Goal: Task Accomplishment & Management: Use online tool/utility

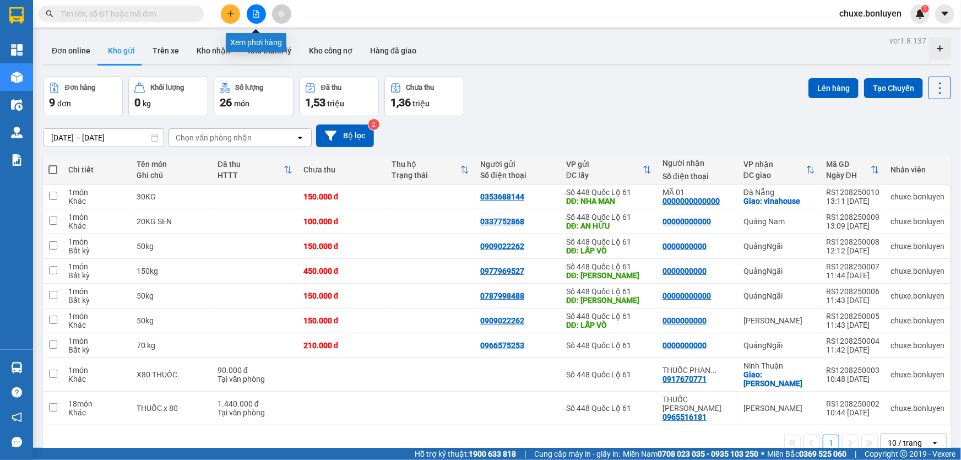
click at [261, 18] on button at bounding box center [256, 13] width 19 height 19
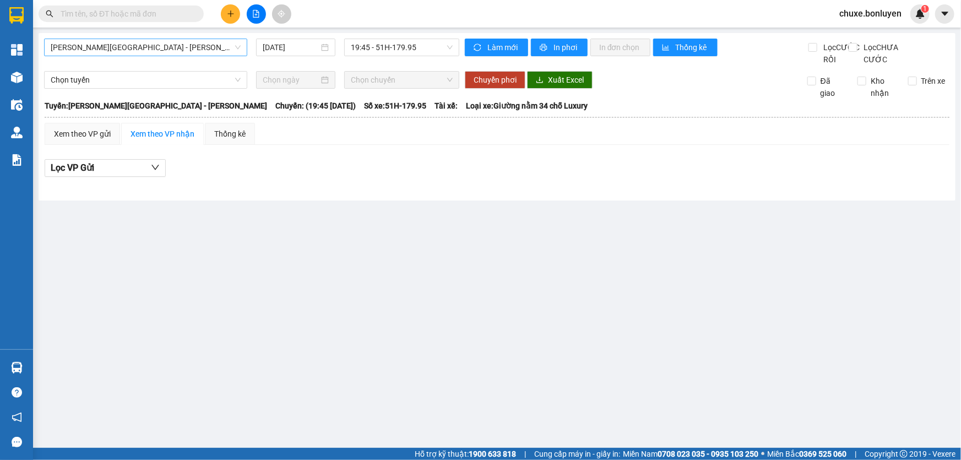
click at [203, 44] on span "Phú Quốc - Sài Gòn - Bình Phước" at bounding box center [146, 47] width 190 height 17
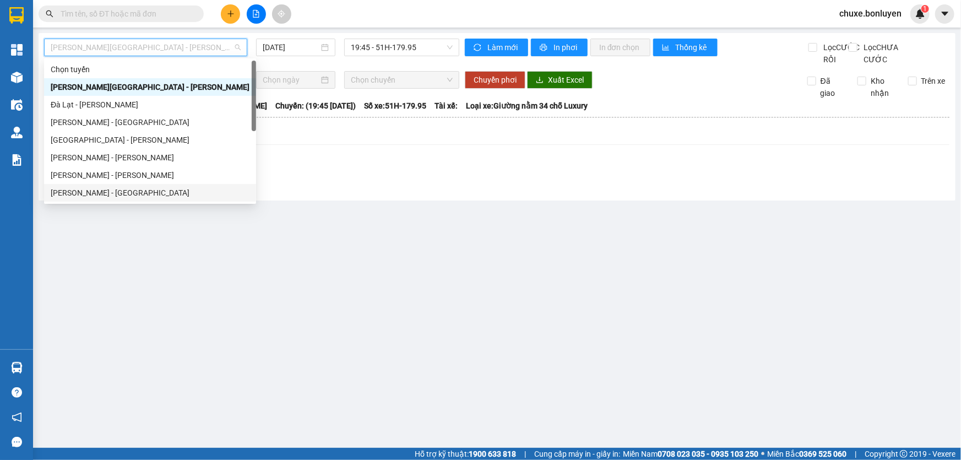
click at [123, 192] on div "Hà Tiên - Đà Nẵng" at bounding box center [150, 193] width 199 height 12
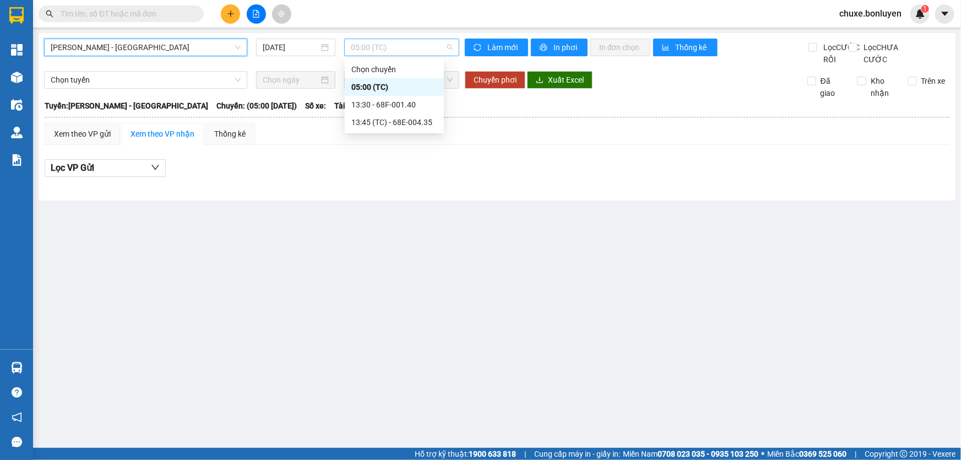
click at [408, 53] on span "05:00 (TC)" at bounding box center [402, 47] width 102 height 17
click at [286, 47] on input "[DATE]" at bounding box center [291, 47] width 56 height 12
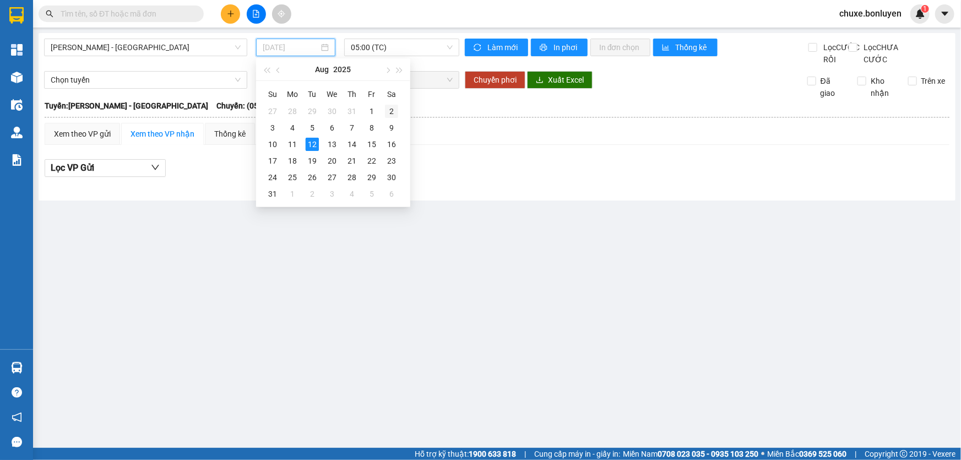
click at [390, 107] on div "2" at bounding box center [391, 111] width 13 height 13
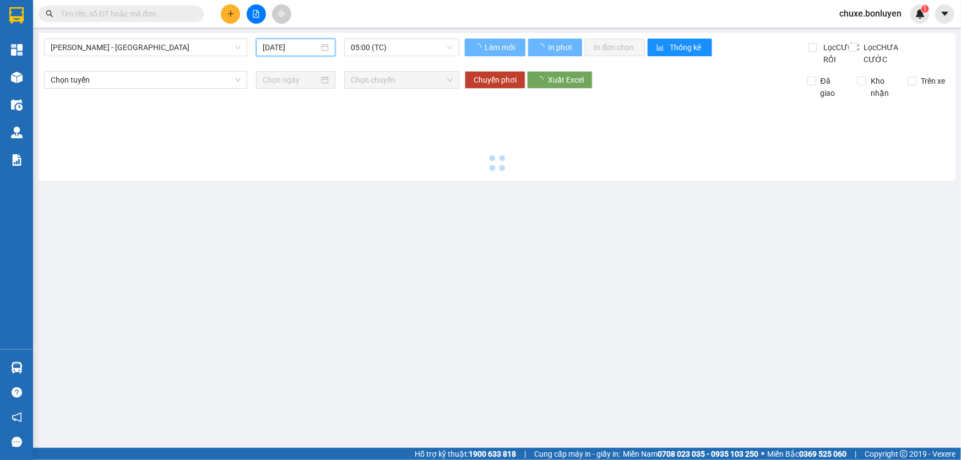
type input "02/08/2025"
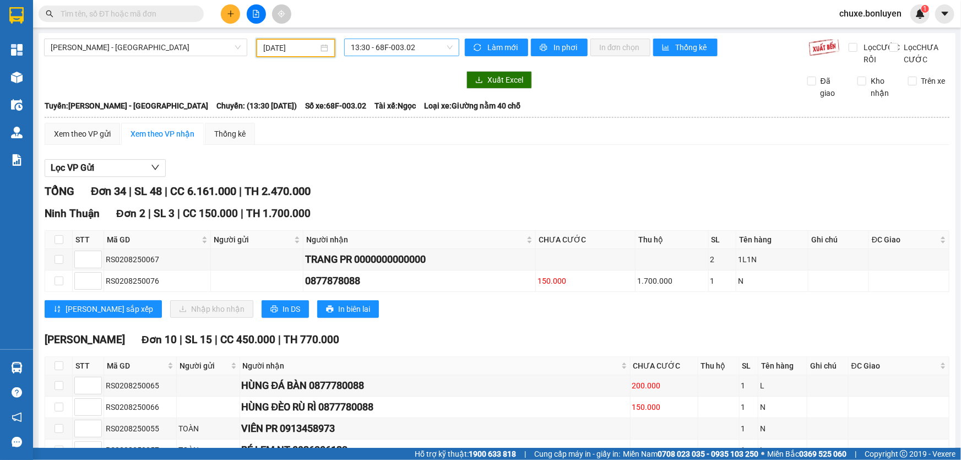
click at [410, 48] on span "13:30 - 68F-003.02" at bounding box center [402, 47] width 102 height 17
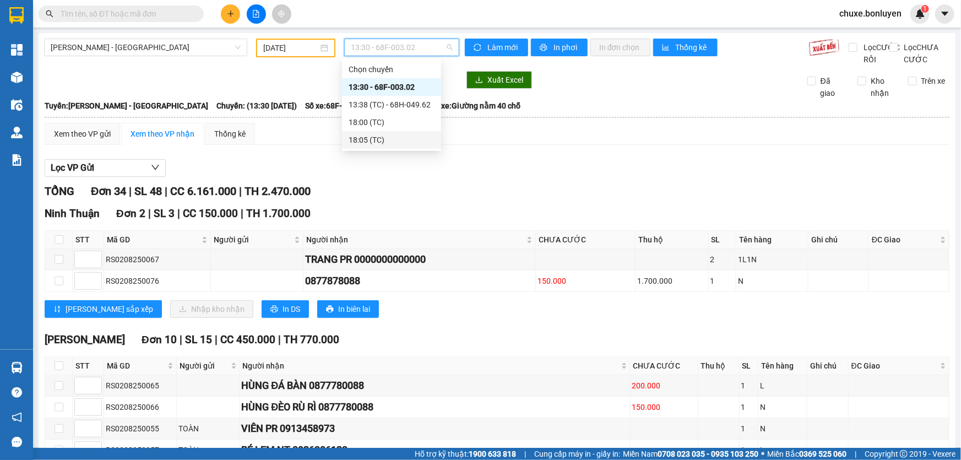
click at [400, 137] on div "18:05 (TC)" at bounding box center [392, 140] width 86 height 12
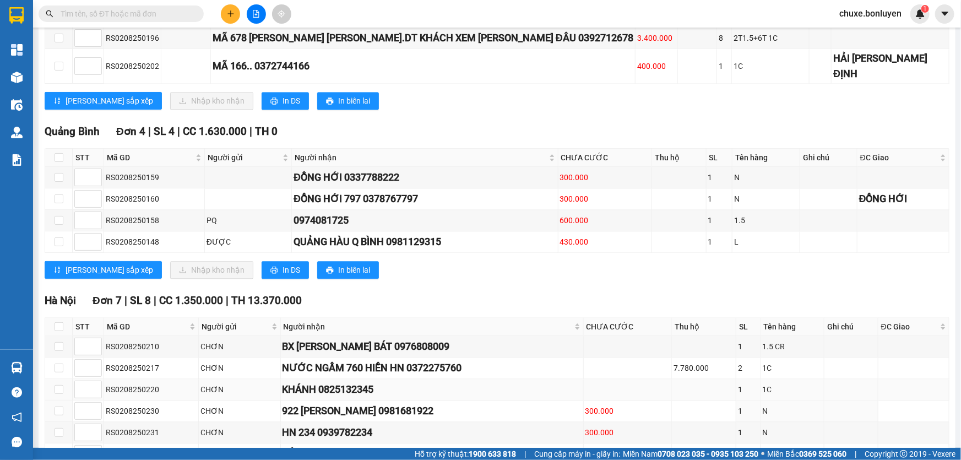
scroll to position [1242, 0]
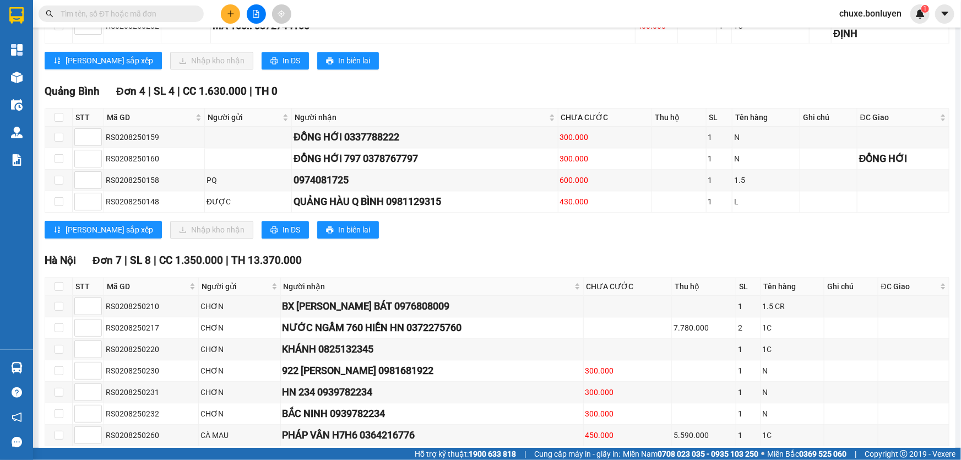
click at [229, 14] on icon "plus" at bounding box center [231, 14] width 8 height 8
click at [263, 34] on div "Tạo đơn hàng" at bounding box center [268, 40] width 83 height 21
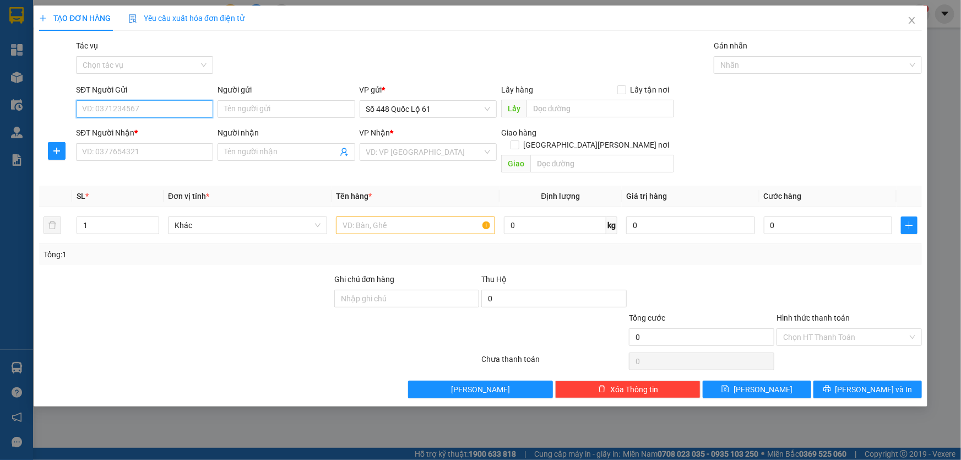
click at [149, 109] on input "SĐT Người Gửi" at bounding box center [144, 109] width 137 height 18
click at [81, 106] on input "085" at bounding box center [144, 109] width 137 height 18
type input "0398549085"
click at [550, 107] on input "text" at bounding box center [601, 109] width 148 height 18
type input "lap vo"
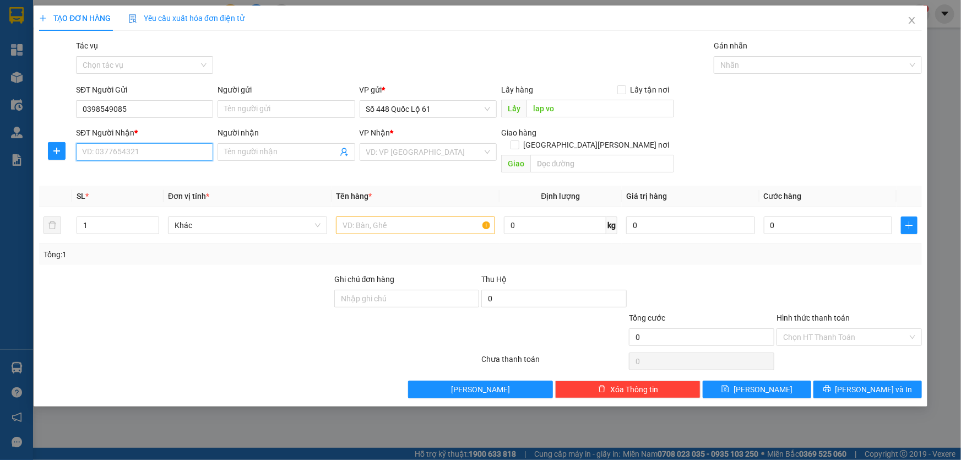
click at [206, 152] on input "SĐT Người Nhận *" at bounding box center [144, 152] width 137 height 18
type input "00000000000"
click at [401, 153] on input "search" at bounding box center [424, 152] width 116 height 17
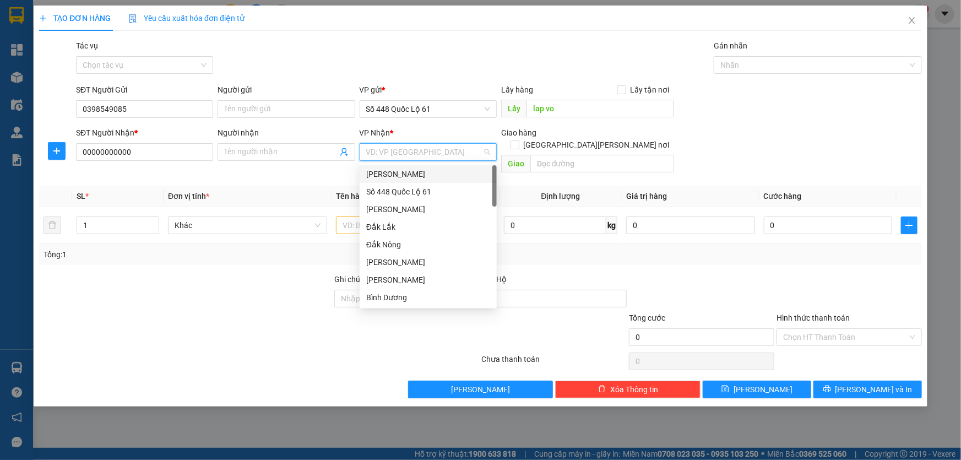
type input "q"
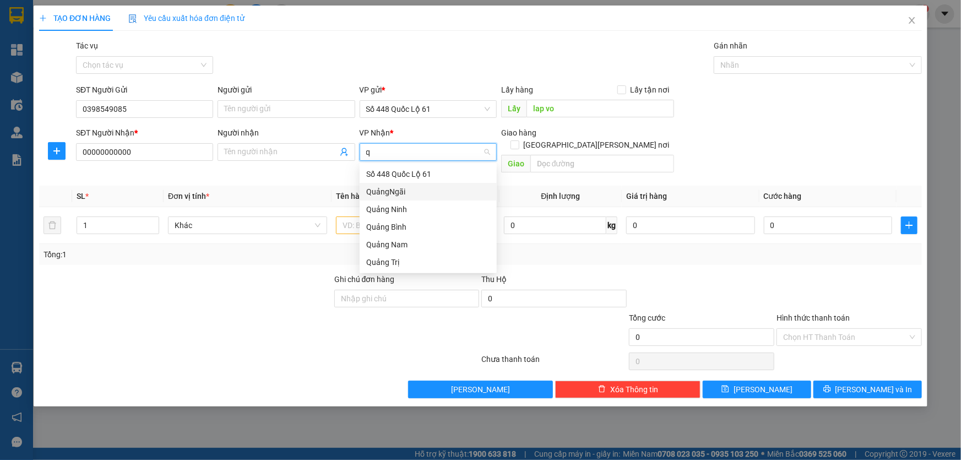
click at [402, 192] on div "QuảngNgãi" at bounding box center [428, 192] width 124 height 12
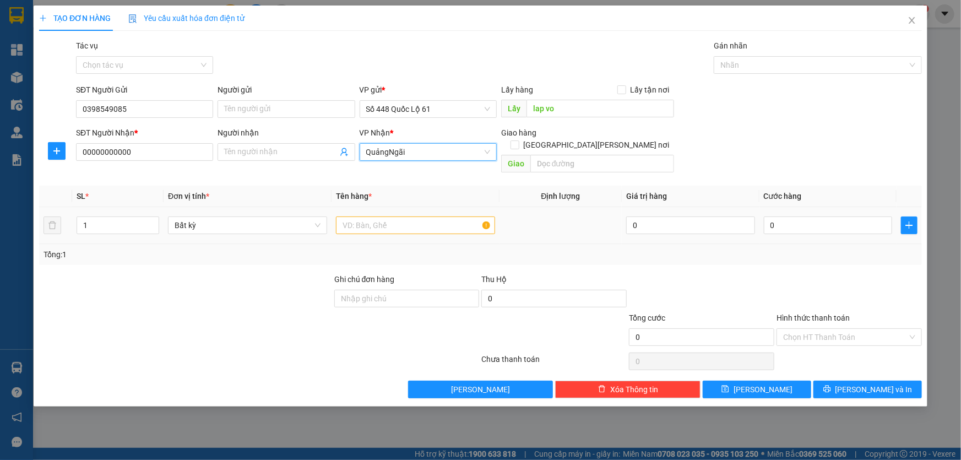
click at [332, 214] on td at bounding box center [416, 225] width 168 height 37
click at [342, 216] on input "text" at bounding box center [415, 225] width 159 height 18
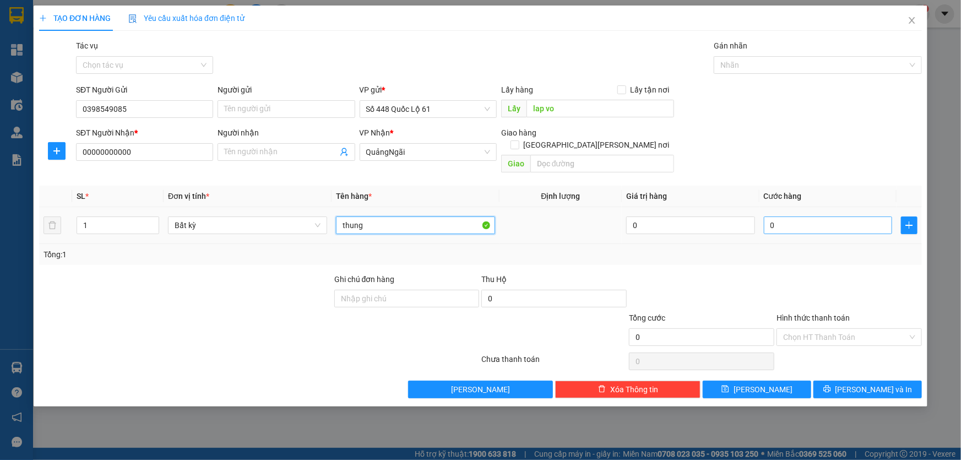
type input "thung"
click at [777, 216] on input "0" at bounding box center [828, 225] width 129 height 18
type input "3"
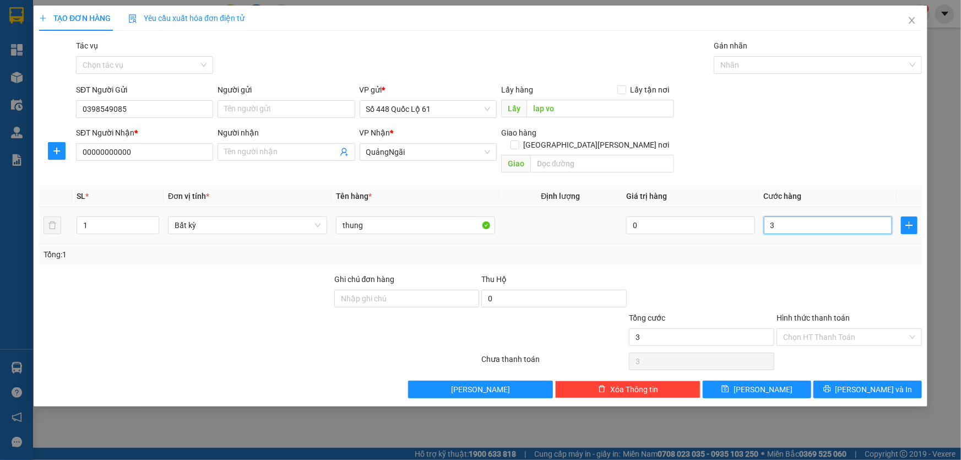
type input "30"
type input "300"
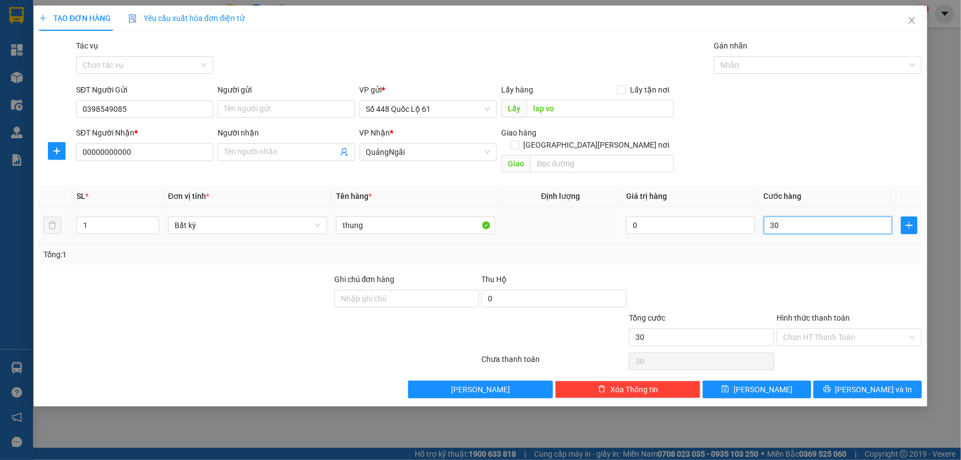
type input "300"
type input "300.000"
click at [787, 381] on button "[PERSON_NAME]" at bounding box center [757, 390] width 109 height 18
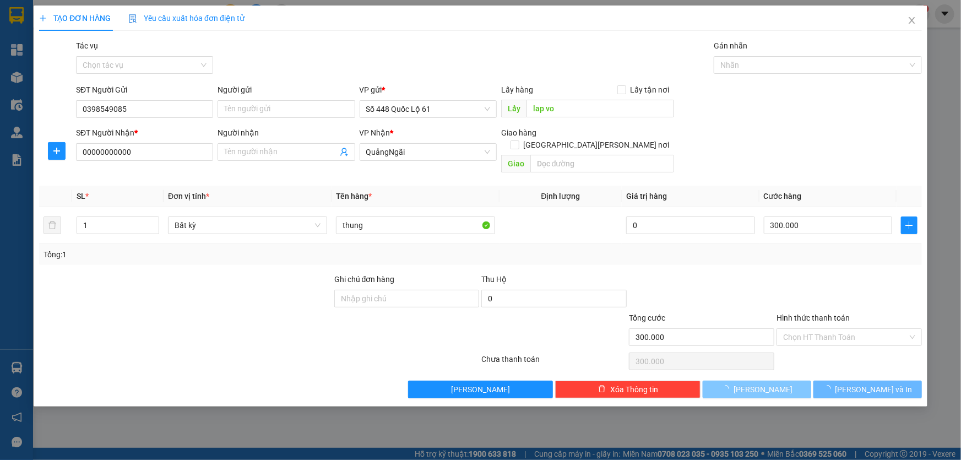
type input "0"
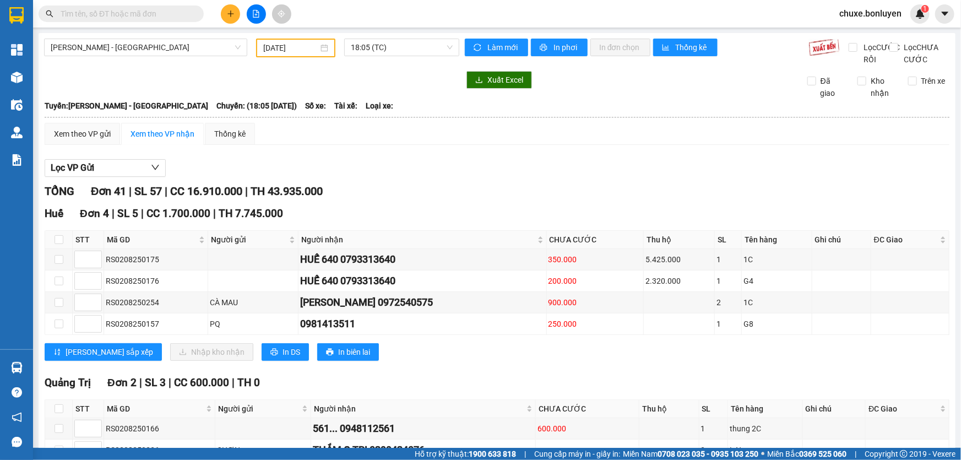
click at [300, 45] on input "02/08/2025" at bounding box center [290, 48] width 55 height 12
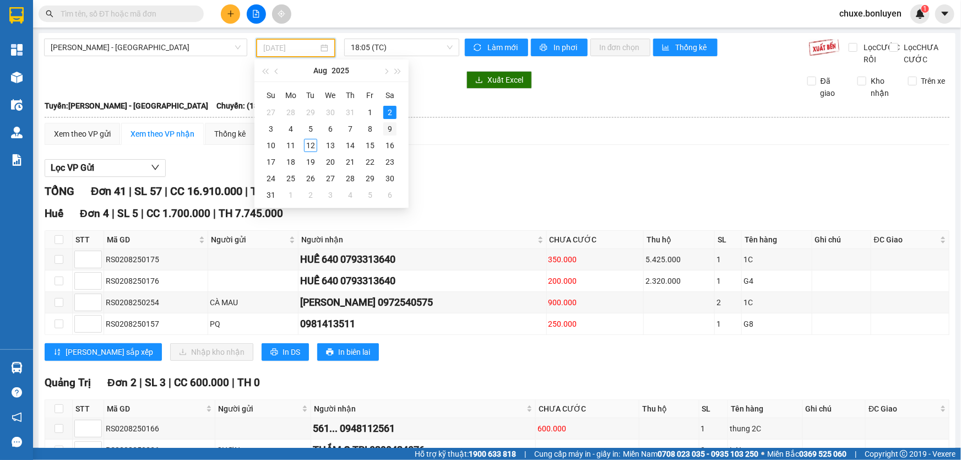
click at [386, 123] on div "9" at bounding box center [389, 128] width 13 height 13
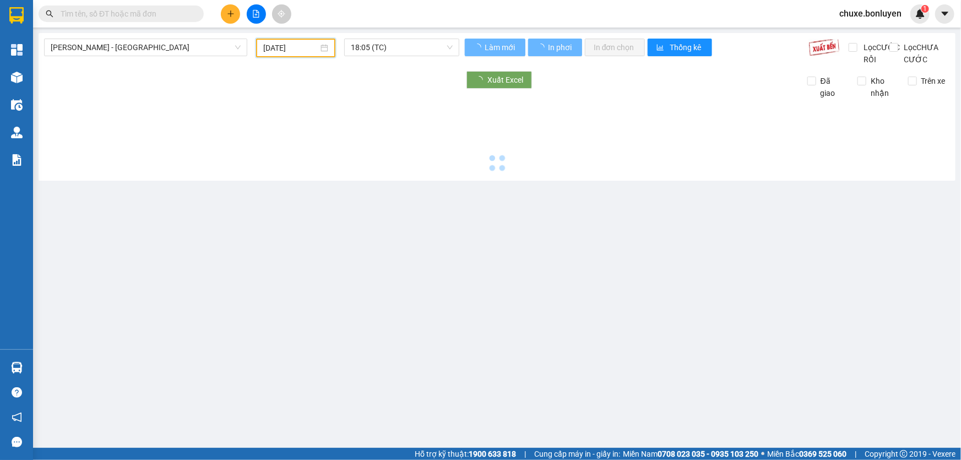
type input "09/08/2025"
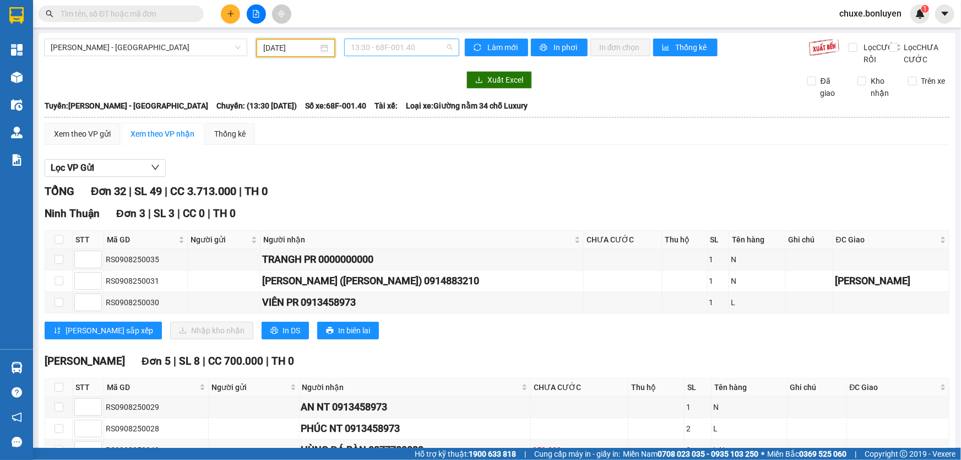
click at [413, 47] on span "13:30 - 68F-001.40" at bounding box center [402, 47] width 102 height 17
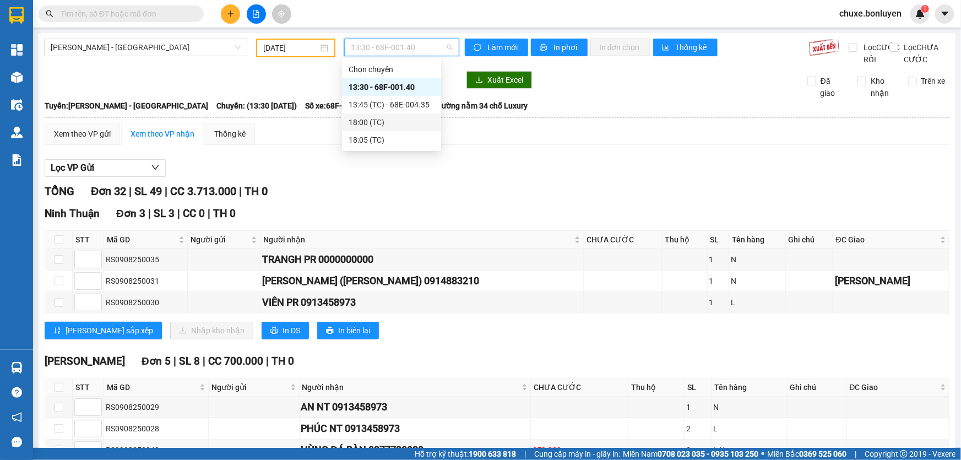
click at [392, 130] on div "18:00 (TC)" at bounding box center [391, 122] width 99 height 18
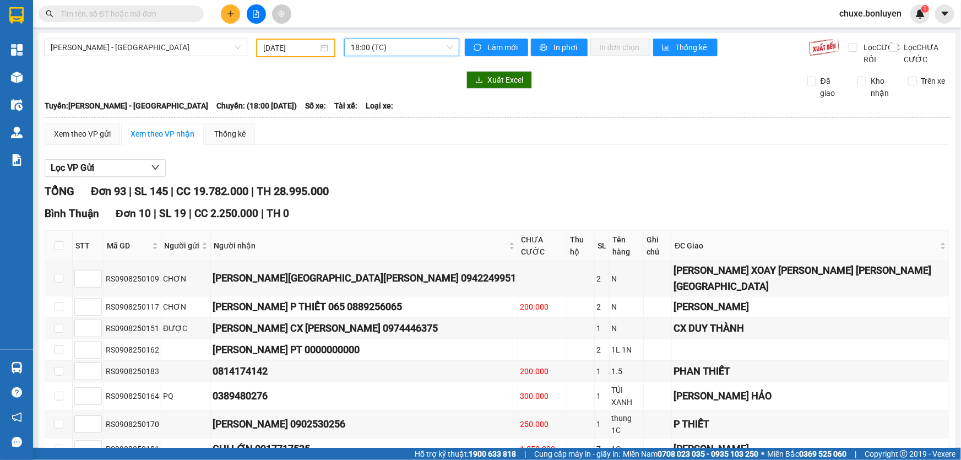
click at [397, 50] on span "18:00 (TC)" at bounding box center [402, 47] width 102 height 17
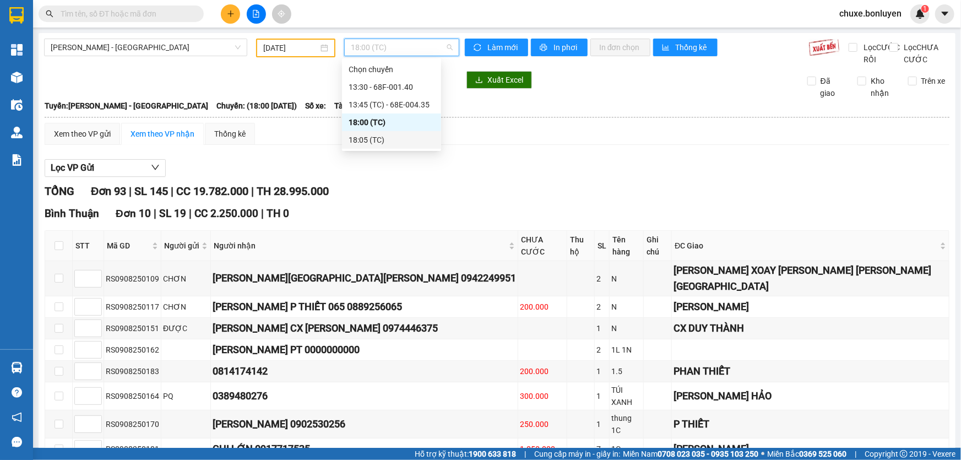
click at [398, 140] on div "18:05 (TC)" at bounding box center [392, 140] width 86 height 12
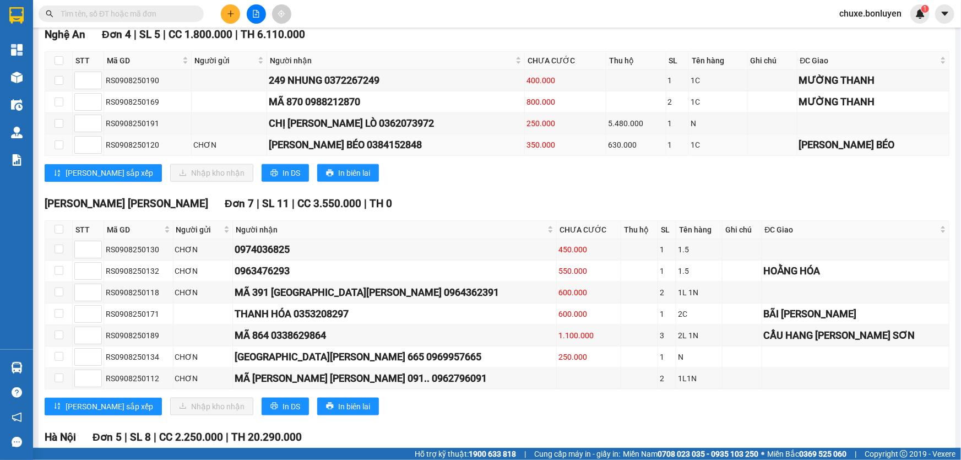
scroll to position [651, 0]
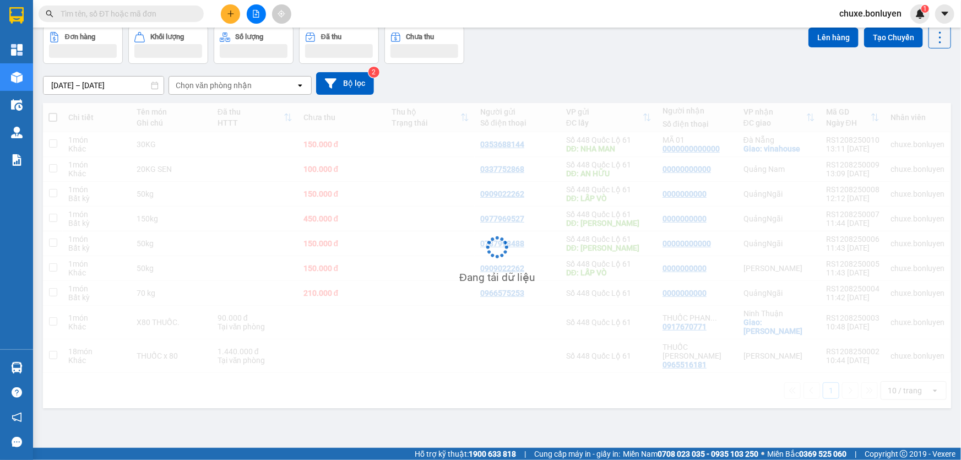
scroll to position [50, 0]
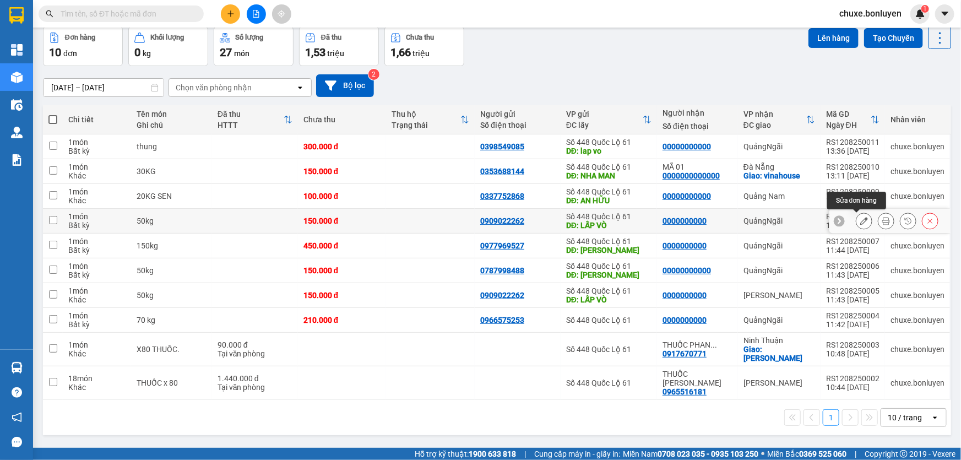
click at [860, 220] on icon at bounding box center [864, 221] width 8 height 8
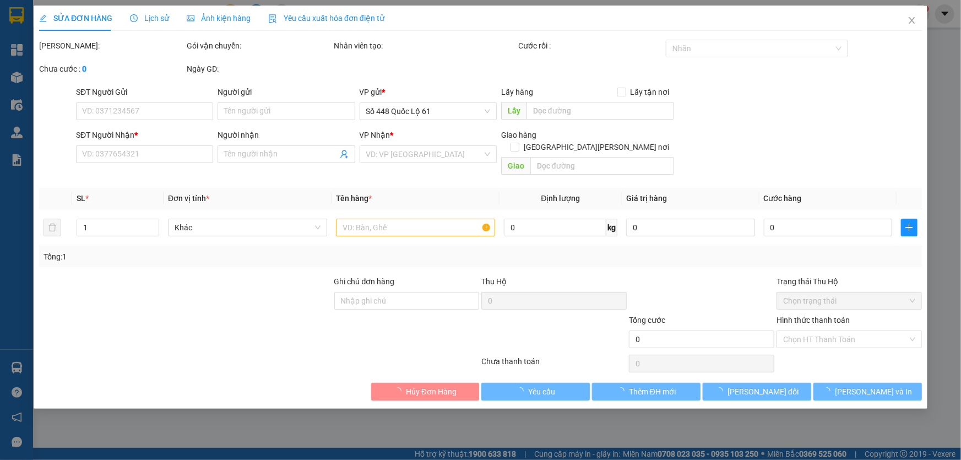
type input "0909022262"
type input "LẤP VÒ"
type input "0000000000"
type input "150.000"
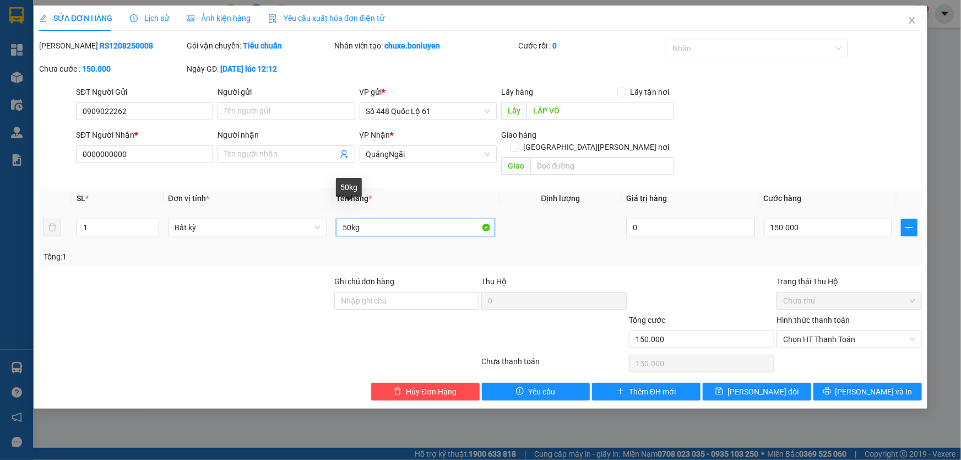
click at [345, 219] on input "50kg" at bounding box center [415, 228] width 159 height 18
type input "100kg"
click at [843, 219] on input "150.000" at bounding box center [828, 228] width 129 height 18
type input "3"
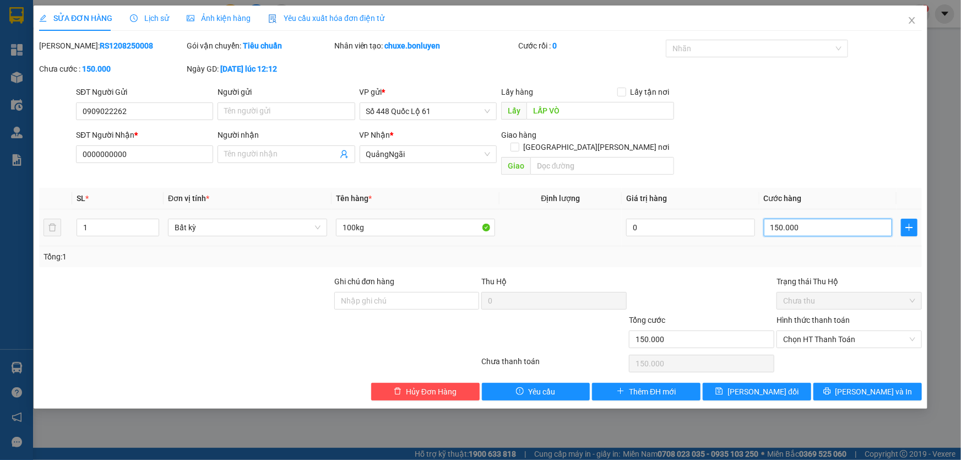
type input "3"
type input "30"
type input "300"
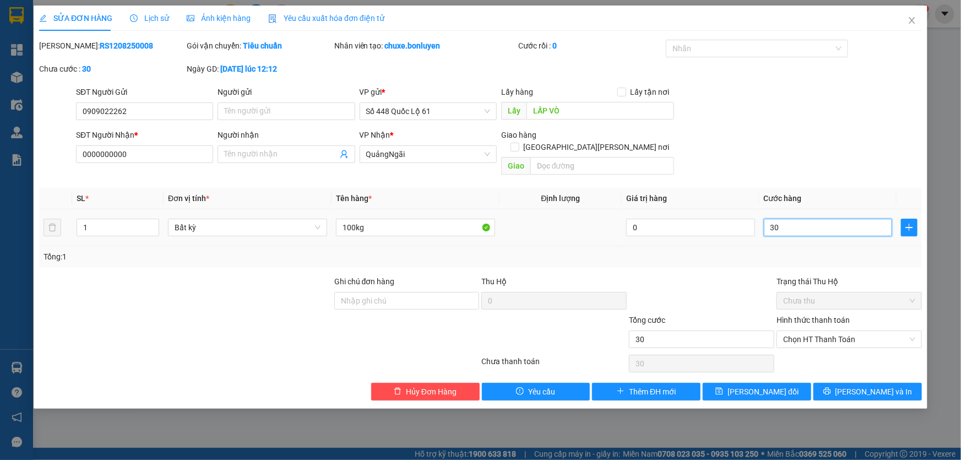
type input "300"
type input "300.000"
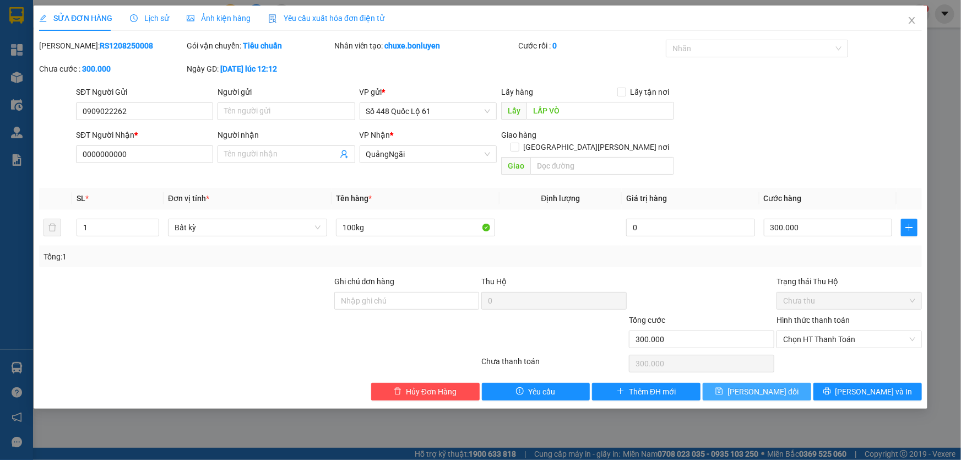
click at [746, 386] on span "[PERSON_NAME] thay đổi" at bounding box center [763, 392] width 71 height 12
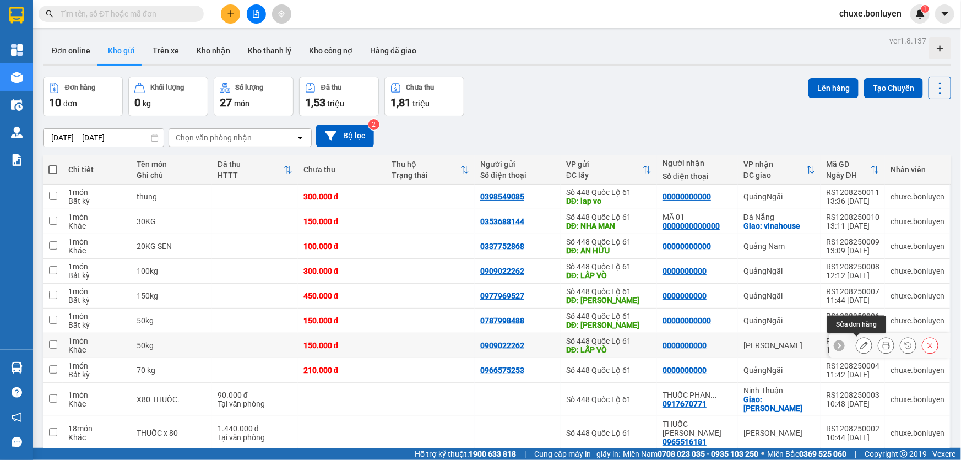
click at [860, 347] on icon at bounding box center [864, 346] width 8 height 8
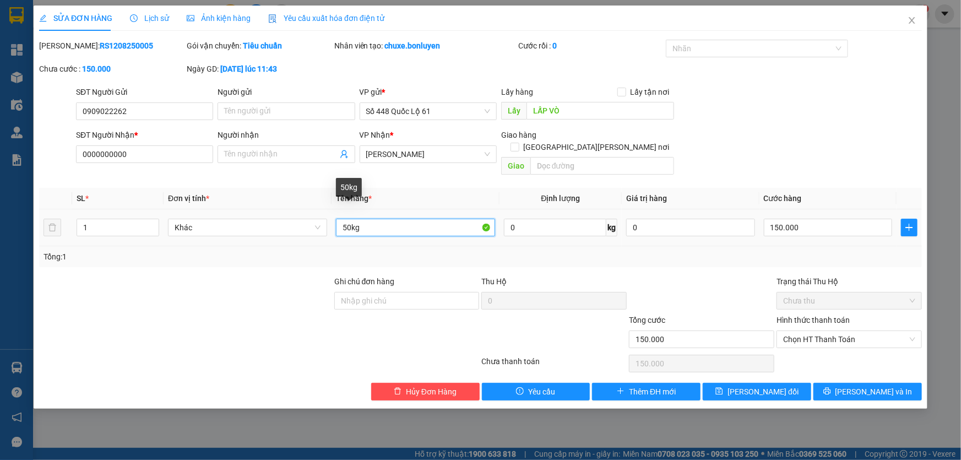
click at [336, 219] on input "50kg" at bounding box center [415, 228] width 159 height 18
type input "150kg"
click at [802, 219] on input "150.000" at bounding box center [828, 228] width 129 height 18
type input "3"
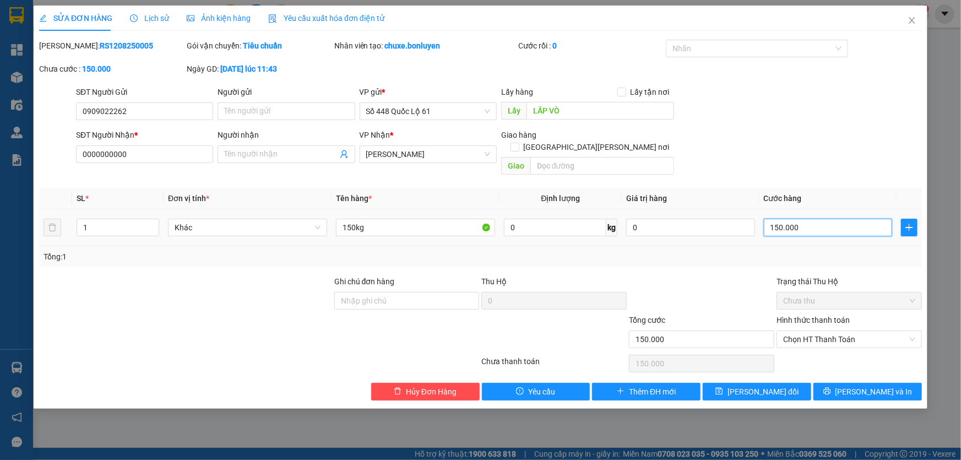
type input "3"
type input "30"
type input "300"
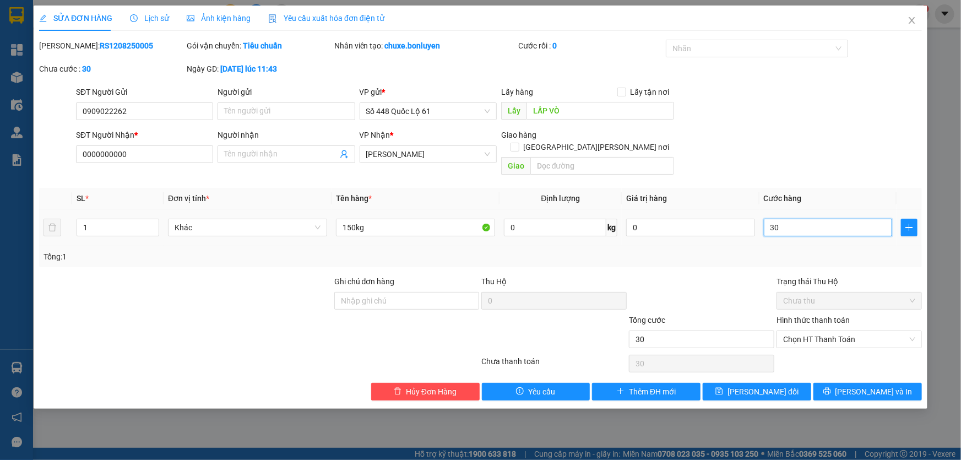
type input "300"
type input "300.000"
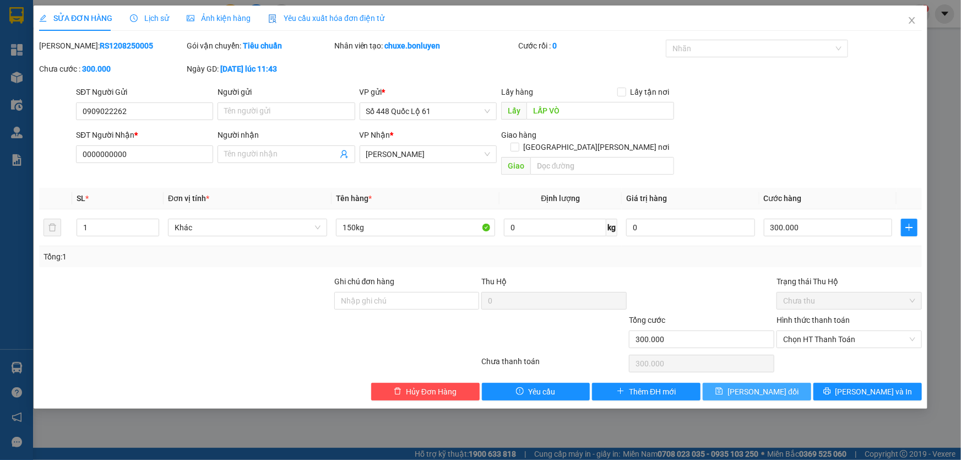
click at [781, 386] on span "[PERSON_NAME] thay đổi" at bounding box center [763, 392] width 71 height 12
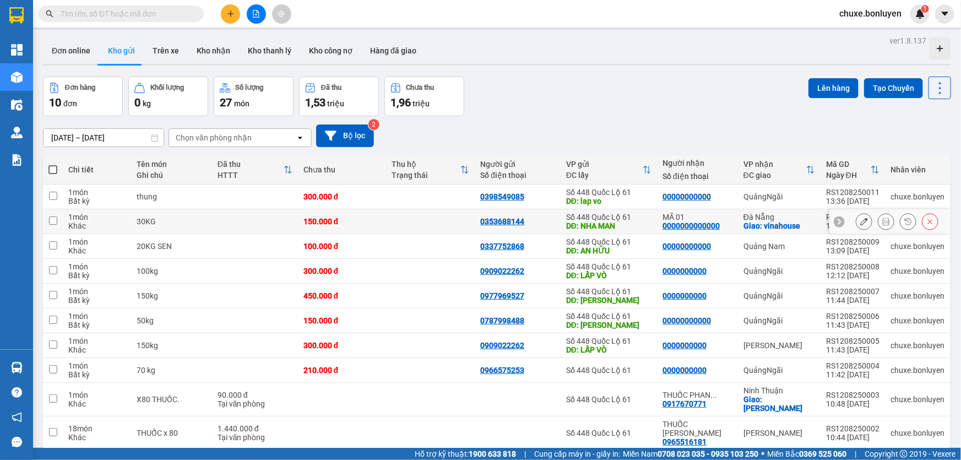
click at [859, 226] on button at bounding box center [864, 221] width 15 height 19
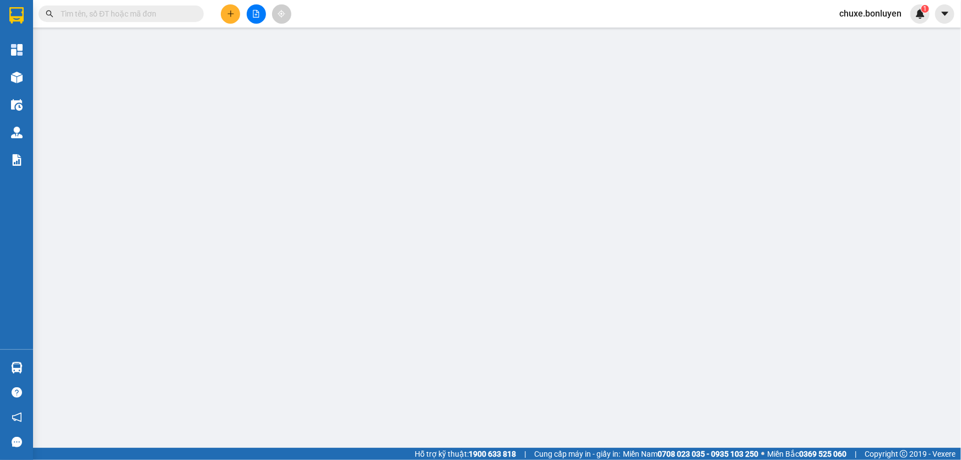
type input "0353688144"
type input "NHA MAN"
type input "0000000000000"
type input "MÃ 01"
checkbox input "true"
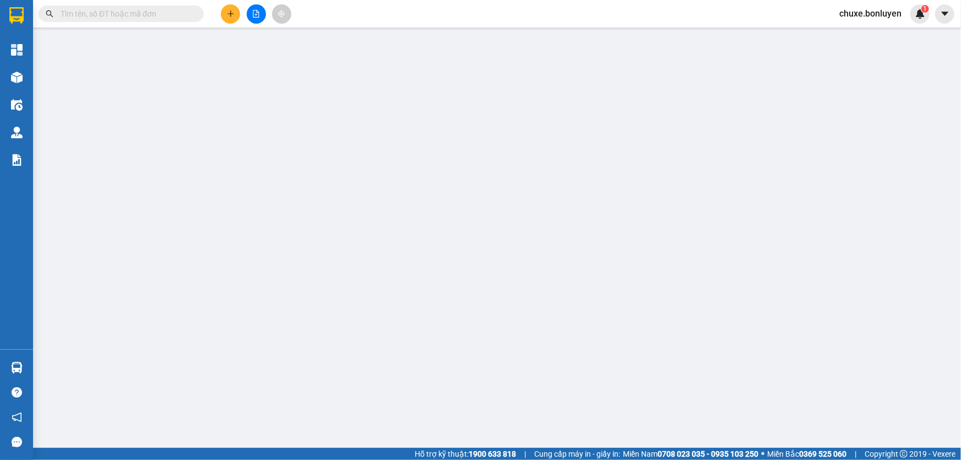
type input "vinahouse"
type input "150.000"
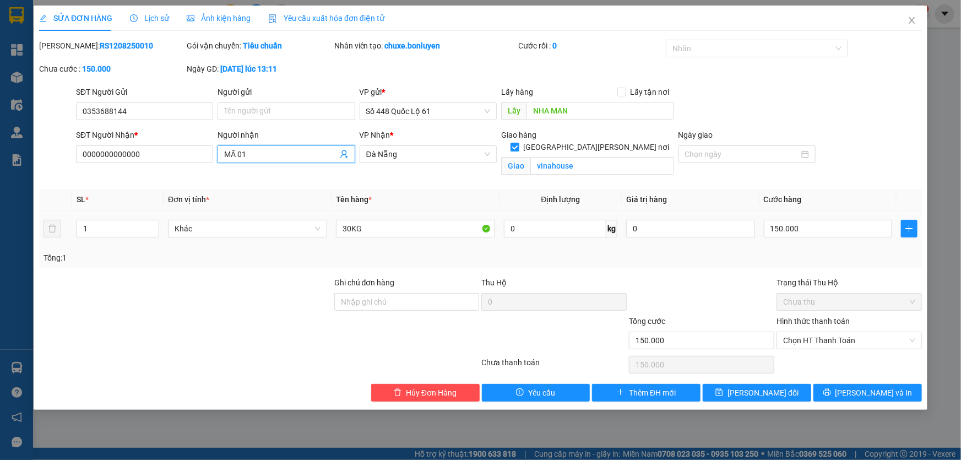
click at [254, 156] on input "MÃ 01" at bounding box center [280, 154] width 113 height 12
type input "M"
click at [728, 391] on button "[PERSON_NAME] thay đổi" at bounding box center [757, 393] width 109 height 18
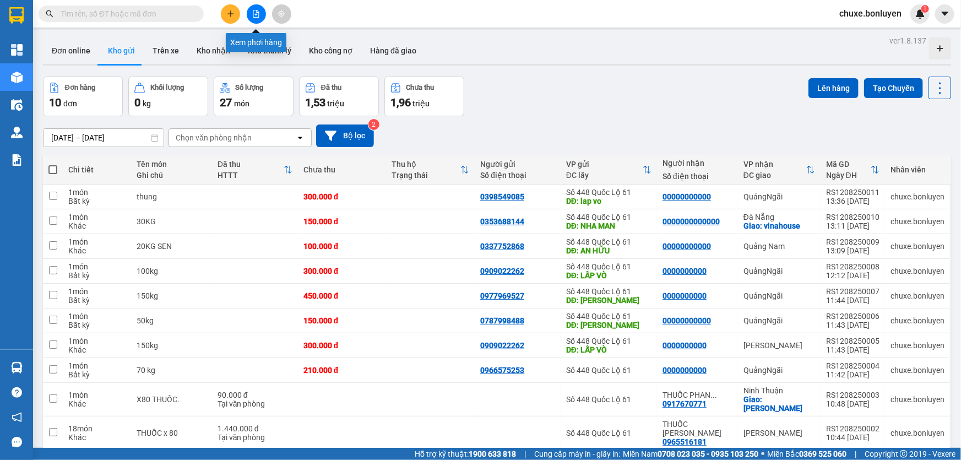
click at [256, 15] on icon "file-add" at bounding box center [256, 14] width 6 height 8
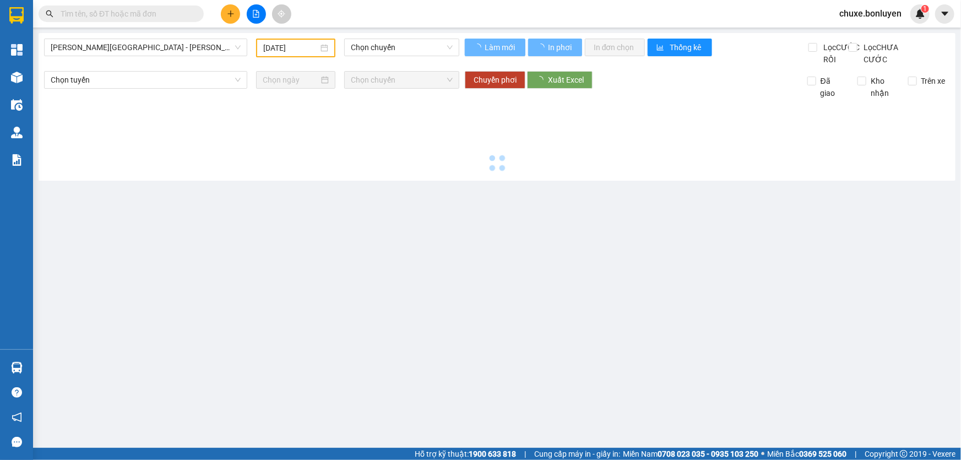
type input "[DATE]"
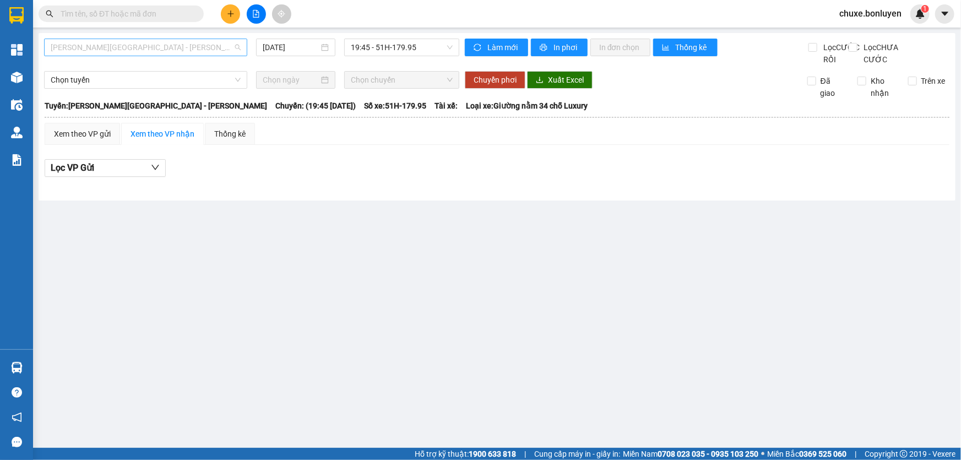
click at [194, 50] on span "Phú Quốc - [GEOGRAPHIC_DATA] - [GEOGRAPHIC_DATA]" at bounding box center [146, 47] width 190 height 17
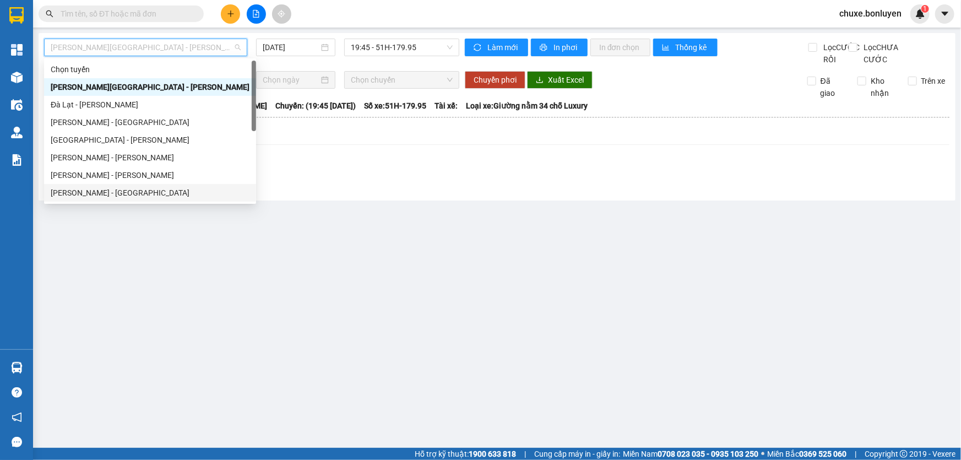
click at [118, 191] on div "Hà Tiên - [GEOGRAPHIC_DATA]" at bounding box center [150, 193] width 199 height 12
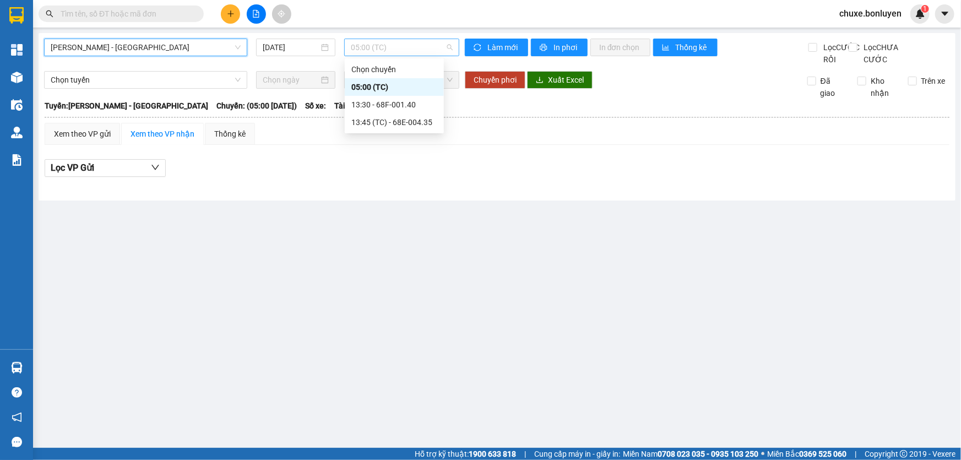
click at [397, 42] on span "05:00 (TC)" at bounding box center [402, 47] width 102 height 17
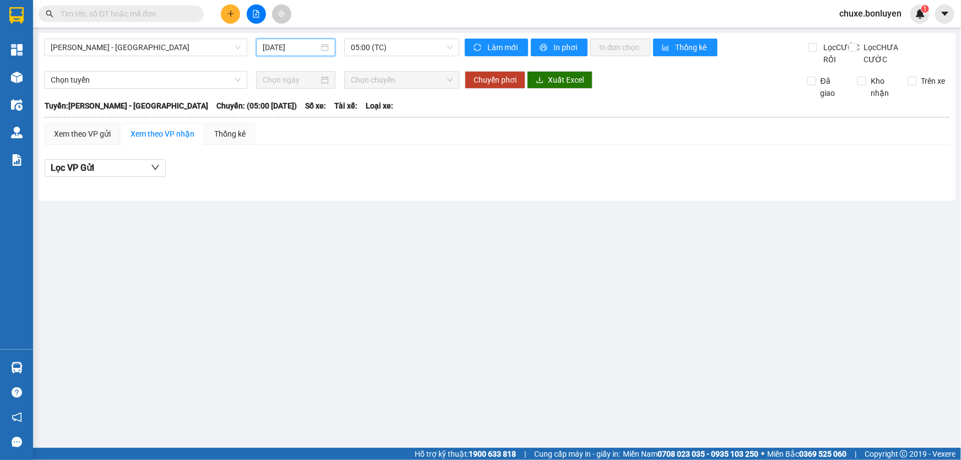
click at [286, 46] on input "[DATE]" at bounding box center [291, 47] width 56 height 12
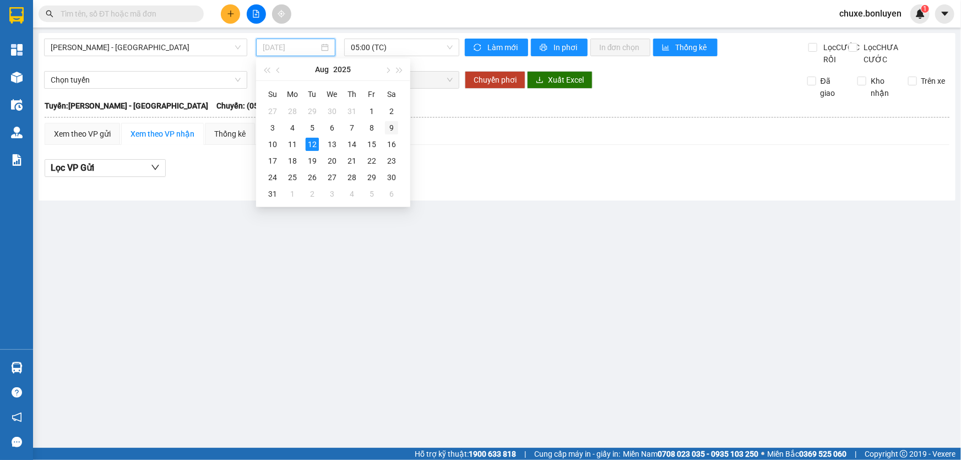
click at [390, 124] on div "9" at bounding box center [391, 127] width 13 height 13
type input "09/08/2025"
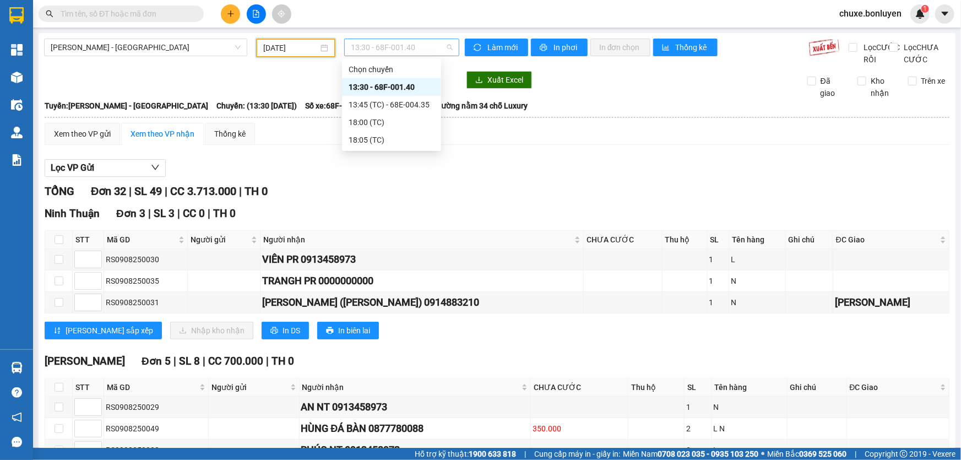
click at [384, 47] on span "13:30 - 68F-001.40" at bounding box center [402, 47] width 102 height 17
click at [375, 137] on div "18:05 (TC)" at bounding box center [392, 140] width 86 height 12
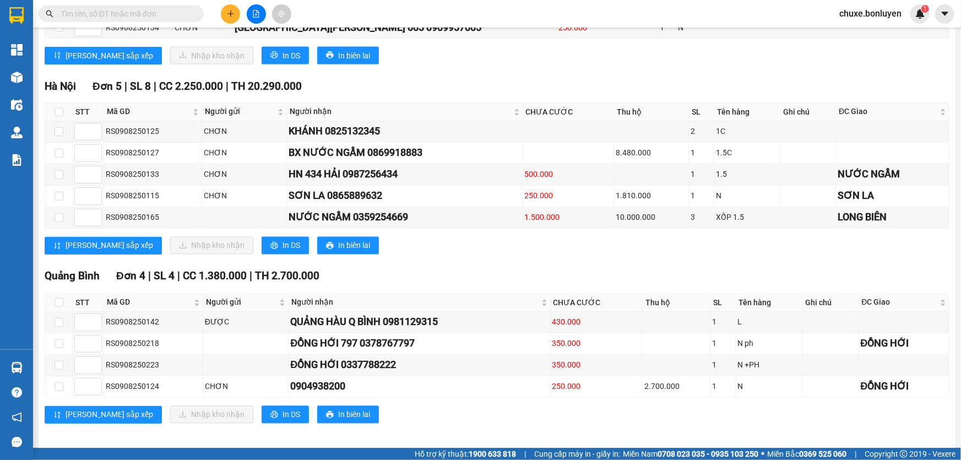
scroll to position [964, 0]
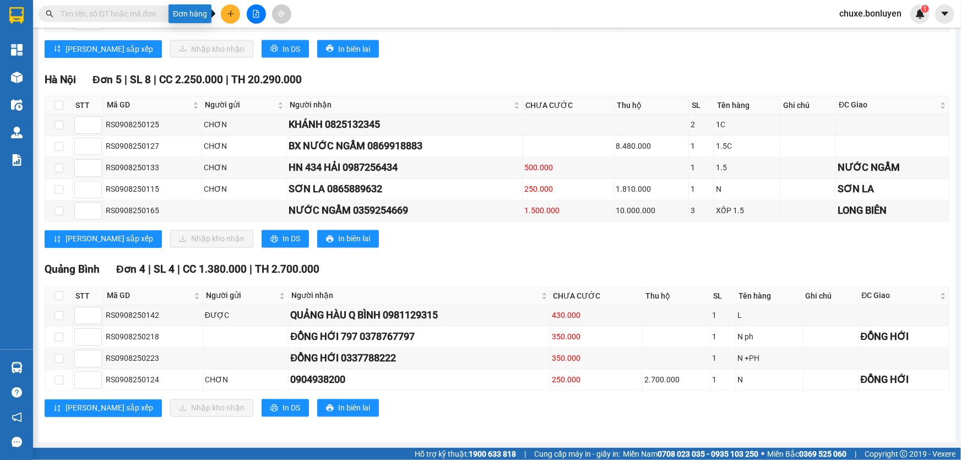
click at [234, 12] on icon "plus" at bounding box center [231, 14] width 8 height 8
click at [252, 37] on div "Tạo đơn hàng" at bounding box center [274, 41] width 48 height 12
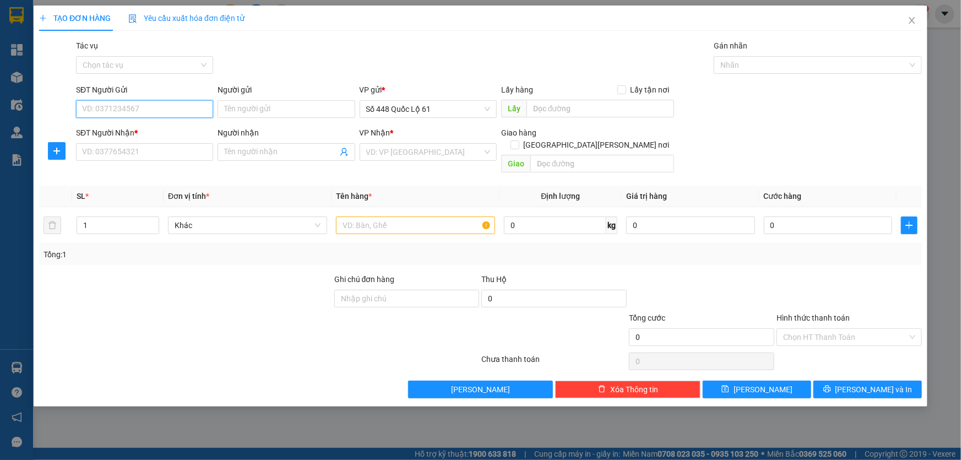
click at [135, 112] on input "SĐT Người Gửi" at bounding box center [144, 109] width 137 height 18
click at [142, 127] on div "0787998488" at bounding box center [145, 131] width 124 height 12
type input "0787998488"
type input "[PERSON_NAME]"
type input "00000000000"
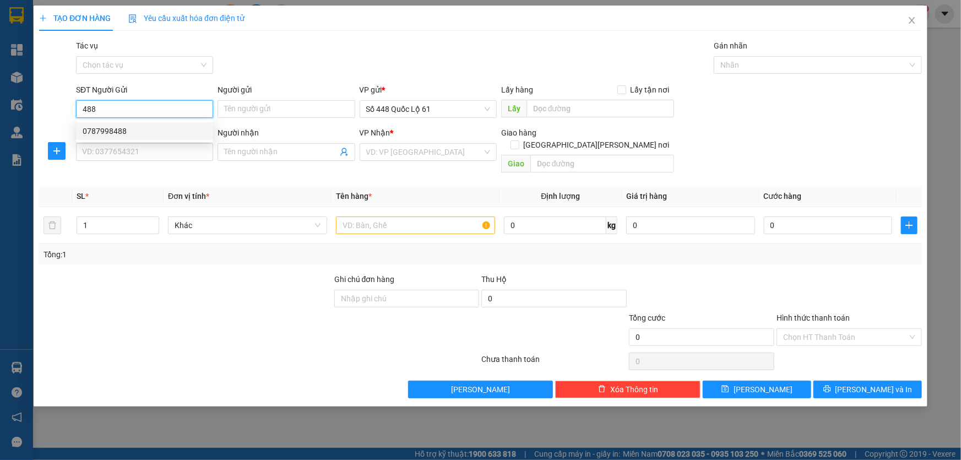
type input "HUY ĐN"
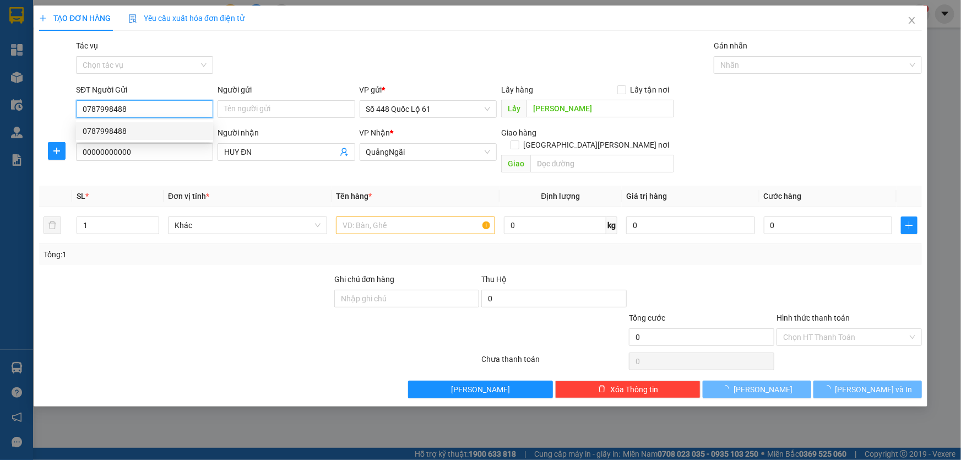
type input "150.000"
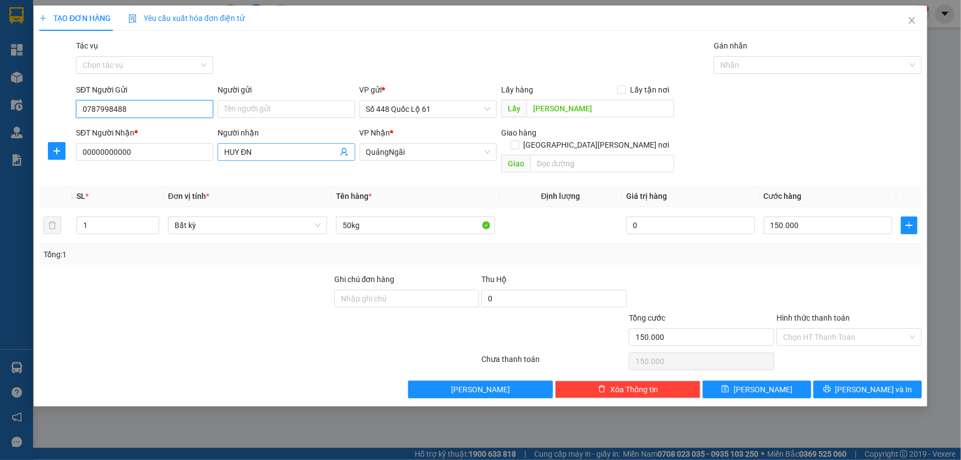
type input "0787998488"
click at [273, 155] on input "HUY ĐN" at bounding box center [280, 152] width 113 height 12
type input "H"
click at [393, 146] on span "QuảngNgãi" at bounding box center [428, 152] width 124 height 17
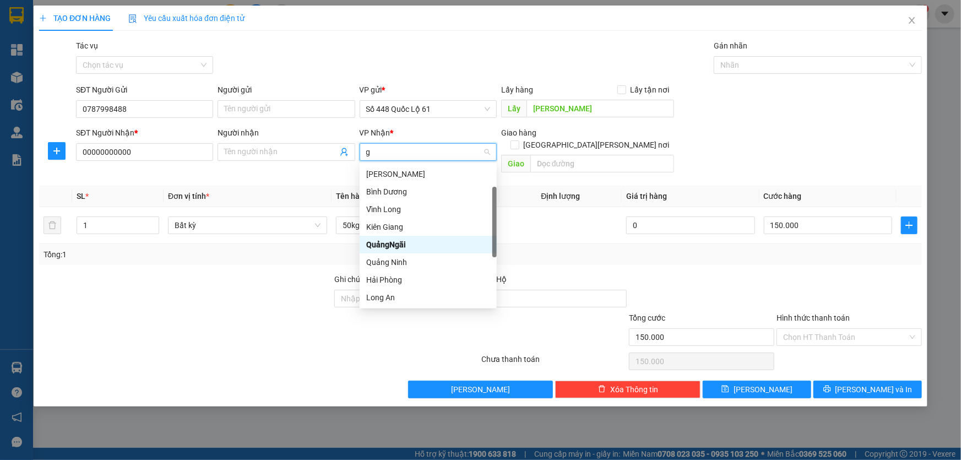
type input "gi"
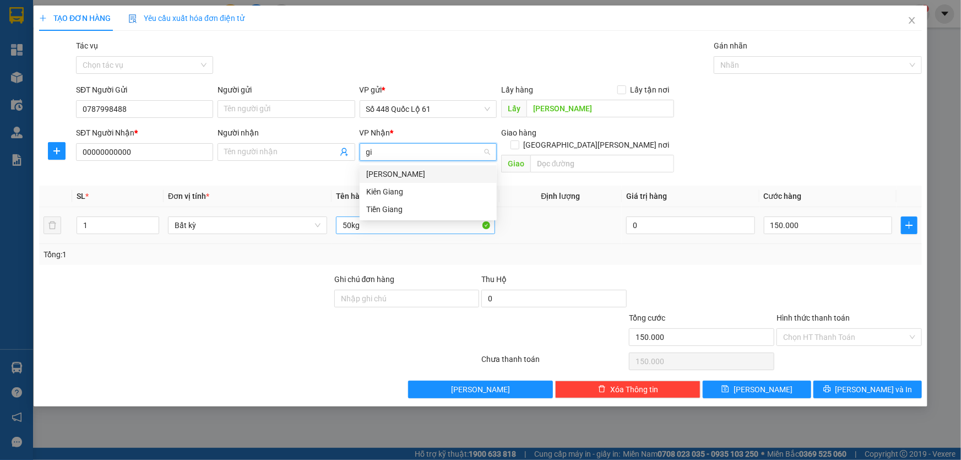
drag, startPoint x: 388, startPoint y: 175, endPoint x: 351, endPoint y: 214, distance: 54.2
click at [388, 175] on div "[PERSON_NAME]" at bounding box center [428, 174] width 124 height 12
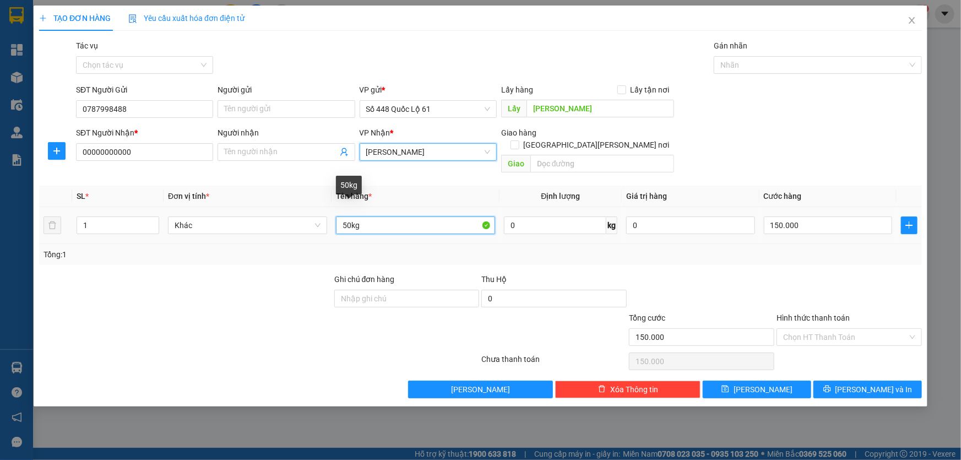
click at [348, 216] on input "50kg" at bounding box center [415, 225] width 159 height 18
type input "60kg"
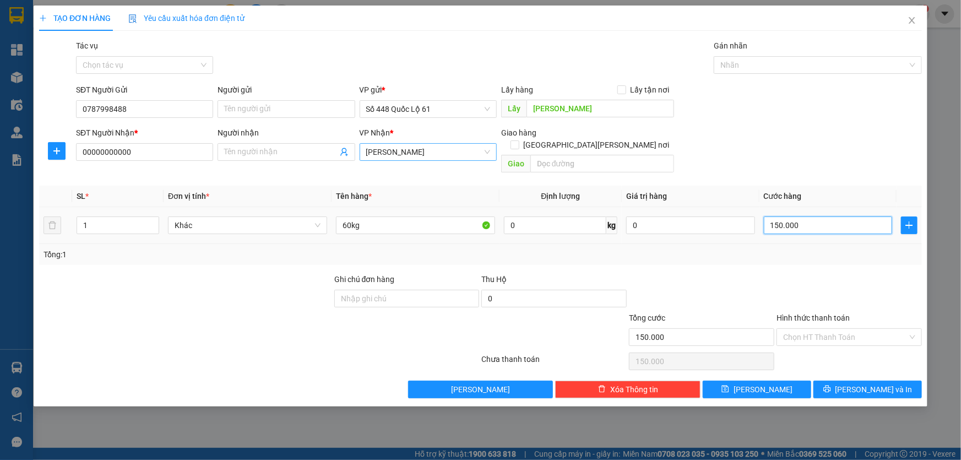
click at [797, 216] on input "150.000" at bounding box center [828, 225] width 129 height 18
type input "1"
type input "13"
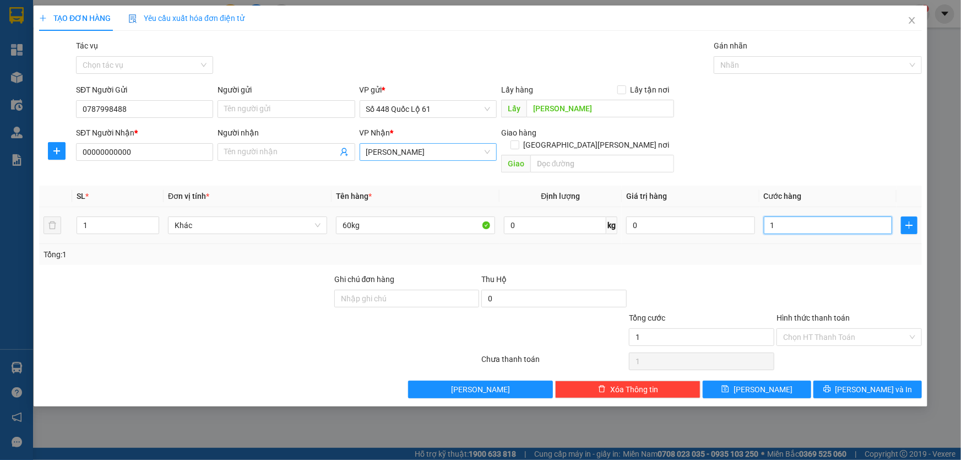
type input "13"
type input "1"
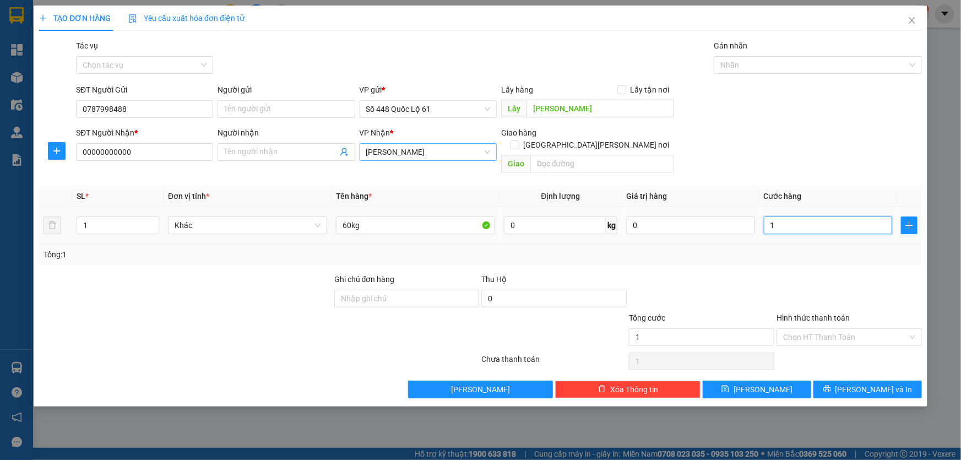
type input "12"
type input "120"
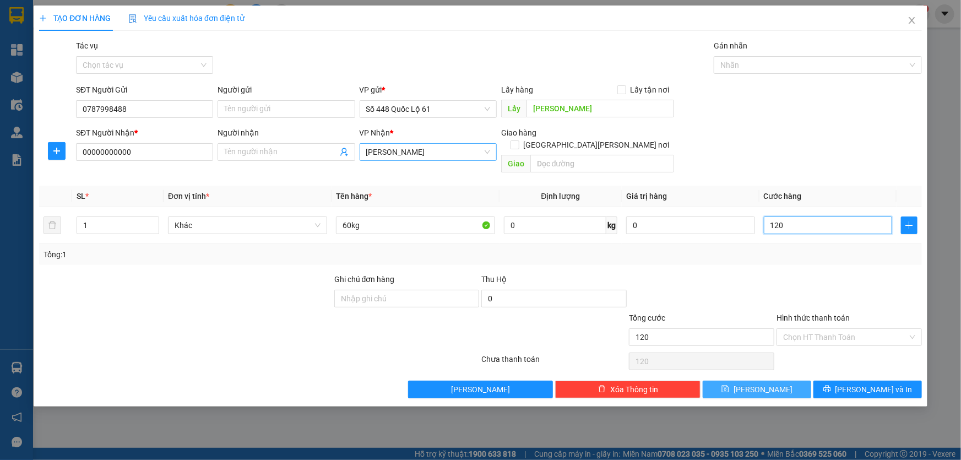
type input "120"
type input "120.000"
click at [784, 381] on button "[PERSON_NAME]" at bounding box center [757, 390] width 109 height 18
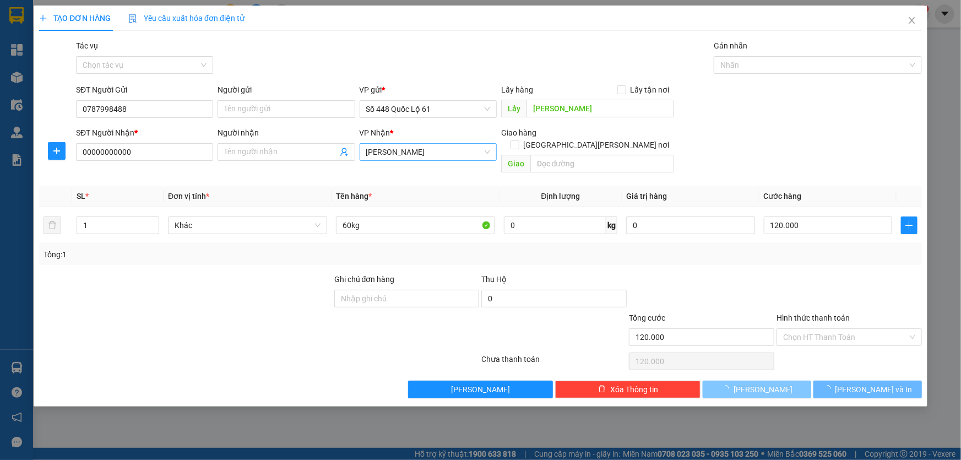
type input "0"
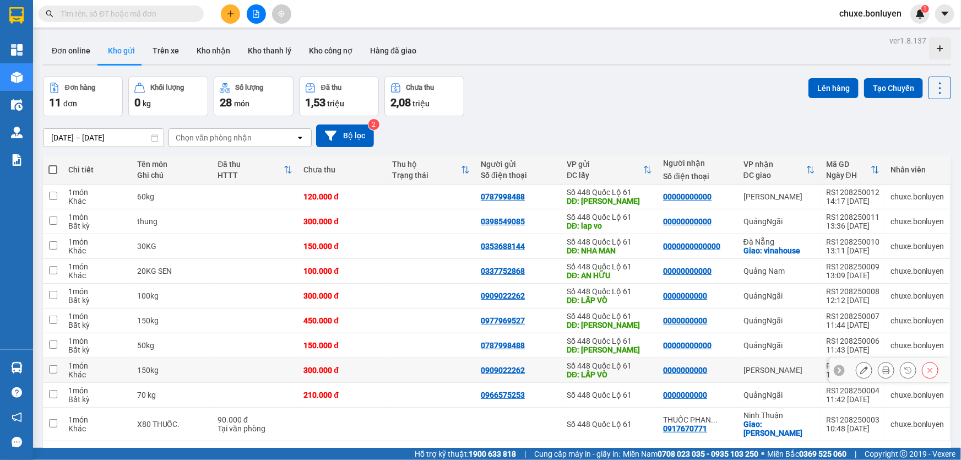
scroll to position [50, 0]
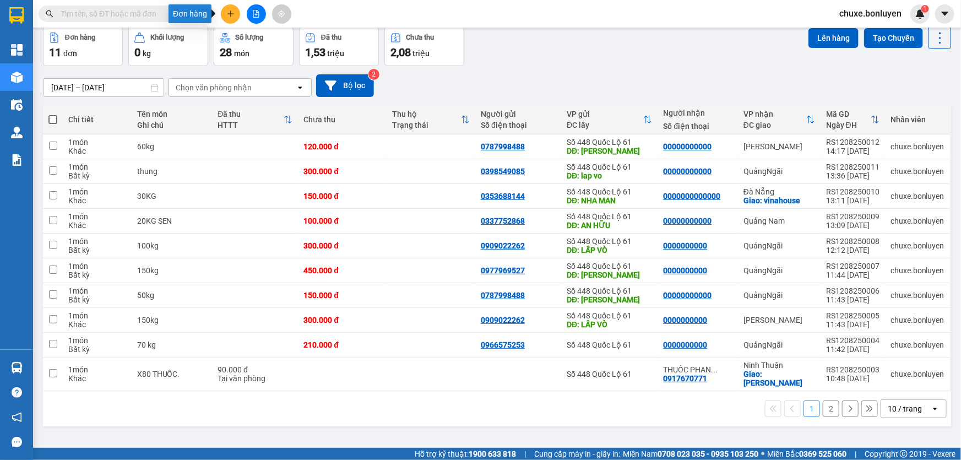
click at [235, 9] on button at bounding box center [230, 13] width 19 height 19
click at [277, 51] on div "Tạo đơn hàng" at bounding box center [268, 40] width 83 height 21
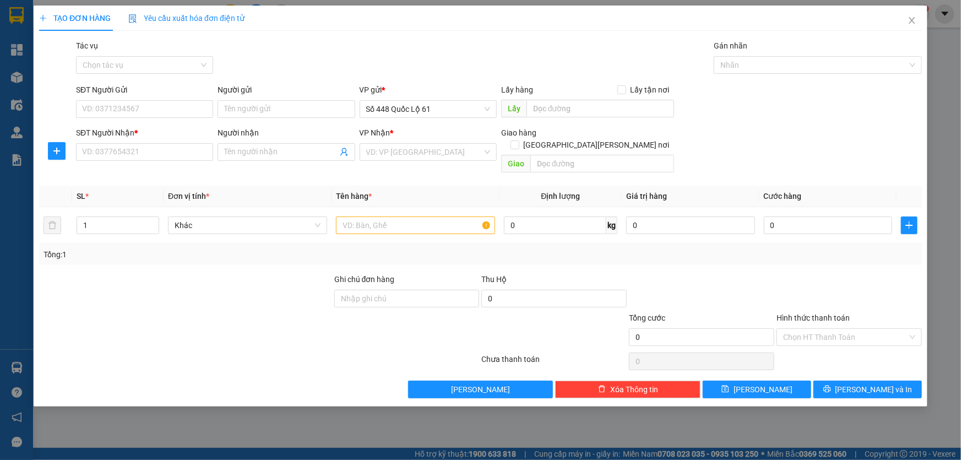
click at [158, 161] on div "SĐT Người Nhận * VD: 0377654321" at bounding box center [144, 146] width 137 height 39
click at [160, 154] on input "SĐT Người Nhận *" at bounding box center [144, 152] width 137 height 18
click at [145, 174] on div "0398206578 - PHAN RANG 578" at bounding box center [145, 174] width 124 height 12
type input "0398206578"
type input "PHAN RANG 578"
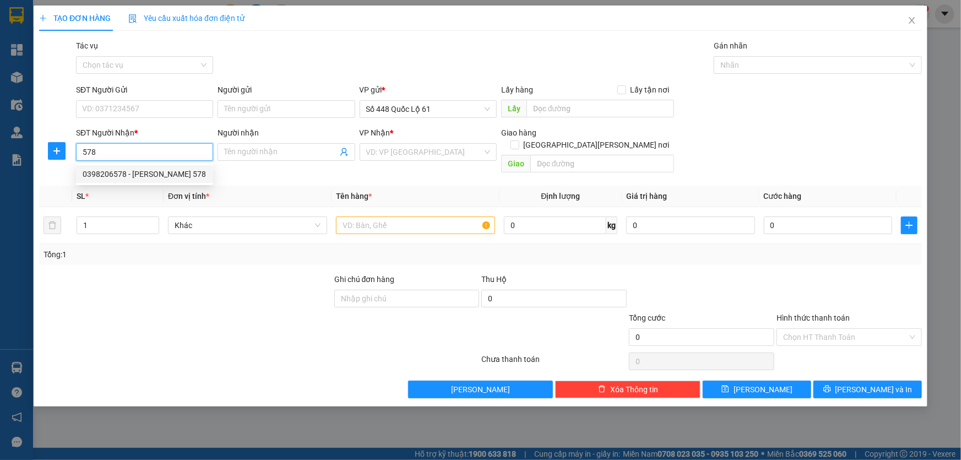
checkbox input "true"
type input "[PERSON_NAME]"
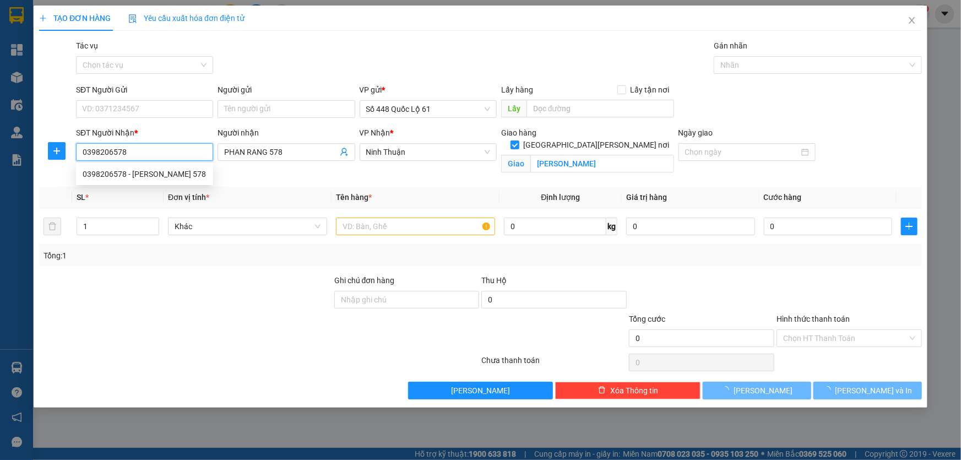
type input "500.000"
type input "0"
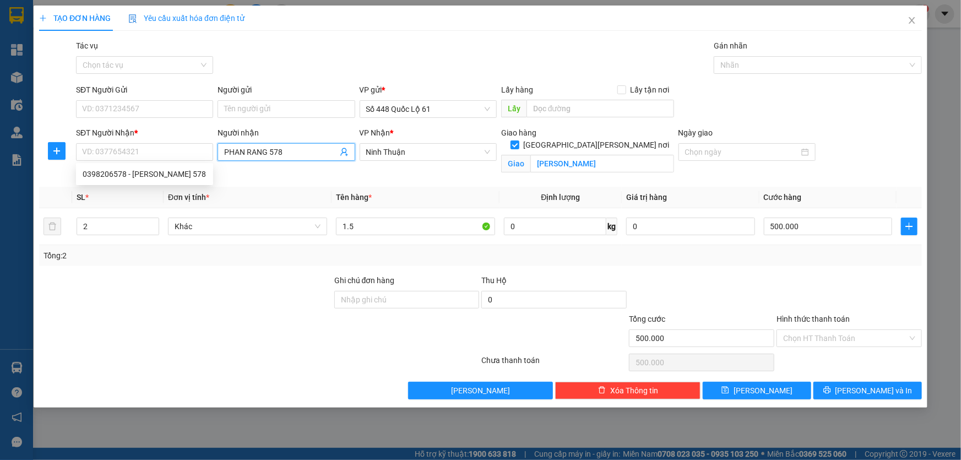
click at [281, 155] on input "PHAN RANG 578" at bounding box center [280, 152] width 113 height 12
type input "P"
type input "888"
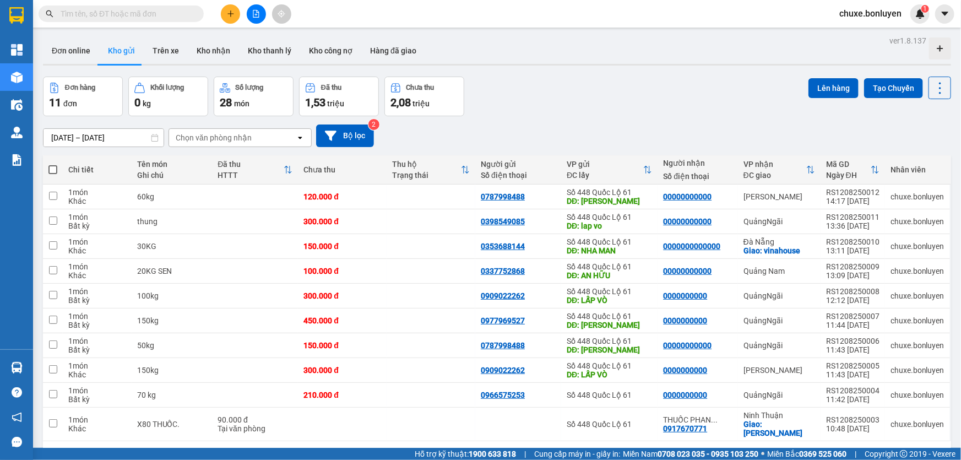
click at [147, 15] on input "text" at bounding box center [126, 14] width 130 height 12
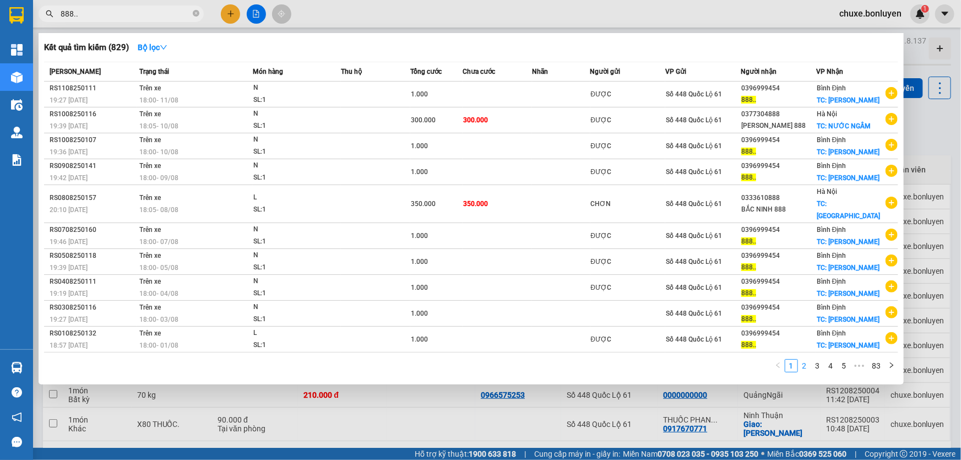
type input "888.."
click at [810, 360] on link "2" at bounding box center [805, 366] width 12 height 12
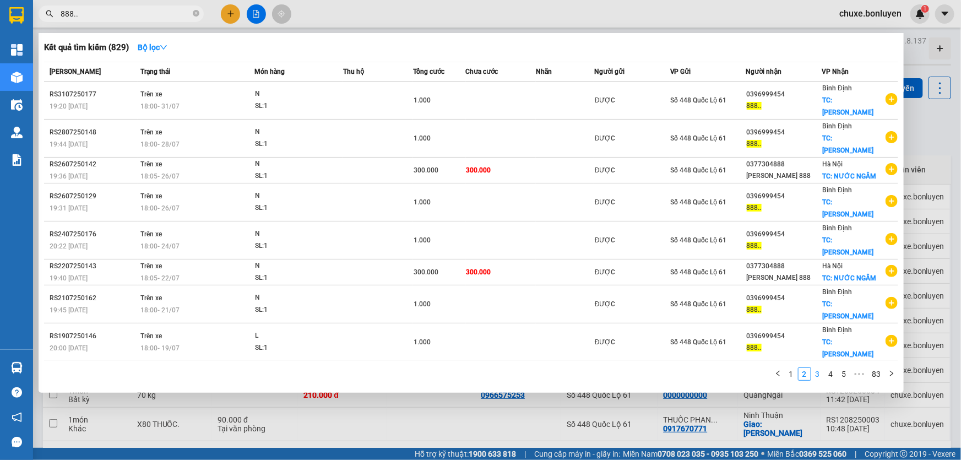
click at [821, 368] on link "3" at bounding box center [818, 374] width 12 height 12
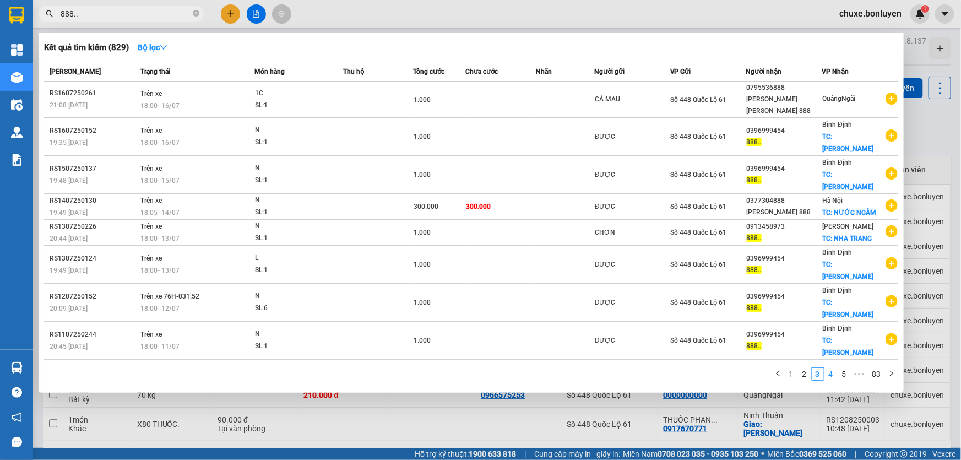
click at [829, 368] on link "4" at bounding box center [831, 374] width 12 height 12
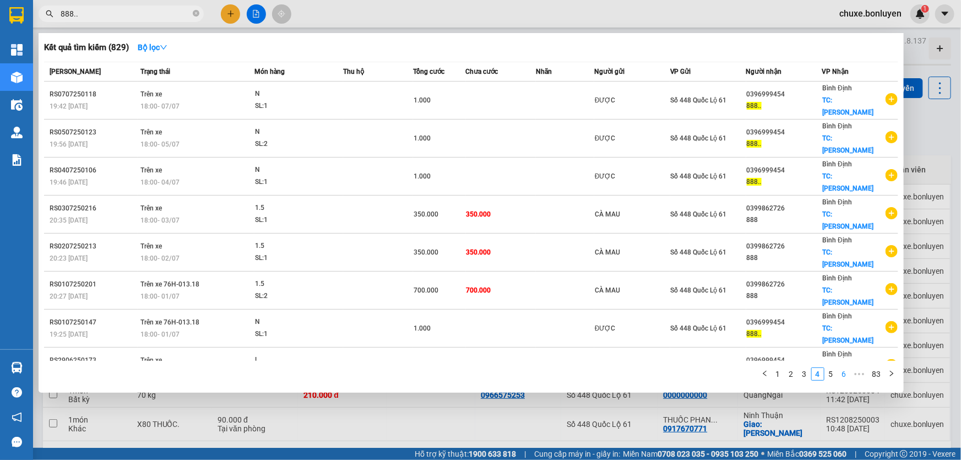
click at [843, 368] on link "6" at bounding box center [844, 374] width 12 height 12
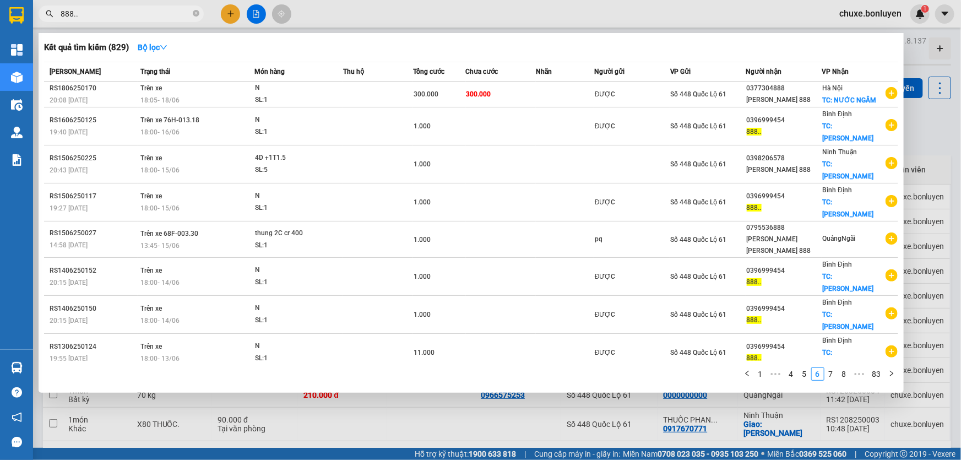
click at [790, 379] on div "0398206578" at bounding box center [784, 385] width 75 height 12
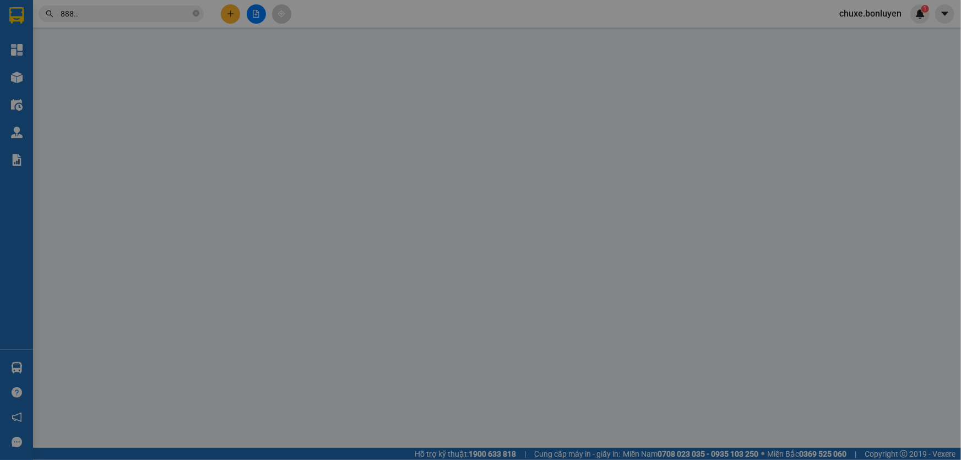
type input "TÀU CẢNH"
type input "0398206578"
type input "PHAN RANG 888"
checkbox input "true"
type input "[PERSON_NAME]"
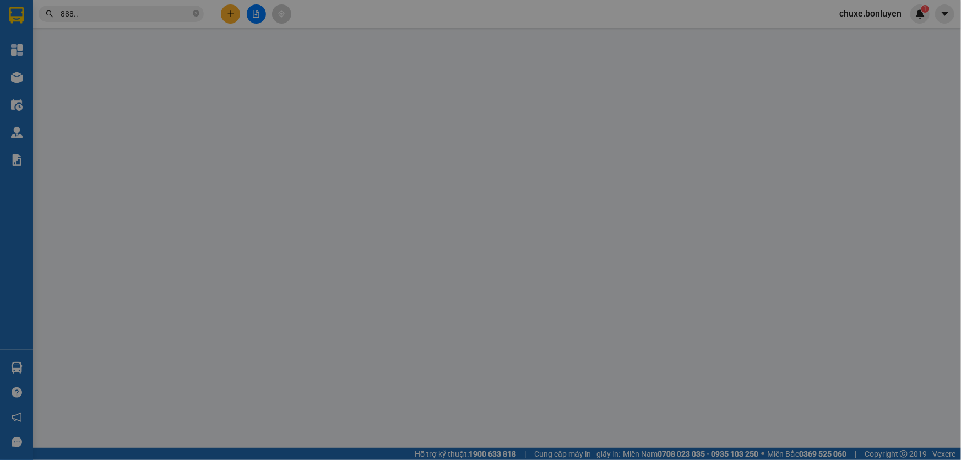
type input "1.000"
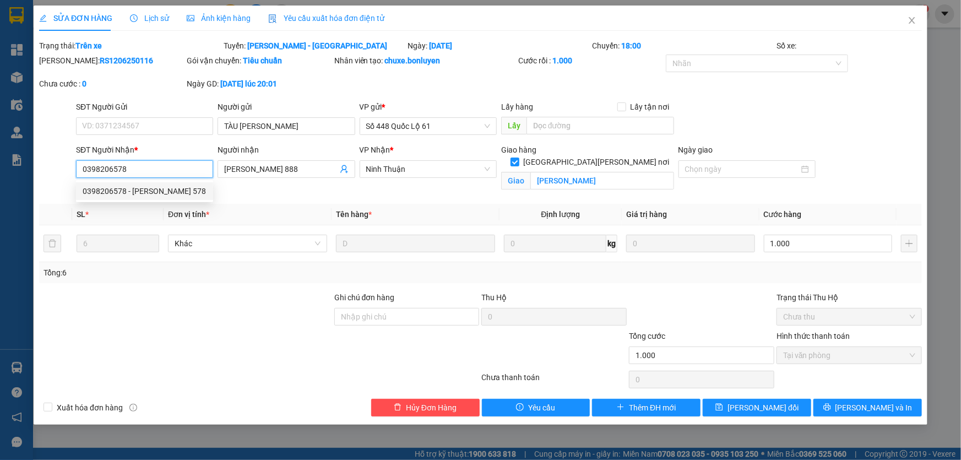
drag, startPoint x: 80, startPoint y: 165, endPoint x: 134, endPoint y: 172, distance: 53.8
click at [134, 172] on input "0398206578" at bounding box center [144, 169] width 137 height 18
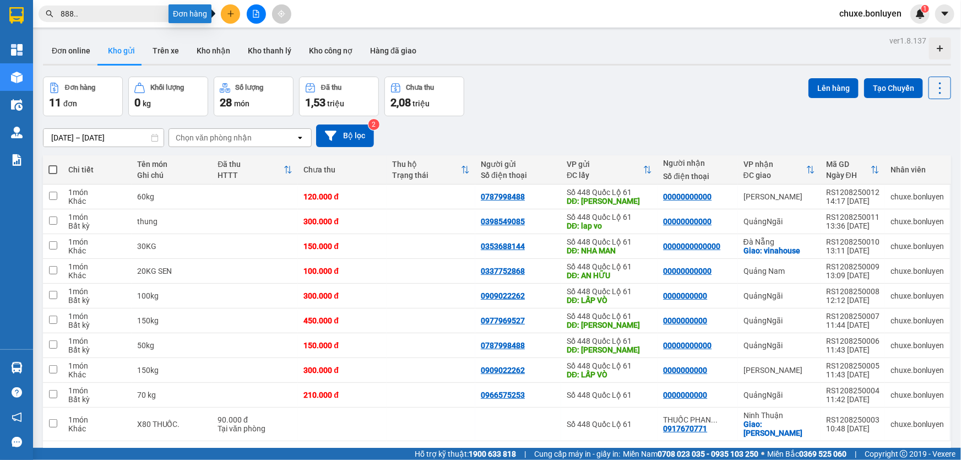
click at [231, 17] on icon "plus" at bounding box center [231, 14] width 8 height 8
click at [262, 47] on div "Tạo đơn hàng" at bounding box center [268, 40] width 83 height 21
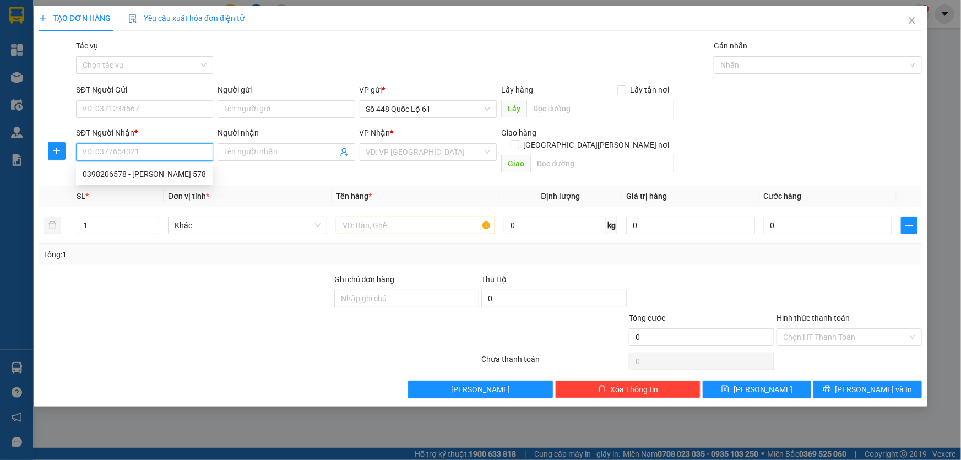
paste input "0398206578"
type input "0398206578"
click at [158, 171] on div "0398206578 - PHAN RANG 578" at bounding box center [145, 174] width 124 height 12
type input "PHAN RANG 578"
checkbox input "true"
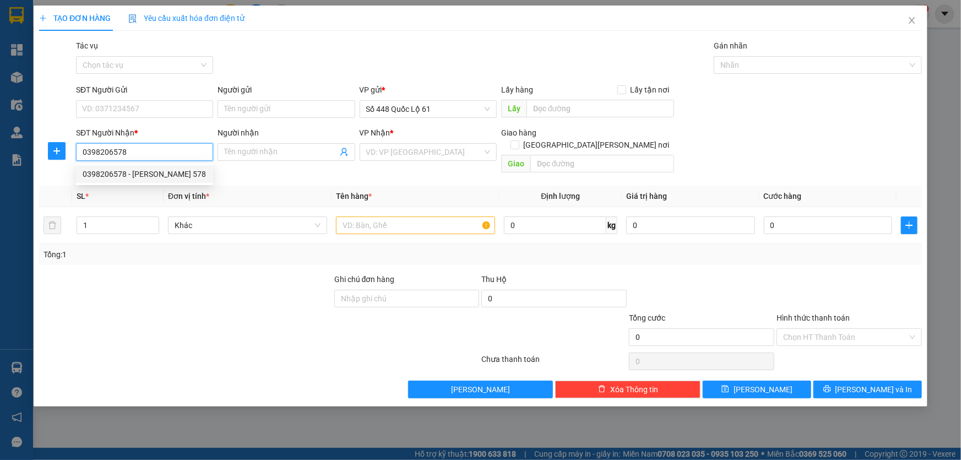
type input "[PERSON_NAME]"
type input "500.000"
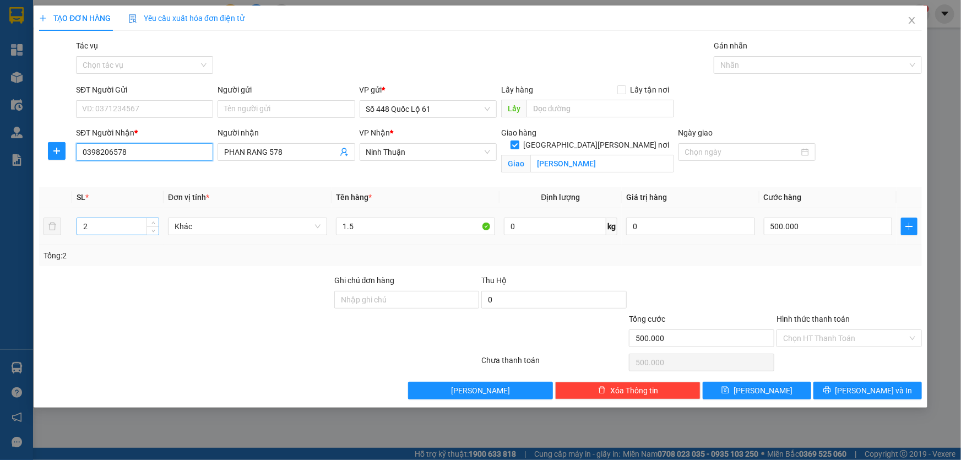
type input "0398206578"
click at [115, 229] on input "2" at bounding box center [118, 226] width 82 height 17
type input "10"
click at [769, 225] on input "500.000" at bounding box center [828, 227] width 129 height 18
type input "0"
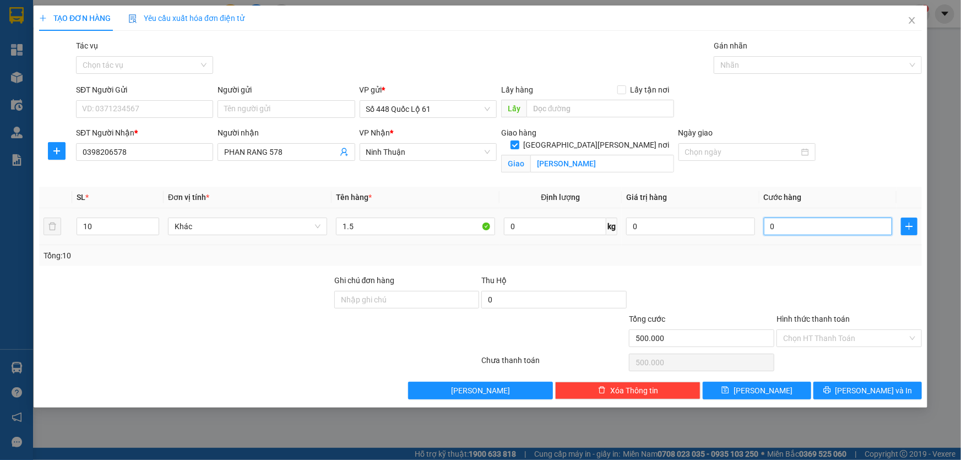
type input "0"
type input "1"
type input "01"
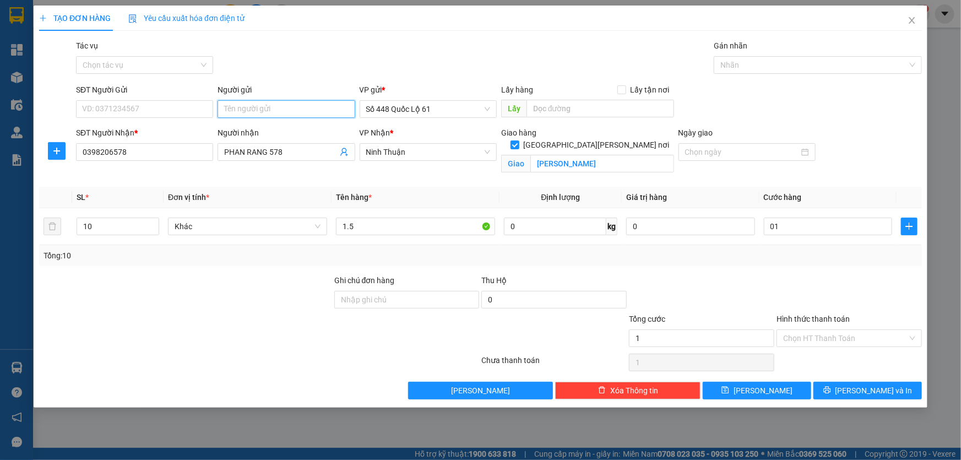
type input "1.000"
click at [297, 107] on input "Người gửi" at bounding box center [286, 109] width 137 height 18
type input "tau ong canh"
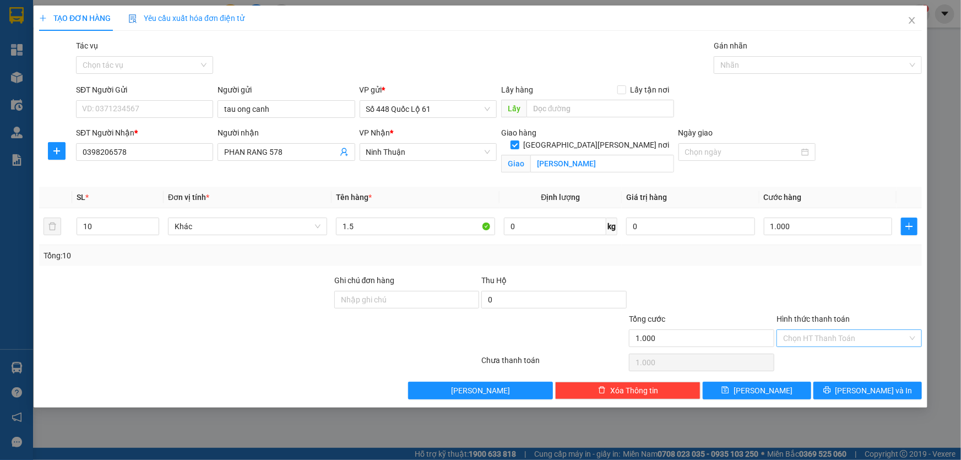
click at [777, 327] on div "Hình thức thanh toán" at bounding box center [849, 321] width 145 height 17
click at [792, 337] on input "Hình thức thanh toán" at bounding box center [845, 338] width 124 height 17
drag, startPoint x: 805, startPoint y: 356, endPoint x: 798, endPoint y: 363, distance: 9.3
click at [805, 357] on div "Tại văn phòng" at bounding box center [849, 360] width 132 height 12
type input "0"
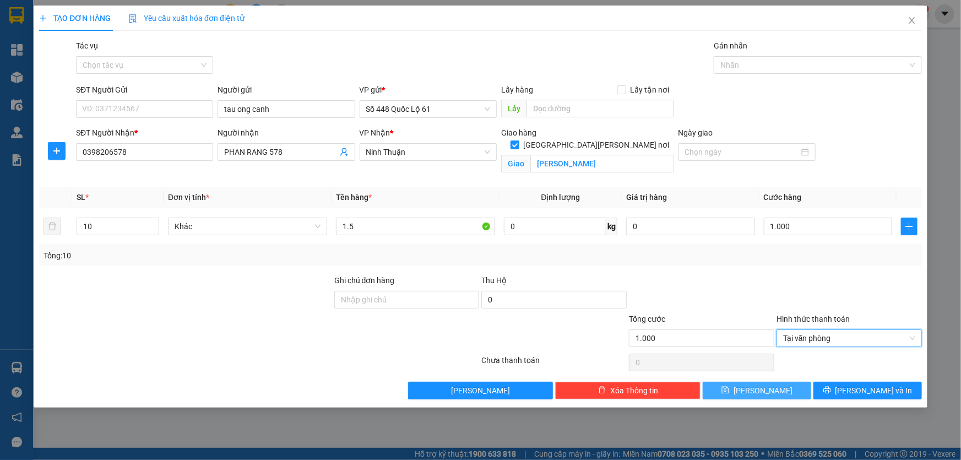
click at [768, 393] on span "[PERSON_NAME]" at bounding box center [763, 390] width 59 height 12
checkbox input "false"
type input "0"
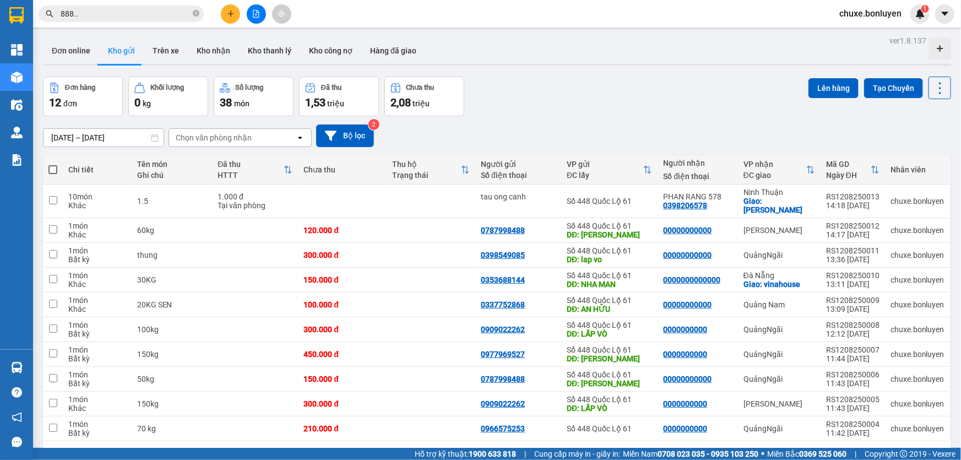
click at [148, 10] on input "888.." at bounding box center [126, 14] width 130 height 12
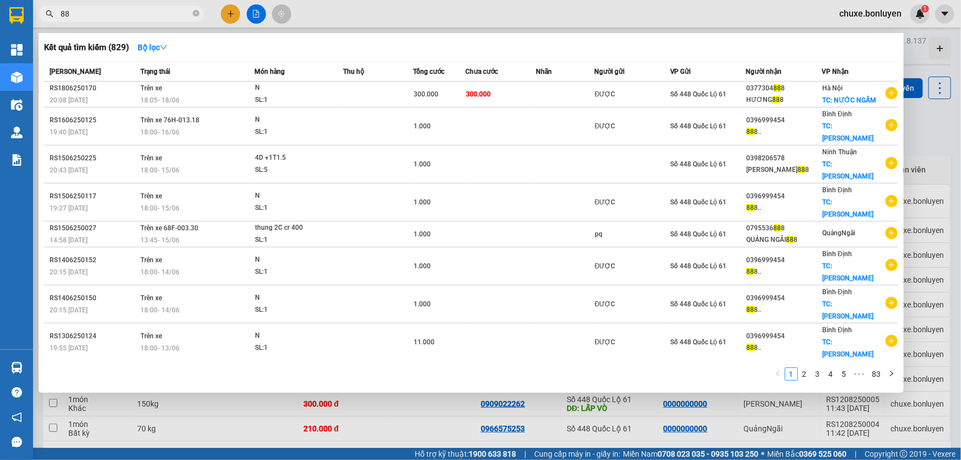
type input "8"
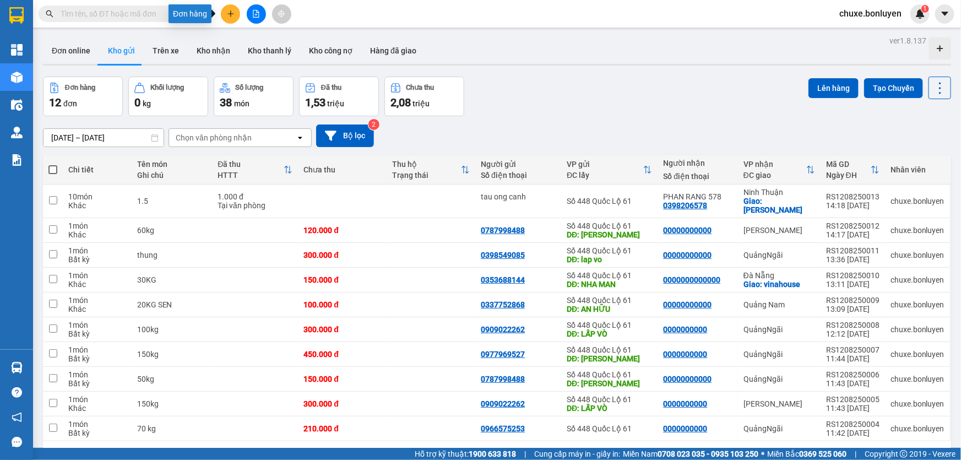
click at [232, 16] on icon "plus" at bounding box center [231, 14] width 8 height 8
click at [259, 39] on div "Tạo đơn hàng" at bounding box center [274, 41] width 48 height 12
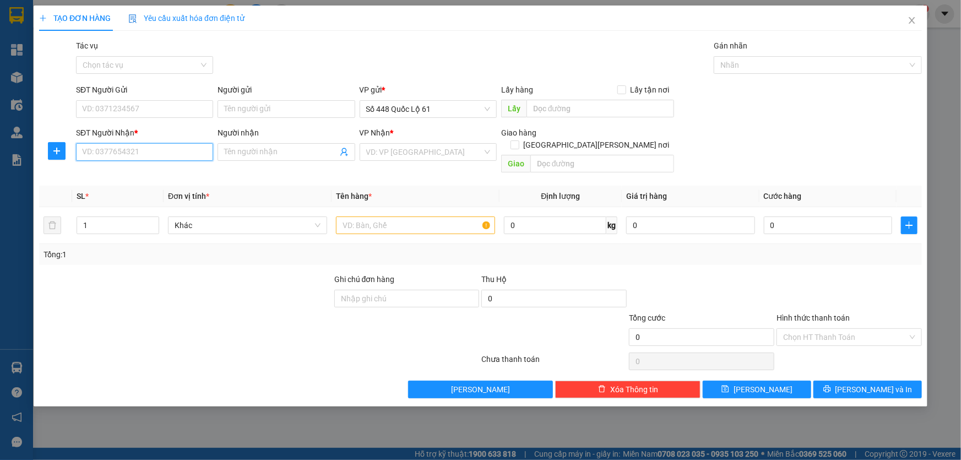
click at [160, 155] on input "SĐT Người Nhận *" at bounding box center [144, 152] width 137 height 18
type input "4"
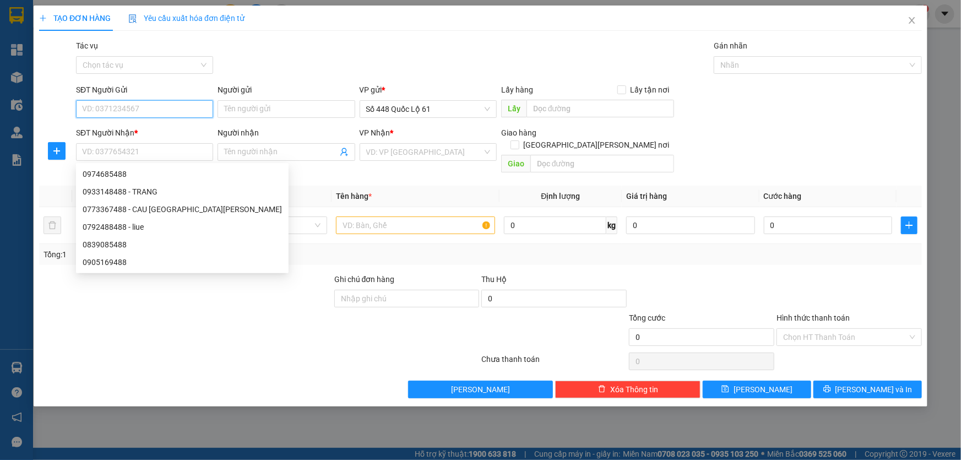
click at [135, 104] on input "SĐT Người Gửi" at bounding box center [144, 109] width 137 height 18
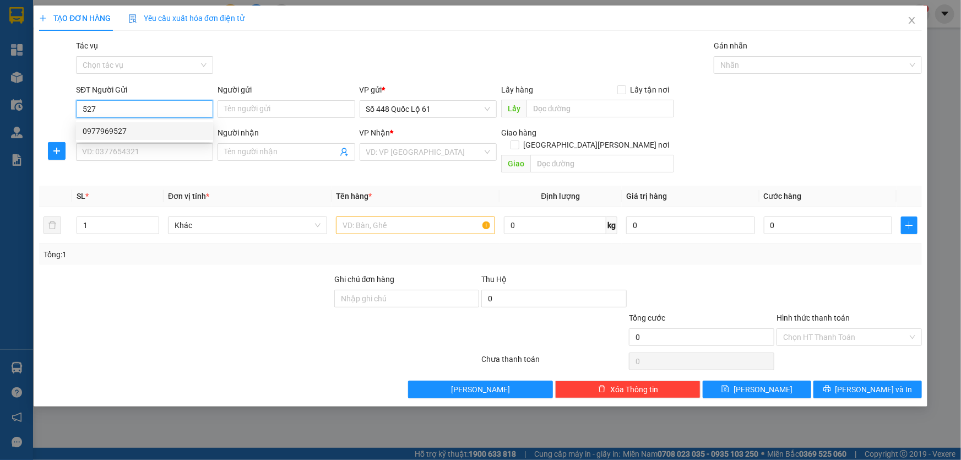
click at [117, 129] on div "0977969527" at bounding box center [145, 131] width 124 height 12
type input "0977969527"
type input "[PERSON_NAME]"
type input "0000000000"
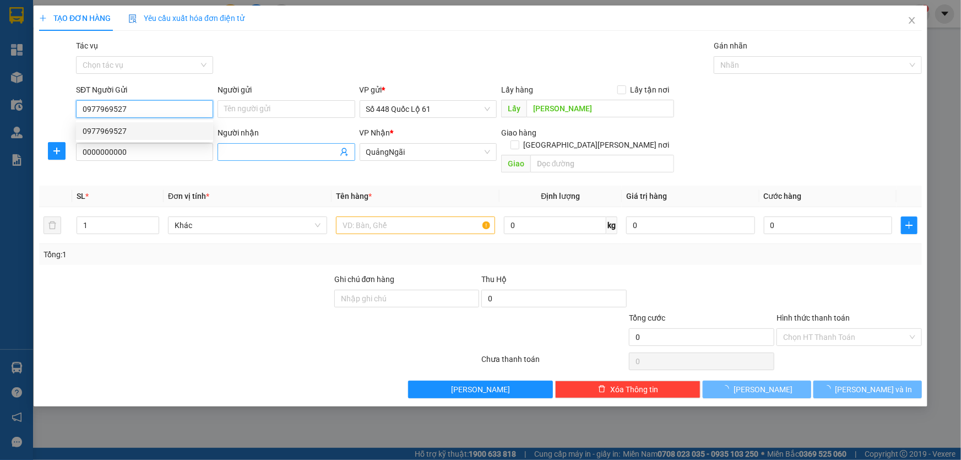
type input "450.000"
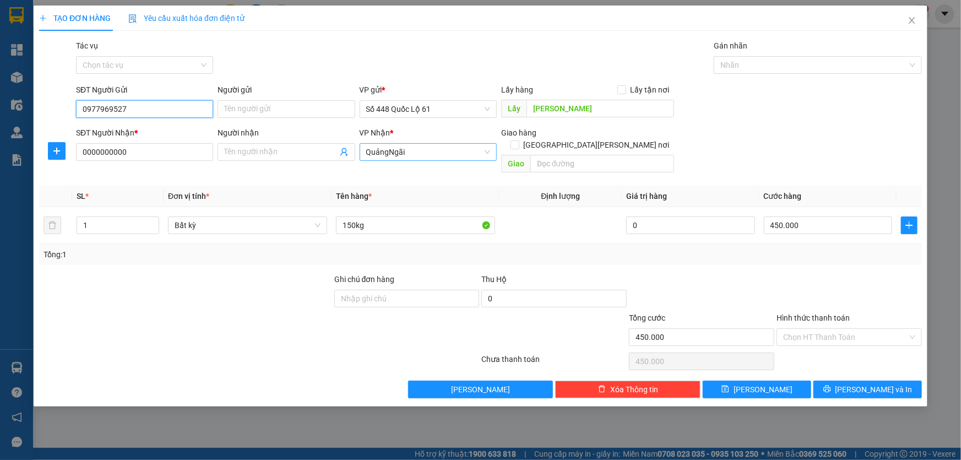
click at [380, 153] on span "QuảngNgãi" at bounding box center [428, 152] width 124 height 17
type input "0977969527"
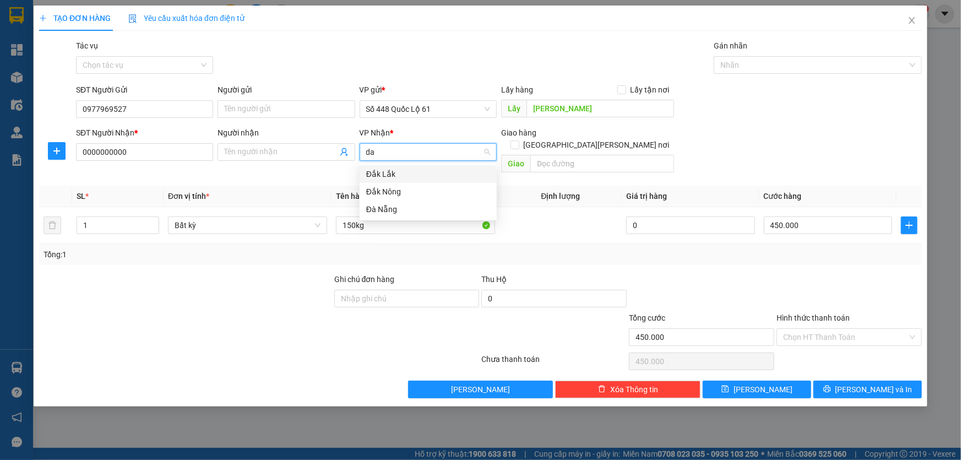
type input "d"
type input "lam"
click at [403, 175] on div "[PERSON_NAME]" at bounding box center [428, 174] width 124 height 12
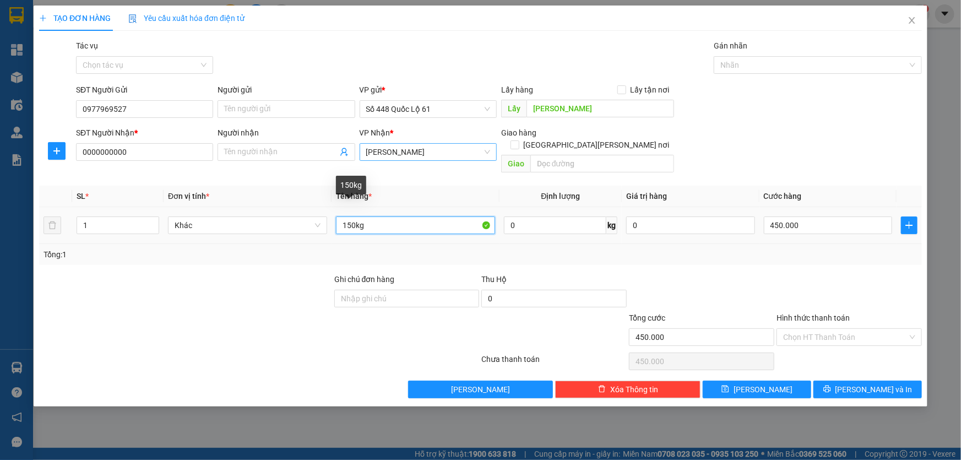
click at [347, 217] on input "150kg" at bounding box center [415, 225] width 159 height 18
type input "50kg"
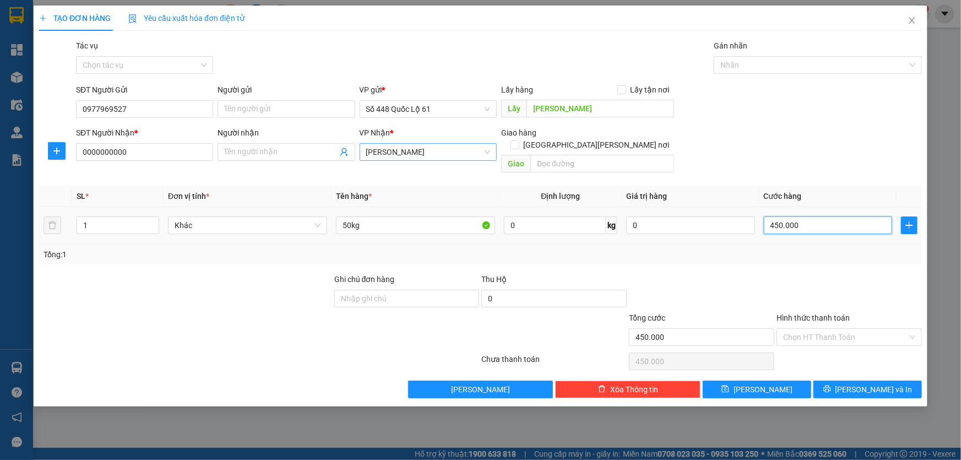
click at [771, 216] on input "450.000" at bounding box center [828, 225] width 129 height 18
type input "1"
type input "10"
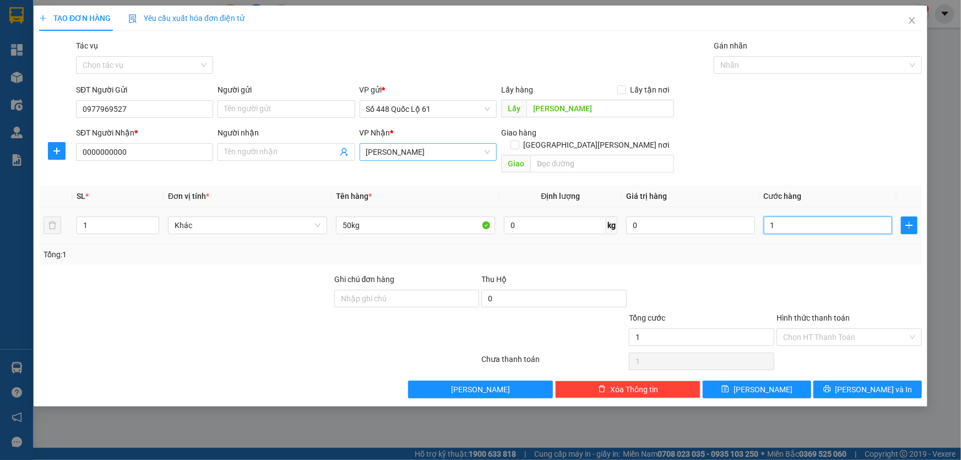
type input "10"
type input "100"
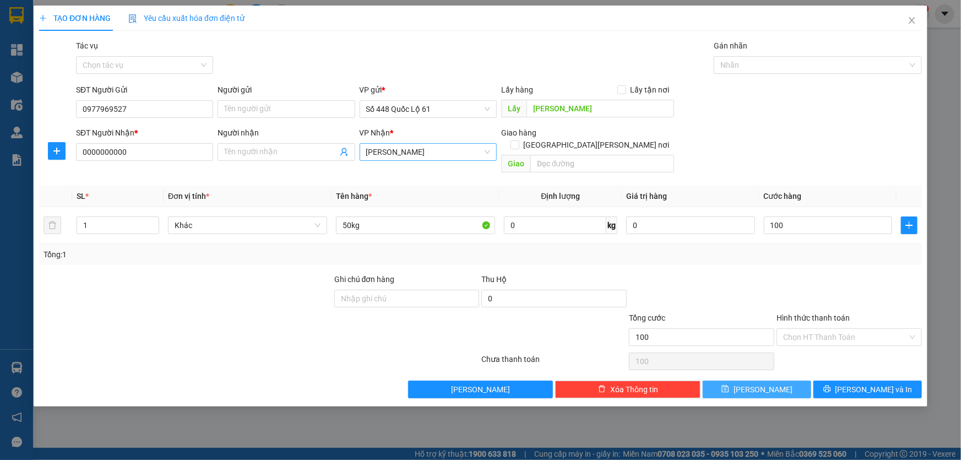
type input "100.000"
click at [761, 383] on span "[PERSON_NAME]" at bounding box center [763, 389] width 59 height 12
type input "0"
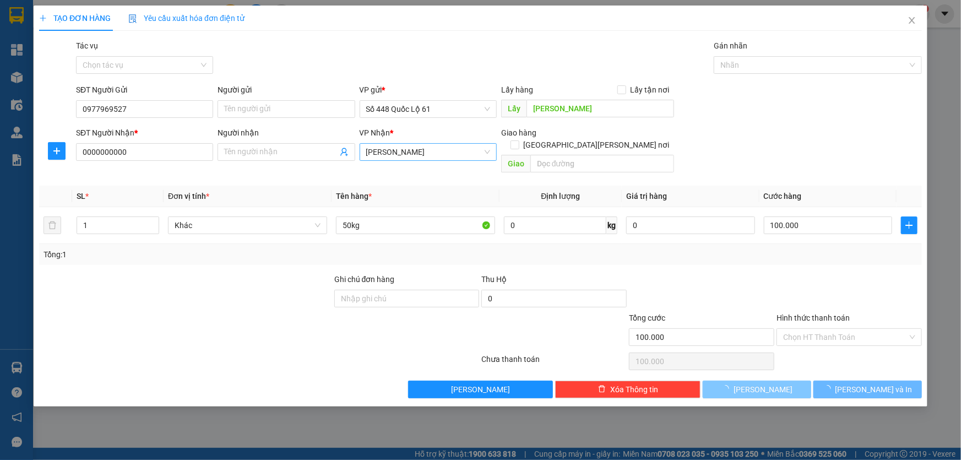
type input "0"
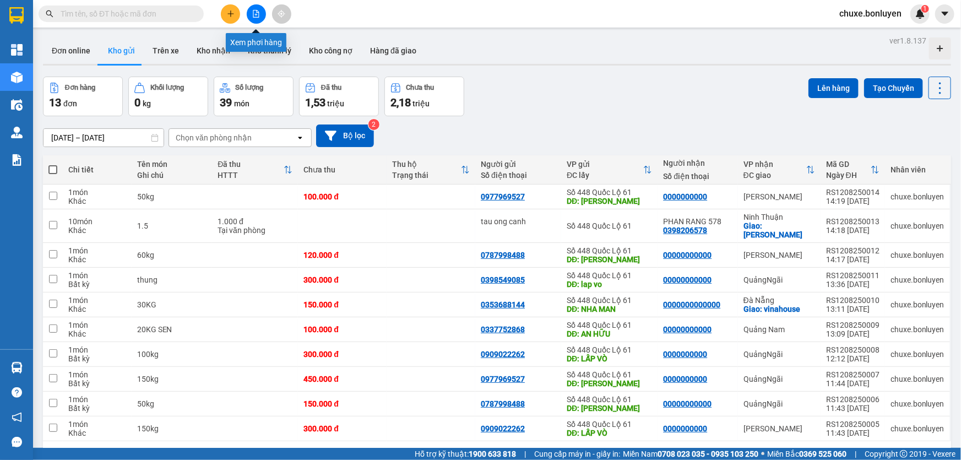
click at [262, 20] on button at bounding box center [256, 13] width 19 height 19
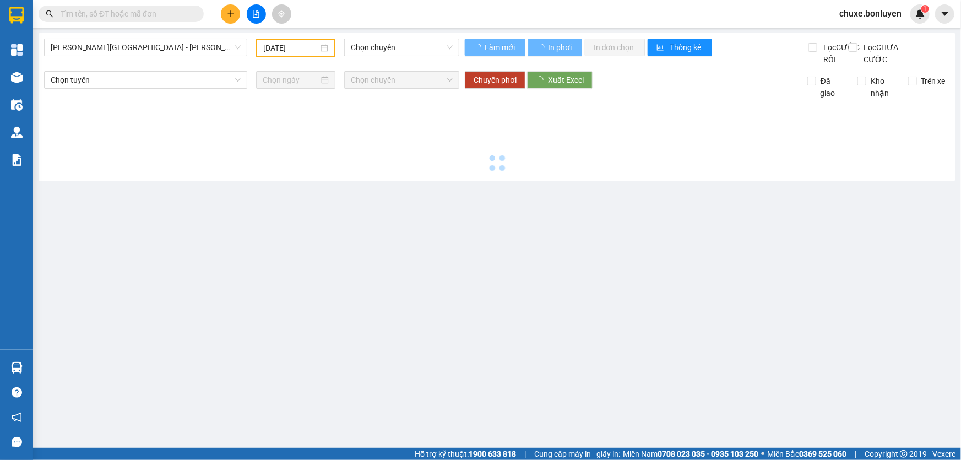
type input "[DATE]"
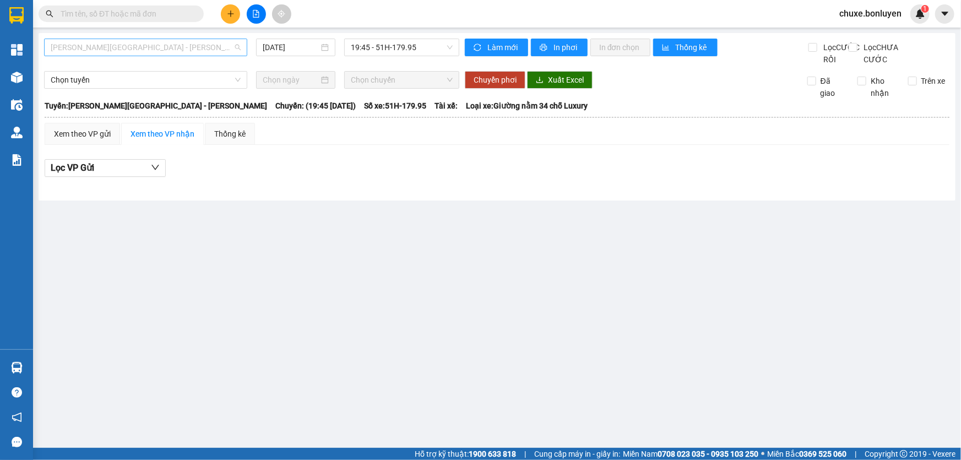
click at [150, 44] on span "Phú Quốc - [GEOGRAPHIC_DATA] - [GEOGRAPHIC_DATA]" at bounding box center [146, 47] width 190 height 17
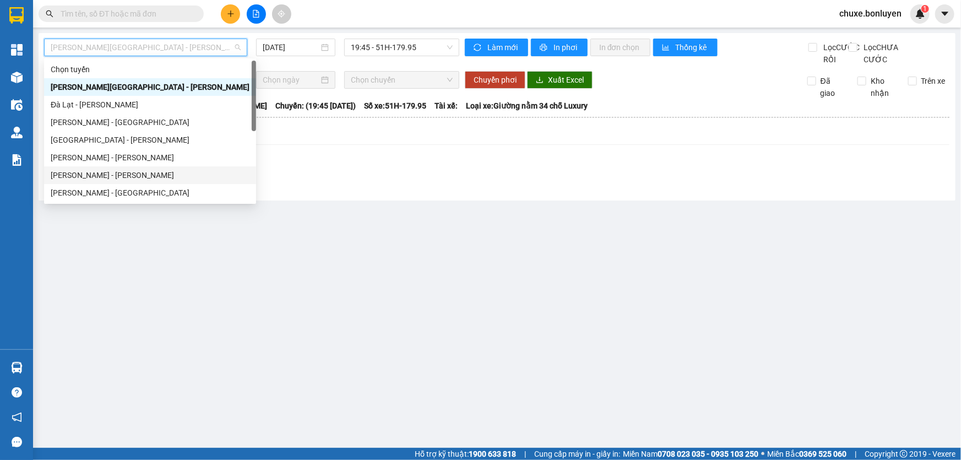
click at [88, 172] on div "[PERSON_NAME]" at bounding box center [150, 175] width 199 height 12
type input "[DATE]"
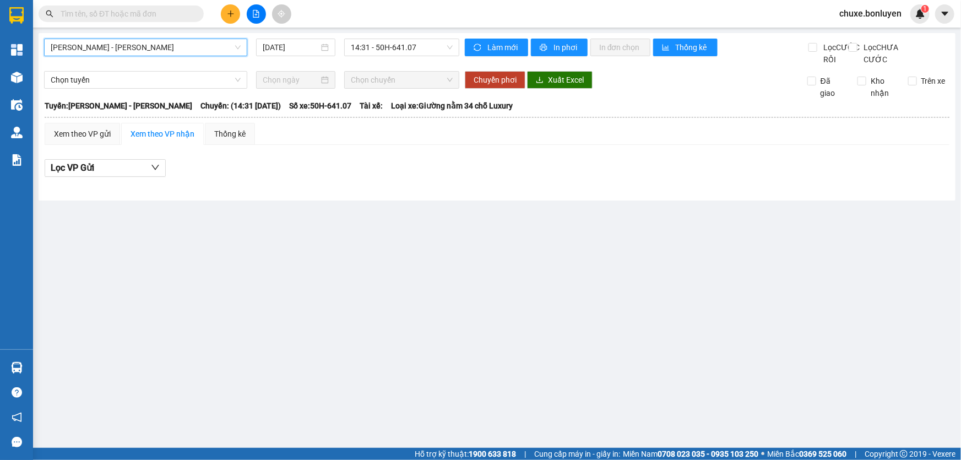
click at [171, 53] on span "[PERSON_NAME]" at bounding box center [146, 47] width 190 height 17
click at [177, 43] on span "[PERSON_NAME]" at bounding box center [146, 47] width 190 height 17
click at [141, 47] on span "[PERSON_NAME]" at bounding box center [146, 47] width 190 height 17
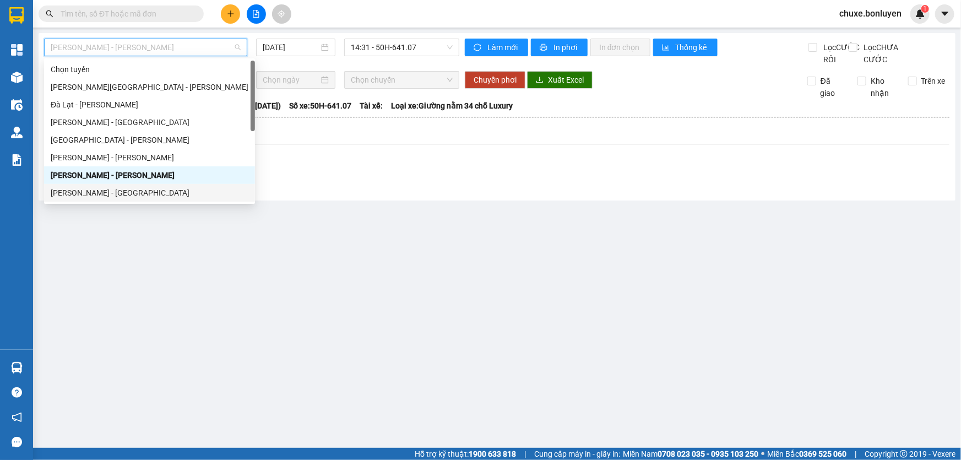
click at [106, 192] on div "Hà Tiên - [GEOGRAPHIC_DATA]" at bounding box center [150, 193] width 198 height 12
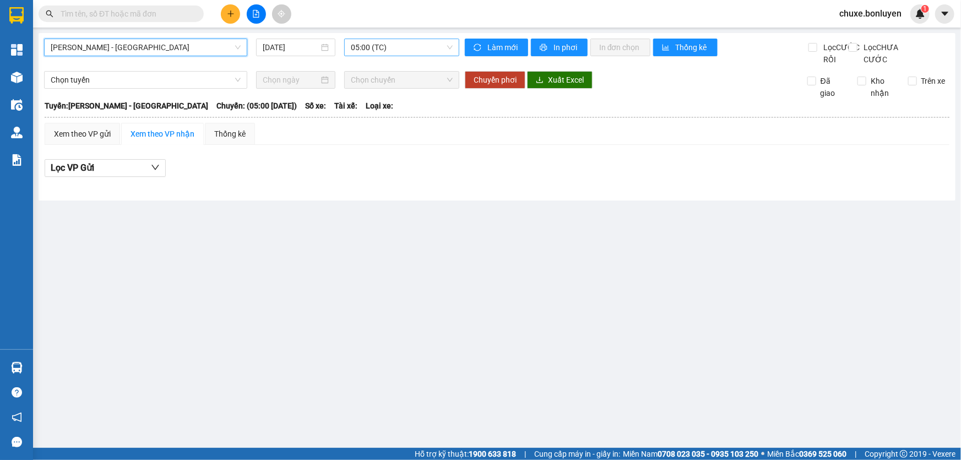
click at [357, 44] on span "05:00 (TC)" at bounding box center [402, 47] width 102 height 17
click at [394, 47] on span "05:00 (TC)" at bounding box center [402, 47] width 102 height 17
click at [264, 50] on input "[DATE]" at bounding box center [291, 47] width 56 height 12
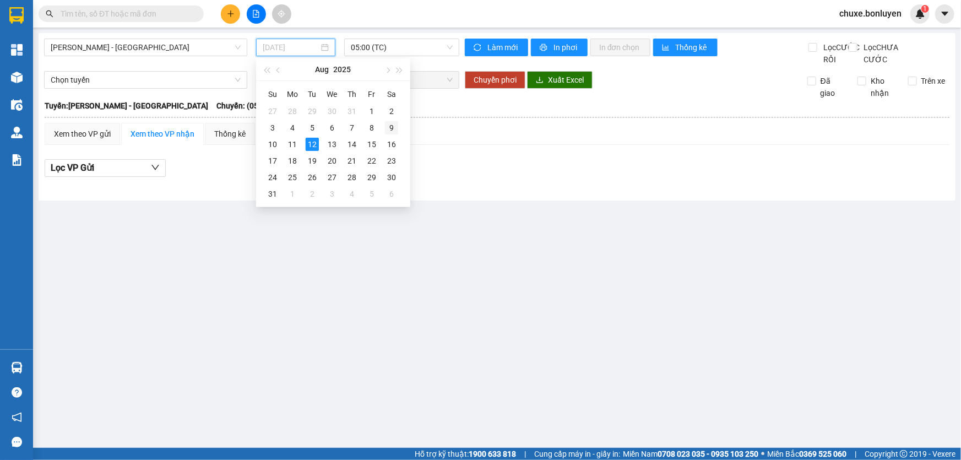
click at [387, 126] on div "9" at bounding box center [391, 127] width 13 height 13
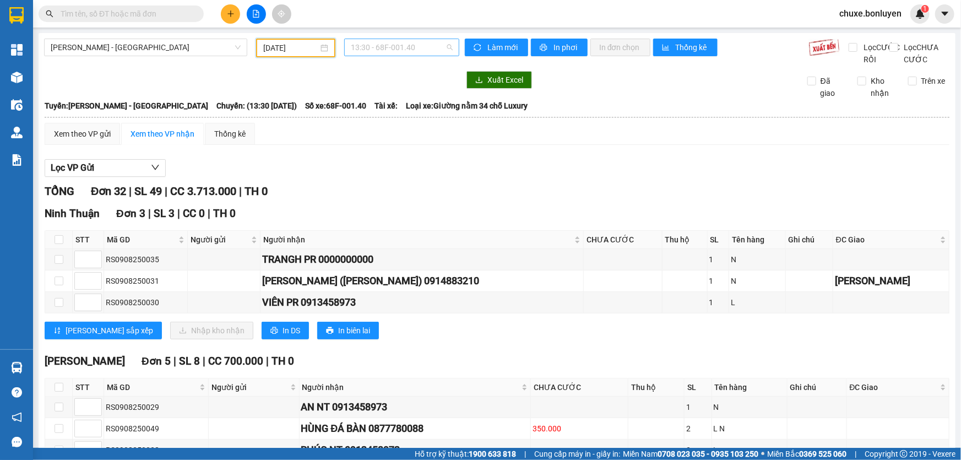
click at [422, 51] on span "13:30 - 68F-001.40" at bounding box center [402, 47] width 102 height 17
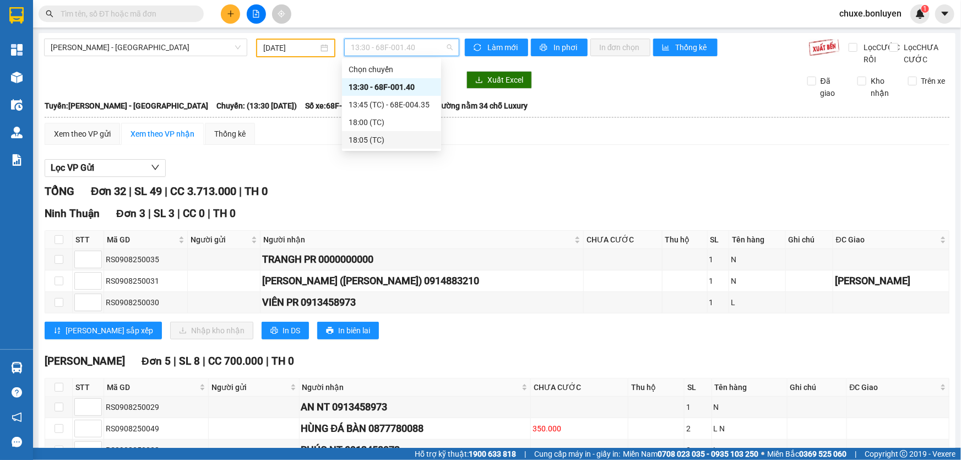
click at [386, 132] on div "18:05 (TC)" at bounding box center [391, 140] width 99 height 18
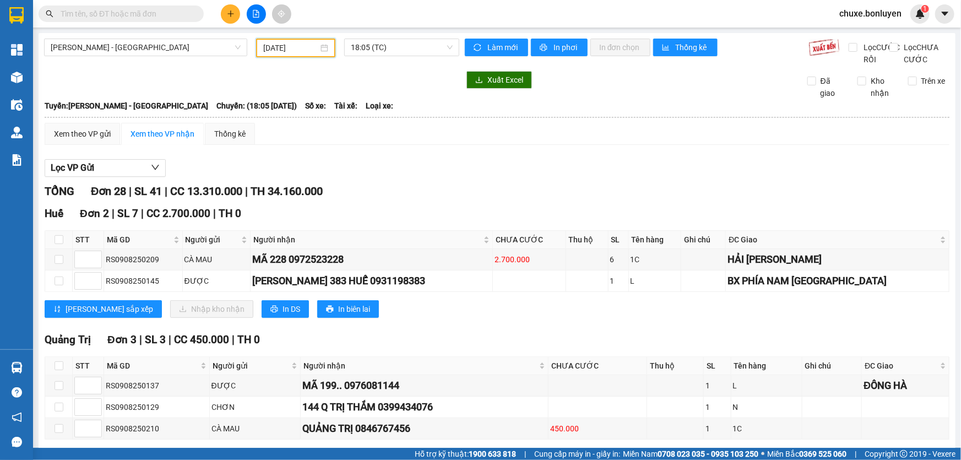
click at [299, 50] on input "09/08/2025" at bounding box center [290, 48] width 55 height 12
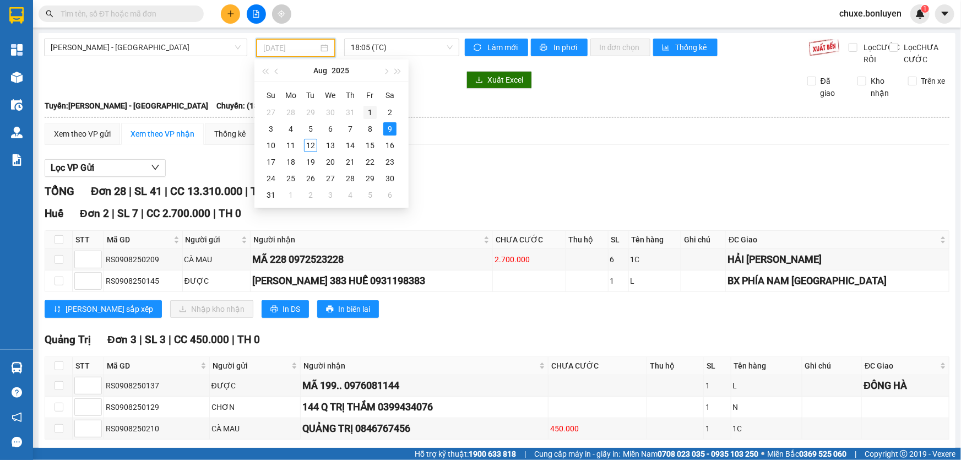
click at [369, 111] on div "1" at bounding box center [370, 112] width 13 height 13
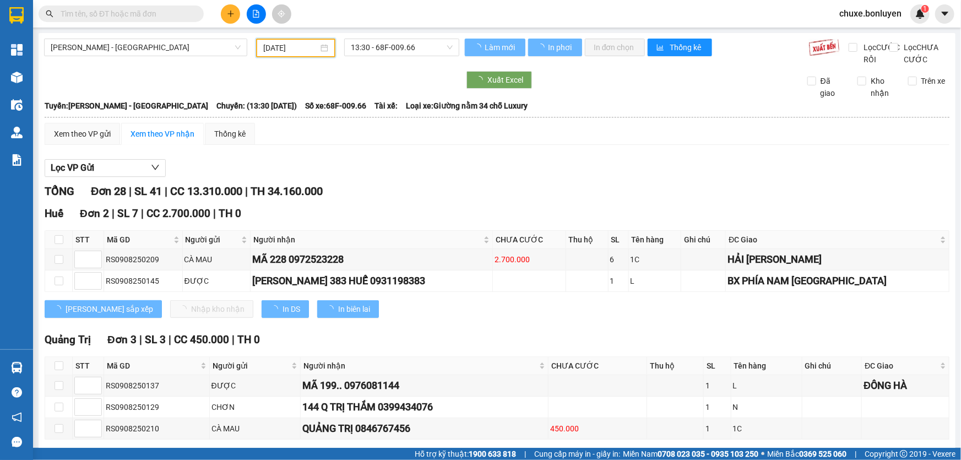
type input "01/08/2025"
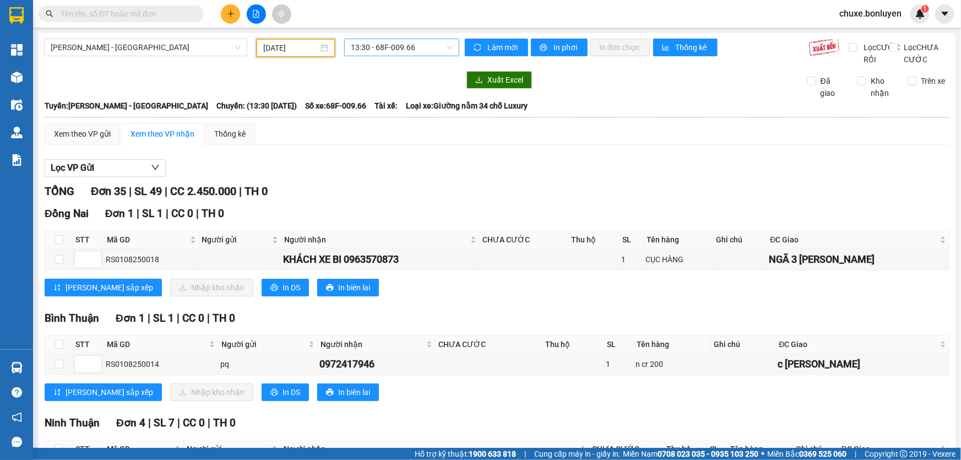
click at [402, 52] on span "13:30 - 68F-009.66" at bounding box center [402, 47] width 102 height 17
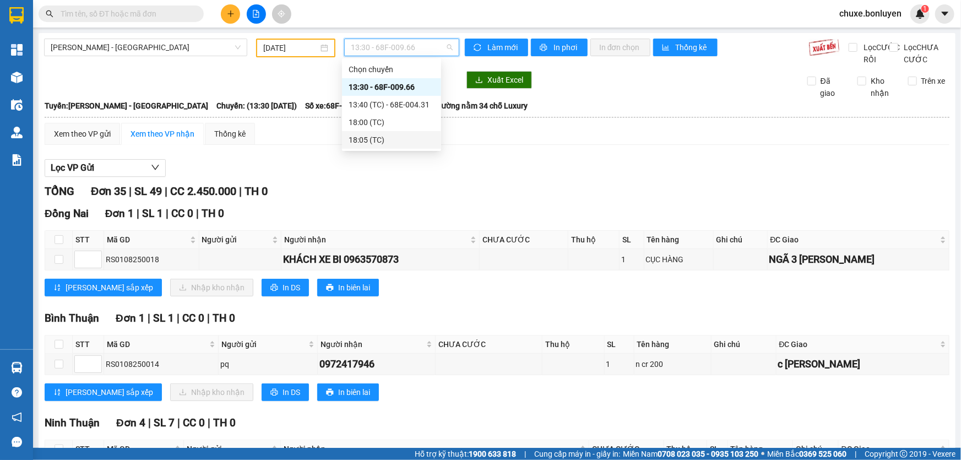
click at [387, 134] on div "18:05 (TC)" at bounding box center [392, 140] width 86 height 12
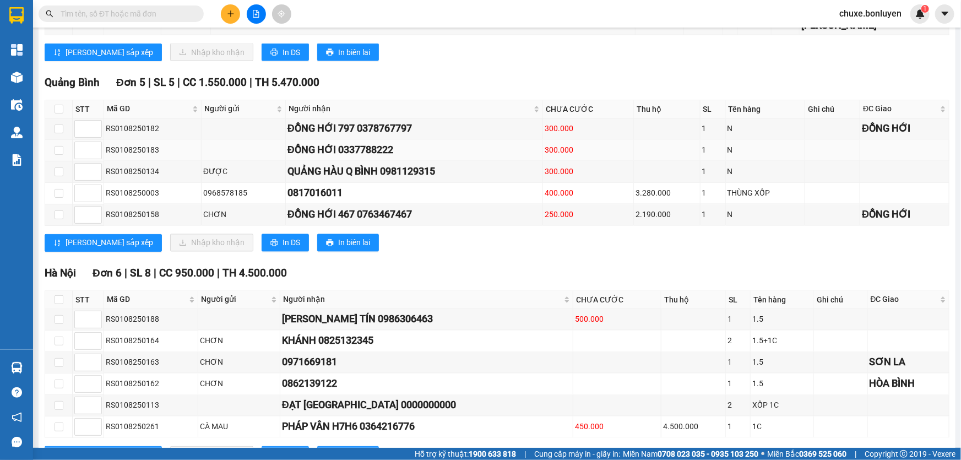
scroll to position [1028, 0]
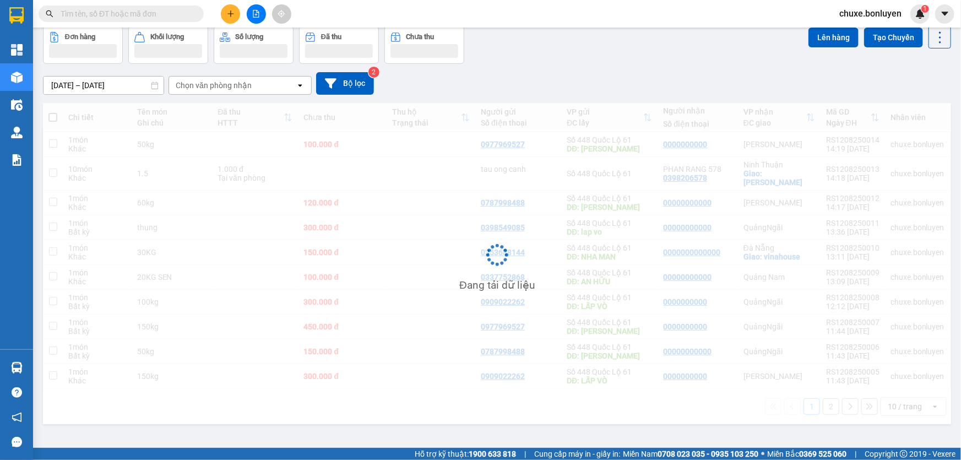
scroll to position [50, 0]
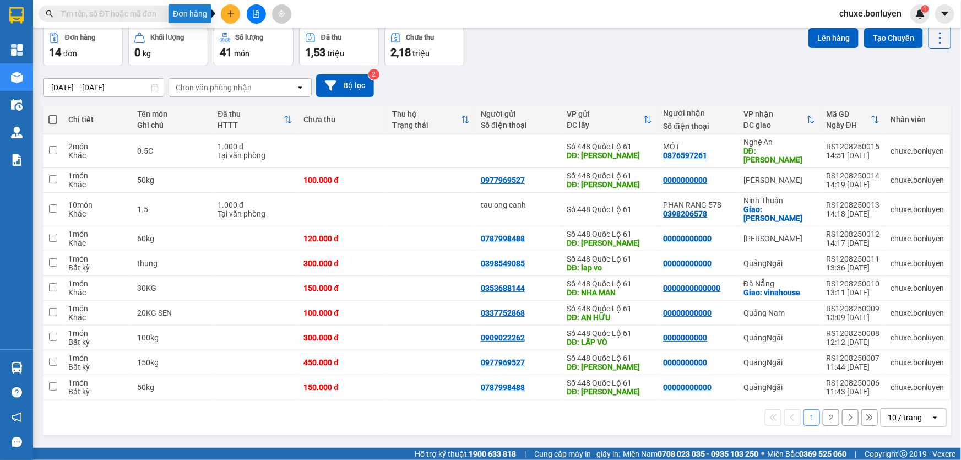
click at [235, 16] on button at bounding box center [230, 13] width 19 height 19
click at [265, 45] on div "Tạo đơn hàng" at bounding box center [274, 41] width 48 height 12
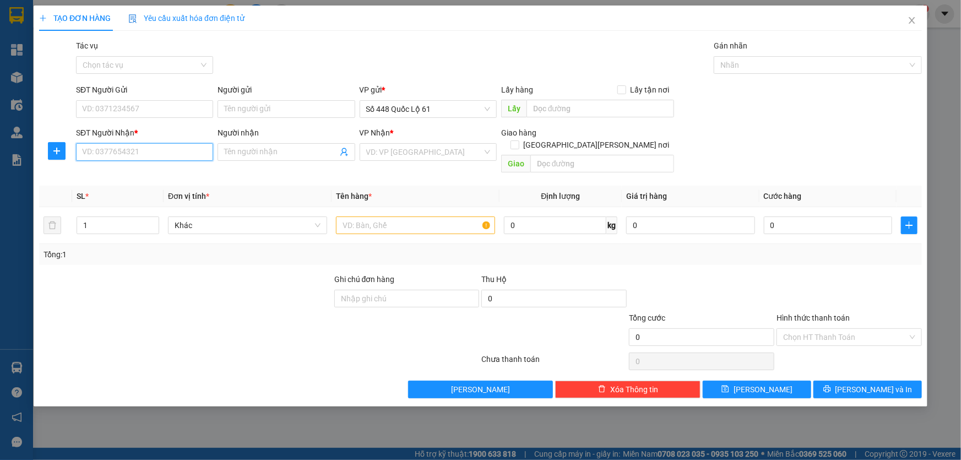
click at [147, 154] on input "SĐT Người Nhận *" at bounding box center [144, 152] width 137 height 18
click at [145, 149] on input "SĐT Người Nhận *" at bounding box center [144, 152] width 137 height 18
click at [117, 169] on div "0948112561 - 561..." at bounding box center [145, 174] width 124 height 12
type input "0948112561"
type input "561..."
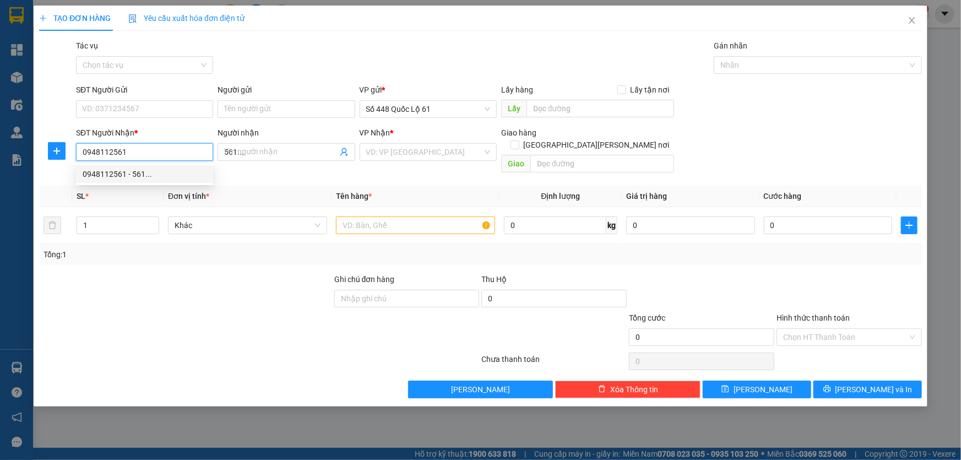
type input "1.000"
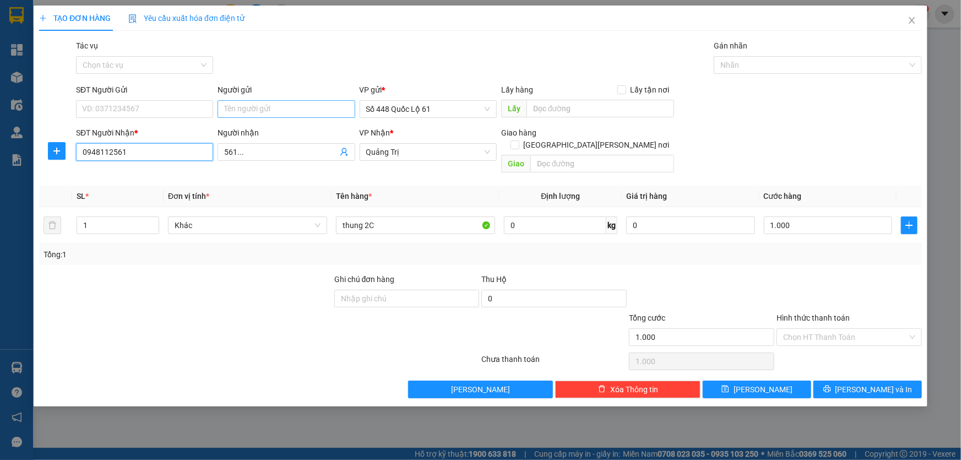
type input "0948112561"
click at [252, 110] on input "Người gửi" at bounding box center [286, 109] width 137 height 18
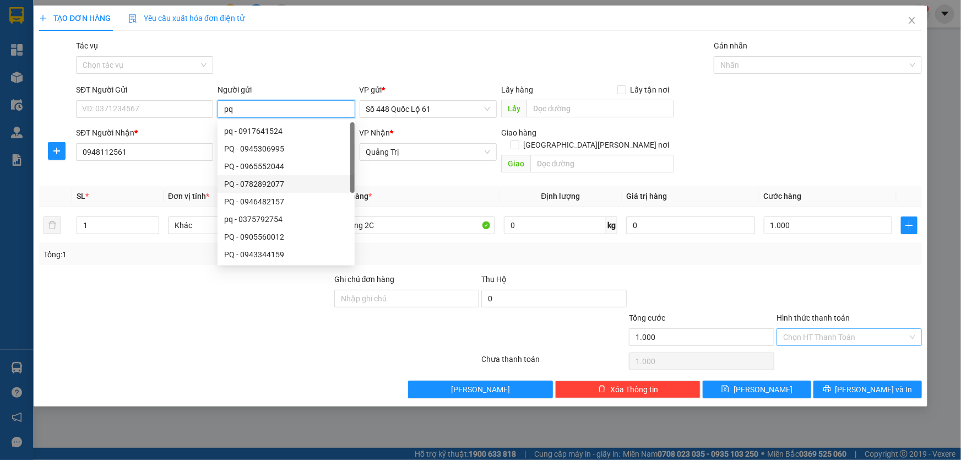
type input "pq"
click at [812, 329] on input "Hình thức thanh toán" at bounding box center [845, 337] width 124 height 17
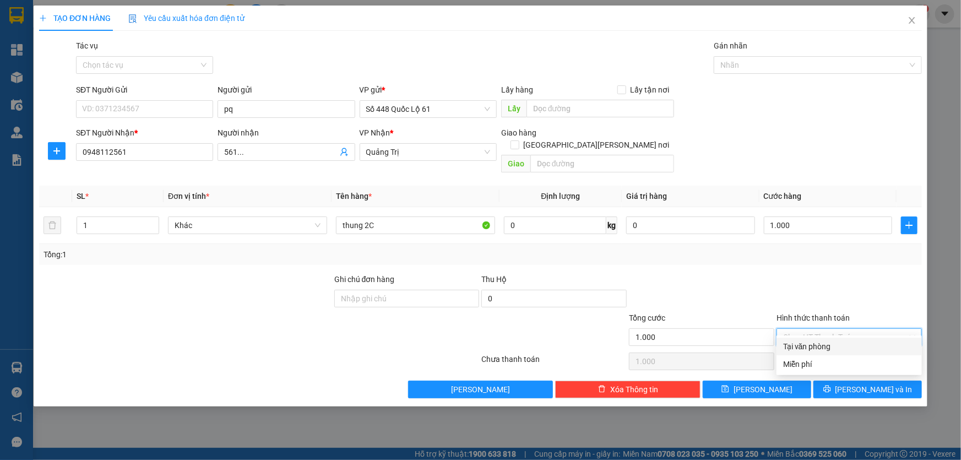
click at [812, 342] on div "Tại văn phòng" at bounding box center [849, 346] width 132 height 12
type input "0"
click at [762, 383] on span "[PERSON_NAME]" at bounding box center [763, 389] width 59 height 12
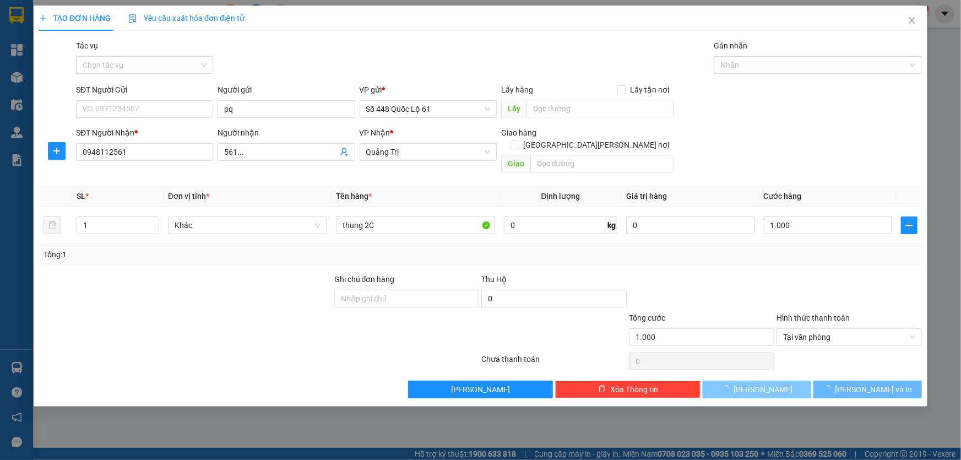
type input "0"
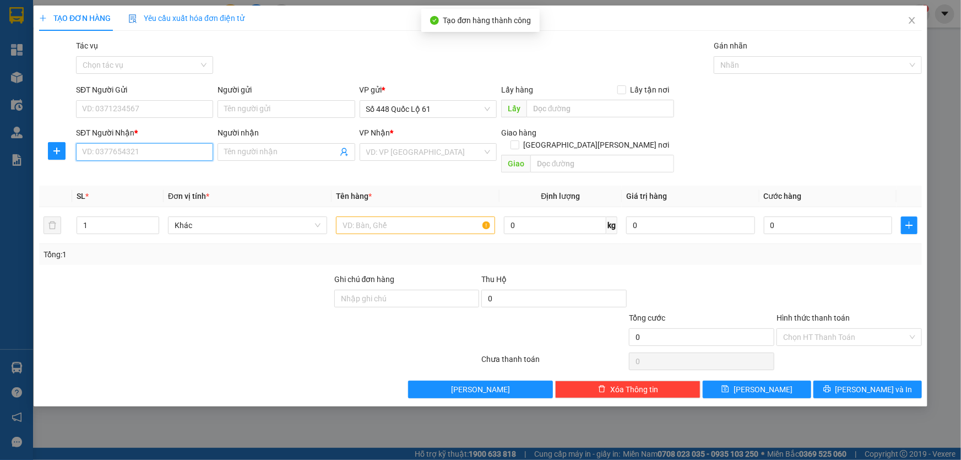
click at [169, 151] on input "SĐT Người Nhận *" at bounding box center [144, 152] width 137 height 18
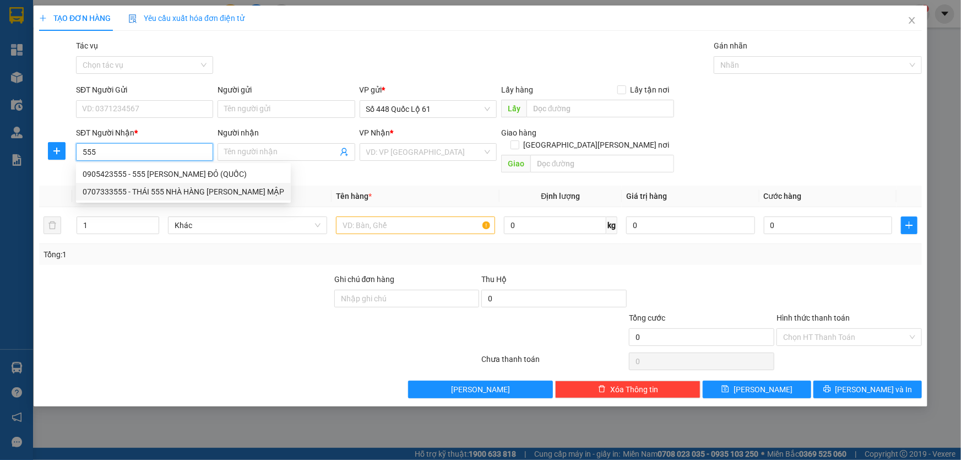
click at [134, 183] on div "0707333555 - THÁI 555 NHÀ HÀNG TUẤN MẬP" at bounding box center [183, 192] width 215 height 18
type input "0707333555"
type input "THÁI 555 NHÀ HÀNG TUẤN MẬP"
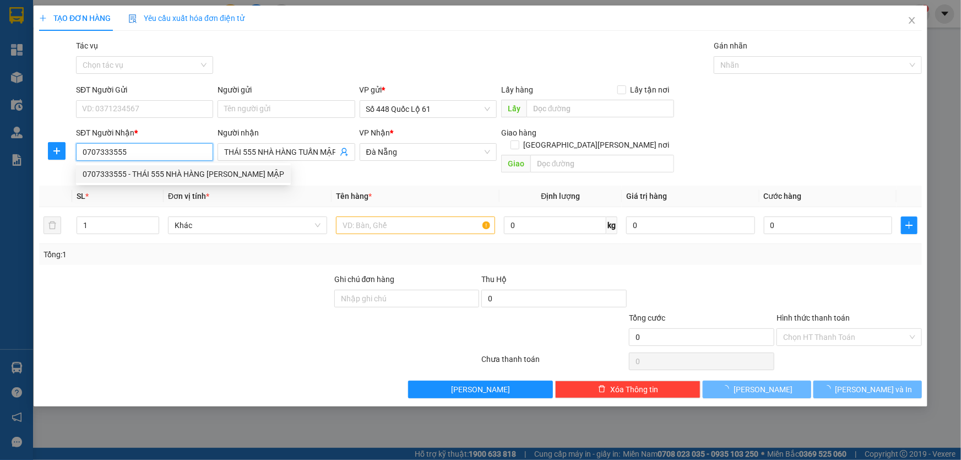
type input "1.000"
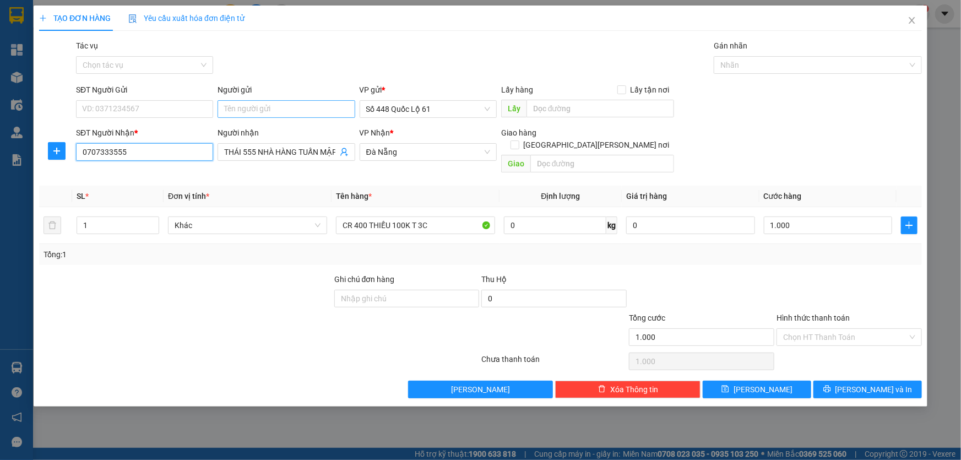
type input "0707333555"
click at [242, 111] on input "Người gửi" at bounding box center [286, 109] width 137 height 18
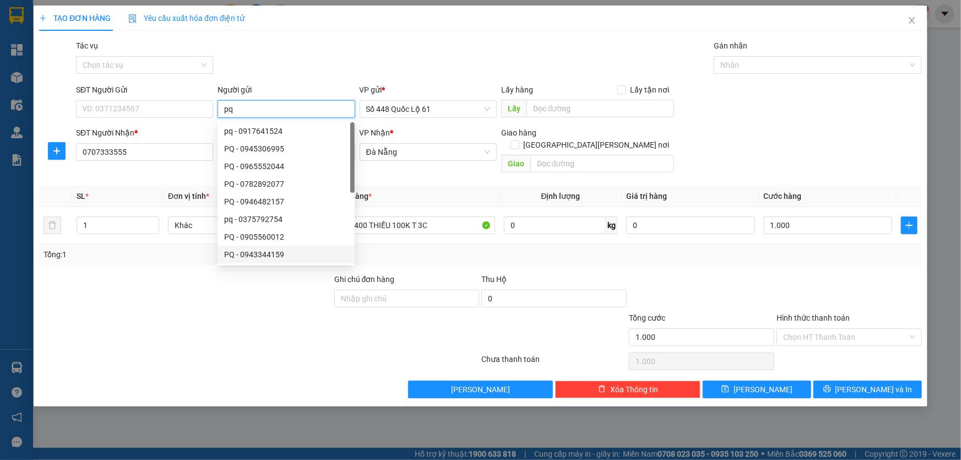
type input "pq"
click at [393, 248] on div "Tổng: 1" at bounding box center [480, 254] width 883 height 21
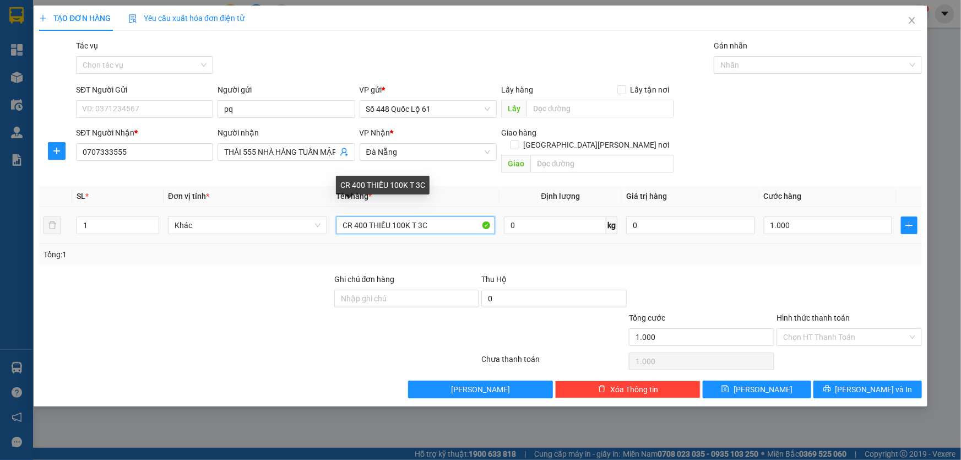
click at [358, 216] on input "CR 400 THIẾU 100K T 3C" at bounding box center [415, 225] width 159 height 18
click at [427, 216] on input "CR 00 THIẾU 100K T 3C" at bounding box center [415, 225] width 159 height 18
type input "CR"
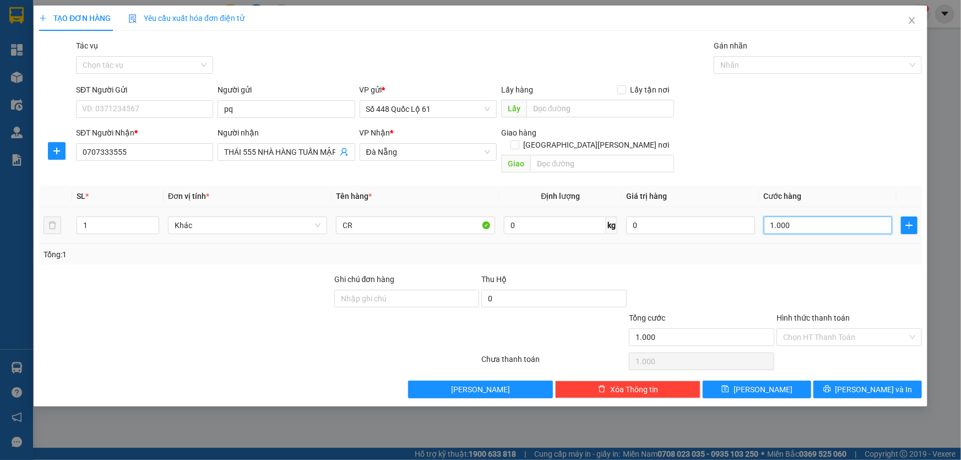
click at [813, 220] on input "1.000" at bounding box center [828, 225] width 129 height 18
type input "1"
click at [790, 329] on input "Hình thức thanh toán" at bounding box center [845, 337] width 124 height 17
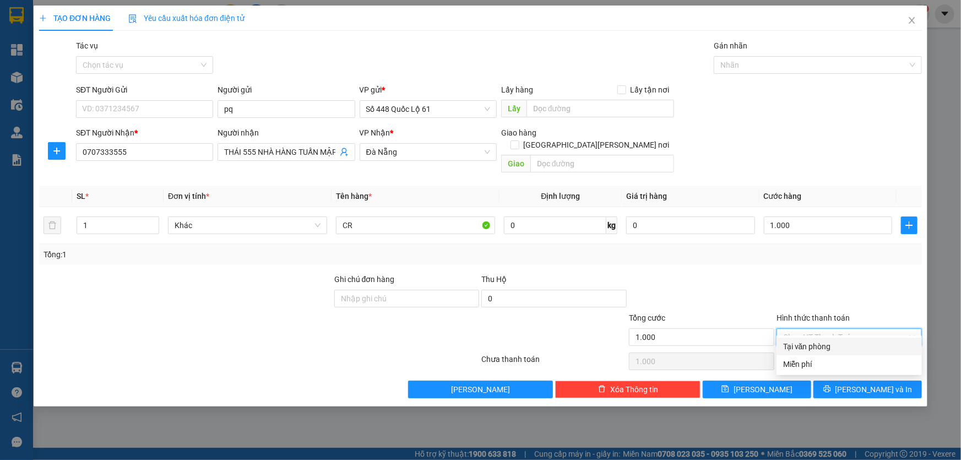
drag, startPoint x: 792, startPoint y: 339, endPoint x: 782, endPoint y: 356, distance: 19.7
click at [792, 340] on div "Tại văn phòng" at bounding box center [849, 347] width 145 height 18
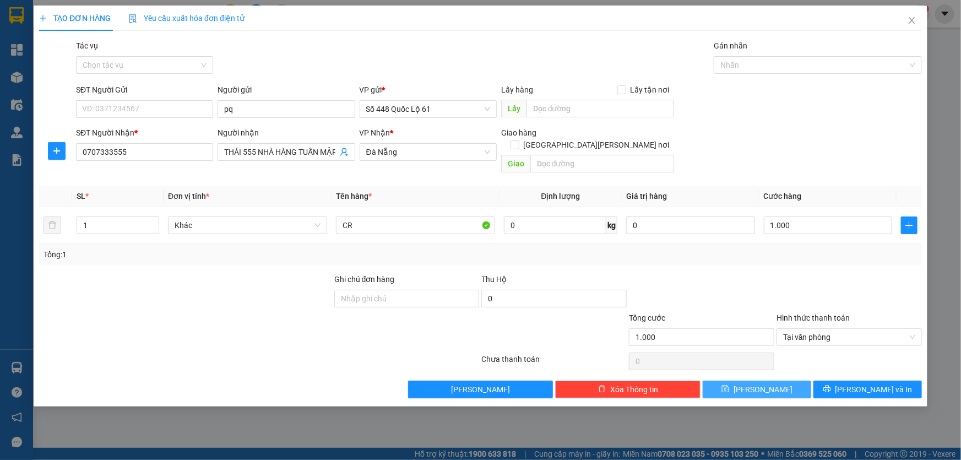
click at [773, 381] on button "[PERSON_NAME]" at bounding box center [757, 390] width 109 height 18
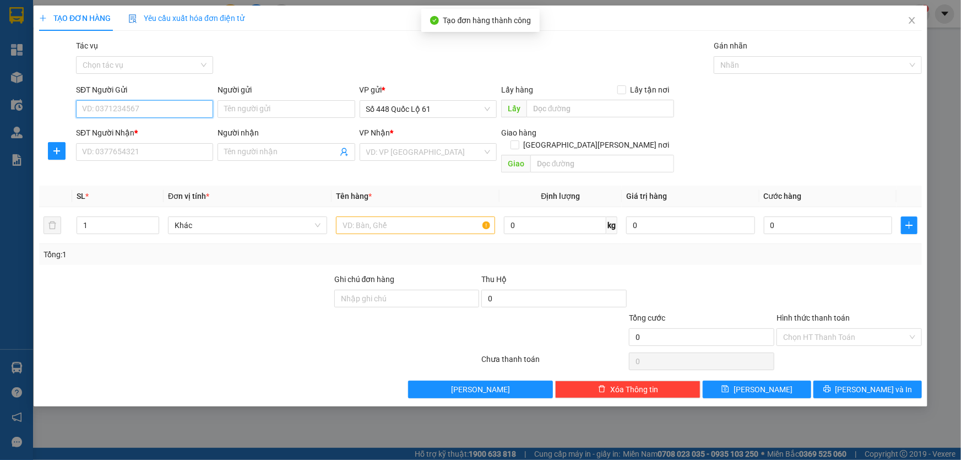
click at [127, 102] on input "SĐT Người Gửi" at bounding box center [144, 109] width 137 height 18
click at [294, 112] on input "Người gửi" at bounding box center [286, 109] width 137 height 18
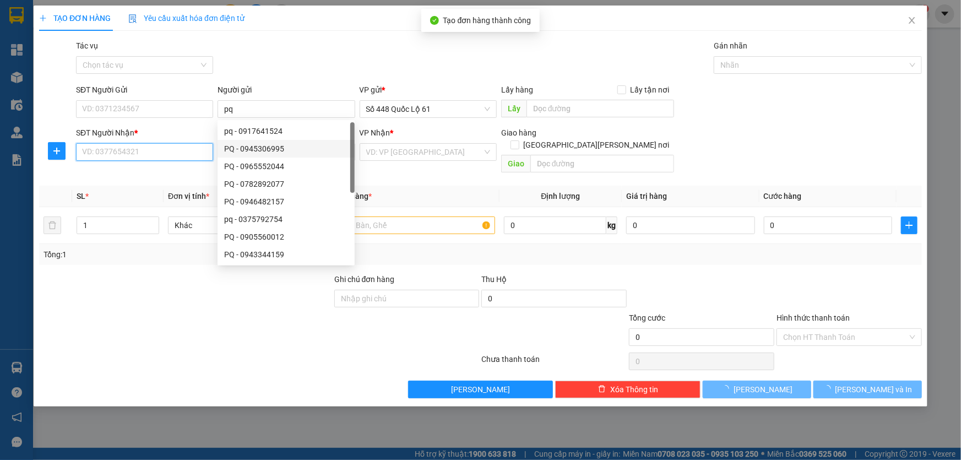
click at [198, 151] on input "SĐT Người Nhận *" at bounding box center [144, 152] width 137 height 18
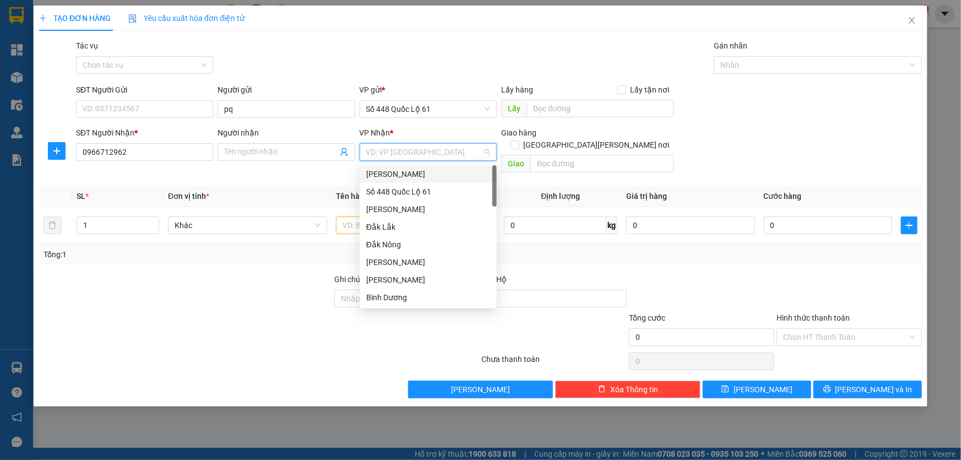
click at [382, 149] on input "search" at bounding box center [424, 152] width 116 height 17
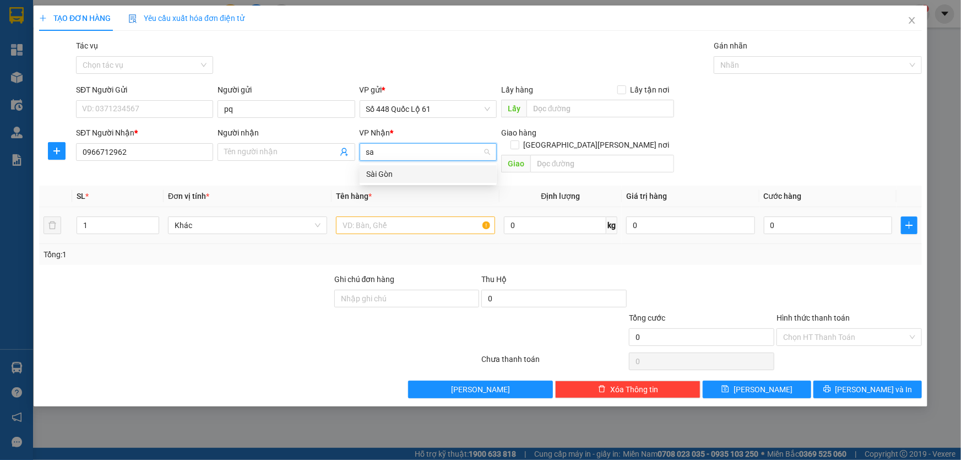
drag, startPoint x: 377, startPoint y: 176, endPoint x: 365, endPoint y: 210, distance: 35.7
click at [377, 176] on div "Sài Gòn" at bounding box center [428, 174] width 124 height 12
click at [365, 216] on input "text" at bounding box center [415, 225] width 159 height 18
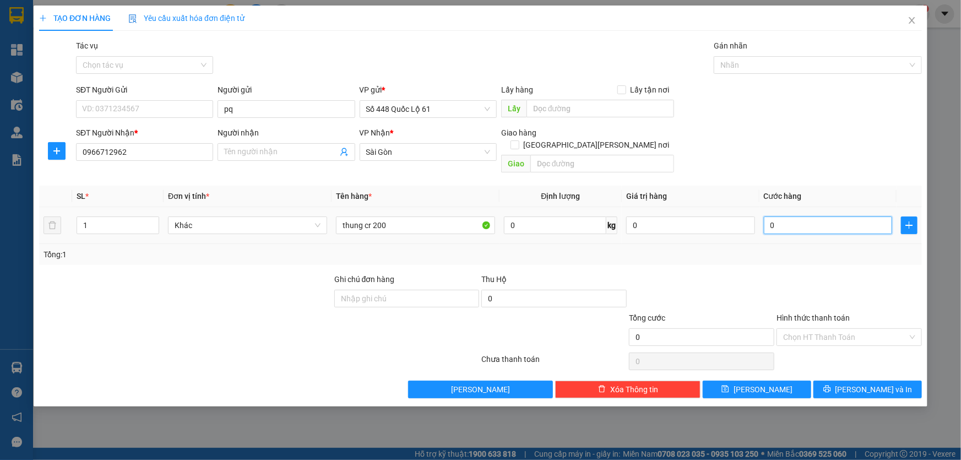
click at [785, 216] on input "0" at bounding box center [828, 225] width 129 height 18
click at [806, 329] on input "Hình thức thanh toán" at bounding box center [845, 337] width 124 height 17
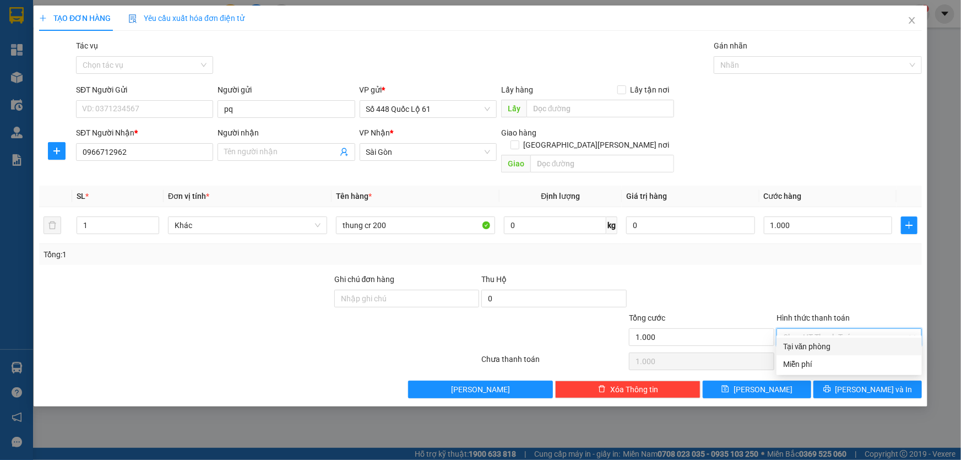
drag, startPoint x: 798, startPoint y: 342, endPoint x: 794, endPoint y: 353, distance: 11.7
click at [798, 342] on div "Tại văn phòng" at bounding box center [849, 346] width 132 height 12
click at [780, 381] on button "[PERSON_NAME]" at bounding box center [757, 390] width 109 height 18
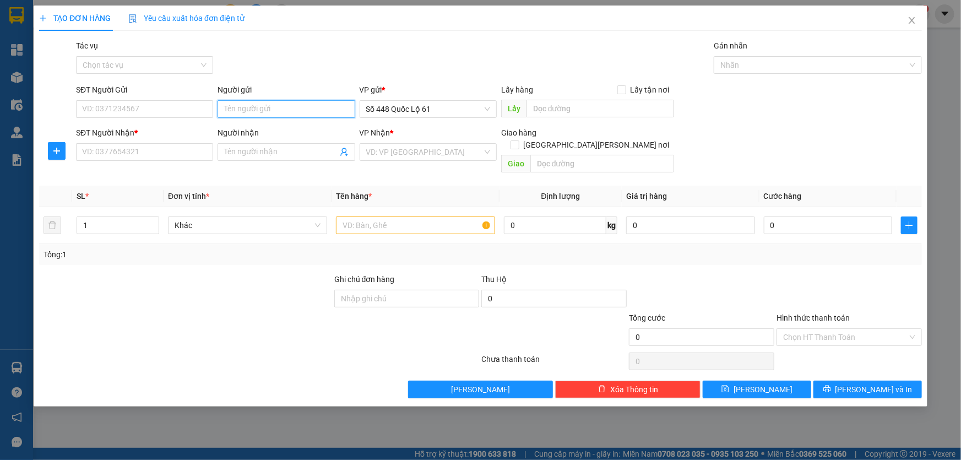
click at [284, 106] on input "Người gửi" at bounding box center [286, 109] width 137 height 18
click at [239, 108] on input "p" at bounding box center [286, 109] width 137 height 18
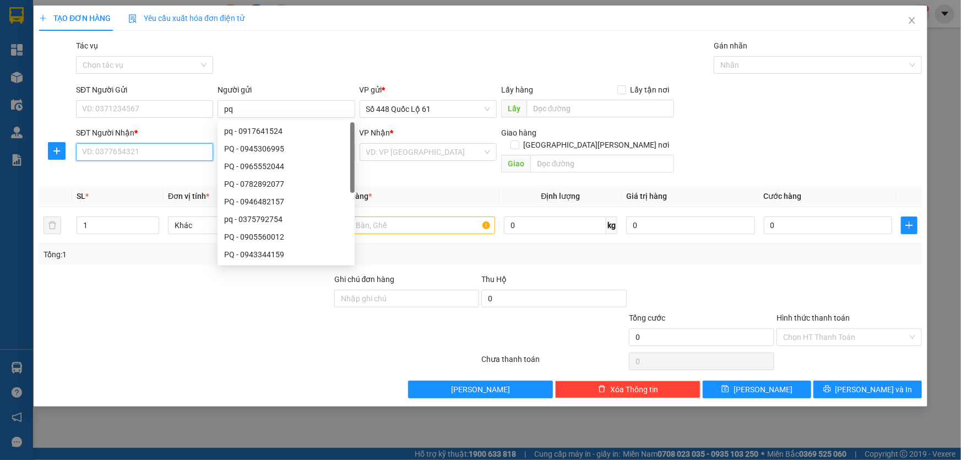
click at [178, 149] on input "SĐT Người Nhận *" at bounding box center [144, 152] width 137 height 18
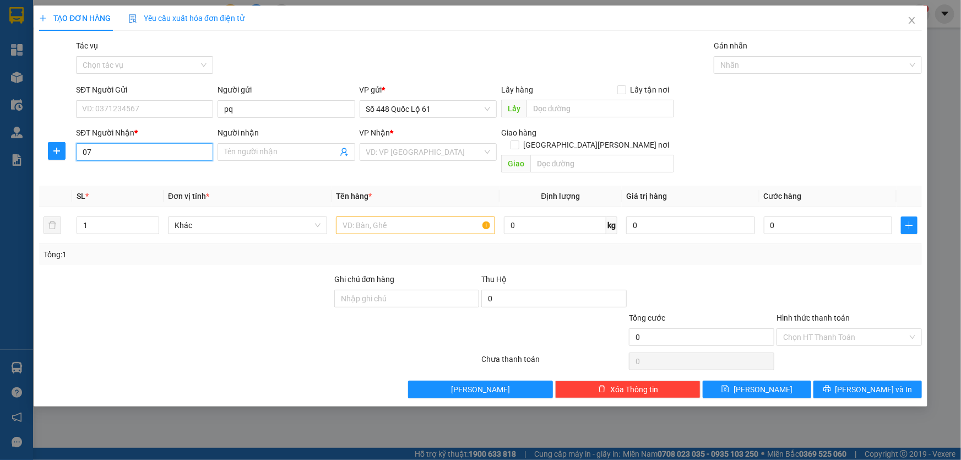
click at [151, 153] on input "07" at bounding box center [144, 152] width 137 height 18
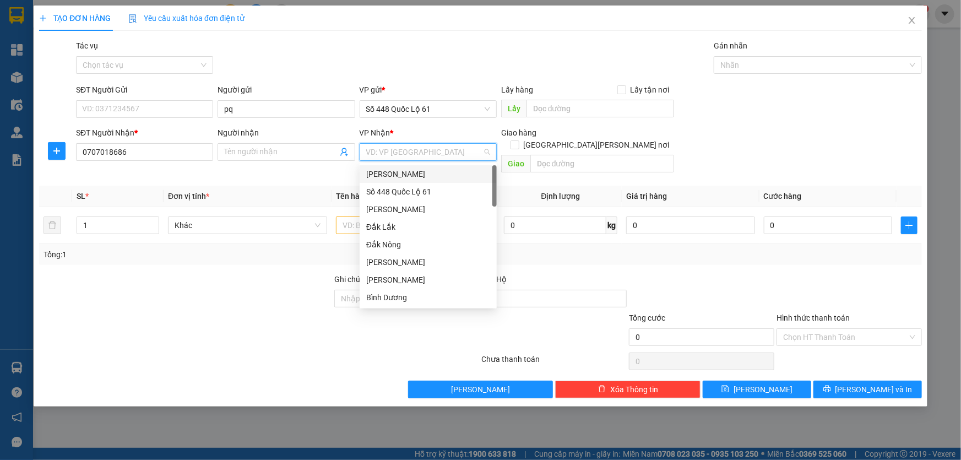
click at [372, 154] on input "search" at bounding box center [424, 152] width 116 height 17
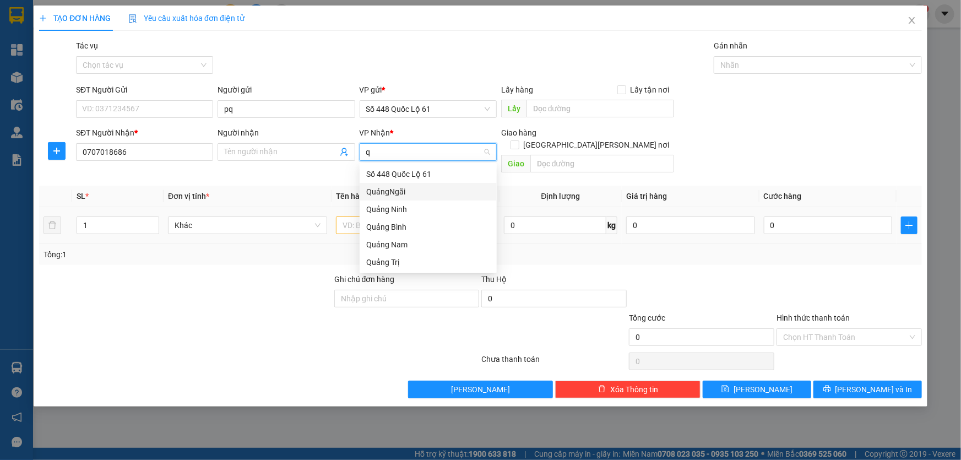
drag, startPoint x: 388, startPoint y: 192, endPoint x: 358, endPoint y: 208, distance: 34.0
click at [388, 192] on div "QuảngNgãi" at bounding box center [428, 192] width 124 height 12
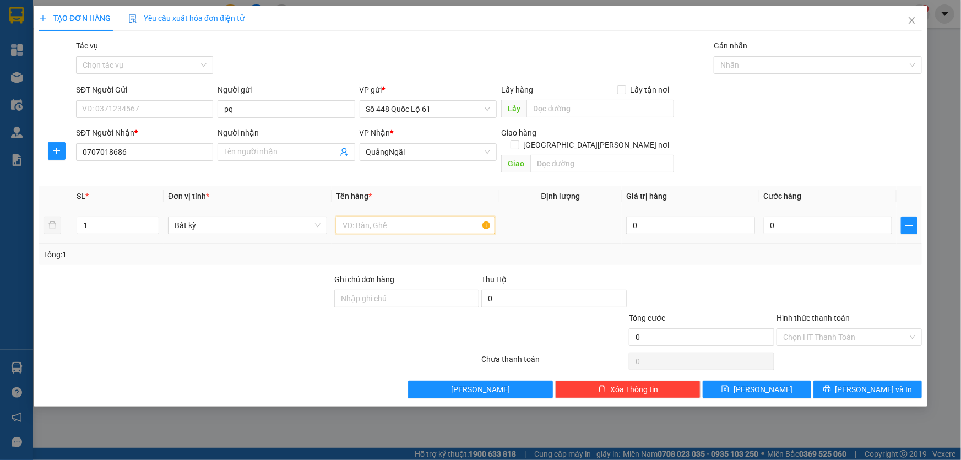
click at [354, 216] on input "text" at bounding box center [415, 225] width 159 height 18
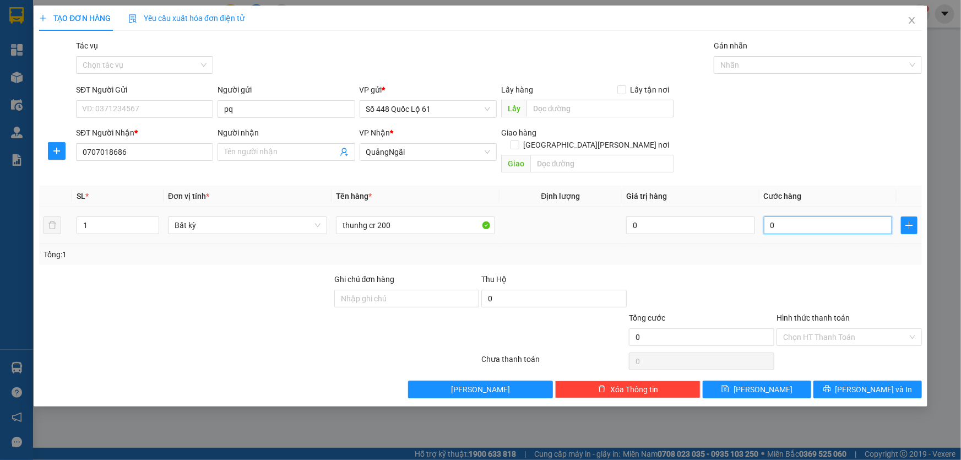
click at [786, 216] on input "0" at bounding box center [828, 225] width 129 height 18
click at [797, 329] on input "Hình thức thanh toán" at bounding box center [845, 337] width 124 height 17
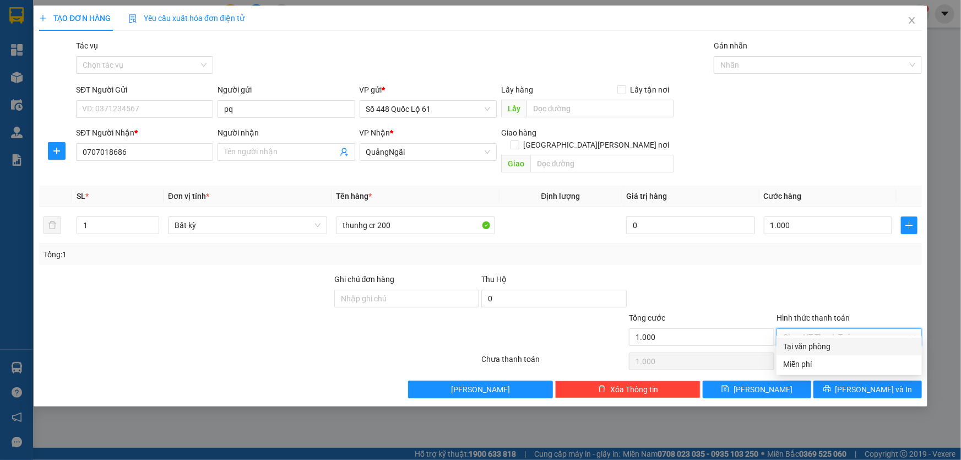
drag, startPoint x: 789, startPoint y: 345, endPoint x: 774, endPoint y: 366, distance: 26.1
click at [788, 345] on div "Tại văn phòng" at bounding box center [849, 346] width 132 height 12
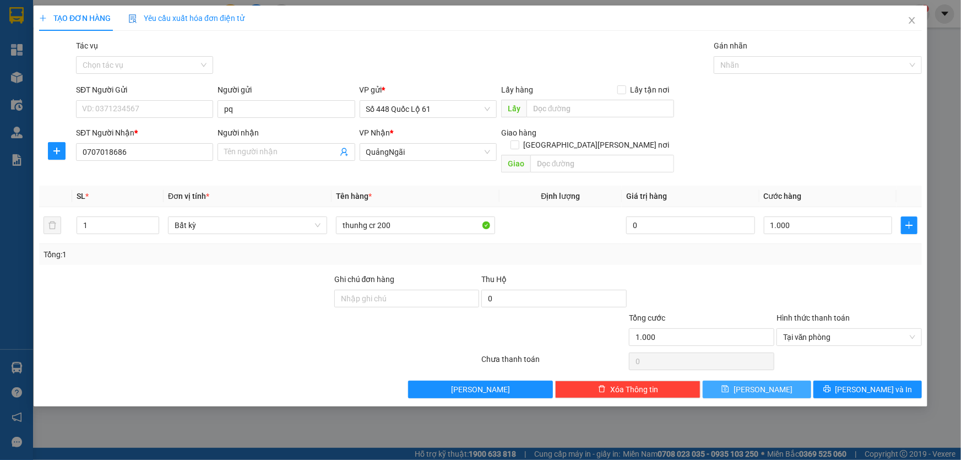
drag, startPoint x: 772, startPoint y: 375, endPoint x: 757, endPoint y: 365, distance: 17.6
click at [772, 381] on button "[PERSON_NAME]" at bounding box center [757, 390] width 109 height 18
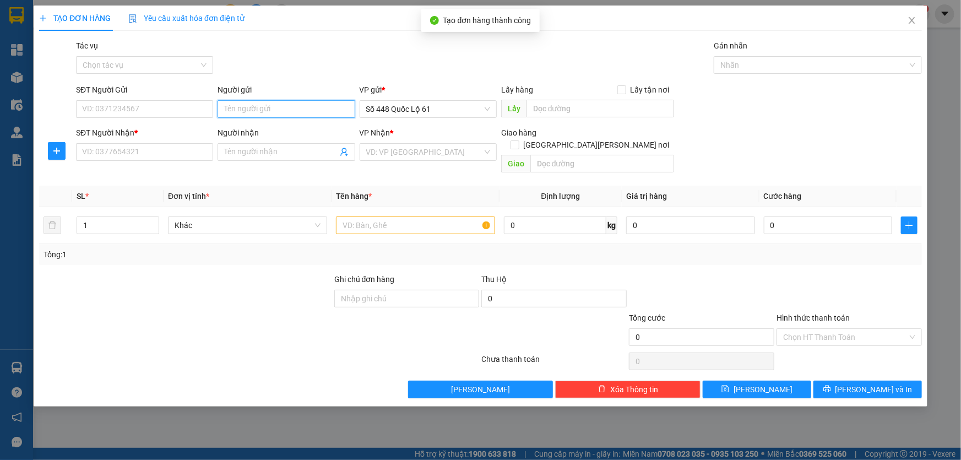
click at [234, 110] on input "Người gửi" at bounding box center [286, 109] width 137 height 18
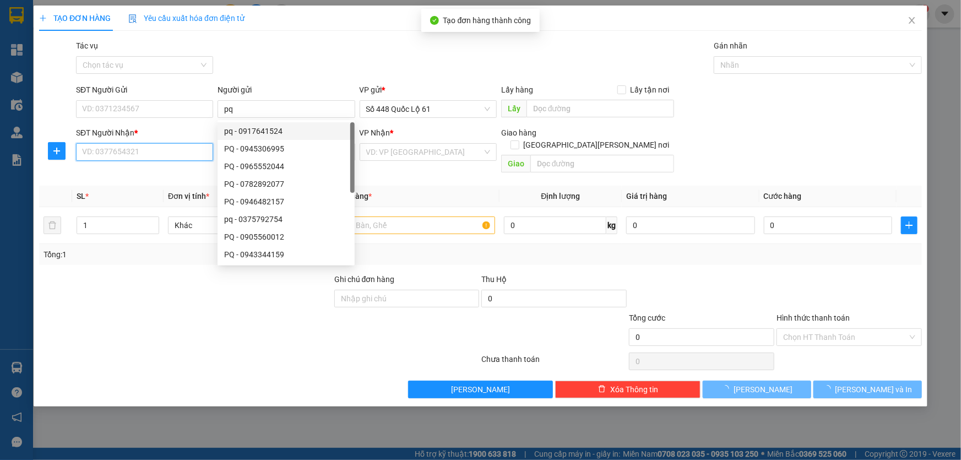
click at [184, 151] on input "SĐT Người Nhận *" at bounding box center [144, 152] width 137 height 18
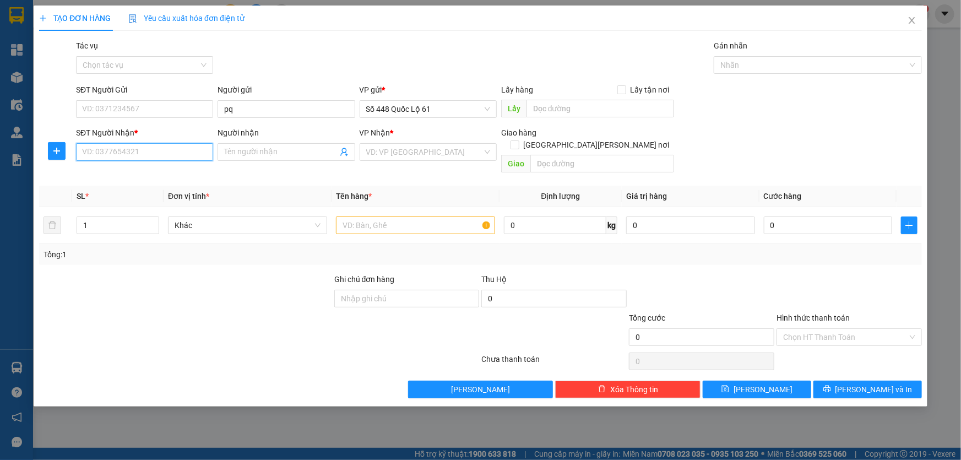
click at [184, 151] on input "SĐT Người Nhận *" at bounding box center [144, 152] width 137 height 18
click at [367, 152] on input "search" at bounding box center [424, 152] width 116 height 17
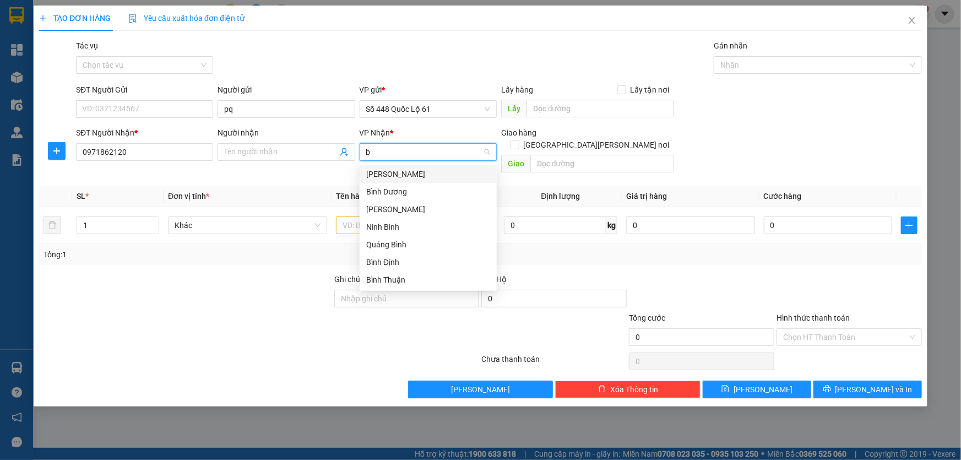
click at [388, 175] on div "[GEOGRAPHIC_DATA]" at bounding box center [428, 174] width 124 height 12
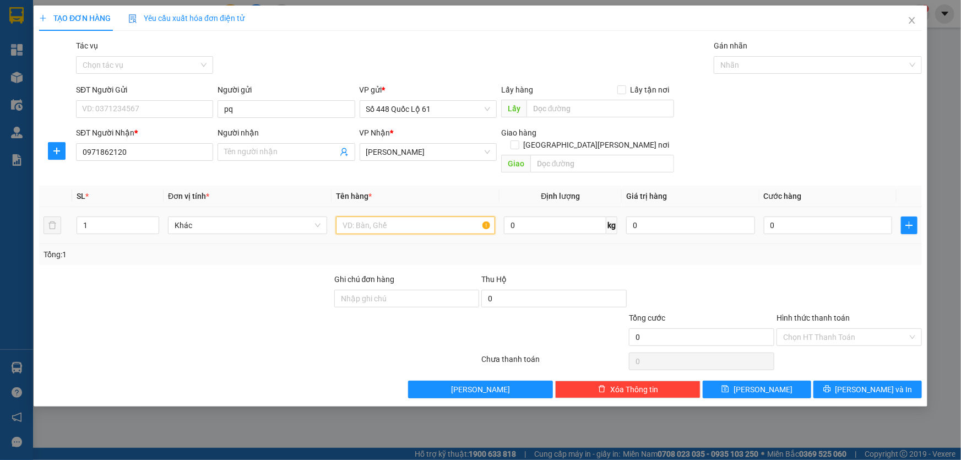
click at [346, 218] on input "text" at bounding box center [415, 225] width 159 height 18
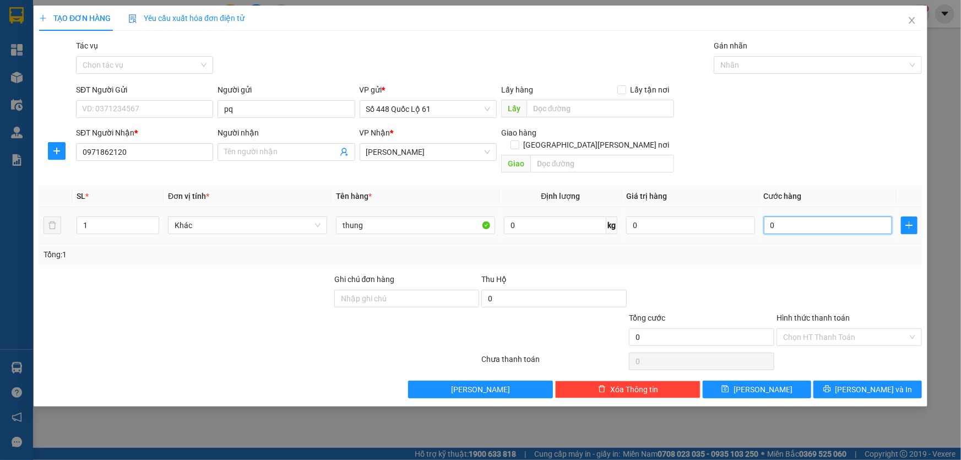
click at [777, 216] on input "0" at bounding box center [828, 225] width 129 height 18
click at [408, 217] on input "thung" at bounding box center [415, 225] width 159 height 18
click at [798, 329] on input "Hình thức thanh toán" at bounding box center [845, 337] width 124 height 17
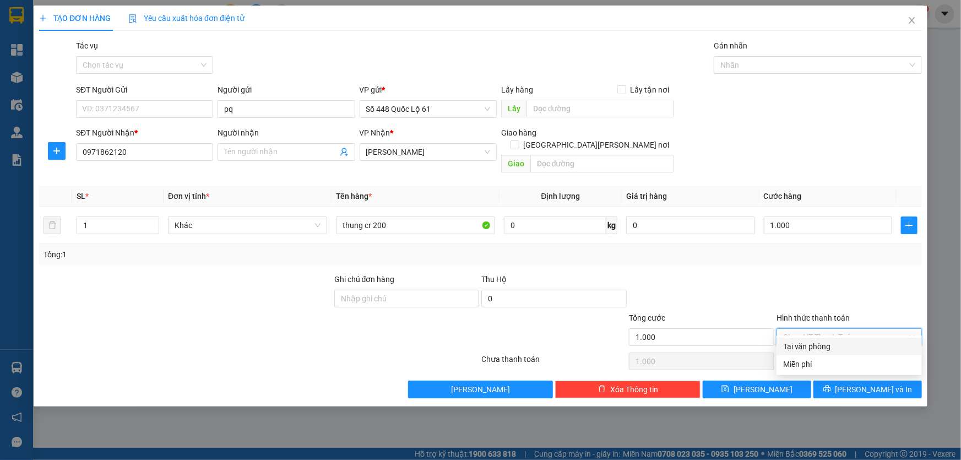
click at [797, 340] on div "Tại văn phòng" at bounding box center [849, 346] width 132 height 12
click at [770, 381] on button "[PERSON_NAME]" at bounding box center [757, 390] width 109 height 18
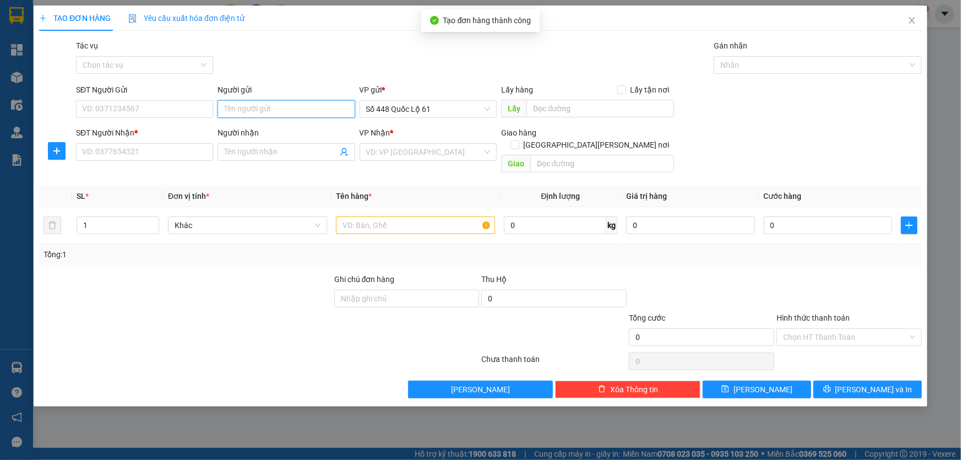
click at [254, 107] on input "Người gửi" at bounding box center [286, 109] width 137 height 18
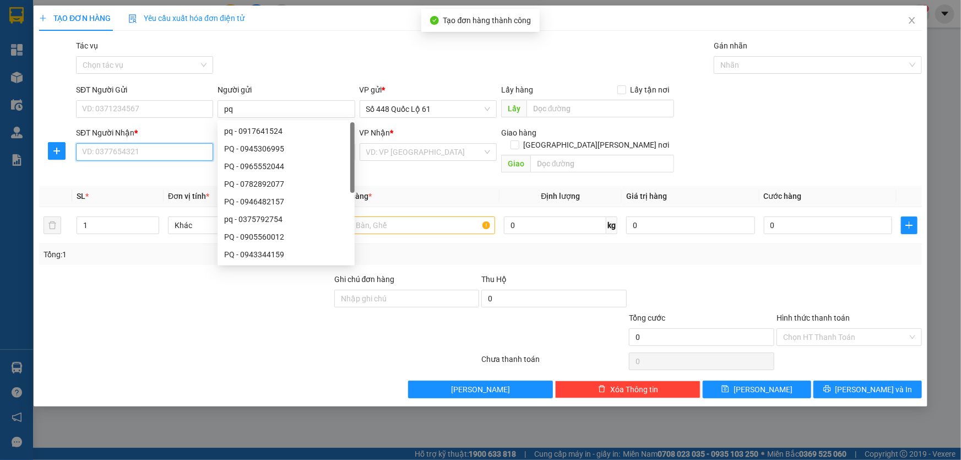
click at [187, 143] on input "SĐT Người Nhận *" at bounding box center [144, 152] width 137 height 18
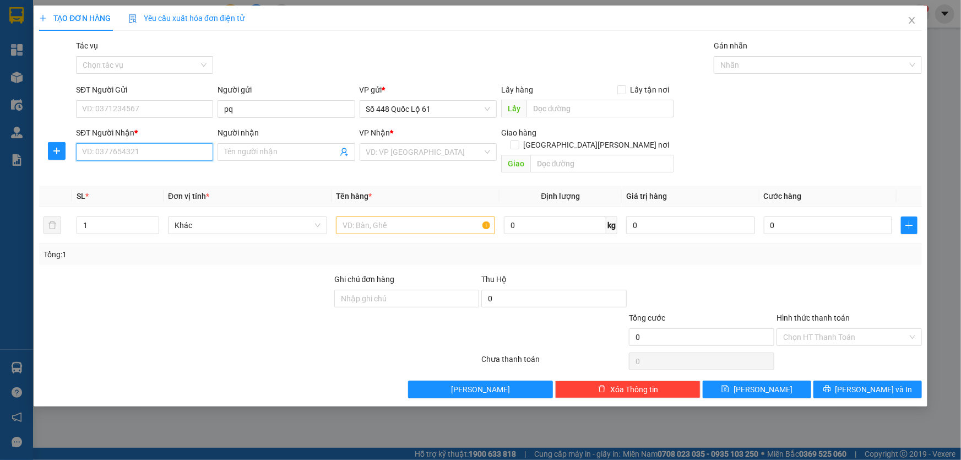
click at [158, 153] on input "SĐT Người Nhận *" at bounding box center [144, 152] width 137 height 18
click at [154, 171] on div "0933728776 - 0384788369" at bounding box center [145, 174] width 124 height 12
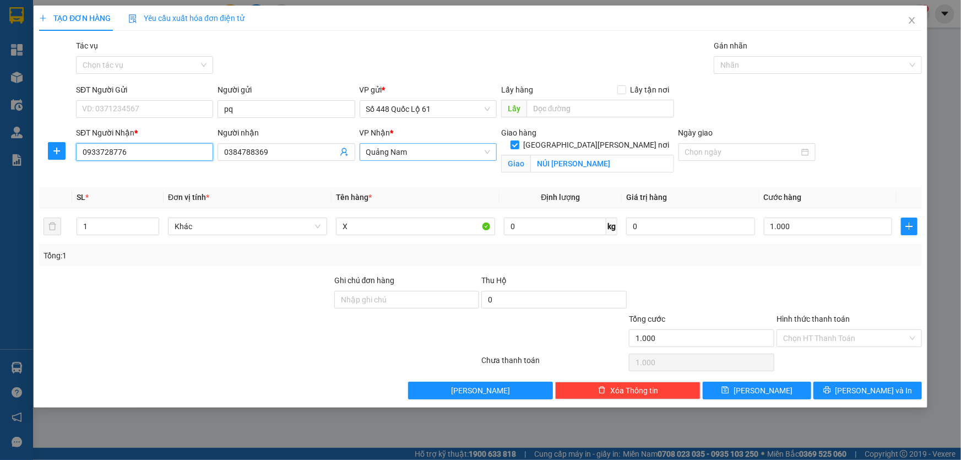
click at [420, 154] on span "Quảng Nam" at bounding box center [428, 152] width 124 height 17
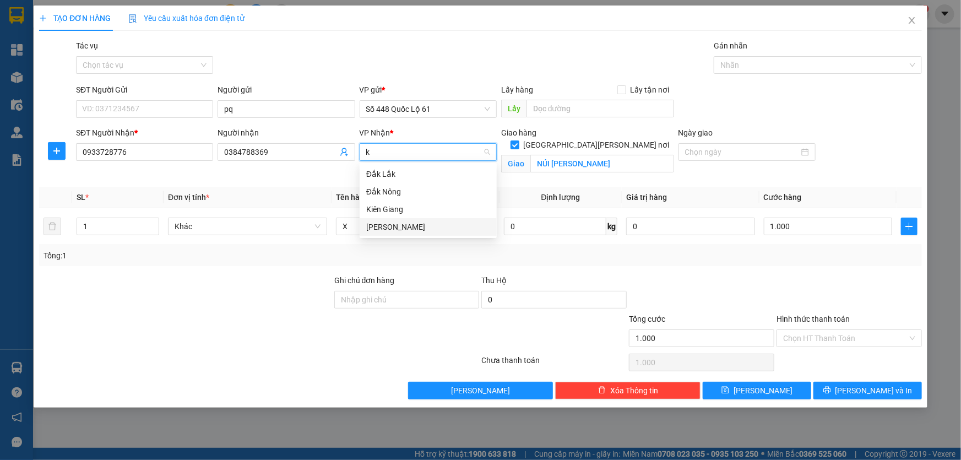
click at [399, 224] on div "[PERSON_NAME]" at bounding box center [428, 227] width 124 height 12
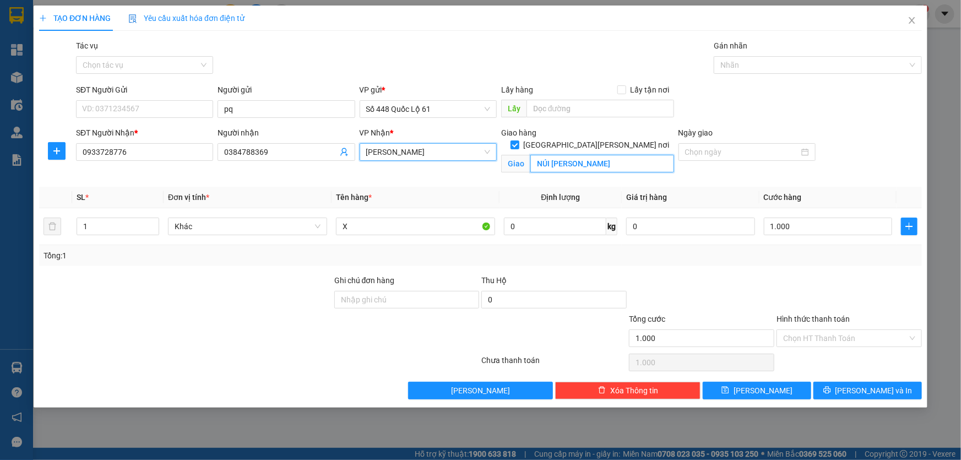
click at [572, 155] on input "NÚI THÀNH" at bounding box center [602, 164] width 144 height 18
click at [794, 227] on input "1.000" at bounding box center [828, 227] width 129 height 18
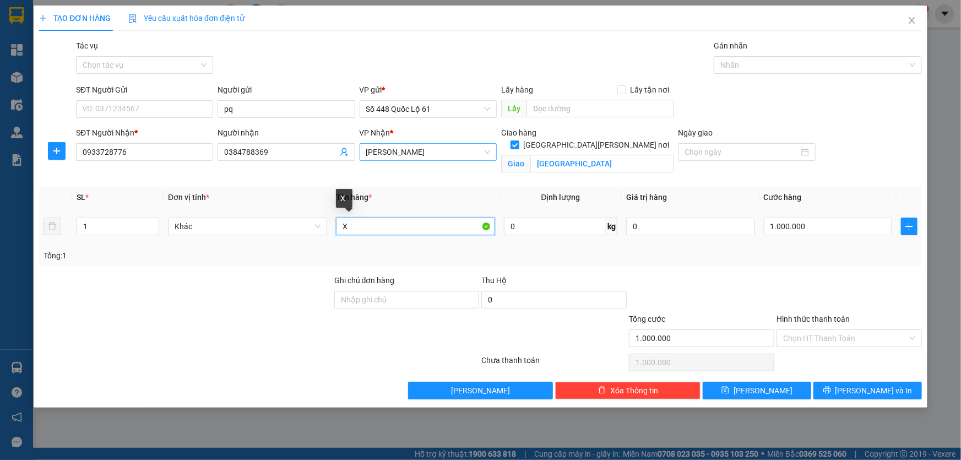
click at [430, 229] on input "X" at bounding box center [415, 227] width 159 height 18
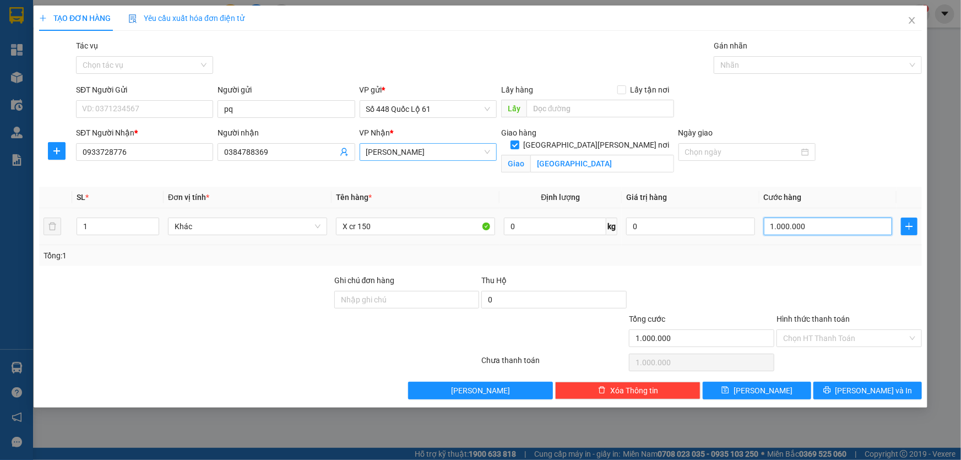
click at [852, 220] on input "1.000.000" at bounding box center [828, 227] width 129 height 18
click at [794, 335] on input "Hình thức thanh toán" at bounding box center [845, 338] width 124 height 17
click at [762, 383] on button "[PERSON_NAME]" at bounding box center [757, 391] width 109 height 18
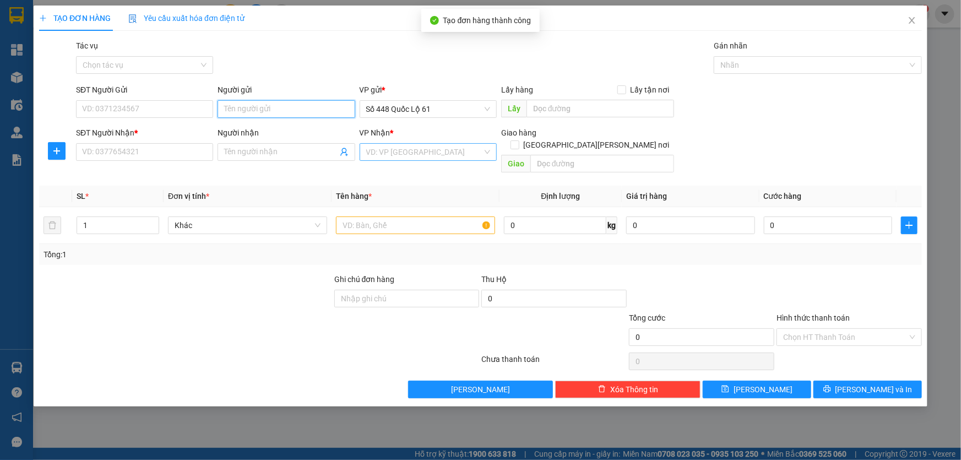
click at [289, 115] on input "Người gửi" at bounding box center [286, 109] width 137 height 18
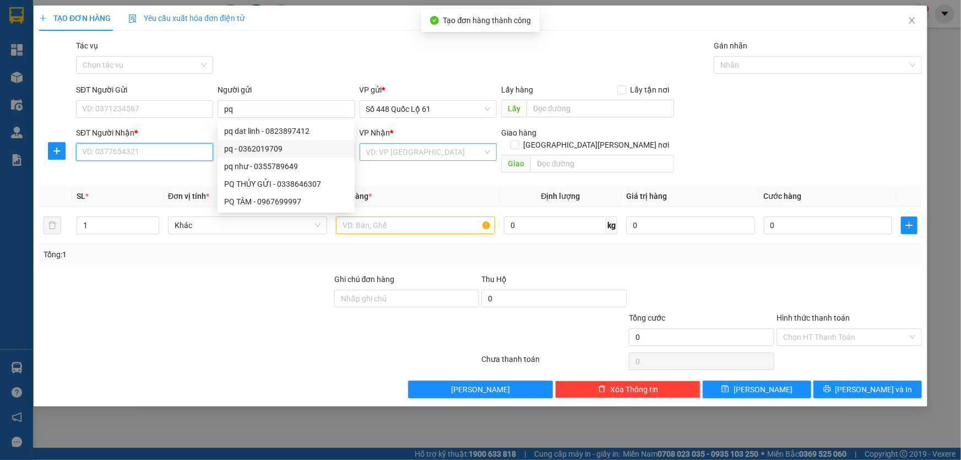
click at [181, 154] on input "SĐT Người Nhận *" at bounding box center [144, 152] width 137 height 18
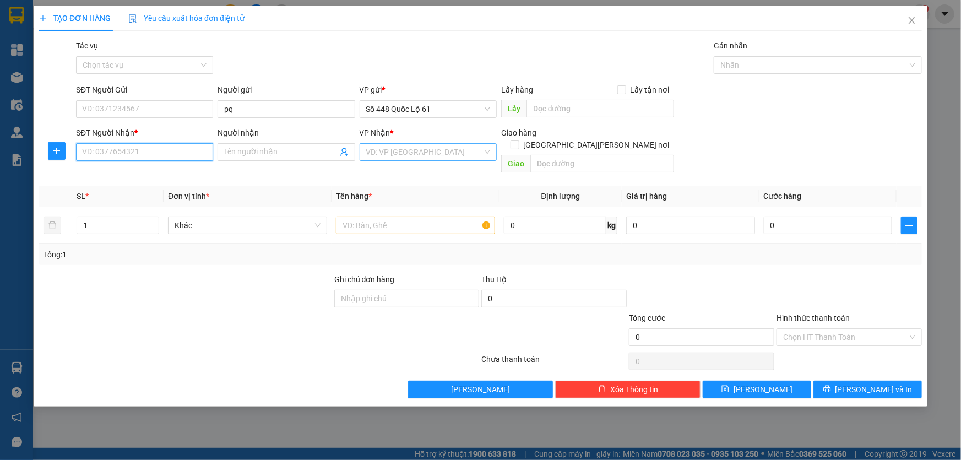
click at [166, 155] on input "SĐT Người Nhận *" at bounding box center [144, 152] width 137 height 18
click at [137, 175] on div "0358205067 - LIỄU" at bounding box center [145, 174] width 124 height 12
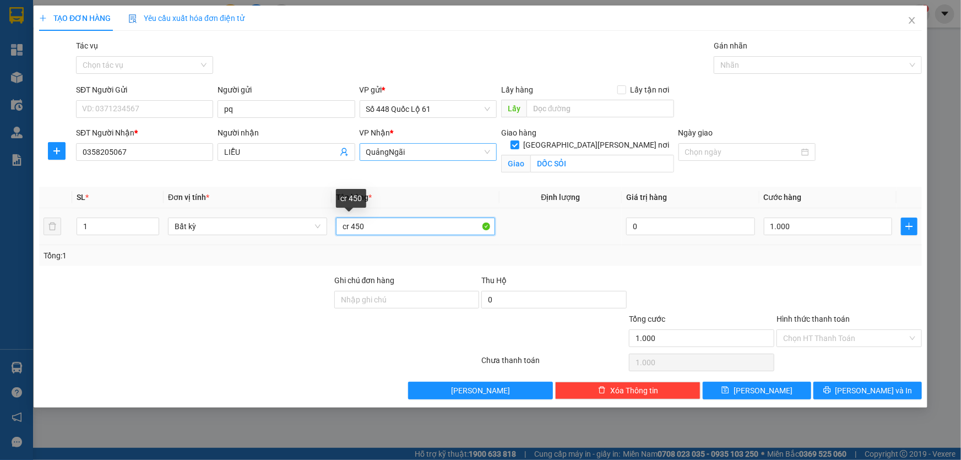
click at [386, 226] on input "cr 450" at bounding box center [415, 227] width 159 height 18
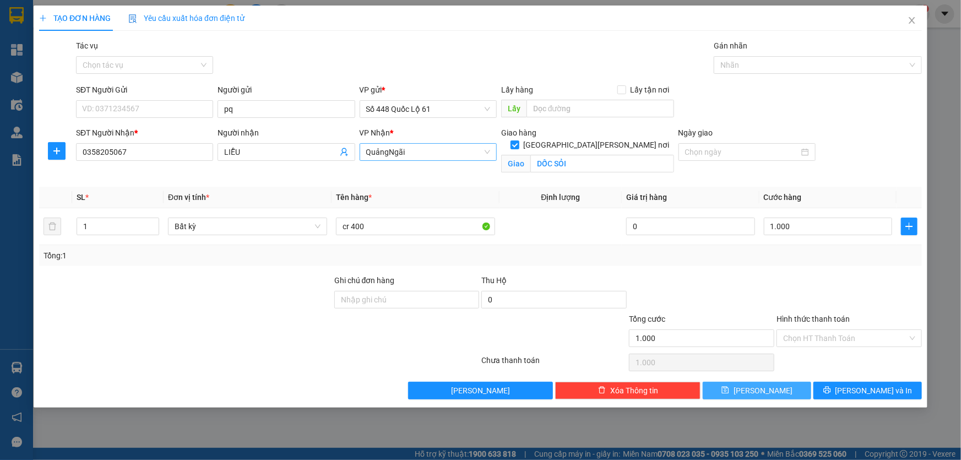
click at [757, 386] on span "[PERSON_NAME]" at bounding box center [763, 390] width 59 height 12
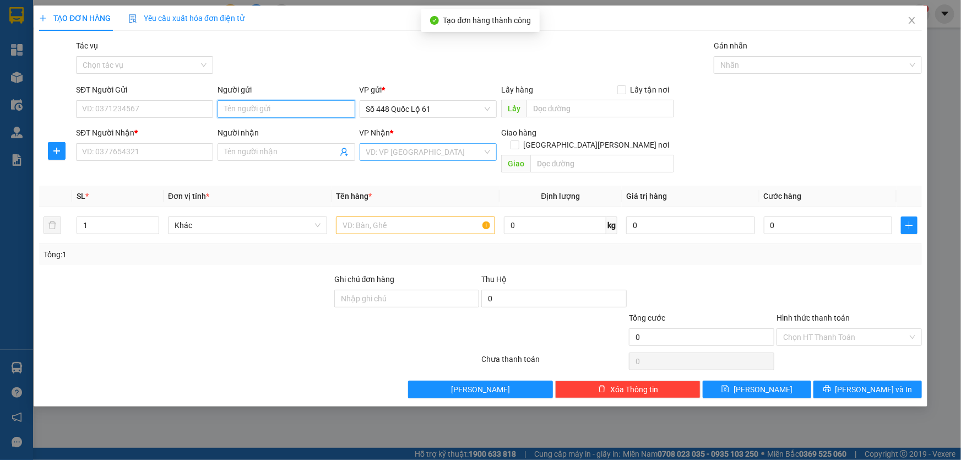
click at [251, 112] on input "Người gửi" at bounding box center [286, 109] width 137 height 18
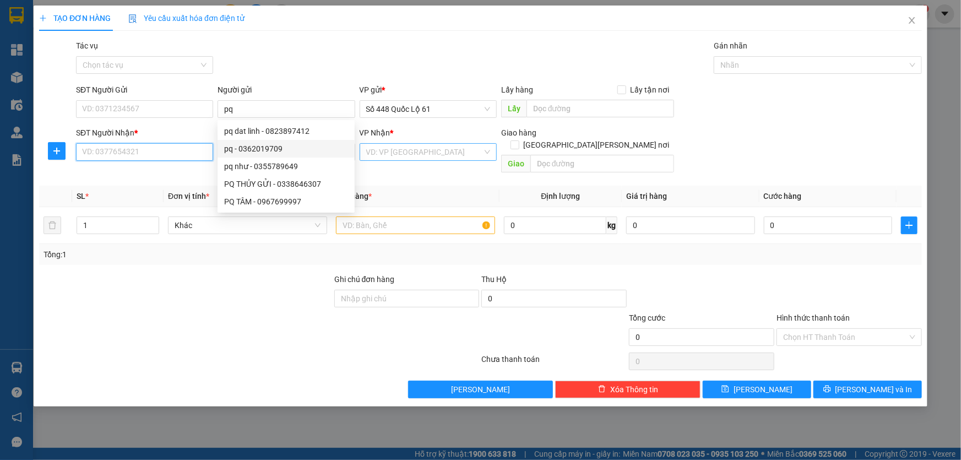
click at [173, 156] on input "SĐT Người Nhận *" at bounding box center [144, 152] width 137 height 18
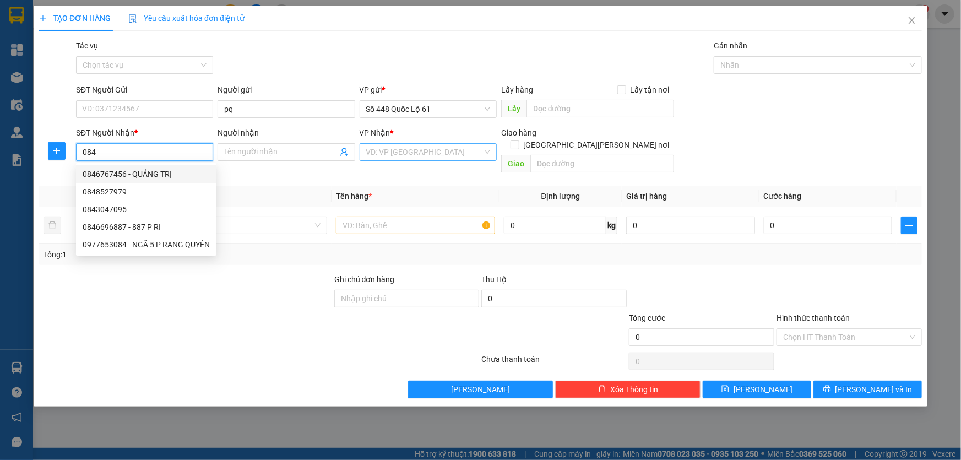
click at [80, 156] on input "084" at bounding box center [144, 152] width 137 height 18
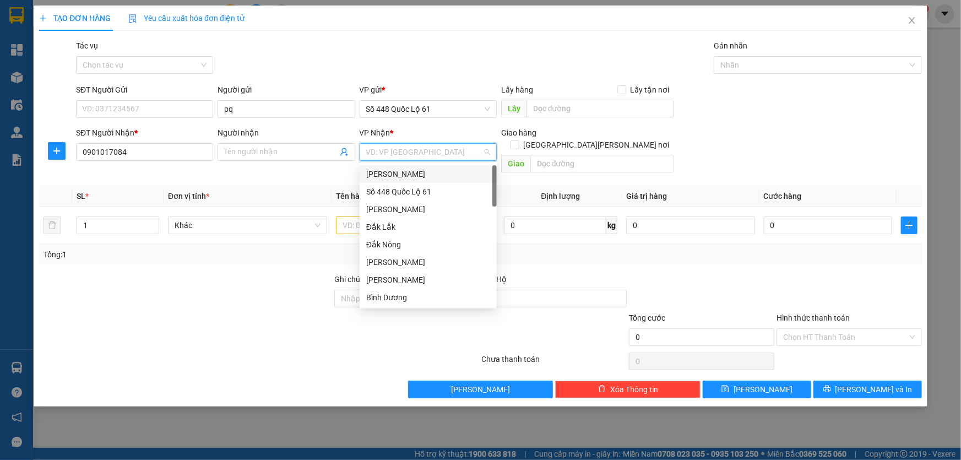
click at [398, 155] on input "search" at bounding box center [424, 152] width 116 height 17
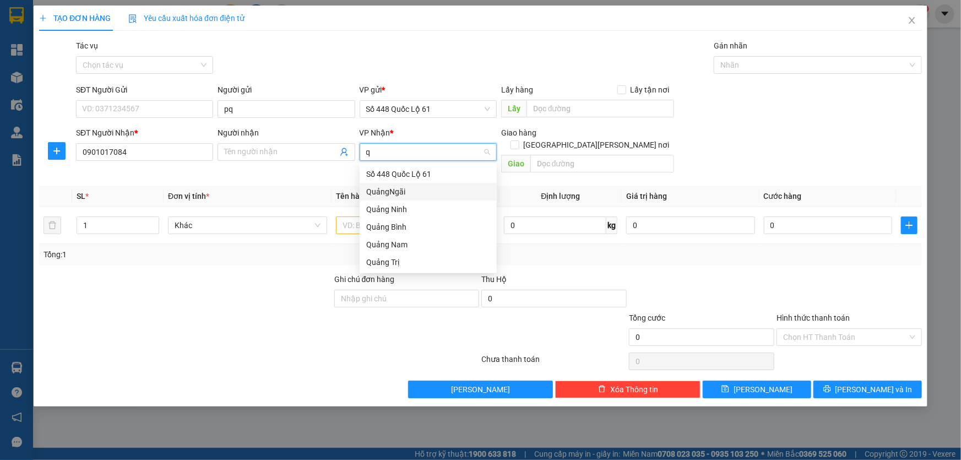
click at [403, 196] on div "QuảngNgãi" at bounding box center [428, 192] width 124 height 12
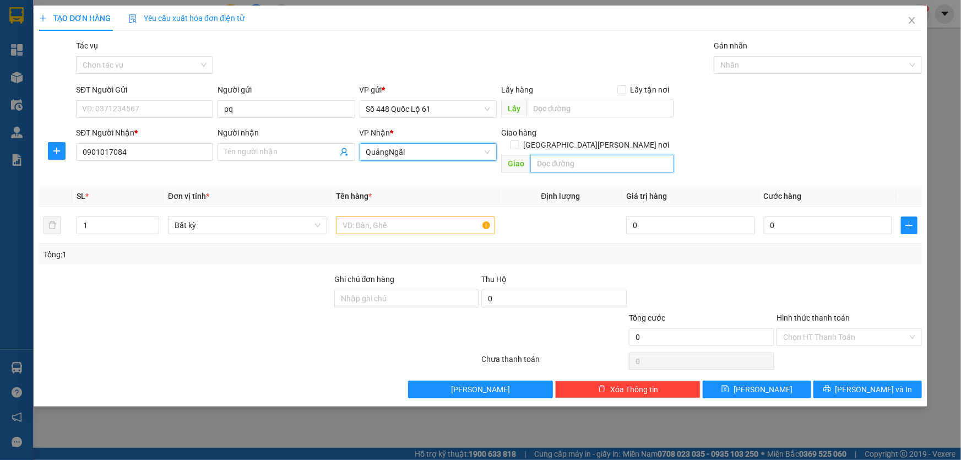
click at [561, 156] on input "text" at bounding box center [602, 164] width 144 height 18
click at [519, 140] on span at bounding box center [515, 144] width 9 height 9
click at [518, 140] on input "[GEOGRAPHIC_DATA] tận nơi" at bounding box center [515, 144] width 8 height 8
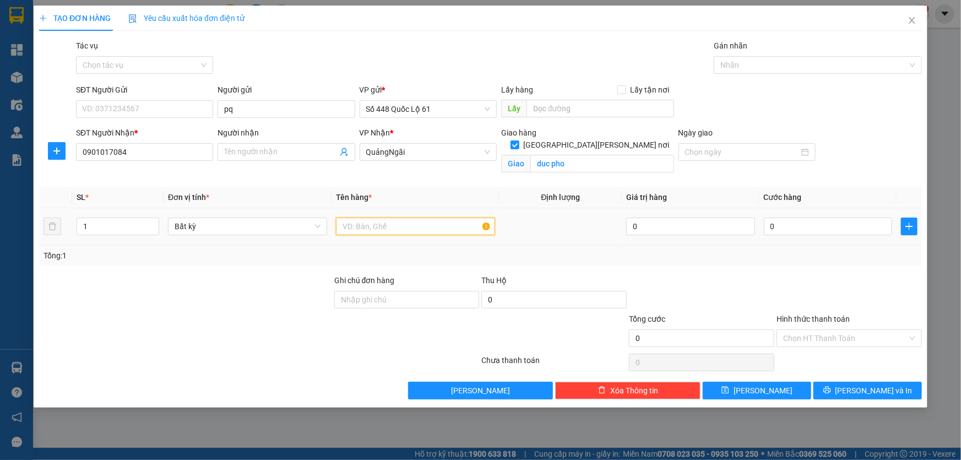
click at [355, 226] on input "text" at bounding box center [415, 227] width 159 height 18
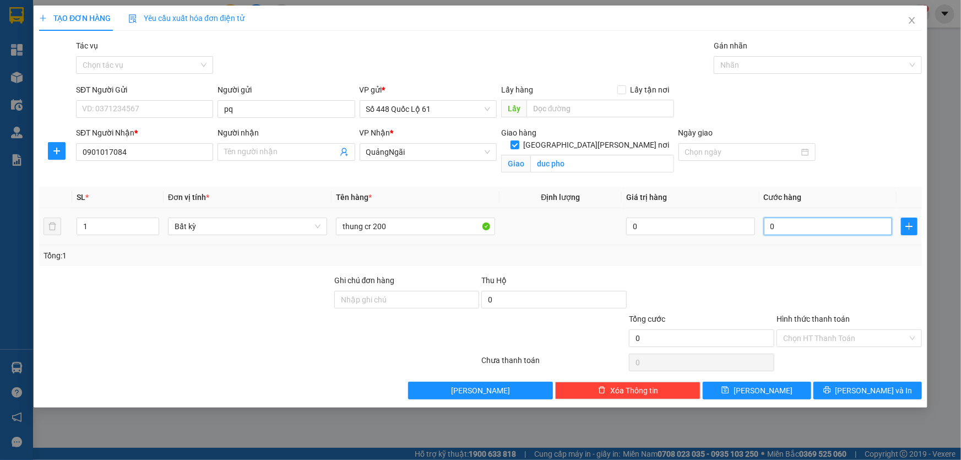
click at [776, 226] on input "0" at bounding box center [828, 227] width 129 height 18
click at [767, 385] on span "[PERSON_NAME]" at bounding box center [763, 390] width 59 height 12
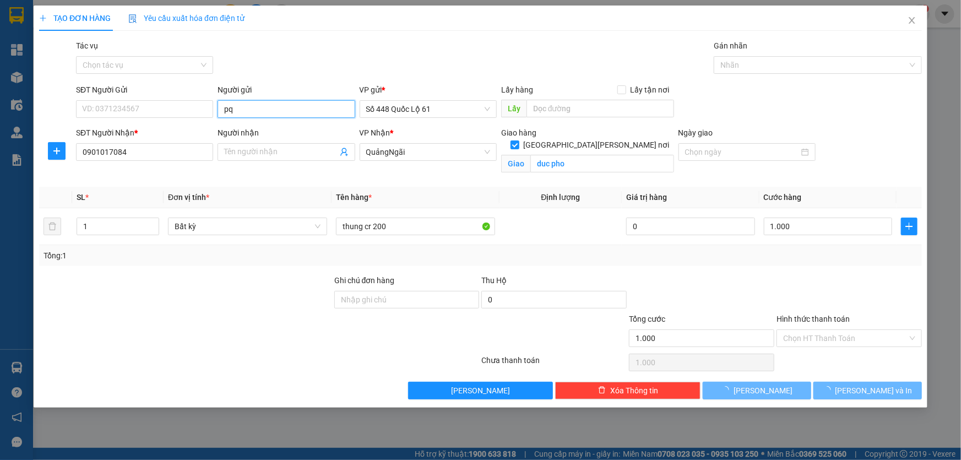
click at [261, 116] on input "pq" at bounding box center [286, 109] width 137 height 18
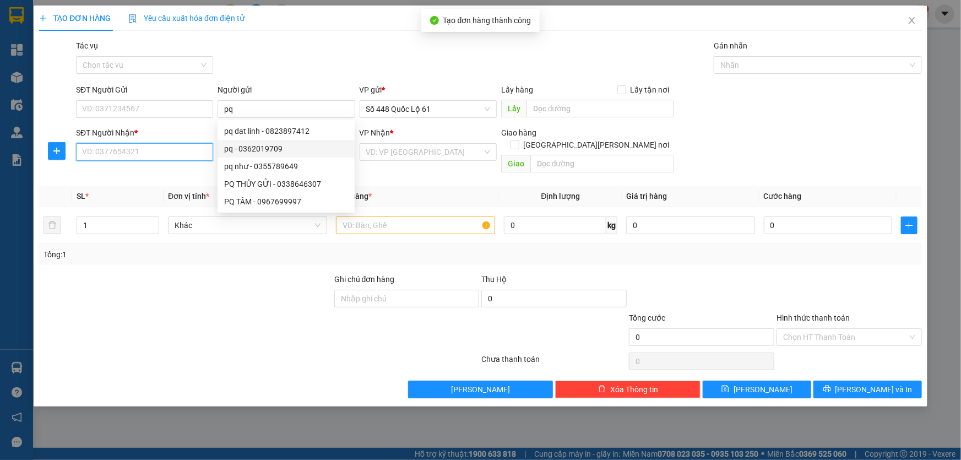
click at [188, 151] on input "SĐT Người Nhận *" at bounding box center [144, 152] width 137 height 18
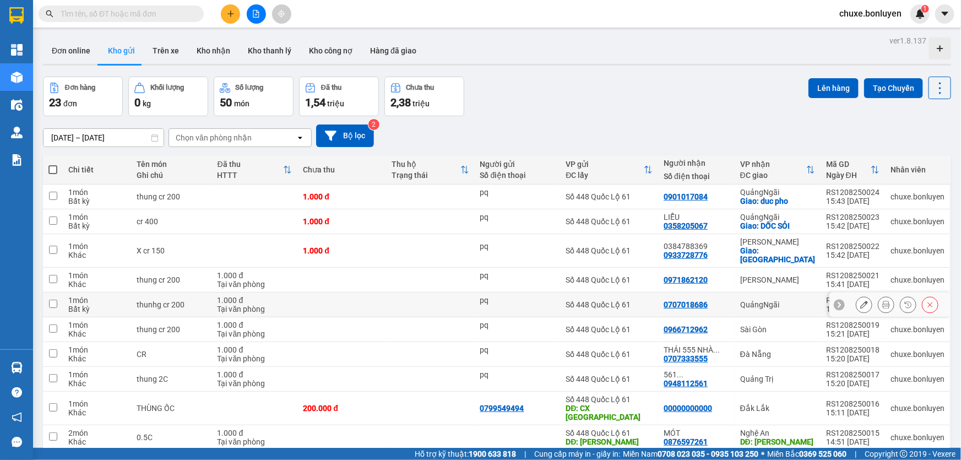
scroll to position [50, 0]
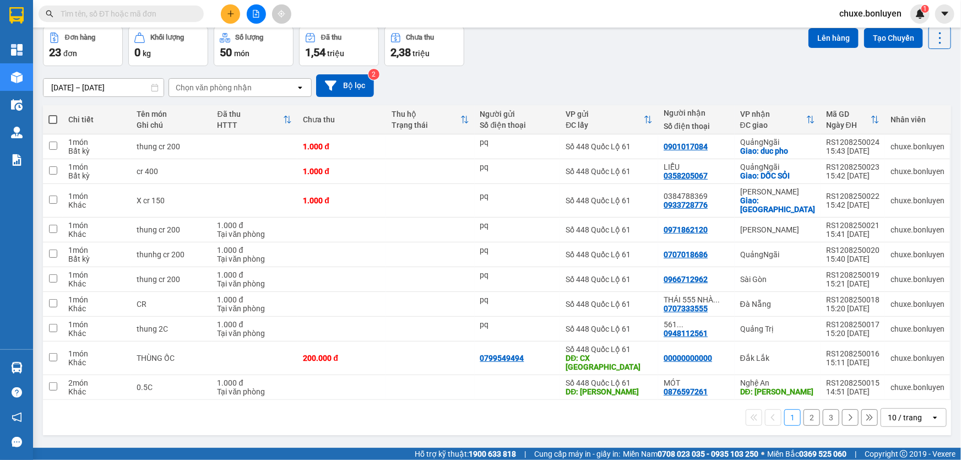
click at [933, 416] on icon at bounding box center [935, 417] width 4 height 2
click at [886, 374] on span "100 / trang" at bounding box center [902, 375] width 40 height 11
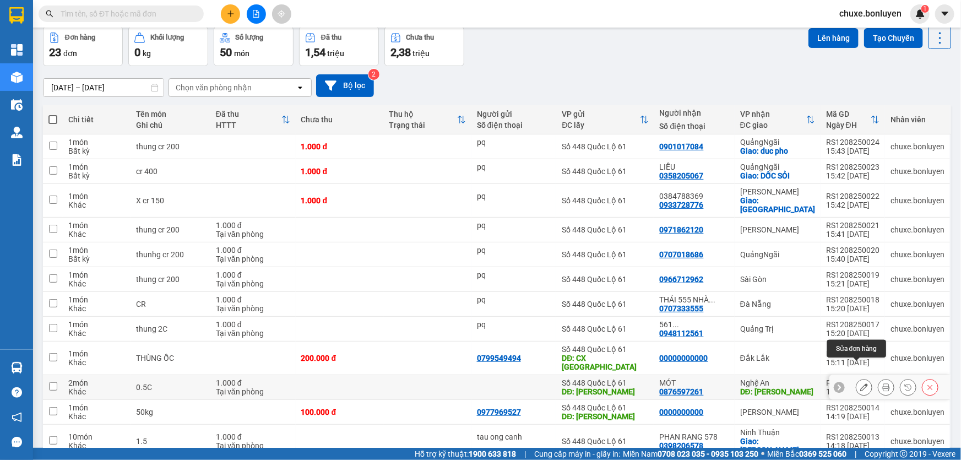
click at [860, 383] on icon at bounding box center [864, 387] width 8 height 8
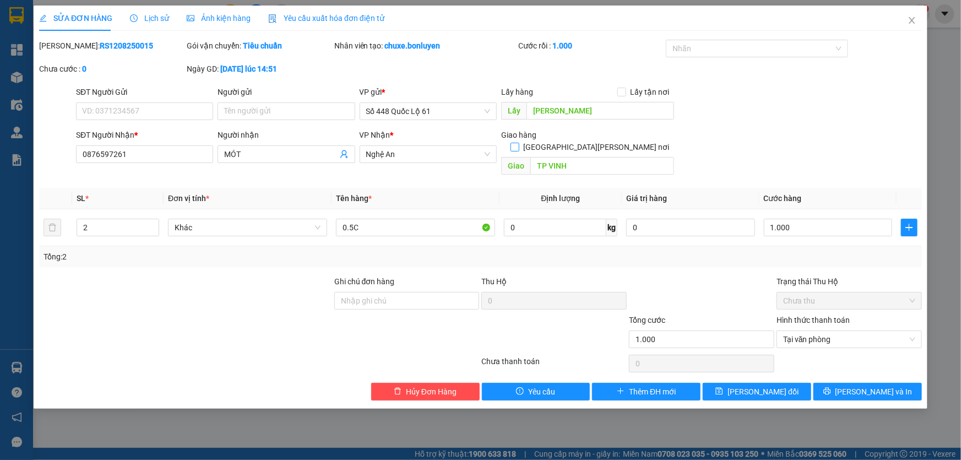
click at [518, 143] on input "[GEOGRAPHIC_DATA] tận nơi" at bounding box center [515, 147] width 8 height 8
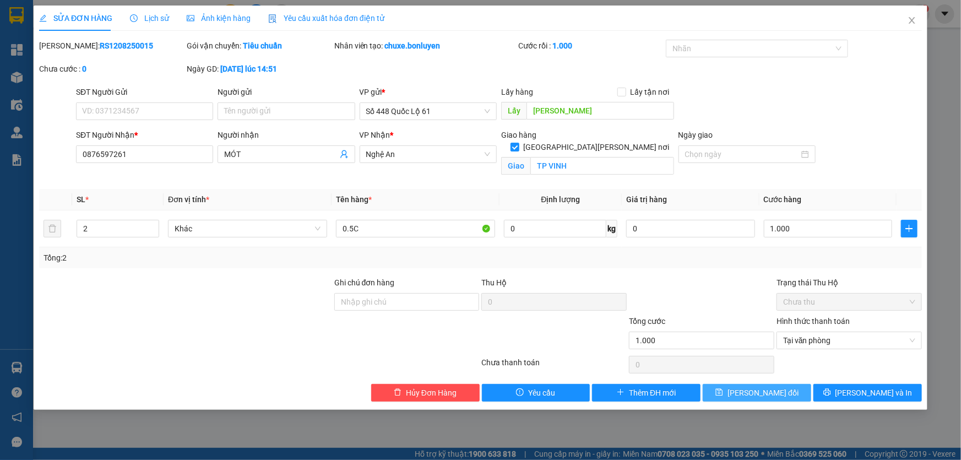
click at [723, 388] on icon "save" at bounding box center [720, 392] width 8 height 8
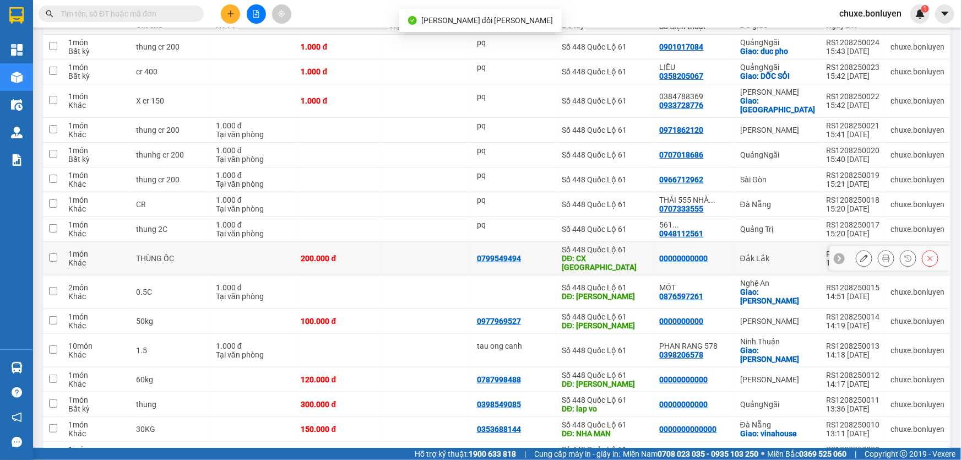
scroll to position [200, 0]
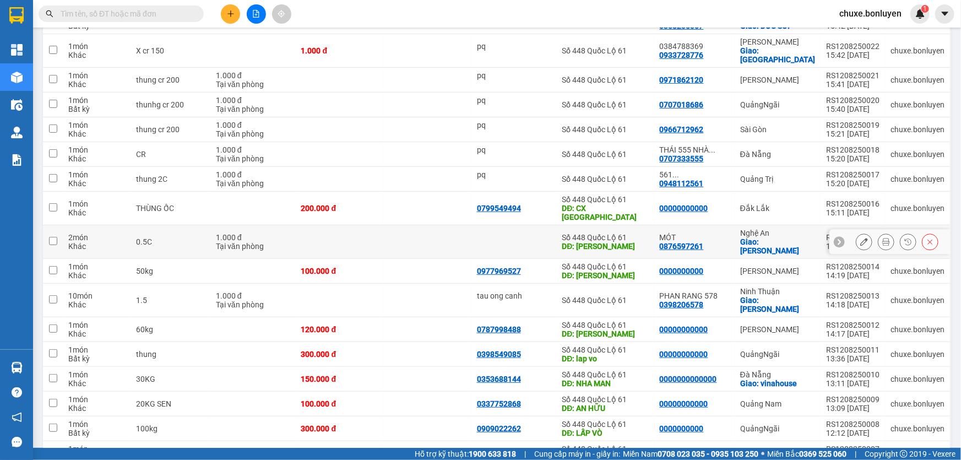
click at [421, 225] on td at bounding box center [427, 242] width 88 height 34
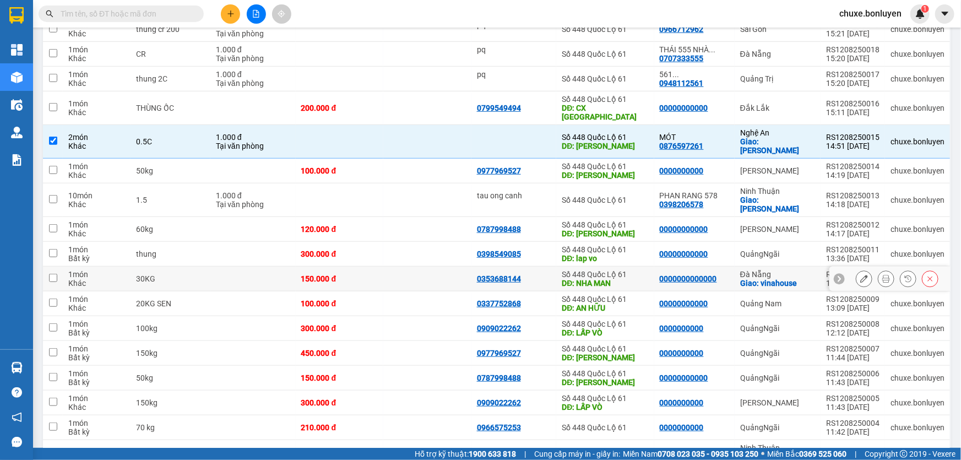
scroll to position [350, 0]
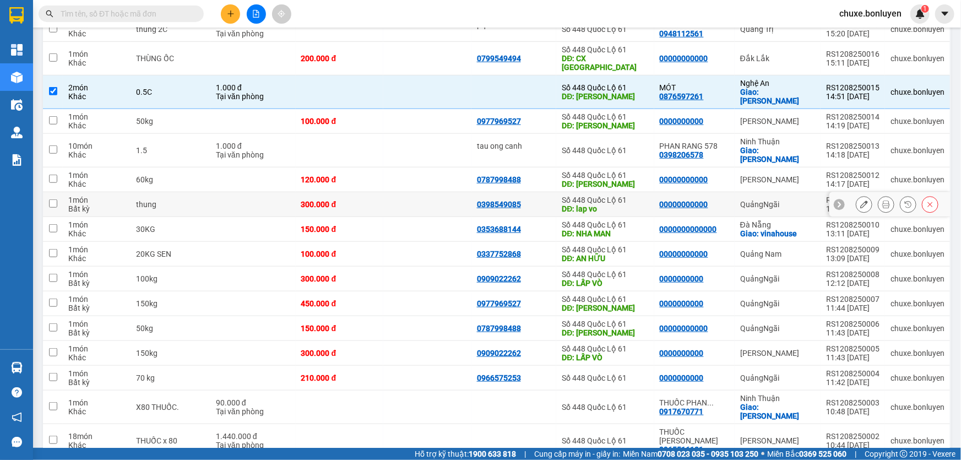
click at [443, 192] on td at bounding box center [427, 204] width 88 height 25
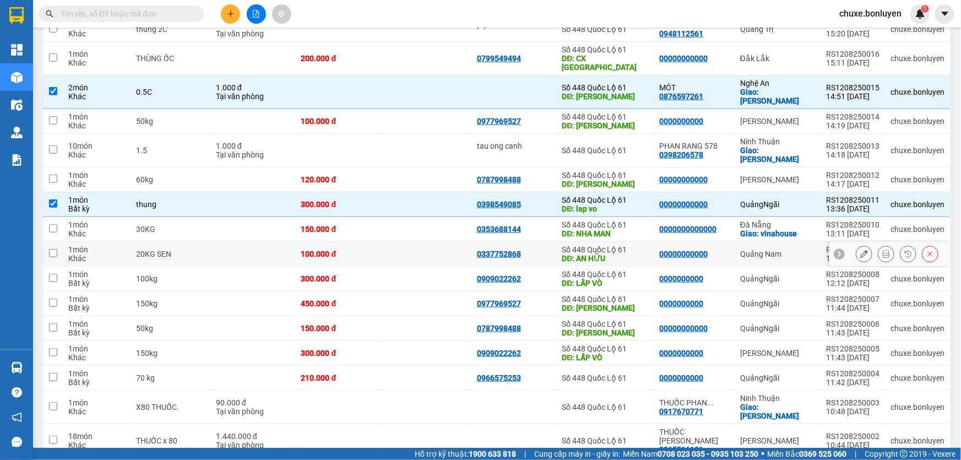
click at [433, 242] on td at bounding box center [427, 254] width 88 height 25
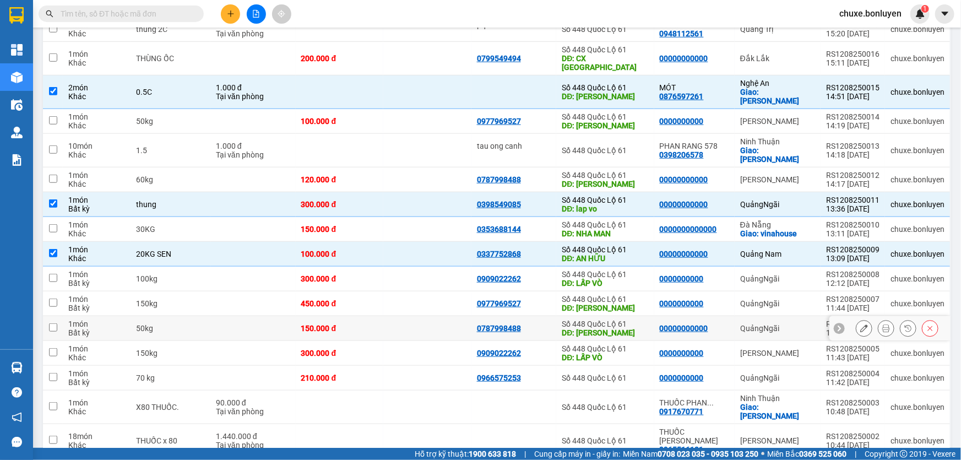
click at [429, 316] on td at bounding box center [427, 328] width 88 height 25
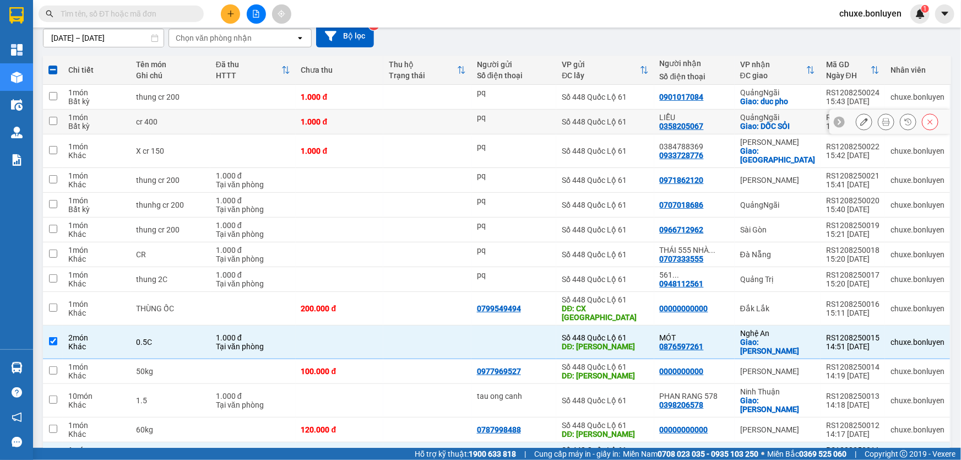
scroll to position [0, 0]
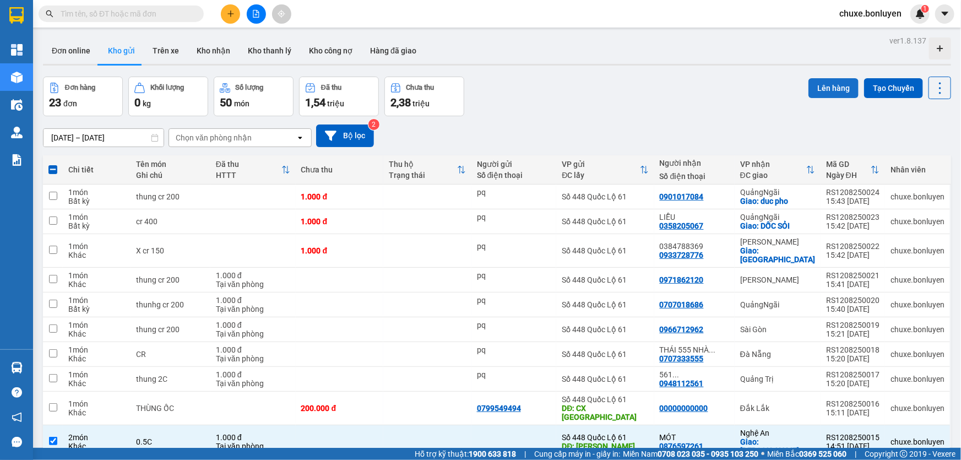
click at [836, 85] on button "Lên hàng" at bounding box center [834, 88] width 50 height 20
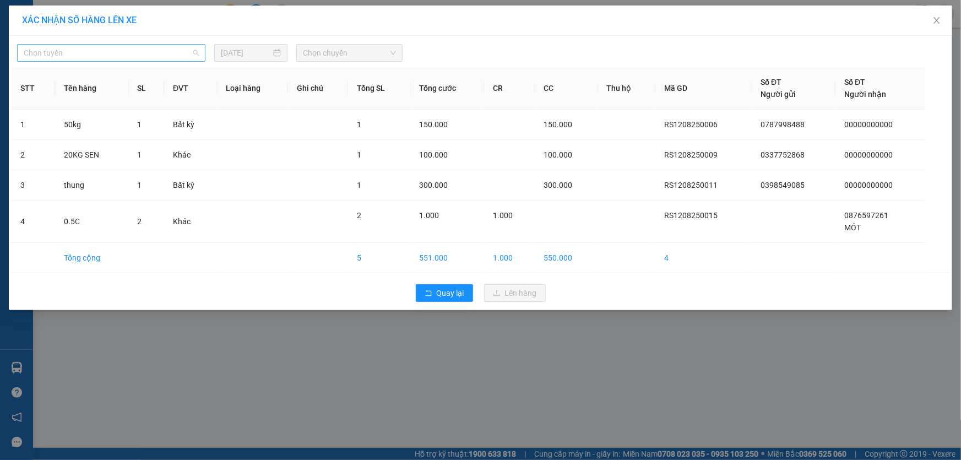
click at [91, 56] on span "Chọn tuyến" at bounding box center [111, 53] width 175 height 17
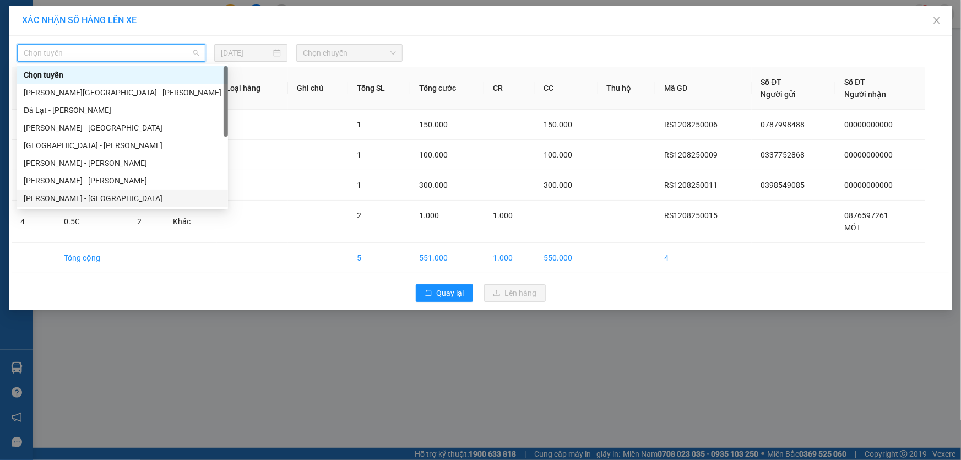
click at [80, 193] on div "Hà Tiên - [GEOGRAPHIC_DATA]" at bounding box center [123, 198] width 198 height 12
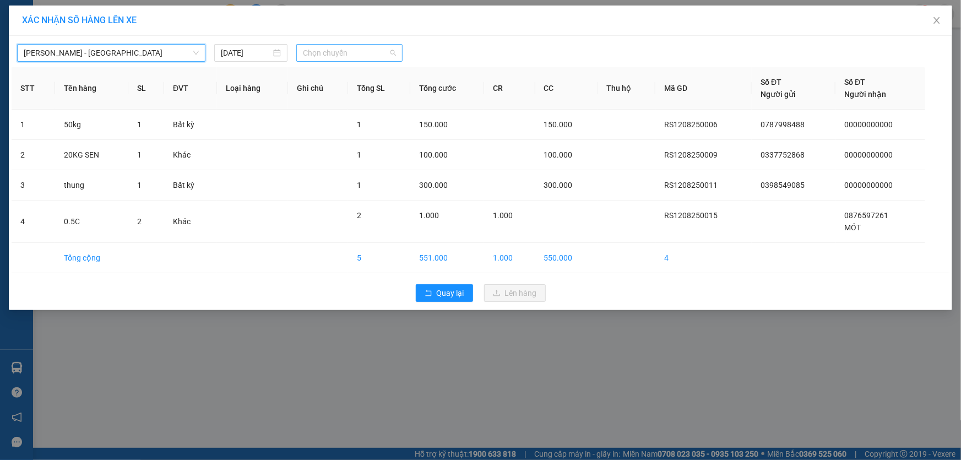
click at [336, 51] on span "Chọn chuyến" at bounding box center [349, 53] width 93 height 17
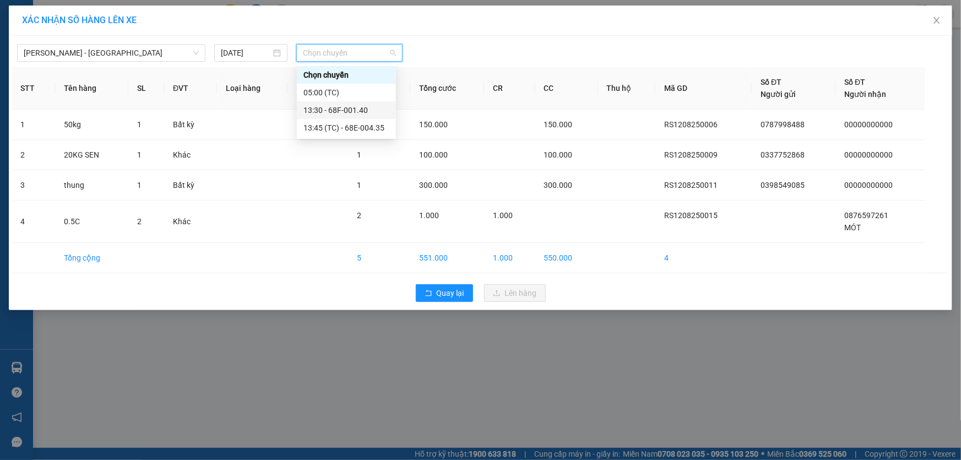
click at [360, 114] on div "13:30 - 68F-001.40" at bounding box center [347, 110] width 86 height 12
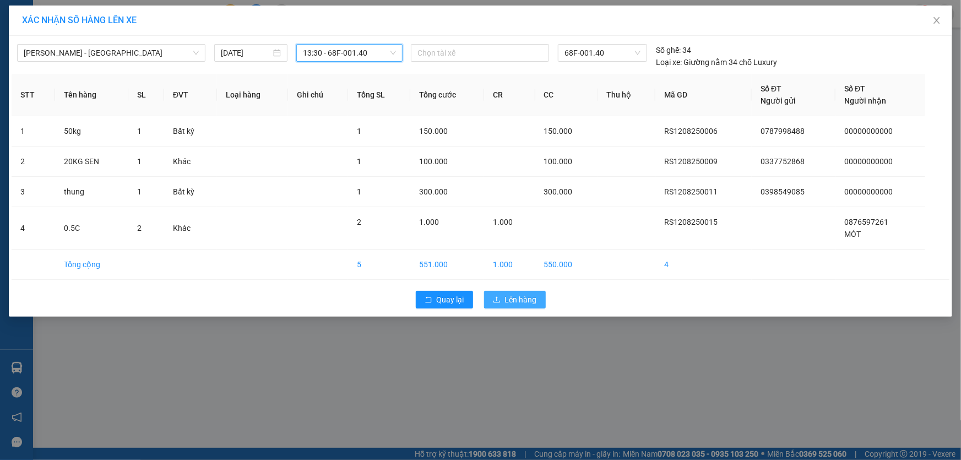
click at [525, 300] on span "Lên hàng" at bounding box center [521, 300] width 32 height 12
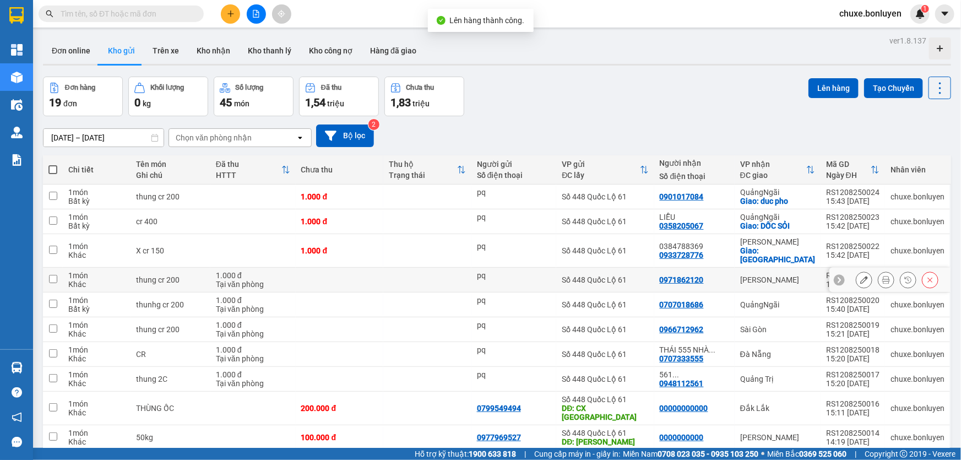
scroll to position [200, 0]
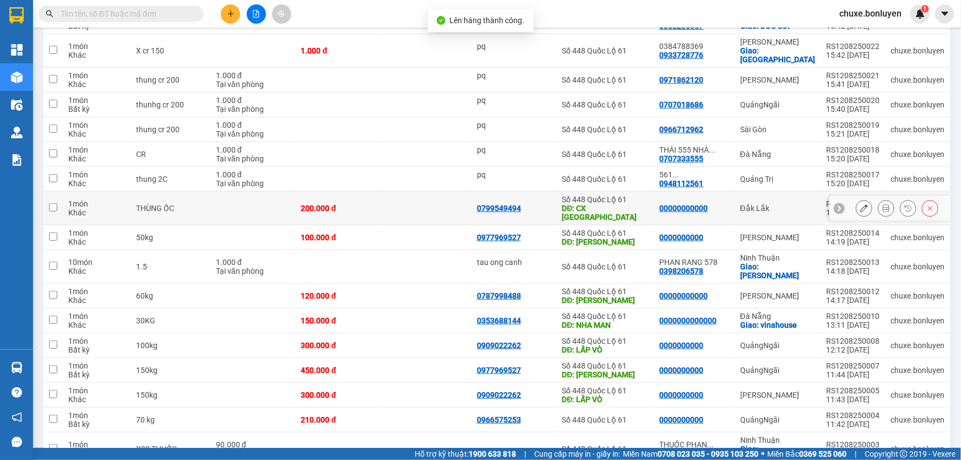
click at [465, 192] on td at bounding box center [427, 209] width 88 height 34
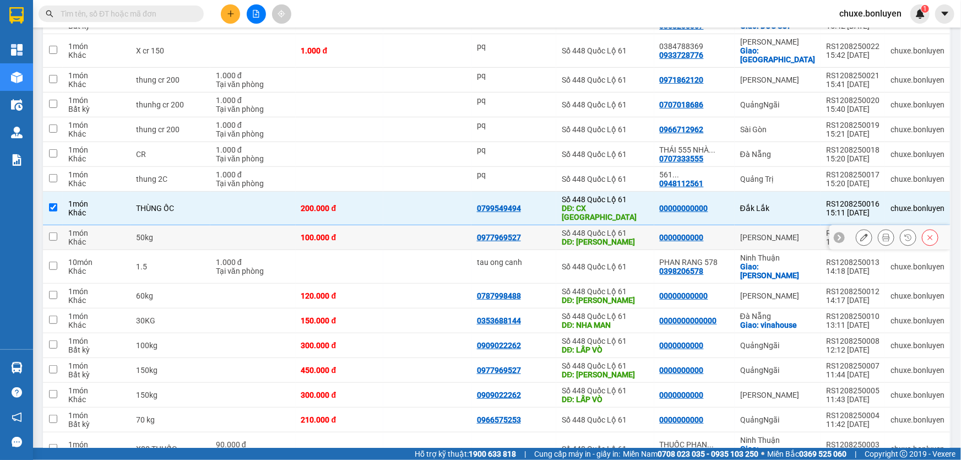
click at [448, 225] on td at bounding box center [427, 237] width 88 height 25
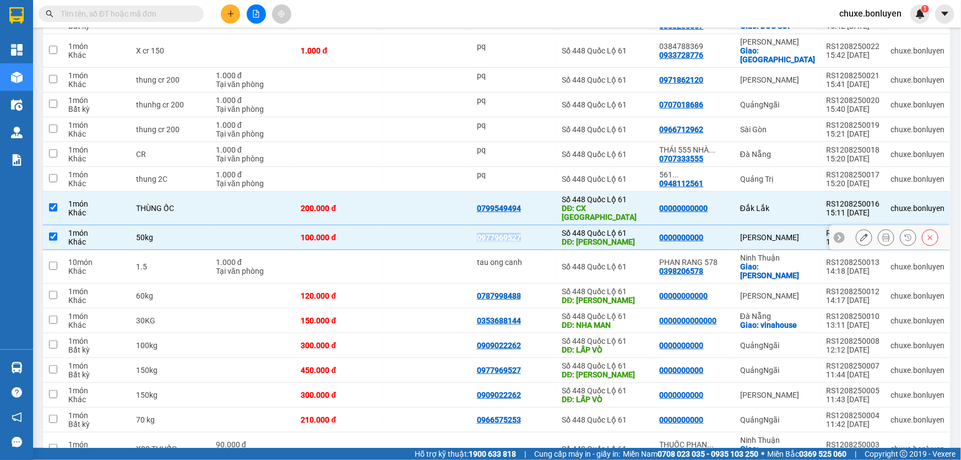
click at [447, 225] on td at bounding box center [427, 237] width 88 height 25
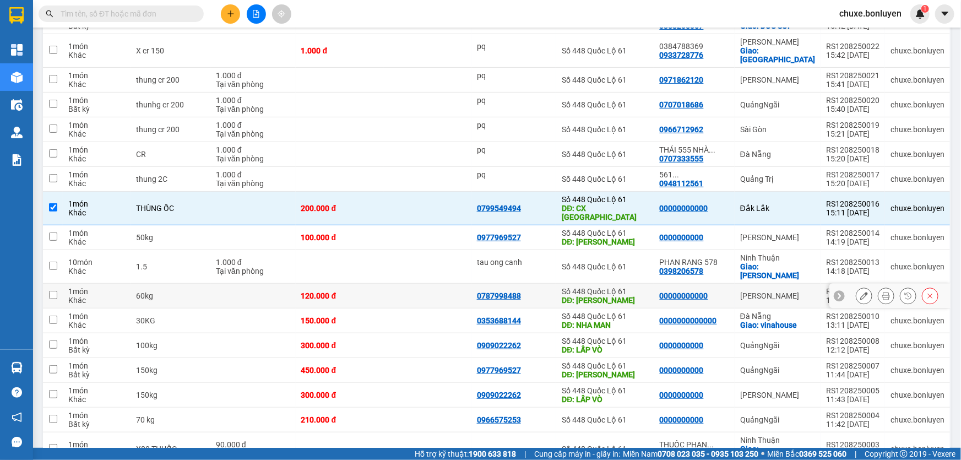
click at [425, 284] on td at bounding box center [427, 296] width 88 height 25
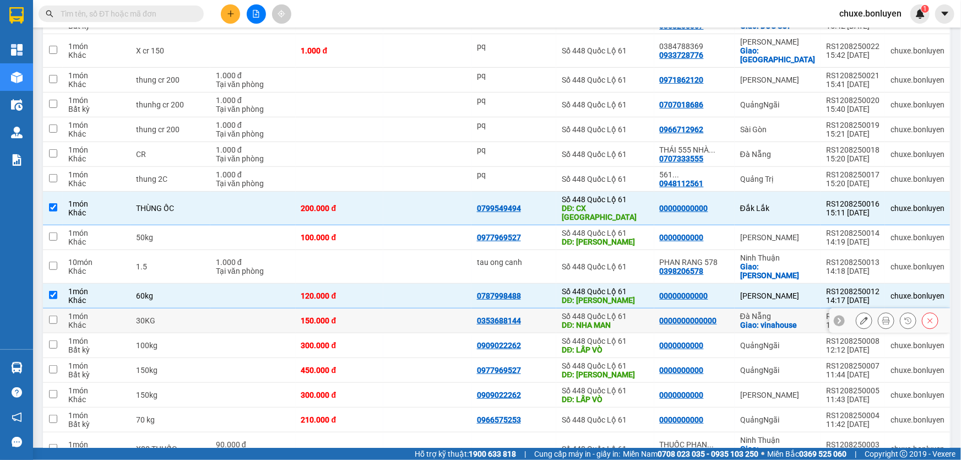
scroll to position [251, 0]
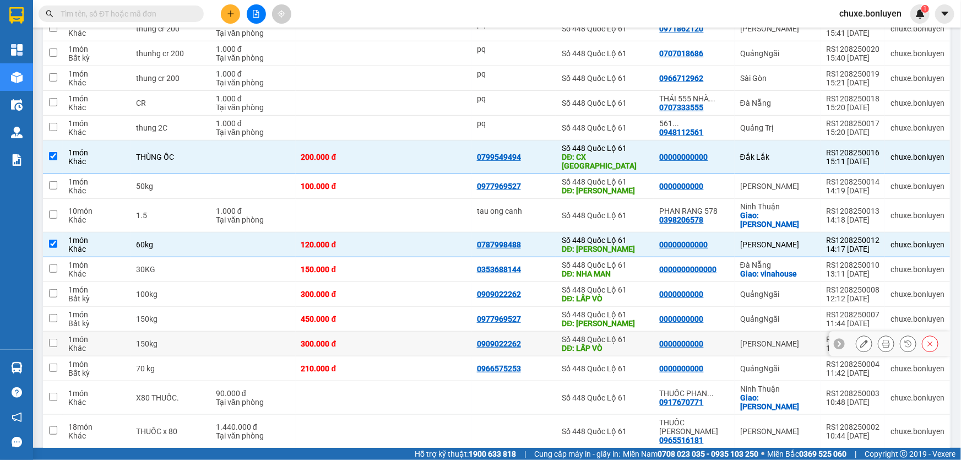
click at [422, 332] on td at bounding box center [427, 344] width 88 height 25
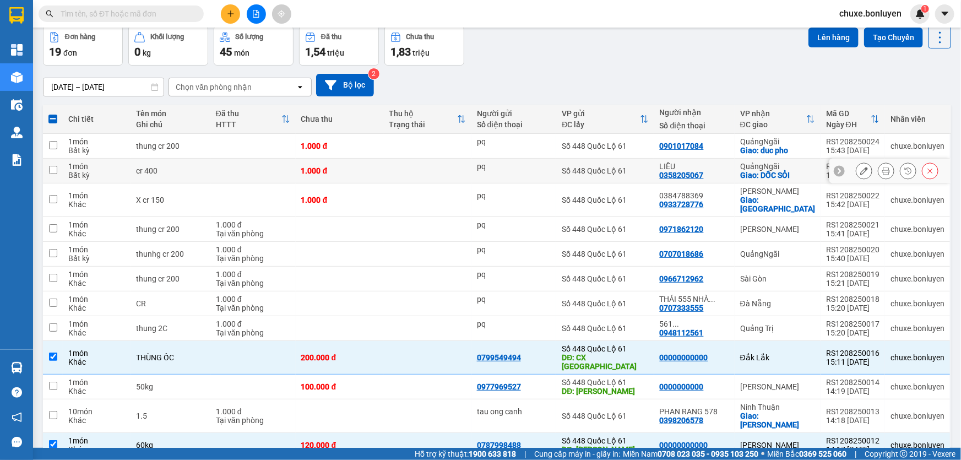
scroll to position [1, 0]
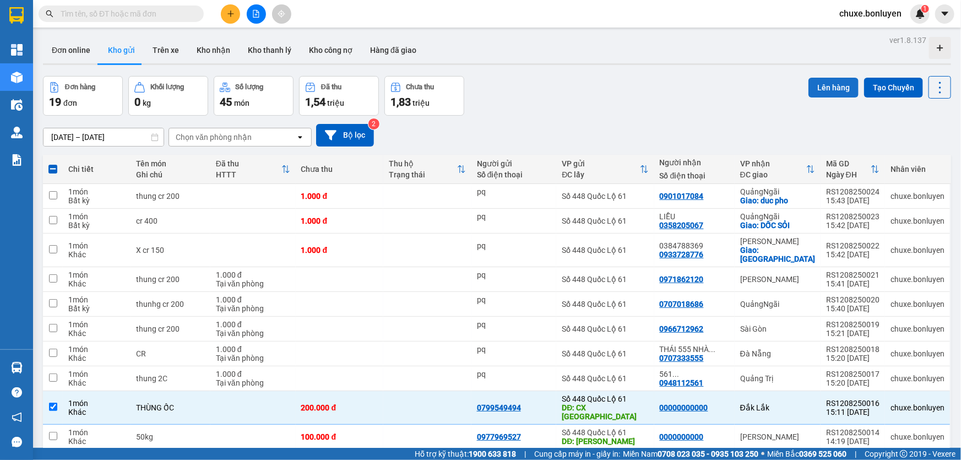
click at [816, 86] on button "Lên hàng" at bounding box center [834, 88] width 50 height 20
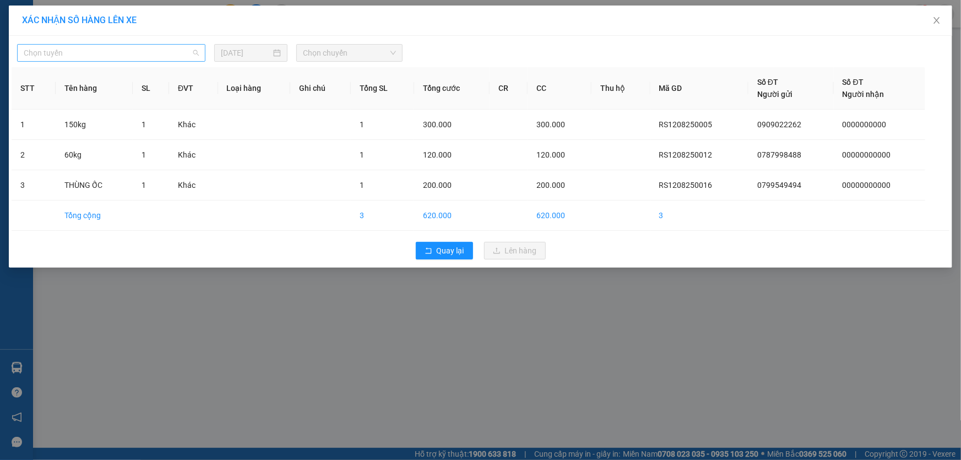
drag, startPoint x: 95, startPoint y: 49, endPoint x: 92, endPoint y: 55, distance: 6.7
click at [95, 50] on span "Chọn tuyến" at bounding box center [111, 53] width 175 height 17
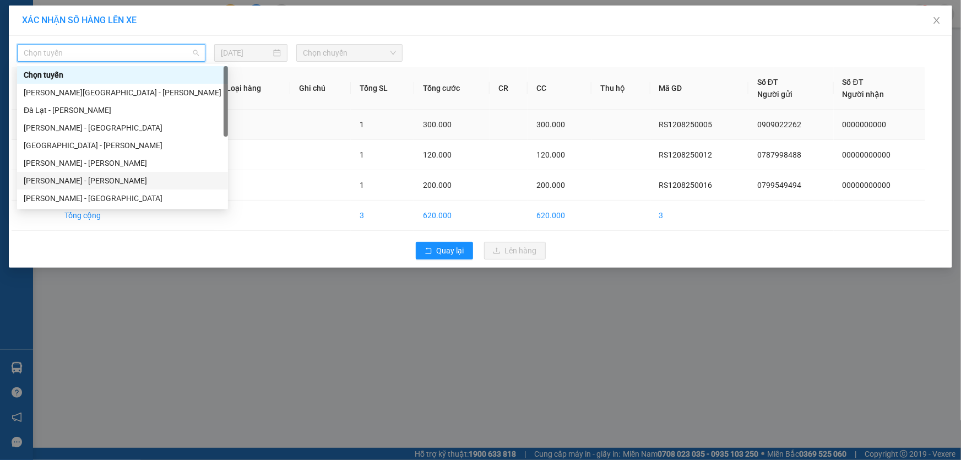
drag, startPoint x: 64, startPoint y: 177, endPoint x: 131, endPoint y: 134, distance: 79.1
click at [65, 177] on div "[PERSON_NAME]" at bounding box center [123, 181] width 198 height 12
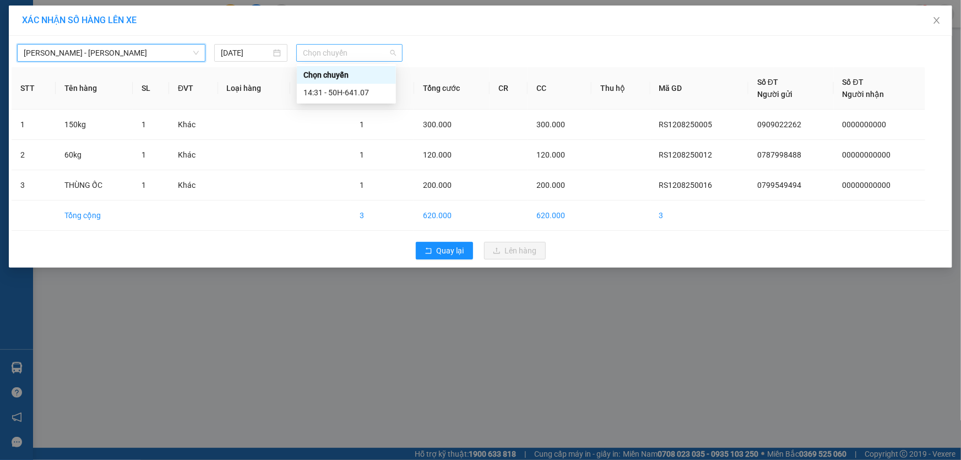
click at [327, 55] on span "Chọn chuyến" at bounding box center [349, 53] width 93 height 17
drag, startPoint x: 327, startPoint y: 91, endPoint x: 356, endPoint y: 110, distance: 35.0
click at [328, 92] on div "14:31 - 50H-641.07" at bounding box center [347, 92] width 86 height 12
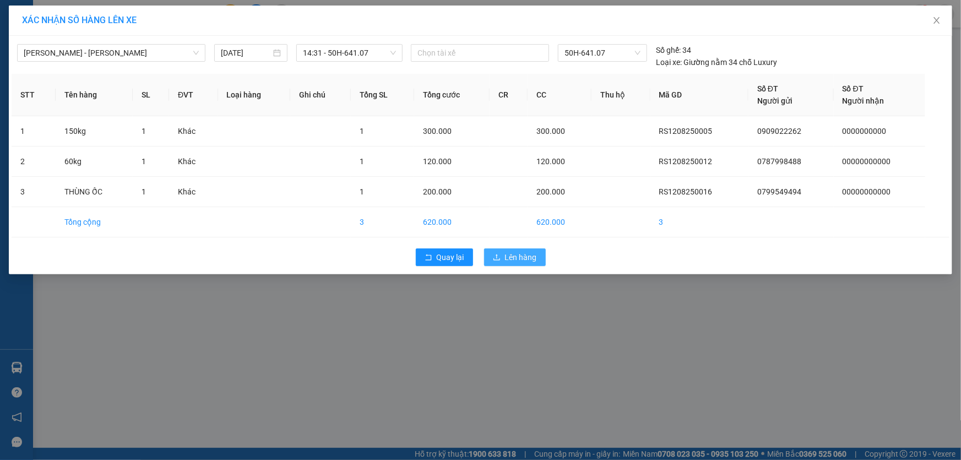
click at [517, 256] on span "Lên hàng" at bounding box center [521, 257] width 32 height 12
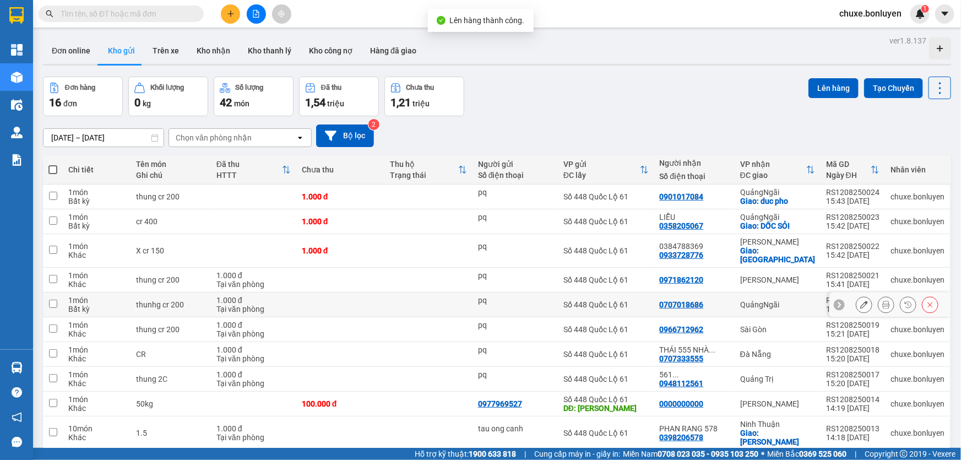
scroll to position [176, 0]
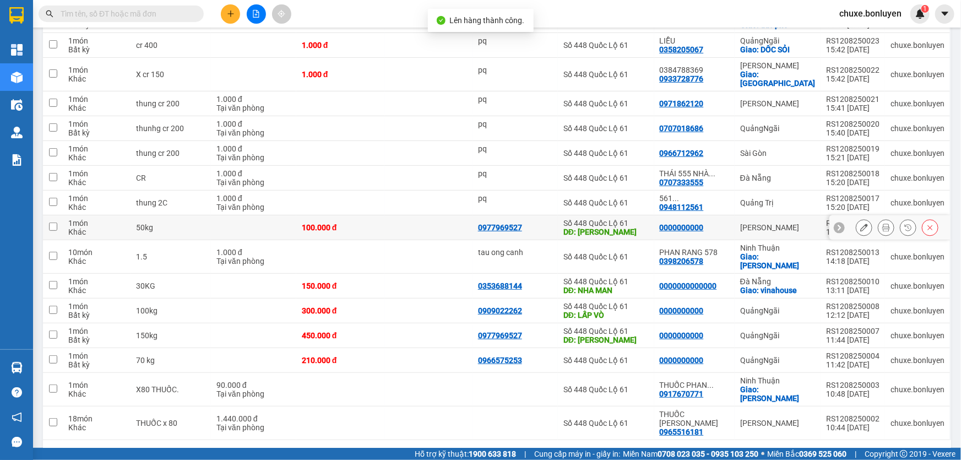
click at [418, 219] on td at bounding box center [428, 227] width 88 height 25
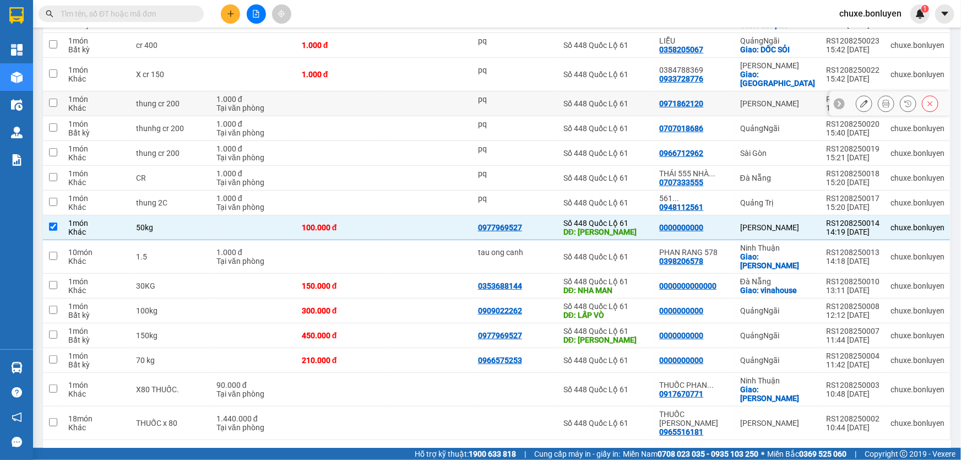
scroll to position [0, 0]
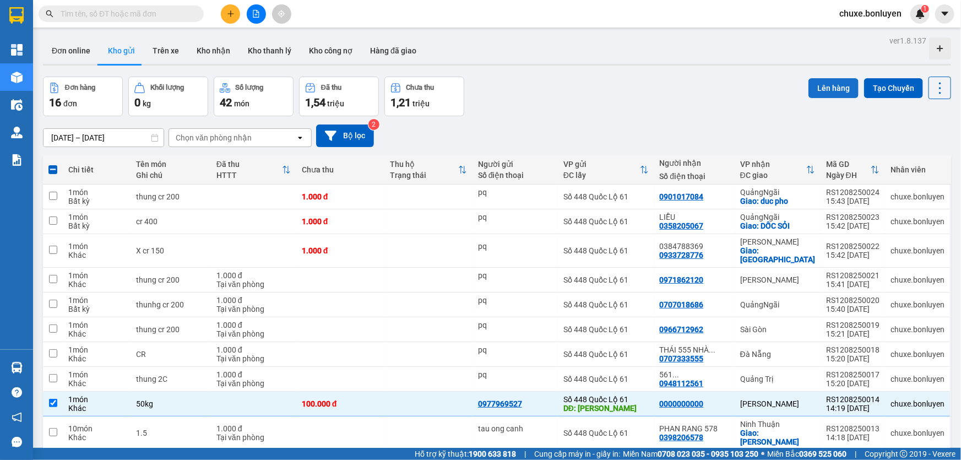
click at [829, 85] on button "Lên hàng" at bounding box center [834, 88] width 50 height 20
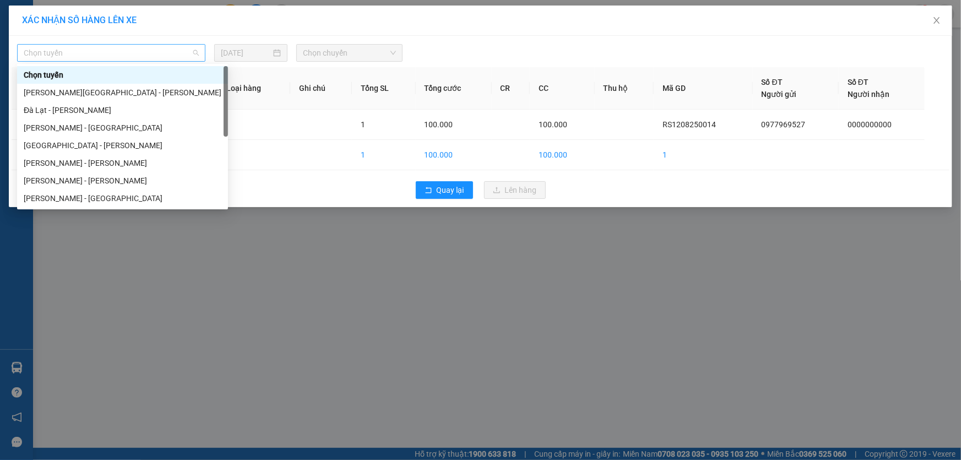
click at [143, 56] on span "Chọn tuyến" at bounding box center [111, 53] width 175 height 17
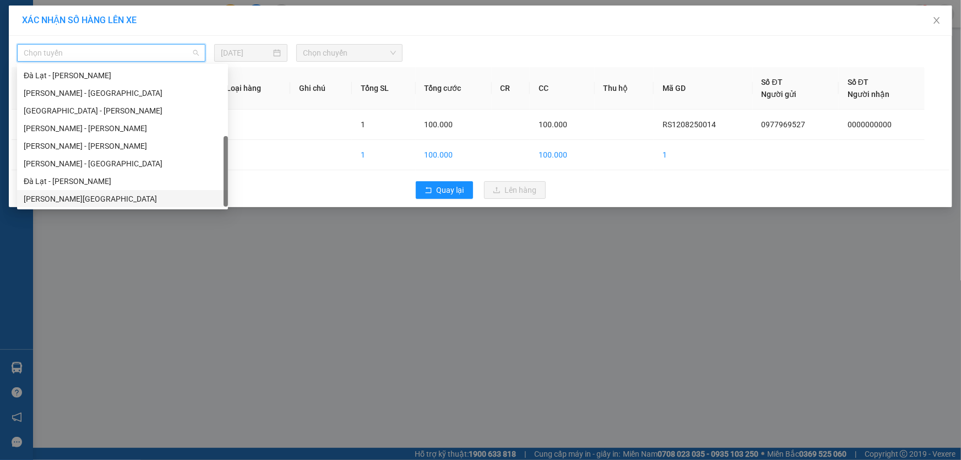
drag, startPoint x: 90, startPoint y: 198, endPoint x: 126, endPoint y: 174, distance: 43.1
click at [93, 197] on div "[PERSON_NAME][GEOGRAPHIC_DATA]" at bounding box center [123, 199] width 198 height 12
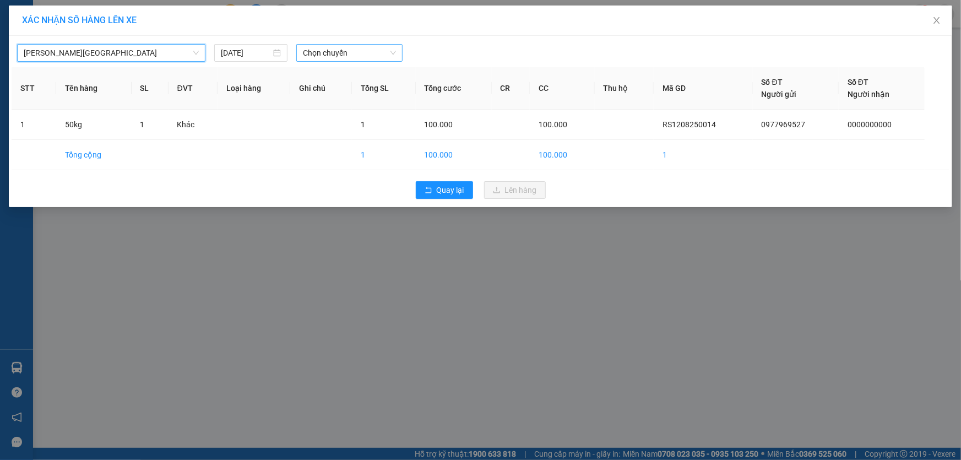
click at [342, 53] on span "Chọn chuyến" at bounding box center [349, 53] width 93 height 17
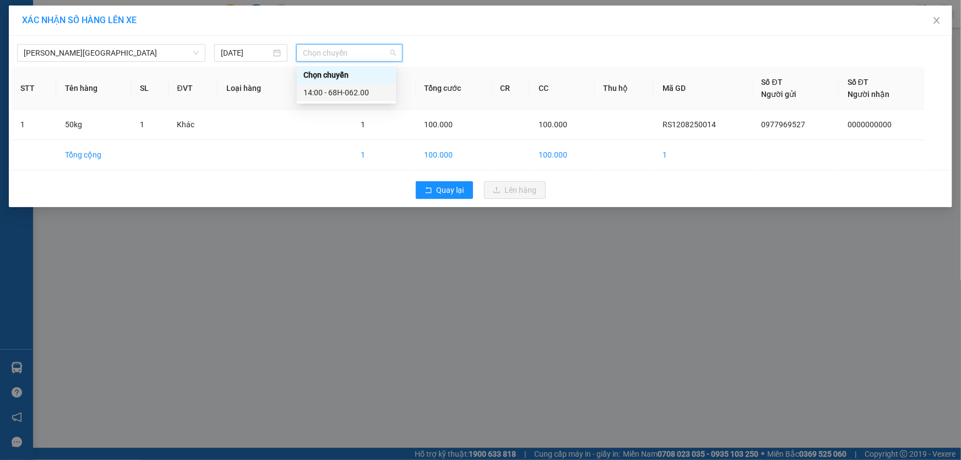
drag, startPoint x: 345, startPoint y: 88, endPoint x: 401, endPoint y: 112, distance: 61.0
click at [345, 88] on div "14:00 - 68H-062.00" at bounding box center [347, 92] width 86 height 12
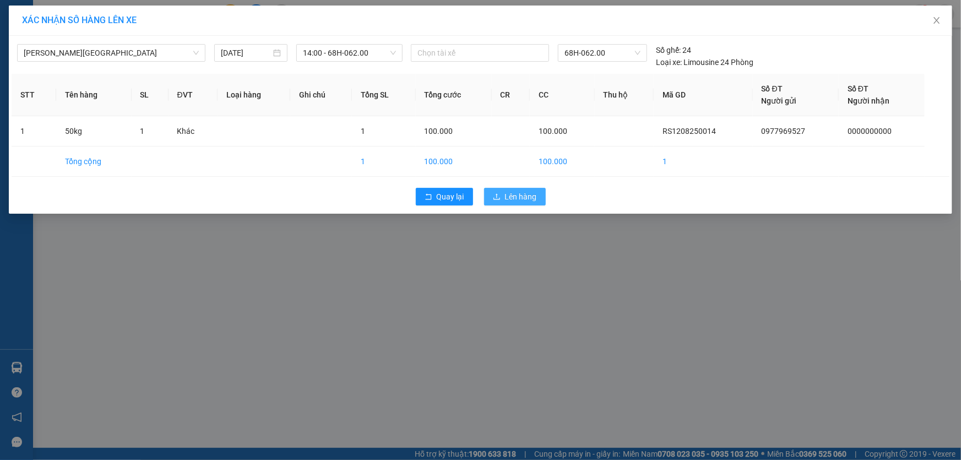
click at [512, 194] on span "Lên hàng" at bounding box center [521, 197] width 32 height 12
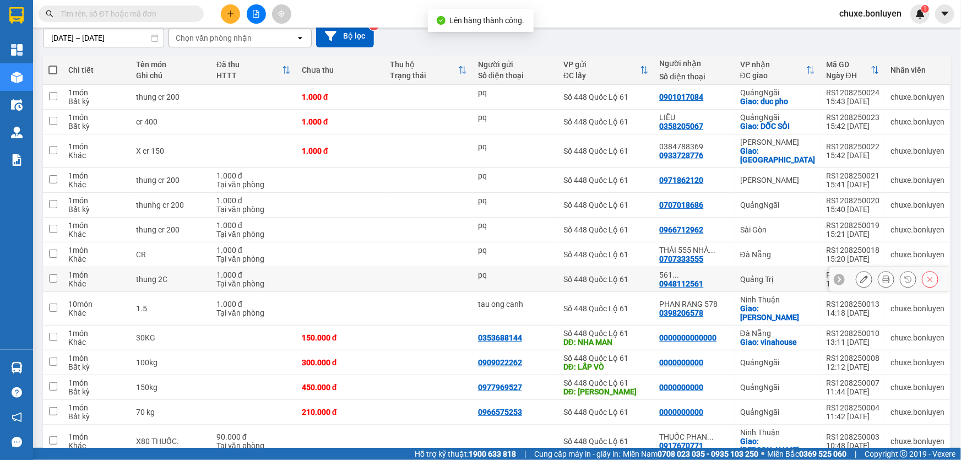
scroll to position [152, 0]
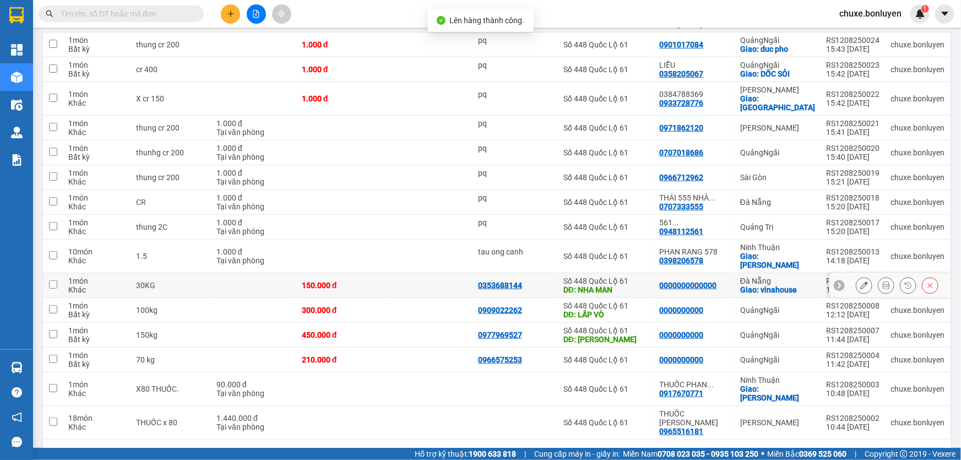
click at [446, 273] on td at bounding box center [428, 285] width 88 height 25
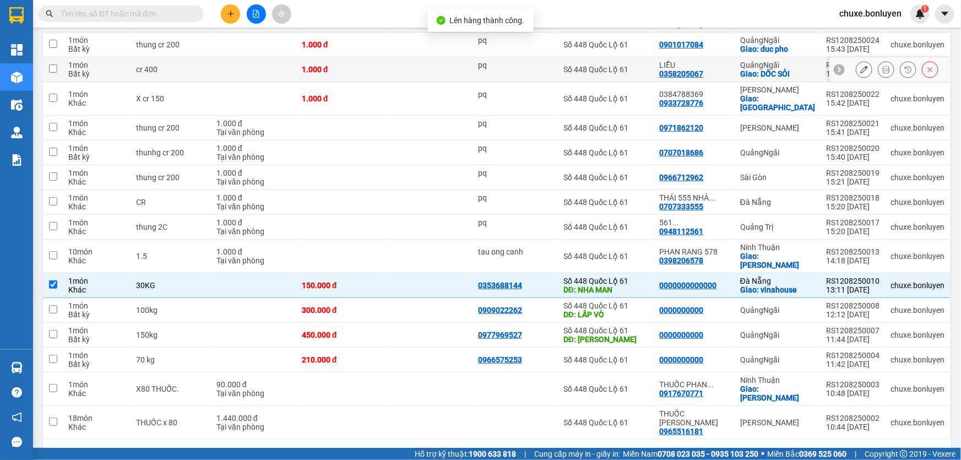
scroll to position [0, 0]
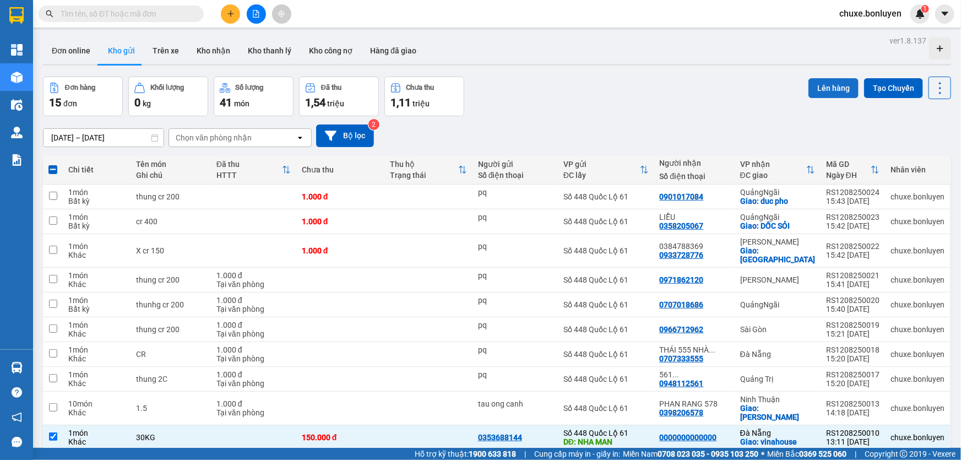
click at [810, 83] on button "Lên hàng" at bounding box center [834, 88] width 50 height 20
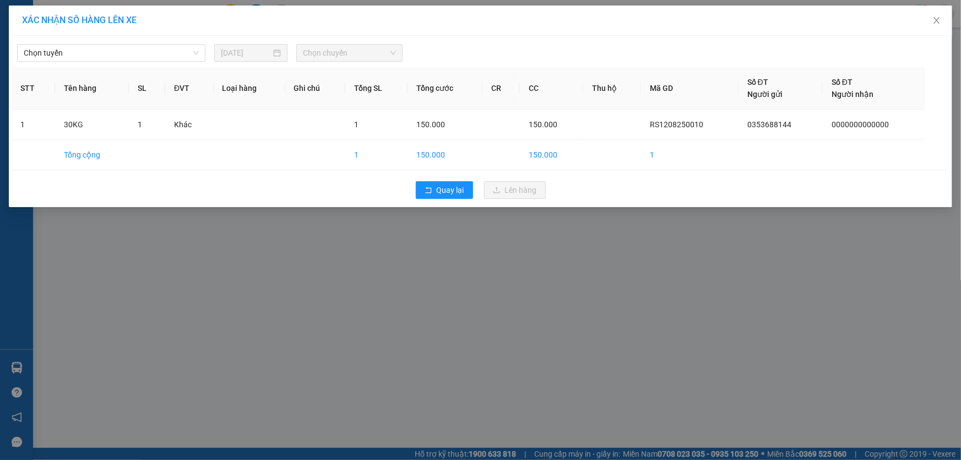
click at [153, 40] on div "Chọn tuyến 12/08/2025 Chọn chuyến" at bounding box center [481, 50] width 938 height 23
click at [150, 50] on span "Chọn tuyến" at bounding box center [111, 53] width 175 height 17
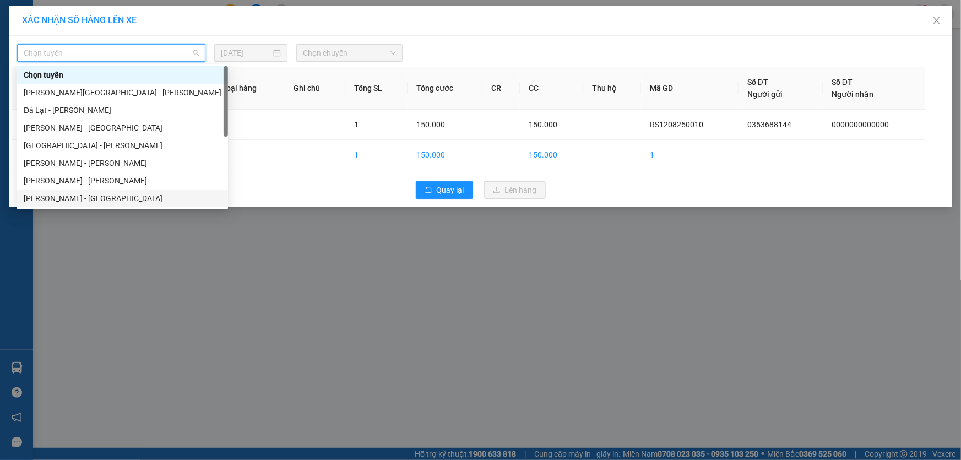
click at [89, 194] on div "Hà Tiên - [GEOGRAPHIC_DATA]" at bounding box center [123, 198] width 198 height 12
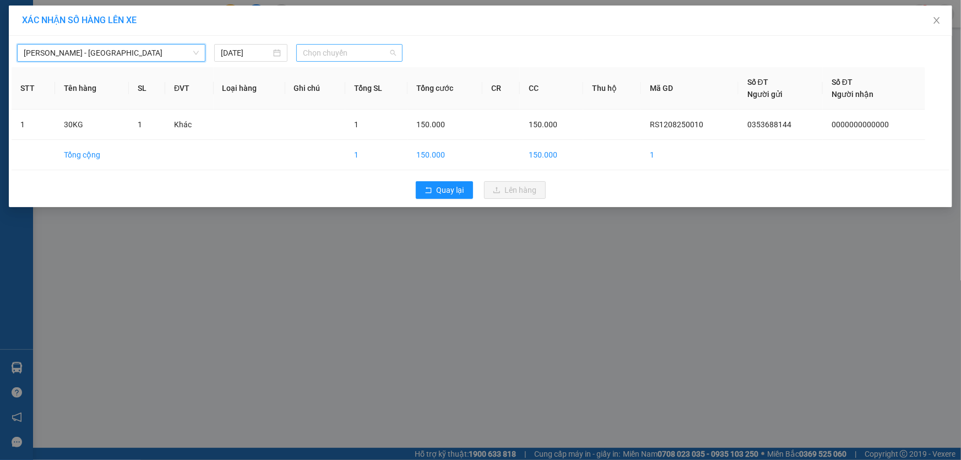
click at [346, 58] on span "Chọn chuyến" at bounding box center [349, 53] width 93 height 17
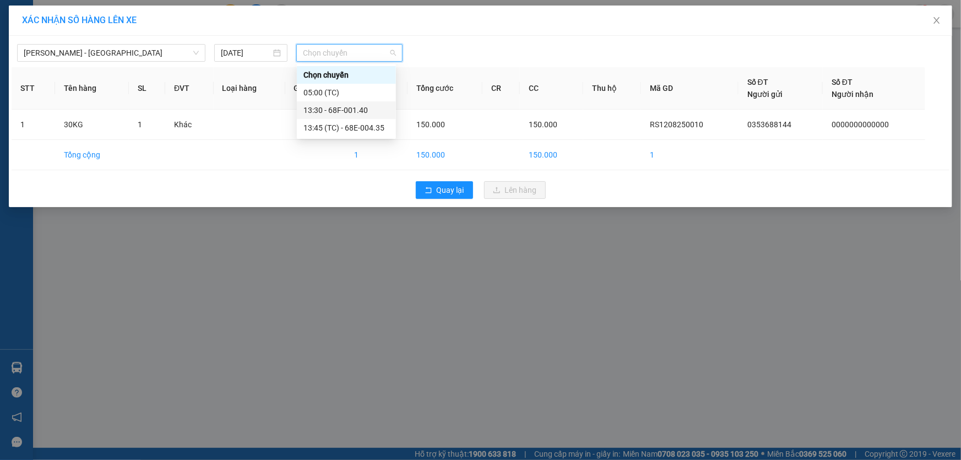
click at [354, 108] on div "13:30 - 68F-001.40" at bounding box center [347, 110] width 86 height 12
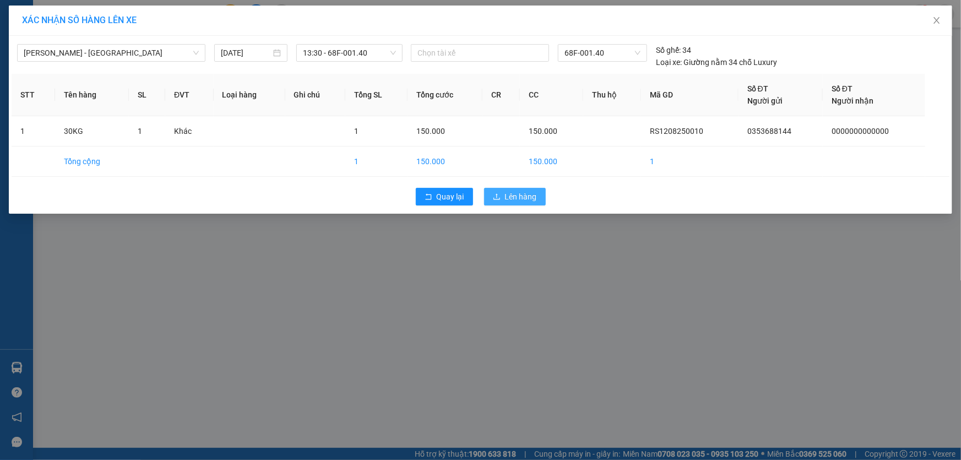
click at [526, 193] on span "Lên hàng" at bounding box center [521, 197] width 32 height 12
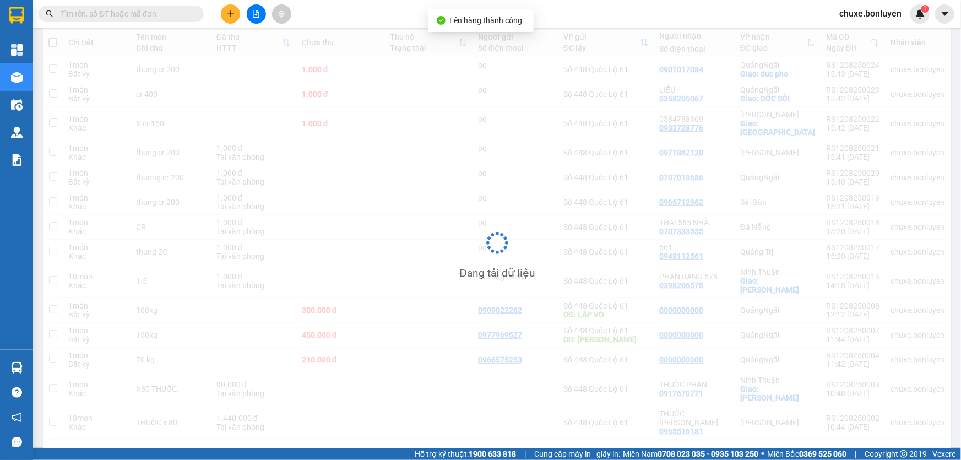
scroll to position [127, 0]
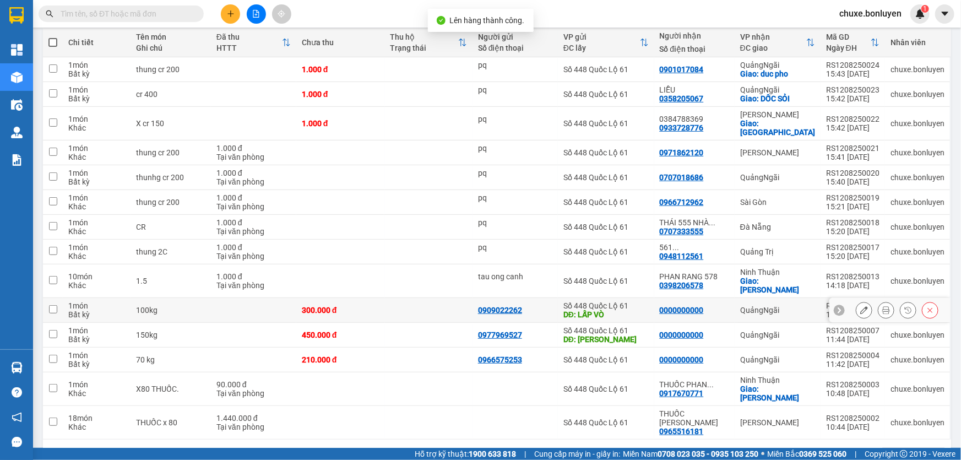
click at [463, 298] on td at bounding box center [428, 310] width 88 height 25
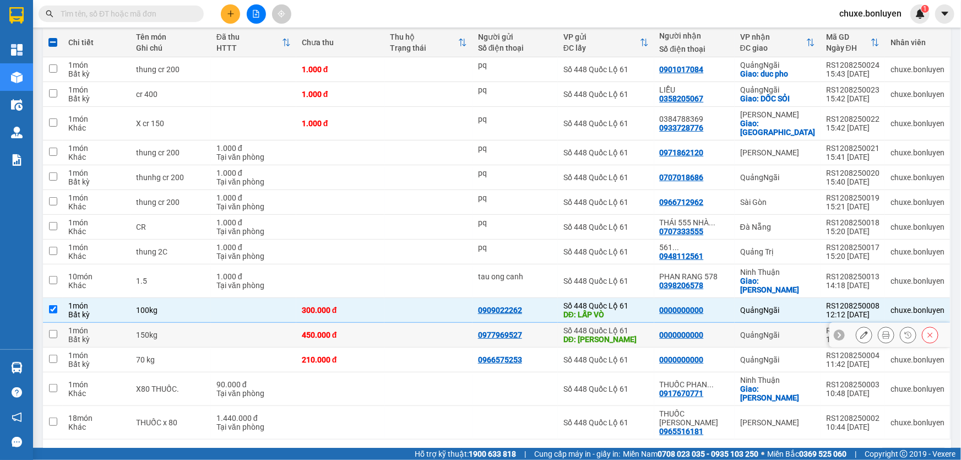
click at [456, 323] on td at bounding box center [428, 335] width 88 height 25
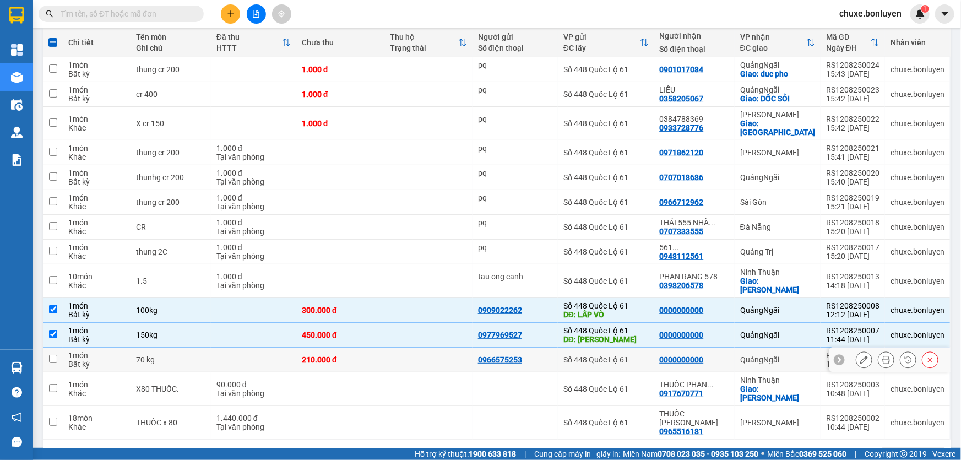
click at [431, 348] on td at bounding box center [428, 360] width 88 height 25
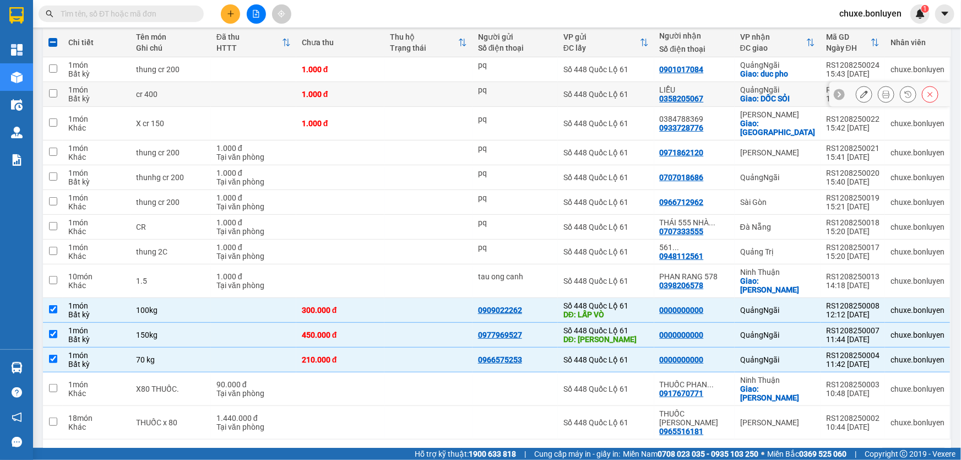
scroll to position [0, 0]
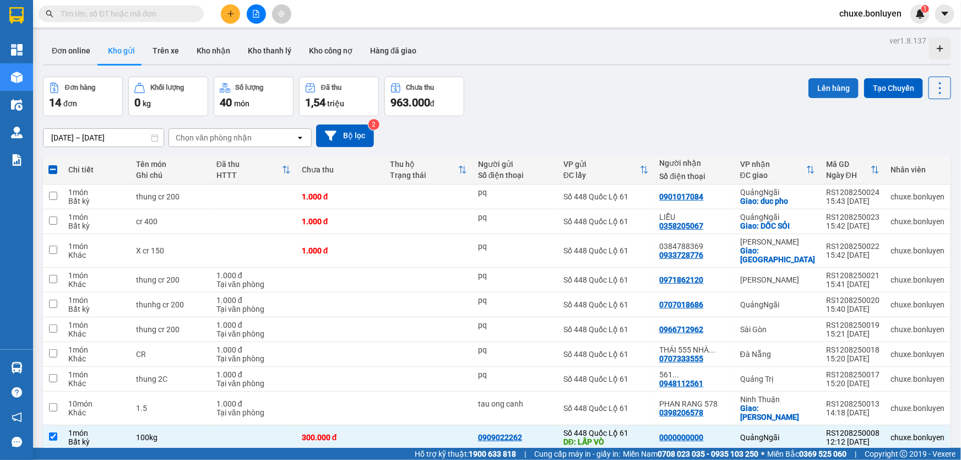
click at [822, 86] on button "Lên hàng" at bounding box center [834, 88] width 50 height 20
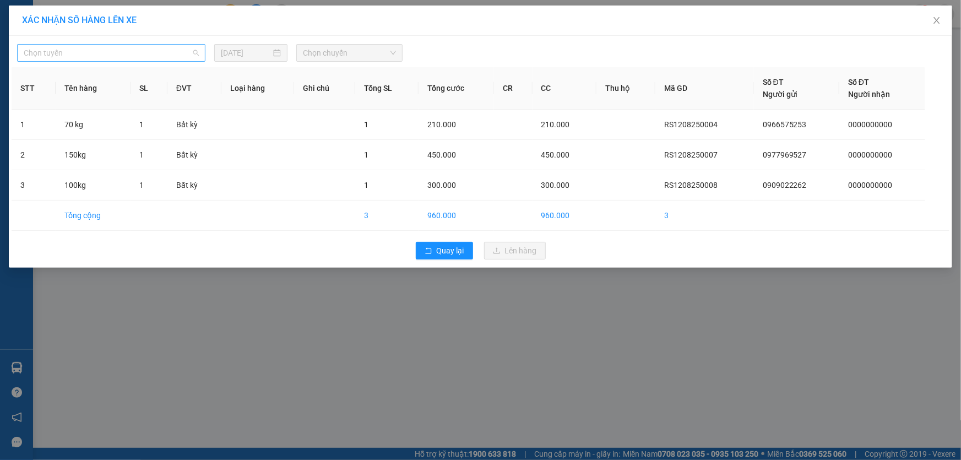
click at [137, 60] on span "Chọn tuyến" at bounding box center [111, 53] width 175 height 17
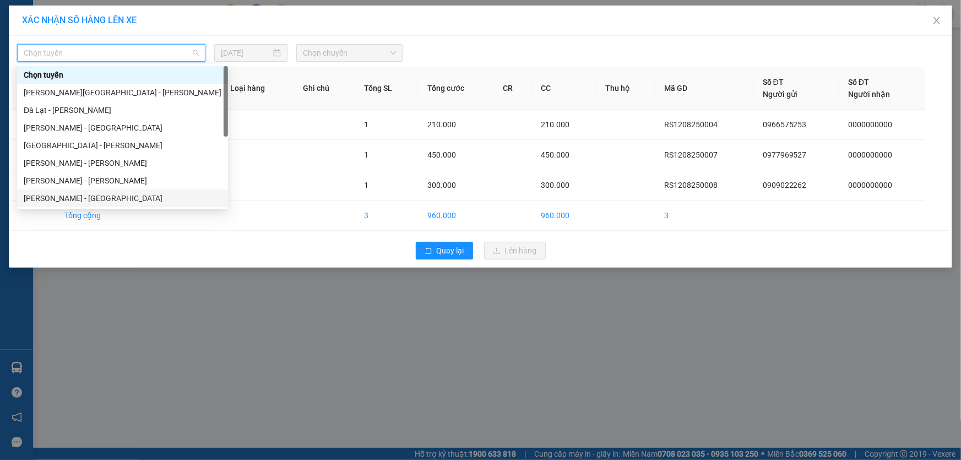
drag, startPoint x: 78, startPoint y: 192, endPoint x: 113, endPoint y: 157, distance: 49.5
click at [82, 186] on div "Chọn tuyến Phú Quốc - Sài Gòn - Bình Phước Đà Lạt - Vĩnh Thuận Vĩnh Thuận - Đà …" at bounding box center [122, 154] width 211 height 176
click at [360, 49] on span "Chọn chuyến" at bounding box center [349, 53] width 93 height 17
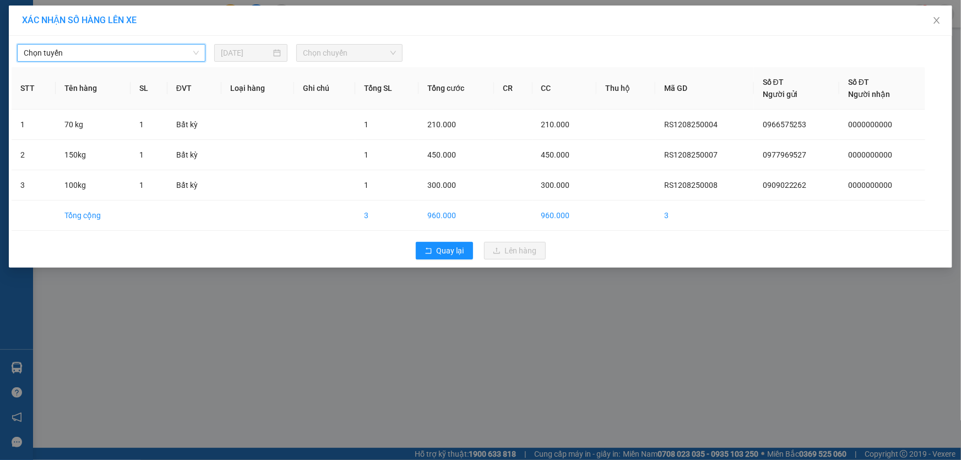
click at [181, 56] on span "Chọn tuyến" at bounding box center [111, 53] width 175 height 17
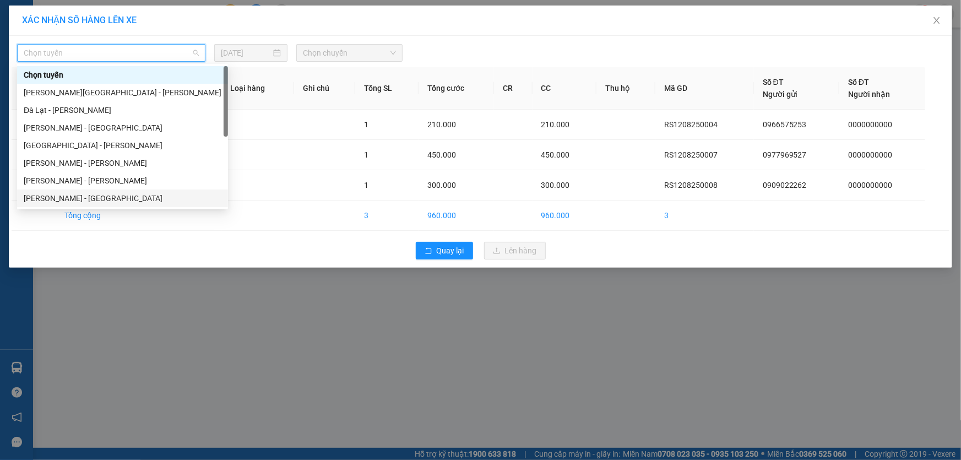
drag, startPoint x: 93, startPoint y: 196, endPoint x: 283, endPoint y: 94, distance: 215.9
click at [95, 194] on div "Hà Tiên - [GEOGRAPHIC_DATA]" at bounding box center [123, 198] width 198 height 12
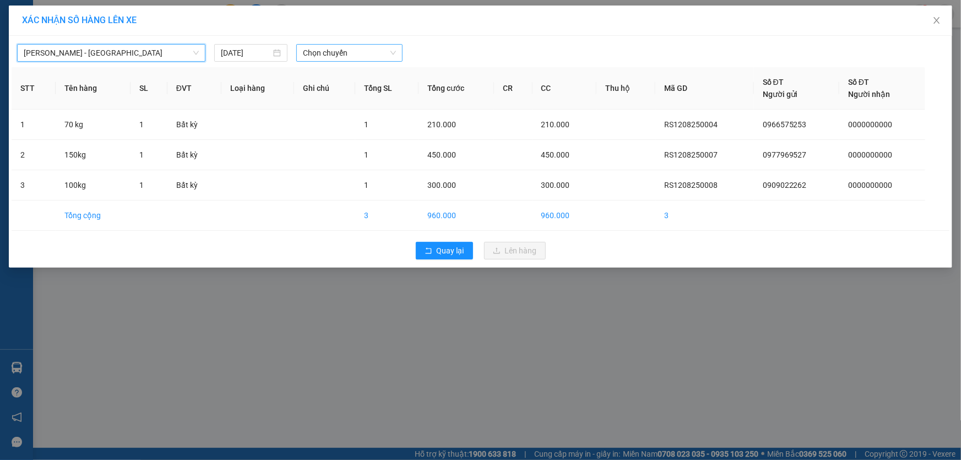
click at [356, 60] on span "Chọn chuyến" at bounding box center [349, 53] width 93 height 17
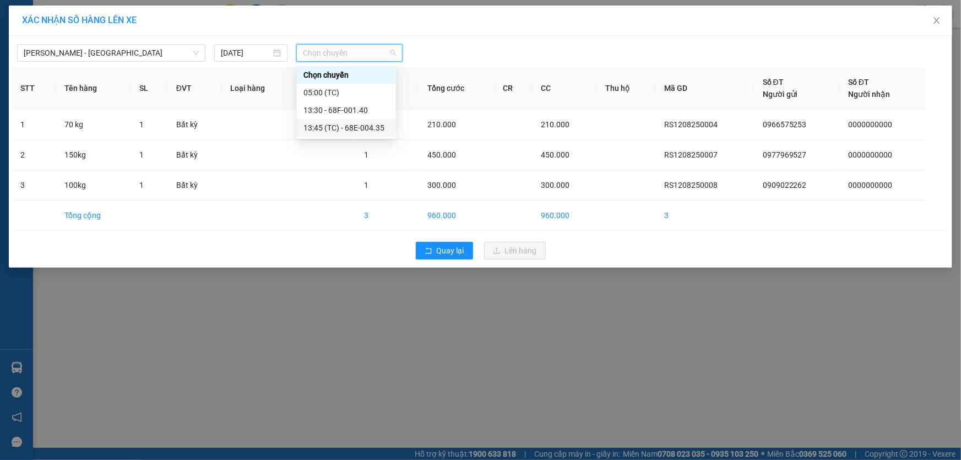
click at [351, 126] on div "13:45 (TC) - 68E-004.35" at bounding box center [347, 128] width 86 height 12
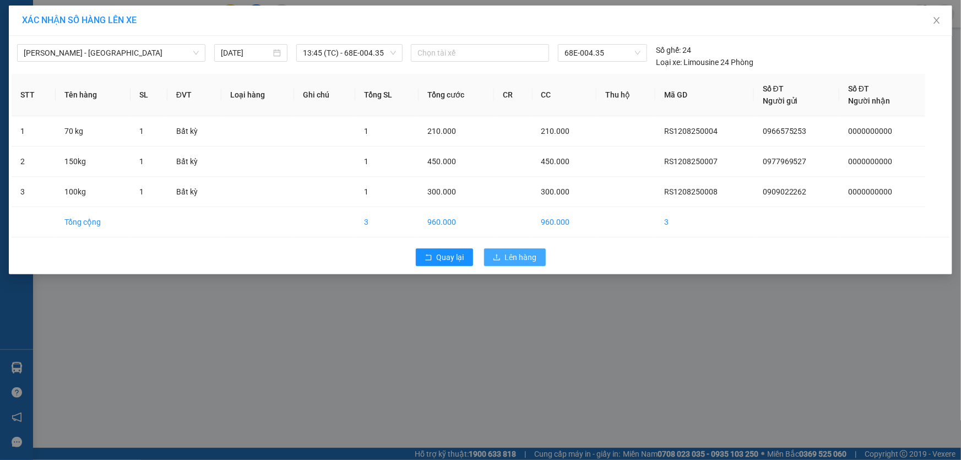
click at [525, 255] on span "Lên hàng" at bounding box center [521, 257] width 32 height 12
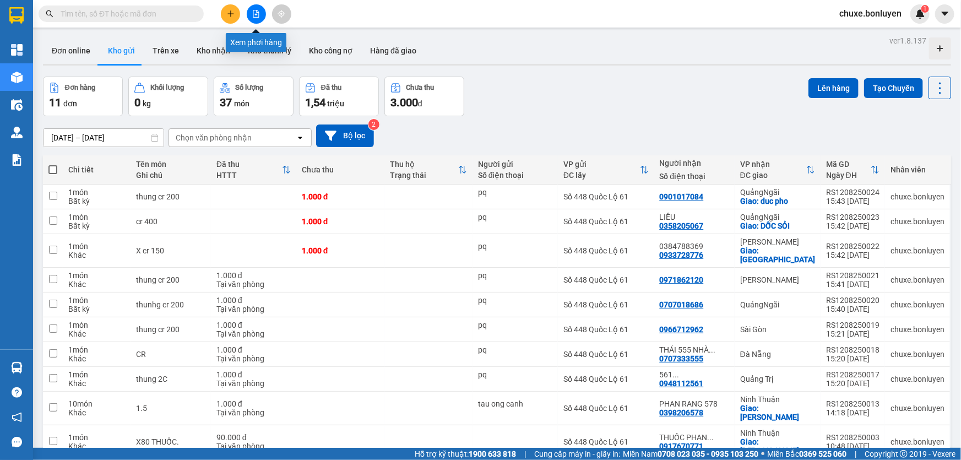
click at [254, 10] on icon "file-add" at bounding box center [256, 14] width 6 height 8
click at [253, 19] on button at bounding box center [256, 13] width 19 height 19
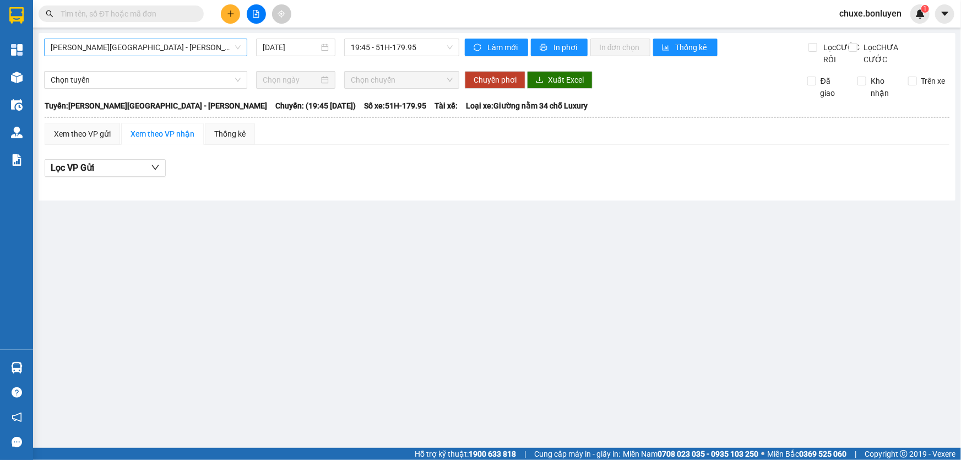
click at [117, 49] on span "Phú Quốc - [GEOGRAPHIC_DATA] - [GEOGRAPHIC_DATA]" at bounding box center [146, 47] width 190 height 17
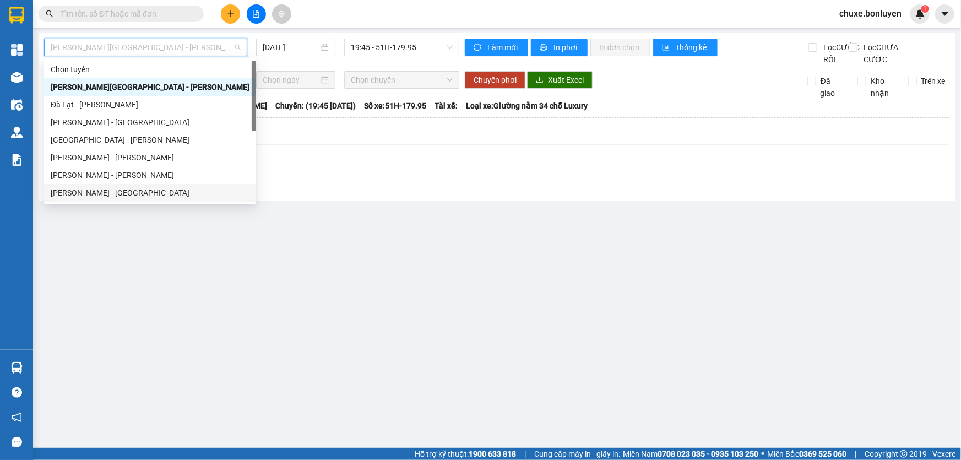
click at [122, 187] on div "Hà Tiên - [GEOGRAPHIC_DATA]" at bounding box center [150, 193] width 199 height 12
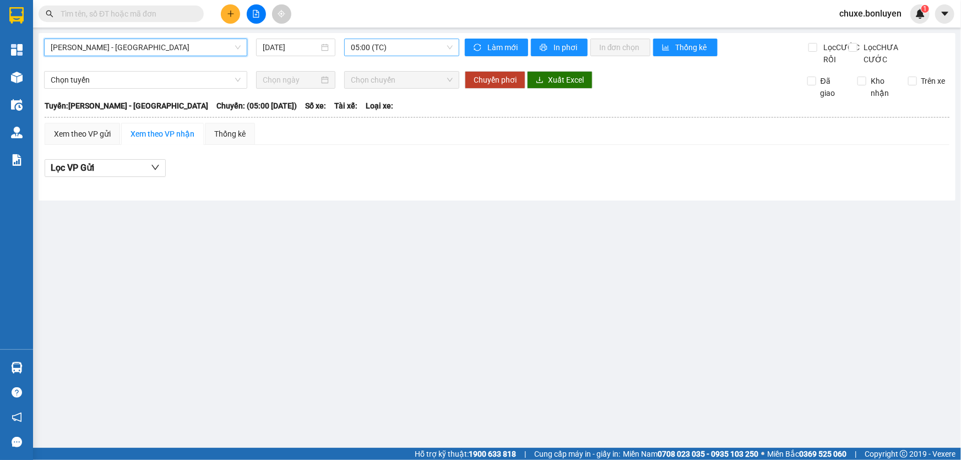
click at [430, 50] on span "05:00 (TC)" at bounding box center [402, 47] width 102 height 17
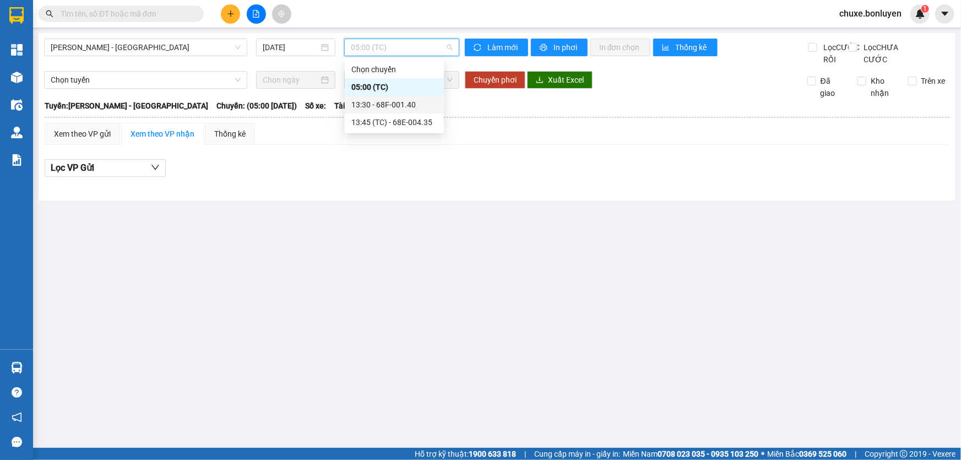
click at [375, 104] on div "13:30 - 68F-001.40" at bounding box center [394, 105] width 86 height 12
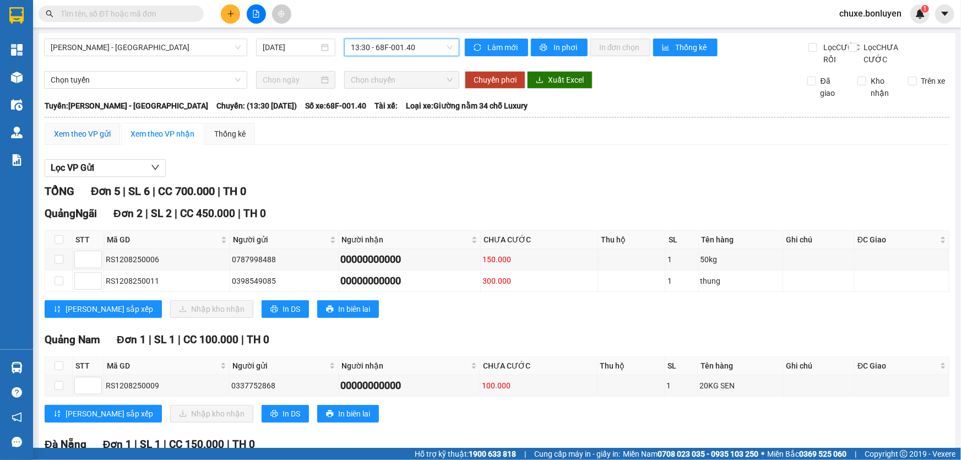
click at [95, 140] on div "Xem theo VP gửi" at bounding box center [82, 134] width 57 height 12
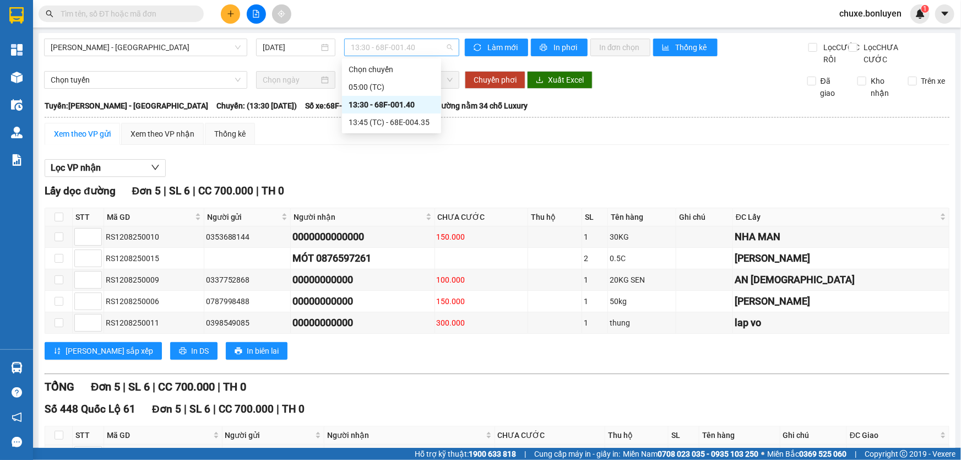
click at [407, 51] on span "13:30 - 68F-001.40" at bounding box center [402, 47] width 102 height 17
click at [403, 119] on div "13:45 (TC) - 68E-004.35" at bounding box center [392, 122] width 86 height 12
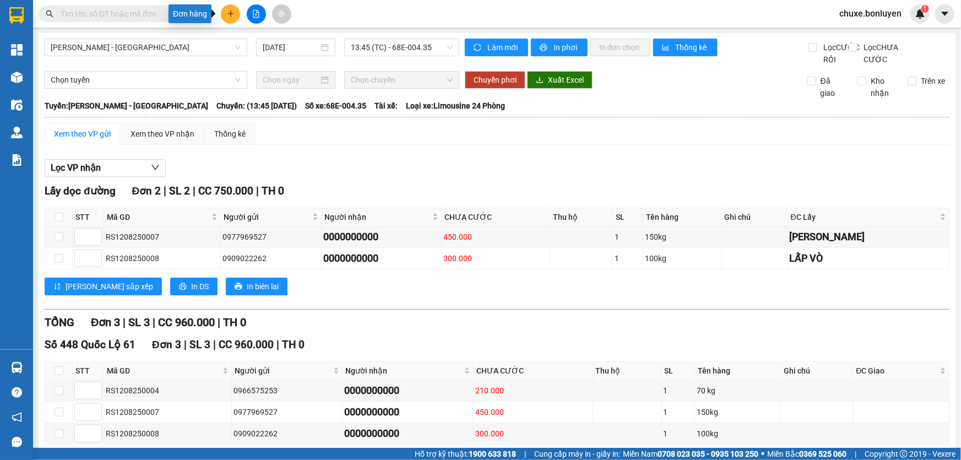
click at [234, 17] on icon "plus" at bounding box center [231, 14] width 8 height 8
click at [259, 40] on div "Tạo đơn hàng" at bounding box center [274, 41] width 48 height 12
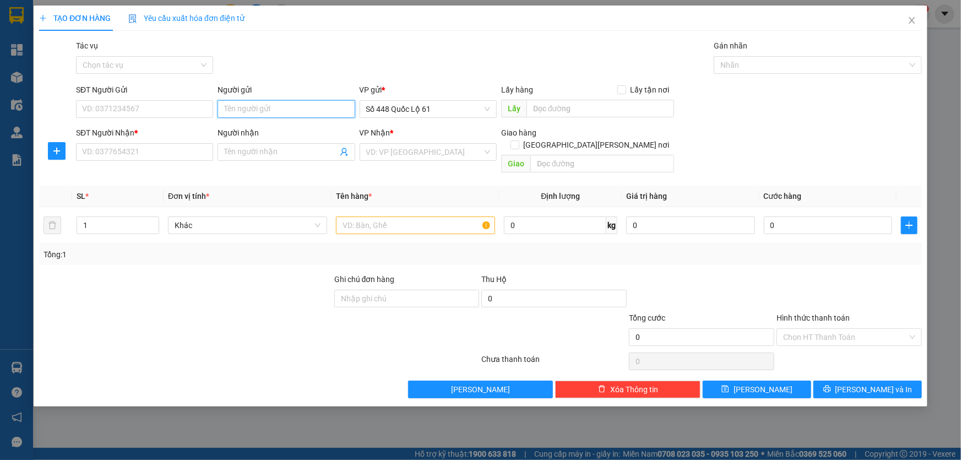
click at [253, 115] on input "Người gửi" at bounding box center [286, 109] width 137 height 18
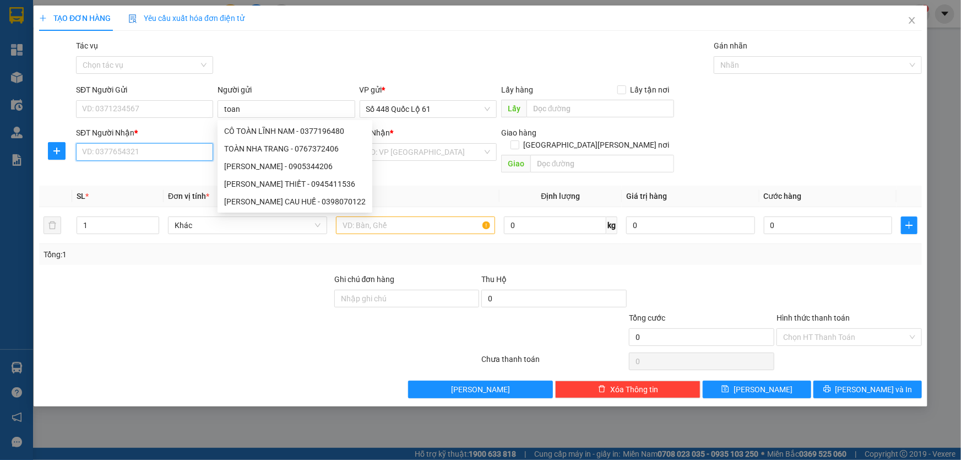
click at [148, 152] on input "SĐT Người Nhận *" at bounding box center [144, 152] width 137 height 18
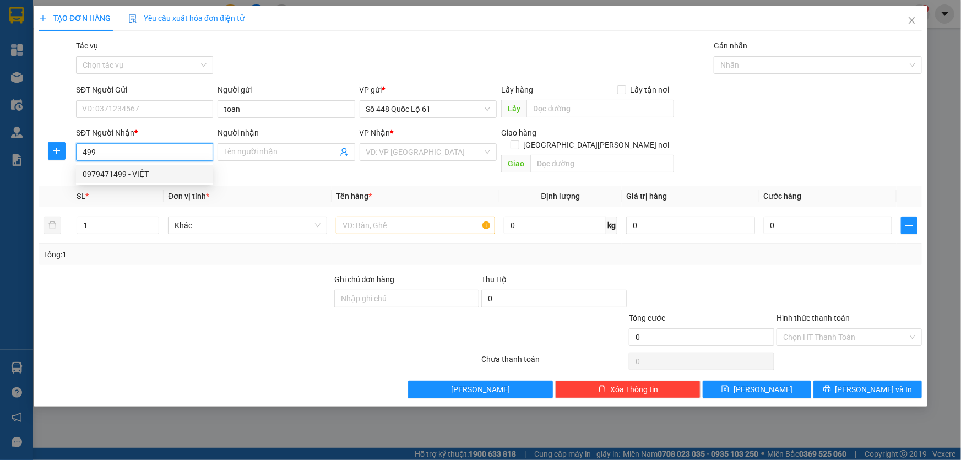
click at [129, 175] on div "0979471499 - VIỆT" at bounding box center [145, 174] width 124 height 12
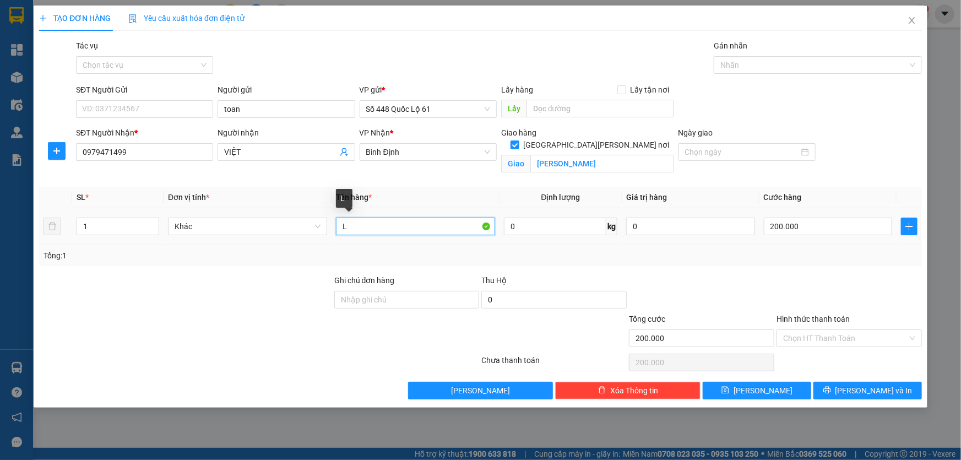
click at [353, 222] on input "L" at bounding box center [415, 227] width 159 height 18
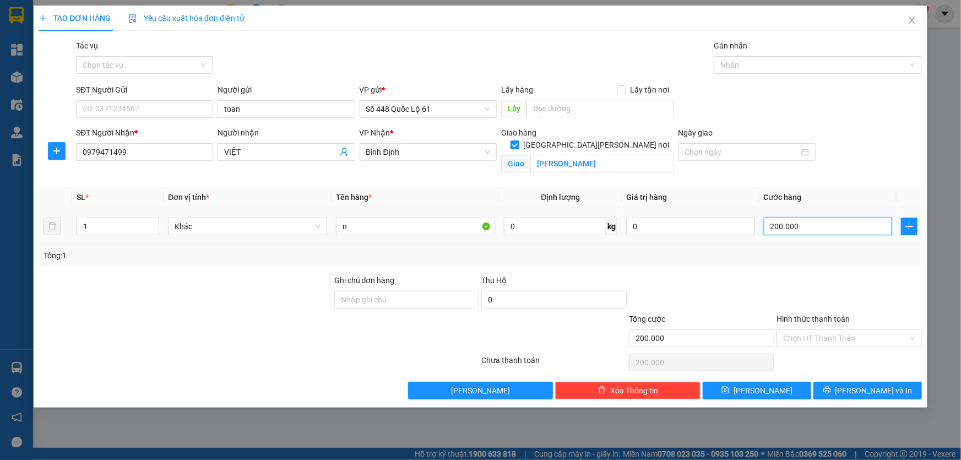
click at [776, 221] on input "200.000" at bounding box center [828, 227] width 129 height 18
click at [741, 385] on button "[PERSON_NAME]" at bounding box center [757, 391] width 109 height 18
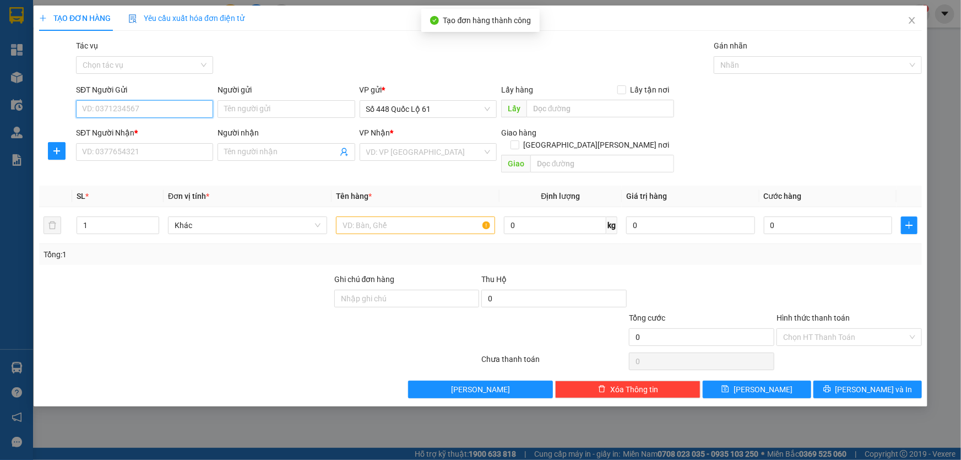
click at [213, 110] on input "SĐT Người Gửi" at bounding box center [144, 109] width 137 height 18
click at [250, 111] on input "Người gửi" at bounding box center [286, 109] width 137 height 18
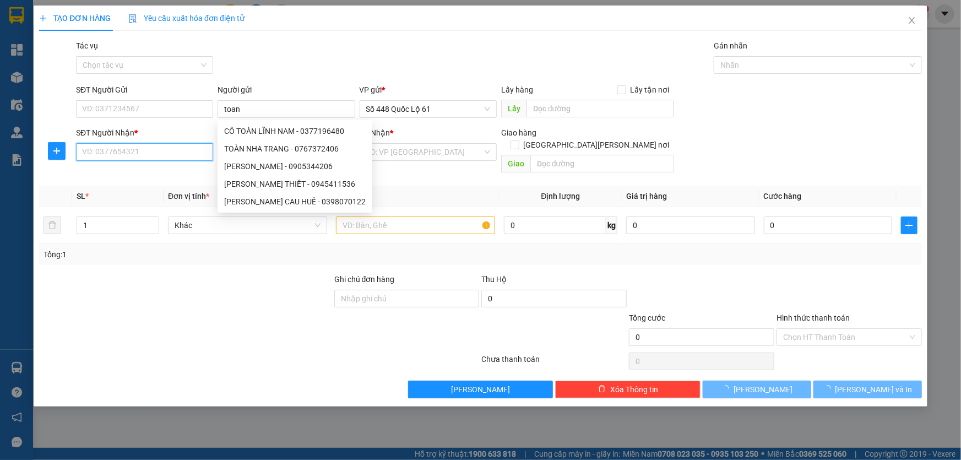
click at [158, 150] on input "SĐT Người Nhận *" at bounding box center [144, 152] width 137 height 18
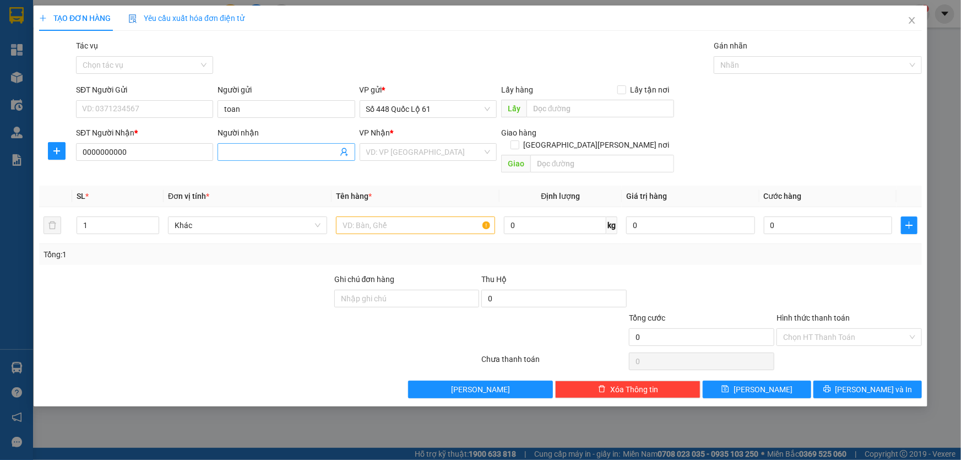
click at [245, 153] on input "Người nhận" at bounding box center [280, 152] width 113 height 12
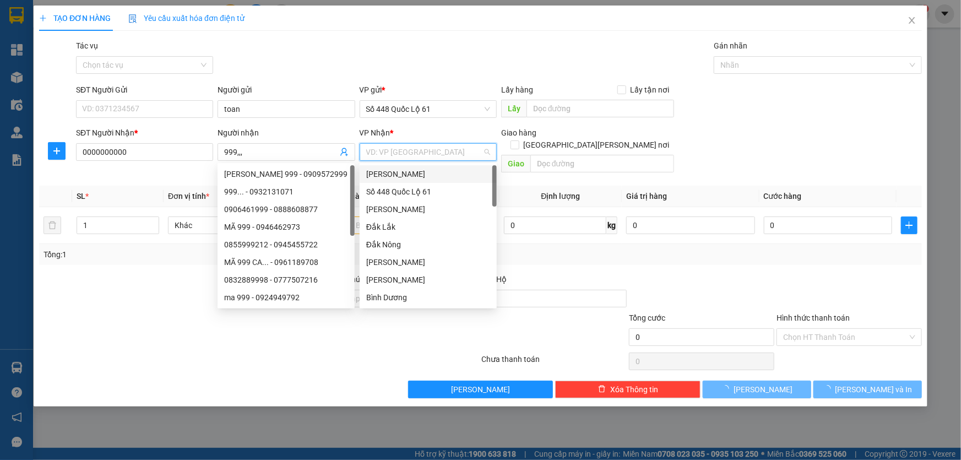
click at [391, 155] on input "search" at bounding box center [424, 152] width 116 height 17
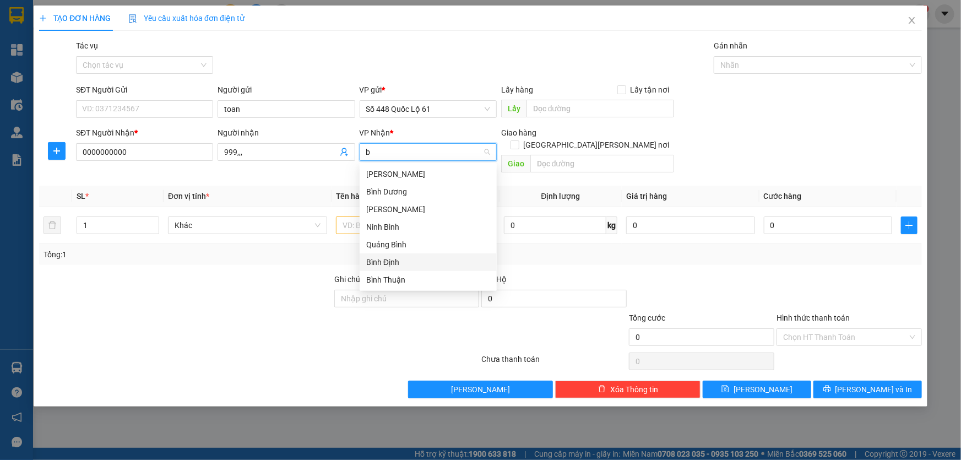
click at [400, 256] on div "Bình Định" at bounding box center [428, 262] width 124 height 12
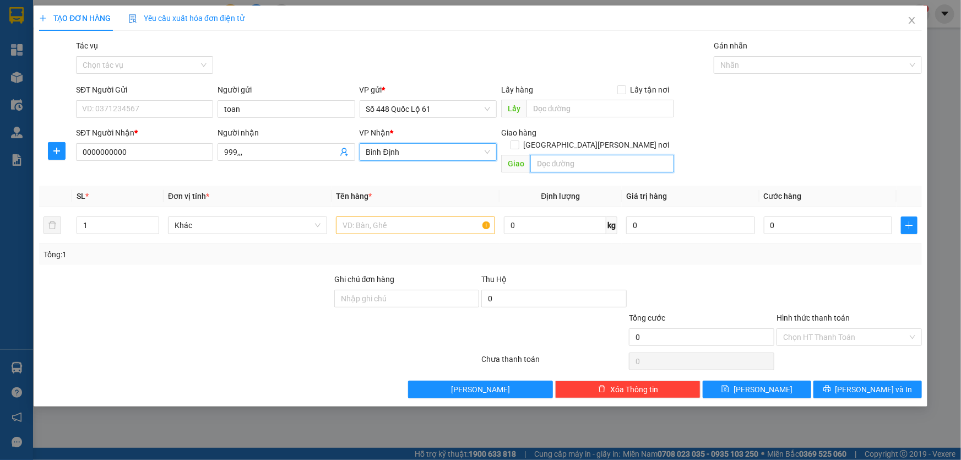
click at [593, 155] on input "text" at bounding box center [602, 164] width 144 height 18
drag, startPoint x: 620, startPoint y: 132, endPoint x: 404, endPoint y: 241, distance: 242.2
click at [518, 140] on input "[GEOGRAPHIC_DATA] tận nơi" at bounding box center [515, 144] width 8 height 8
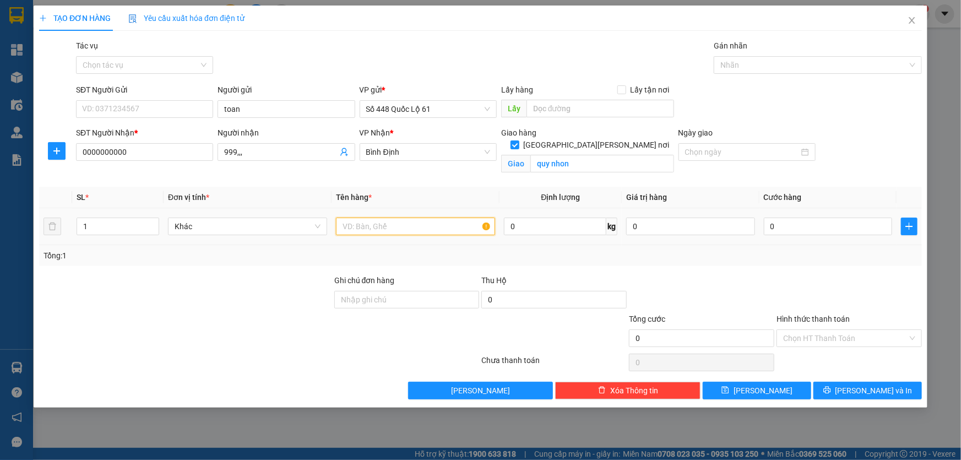
click at [393, 227] on input "text" at bounding box center [415, 227] width 159 height 18
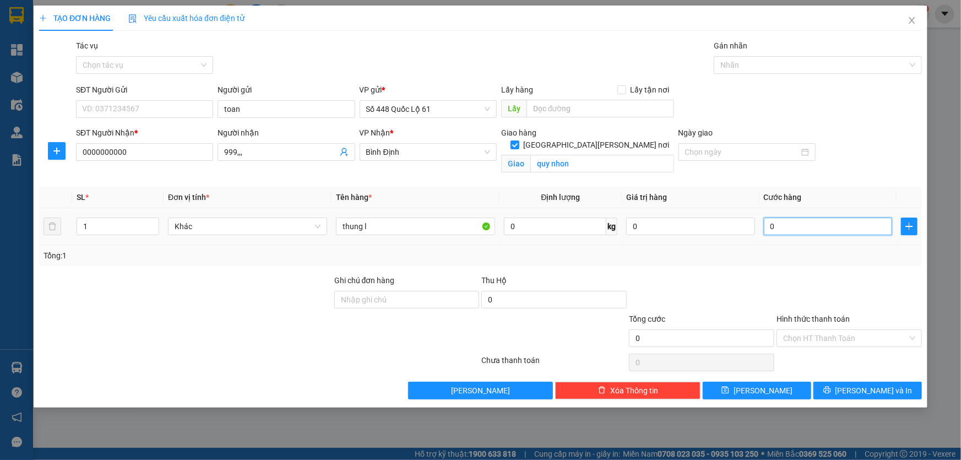
drag, startPoint x: 777, startPoint y: 232, endPoint x: 780, endPoint y: 253, distance: 21.1
click at [778, 232] on input "0" at bounding box center [828, 227] width 129 height 18
click at [794, 338] on input "Hình thức thanh toán" at bounding box center [845, 338] width 124 height 17
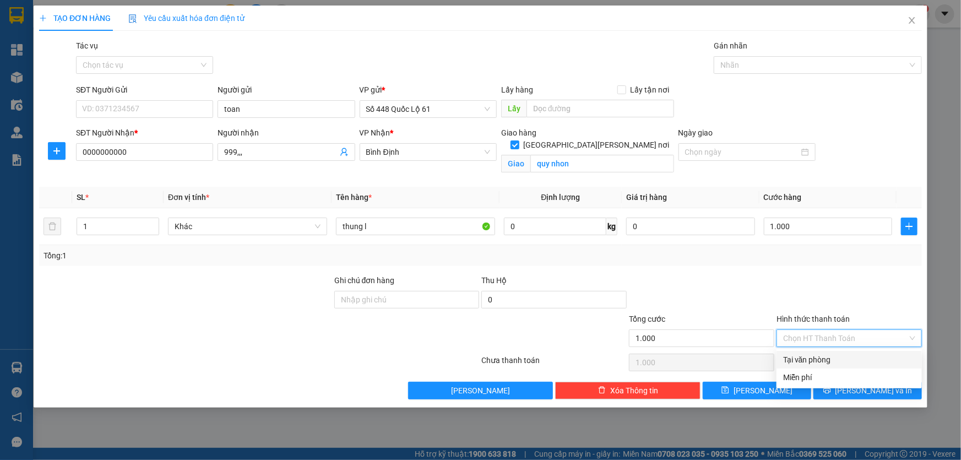
click at [789, 355] on div "Tại văn phòng" at bounding box center [849, 360] width 132 height 12
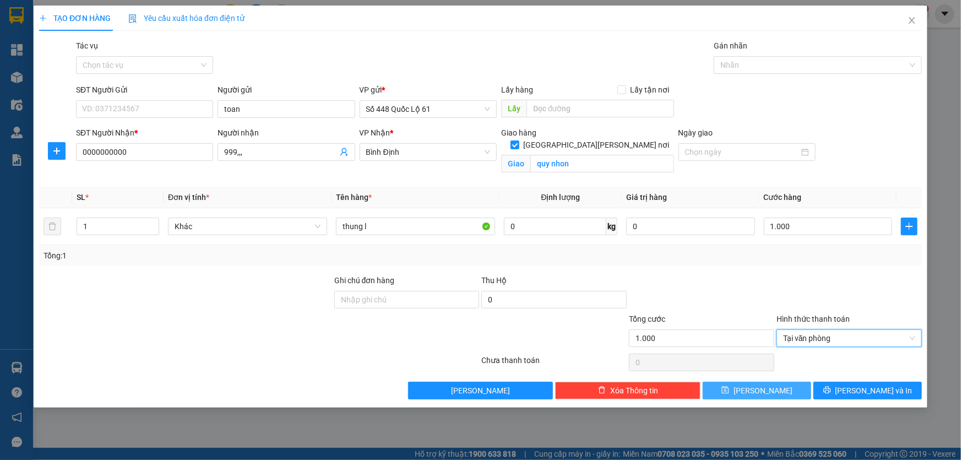
click at [758, 387] on span "[PERSON_NAME]" at bounding box center [763, 390] width 59 height 12
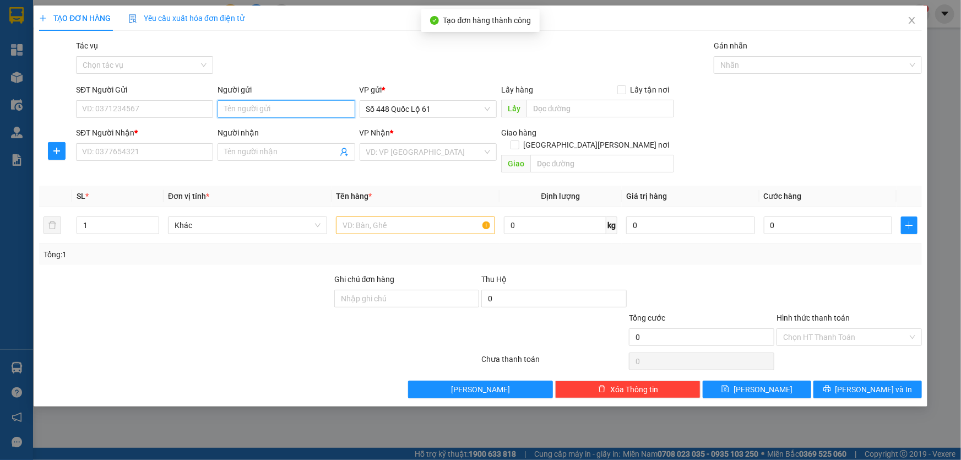
click at [232, 105] on input "Người gửi" at bounding box center [286, 109] width 137 height 18
click at [138, 153] on input "SĐT Người Nhận *" at bounding box center [144, 152] width 137 height 18
click at [241, 155] on input "Người nhận" at bounding box center [280, 152] width 113 height 12
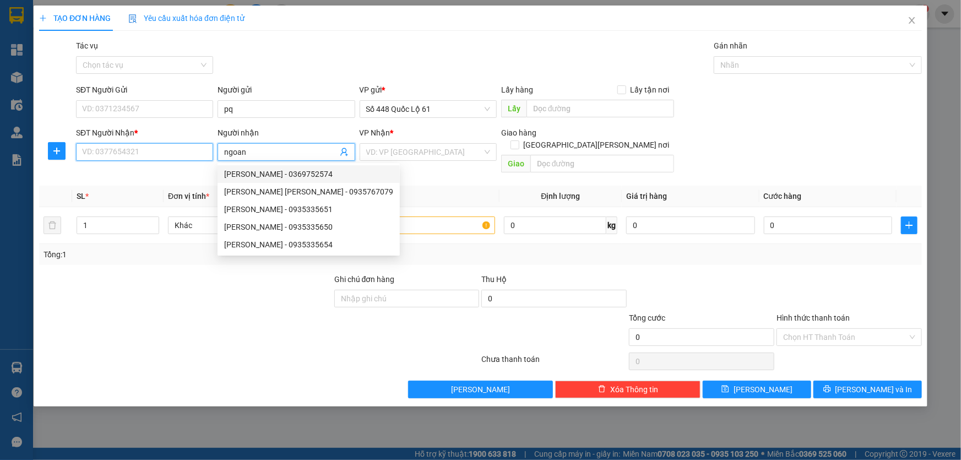
click at [187, 160] on input "SĐT Người Nhận *" at bounding box center [144, 152] width 137 height 18
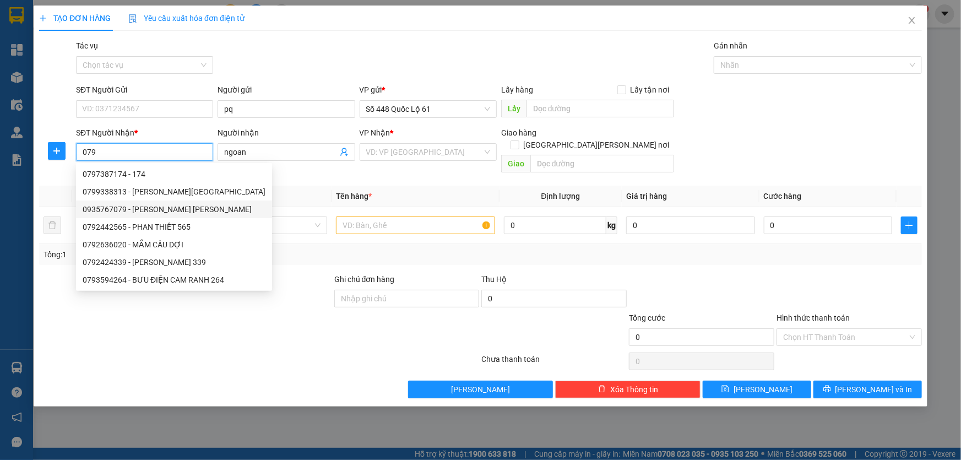
click at [152, 210] on div "0935767079 - NGOÃN TUY HÒA" at bounding box center [174, 209] width 183 height 12
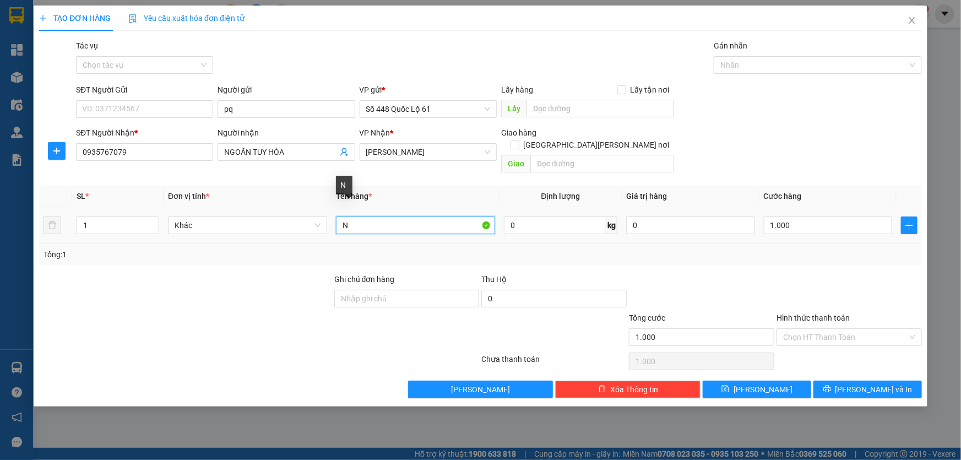
click at [385, 218] on input "N" at bounding box center [415, 225] width 159 height 18
click at [825, 222] on div "1.000" at bounding box center [828, 225] width 129 height 22
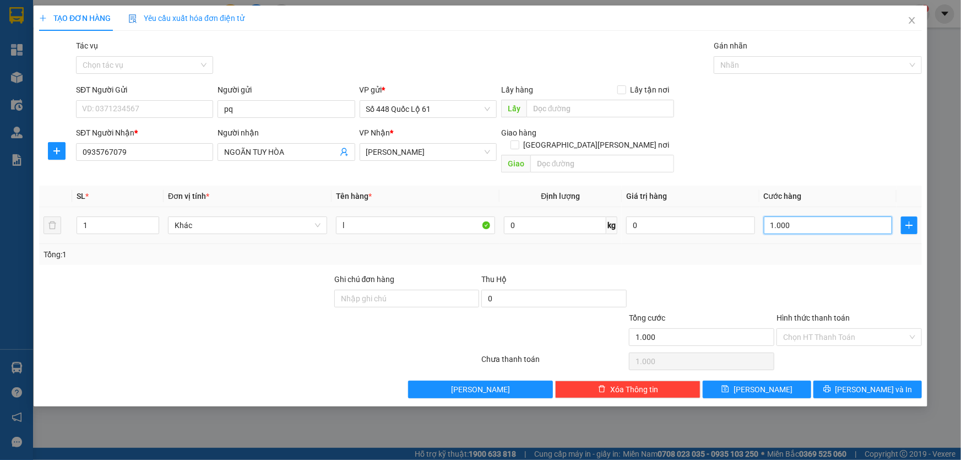
click at [812, 216] on input "1.000" at bounding box center [828, 225] width 129 height 18
click at [798, 329] on input "Hình thức thanh toán" at bounding box center [845, 337] width 124 height 17
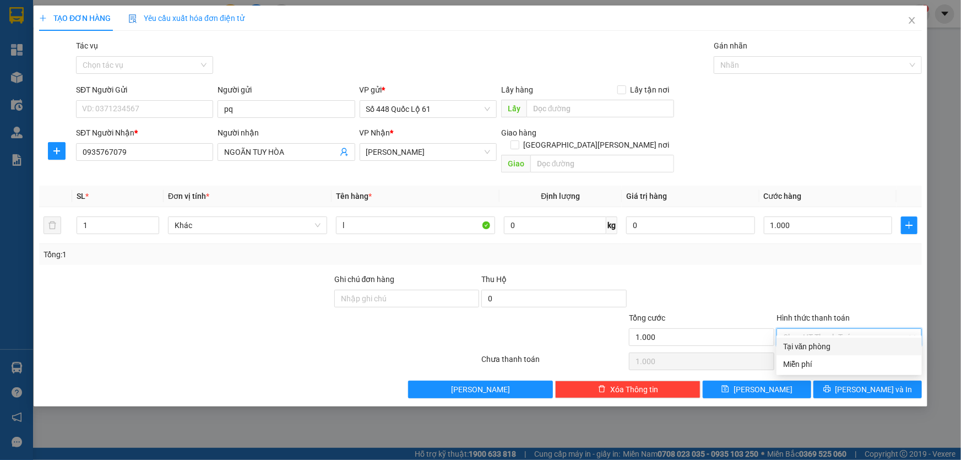
click at [793, 344] on div "Tại văn phòng" at bounding box center [849, 346] width 132 height 12
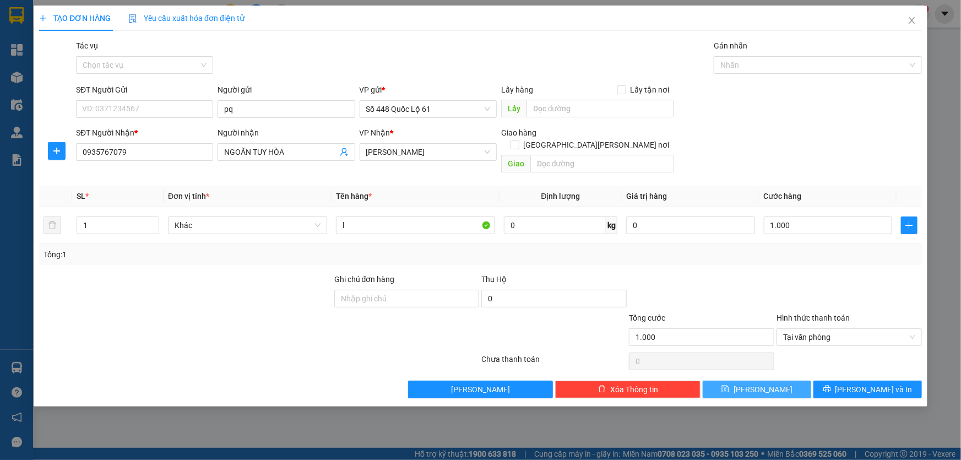
click at [763, 383] on span "[PERSON_NAME]" at bounding box center [763, 389] width 59 height 12
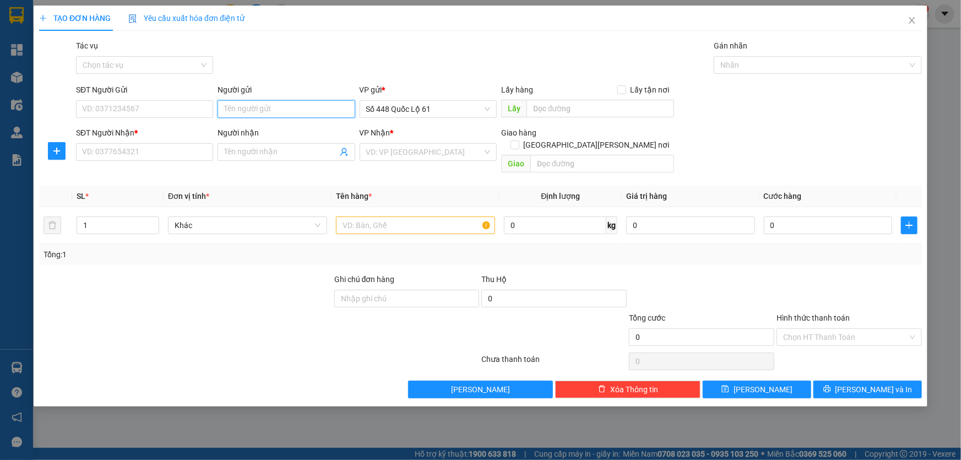
click at [220, 109] on input "Người gửi" at bounding box center [286, 109] width 137 height 18
click at [173, 151] on input "SĐT Người Nhận *" at bounding box center [144, 152] width 137 height 18
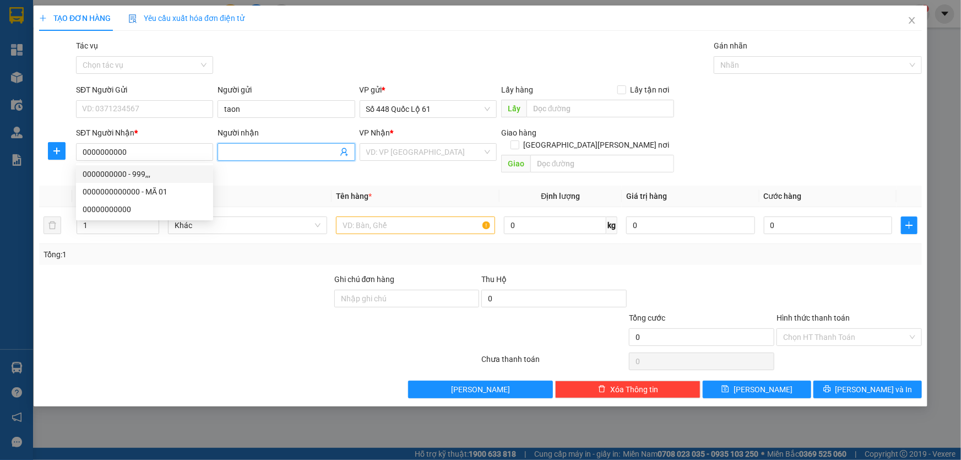
click at [244, 146] on input "Người nhận" at bounding box center [280, 152] width 113 height 12
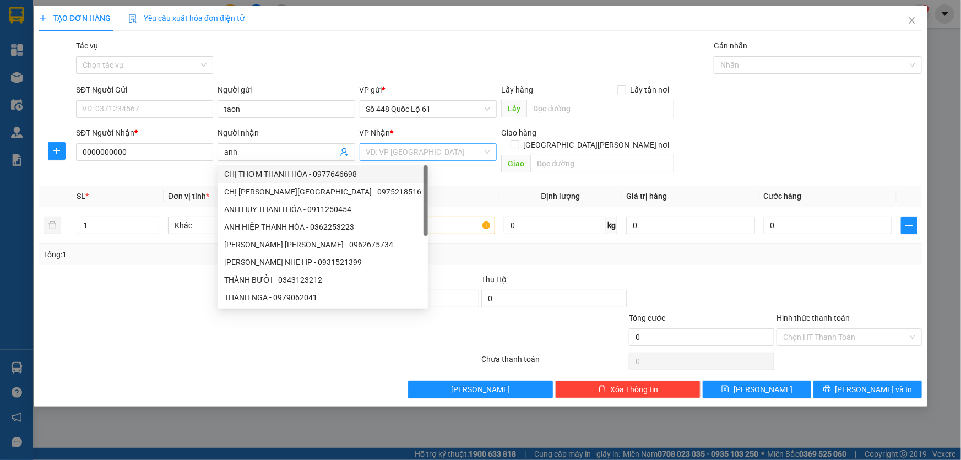
drag, startPoint x: 395, startPoint y: 137, endPoint x: 393, endPoint y: 149, distance: 12.3
click at [395, 140] on div "VP Nhận *" at bounding box center [428, 135] width 137 height 17
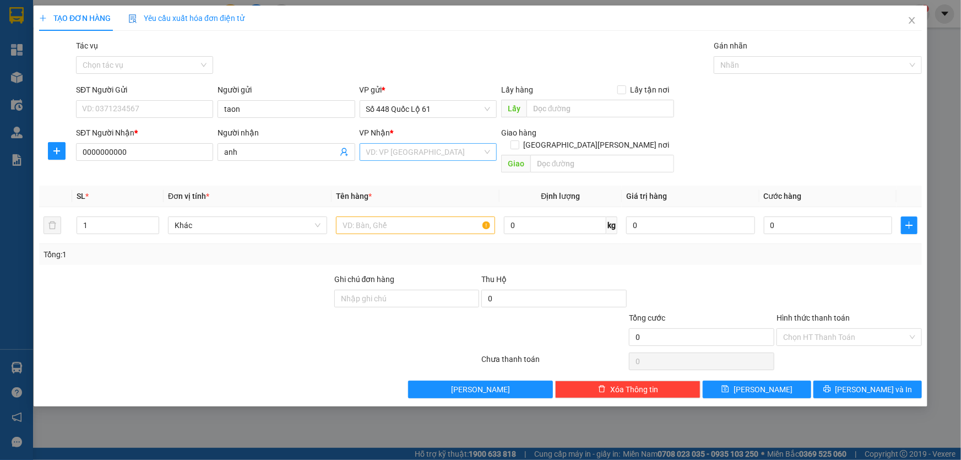
click at [391, 154] on input "search" at bounding box center [424, 152] width 116 height 17
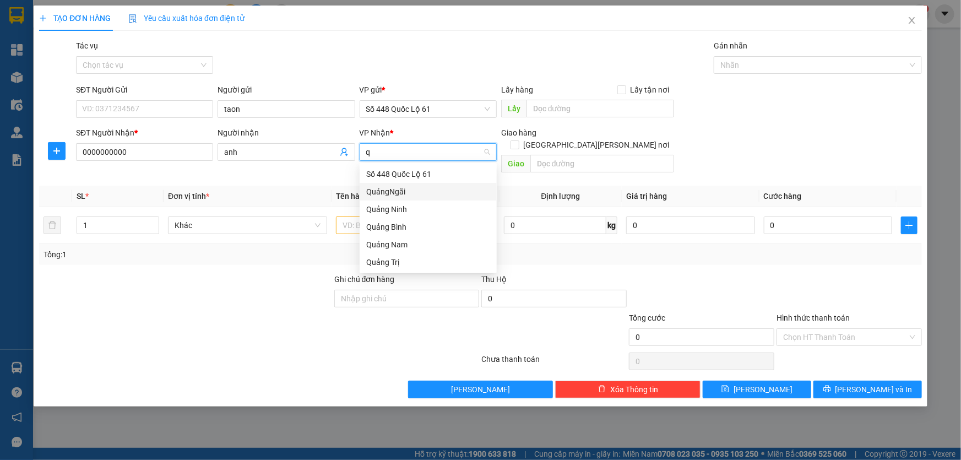
click at [394, 196] on div "QuảngNgãi" at bounding box center [428, 192] width 124 height 12
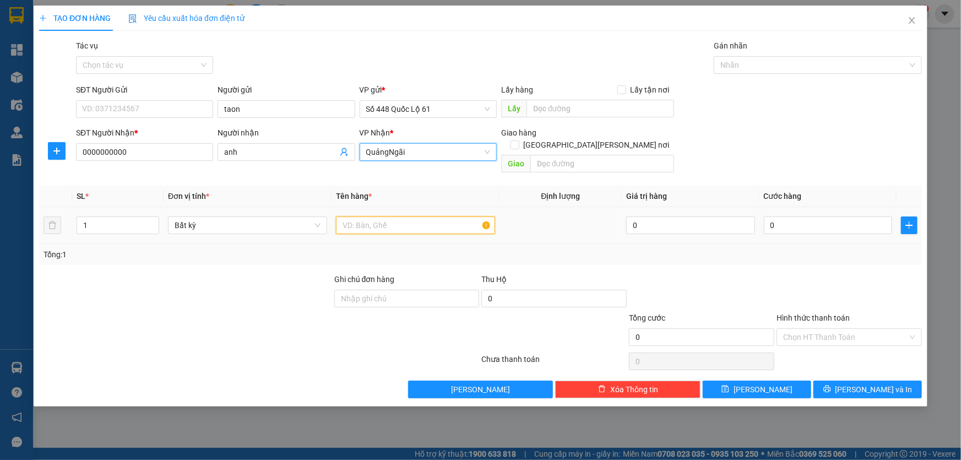
click at [365, 219] on input "text" at bounding box center [415, 225] width 159 height 18
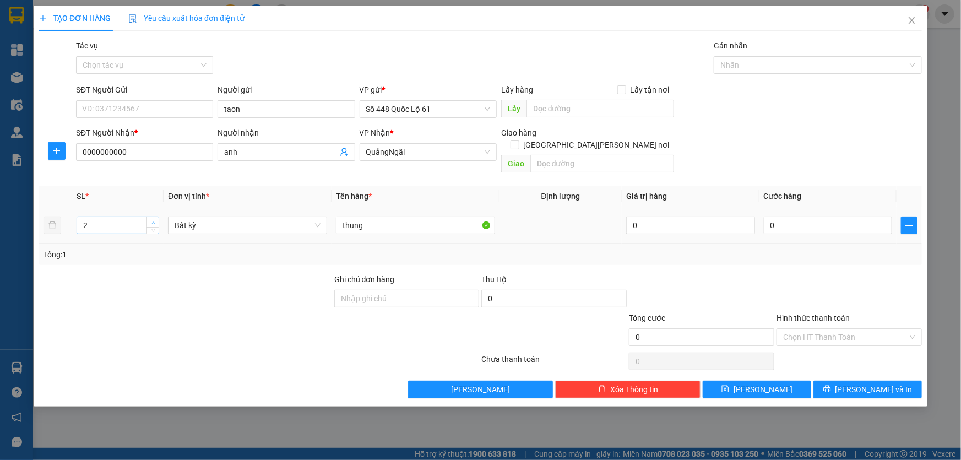
click at [153, 221] on icon "up" at bounding box center [153, 223] width 4 height 4
click at [437, 216] on input "thung" at bounding box center [415, 225] width 159 height 18
click at [776, 216] on input "0" at bounding box center [828, 225] width 129 height 18
click at [800, 329] on input "Hình thức thanh toán" at bounding box center [845, 337] width 124 height 17
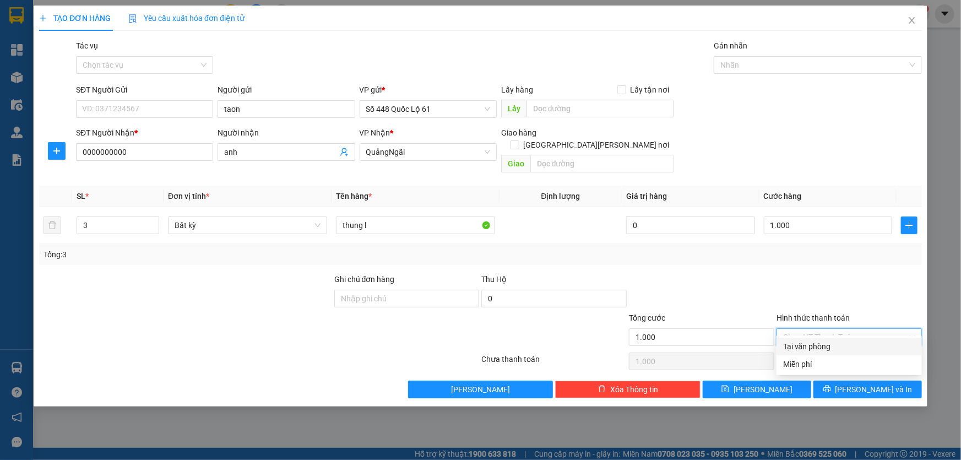
click at [797, 340] on div "Tại văn phòng" at bounding box center [849, 346] width 132 height 12
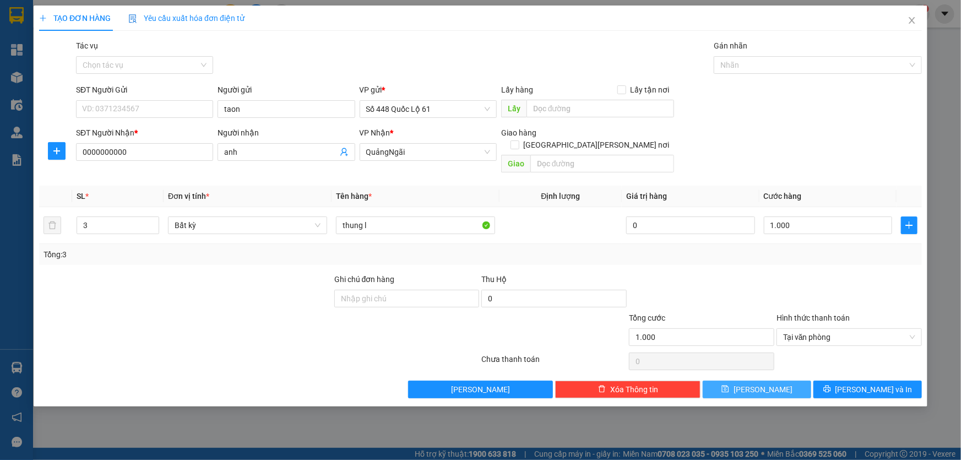
click at [754, 381] on button "[PERSON_NAME]" at bounding box center [757, 390] width 109 height 18
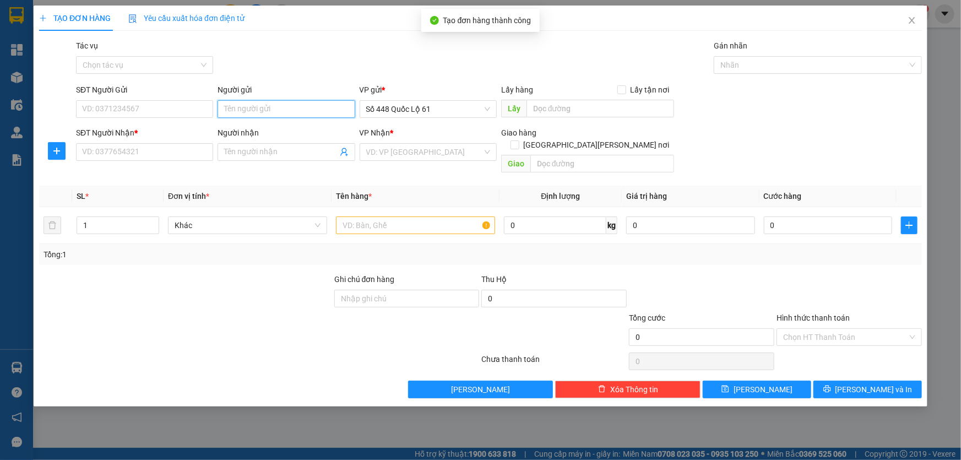
click at [251, 111] on input "Người gửi" at bounding box center [286, 109] width 137 height 18
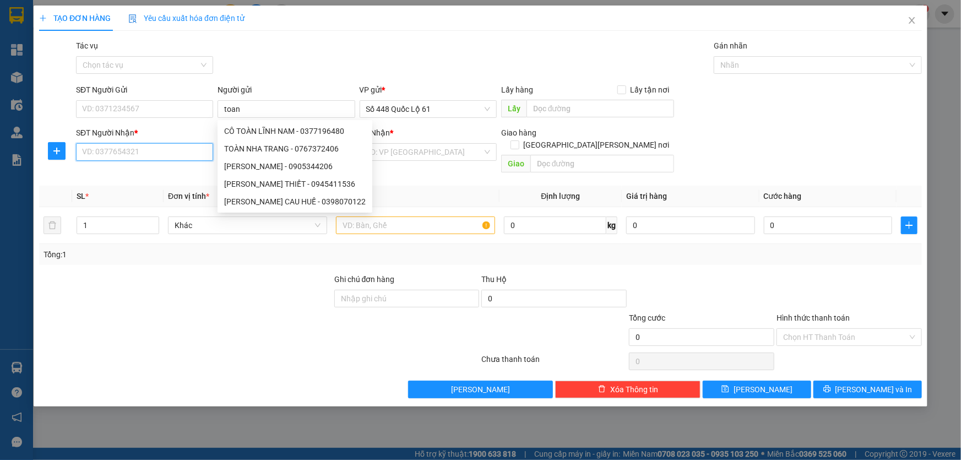
click at [170, 150] on input "SĐT Người Nhận *" at bounding box center [144, 152] width 137 height 18
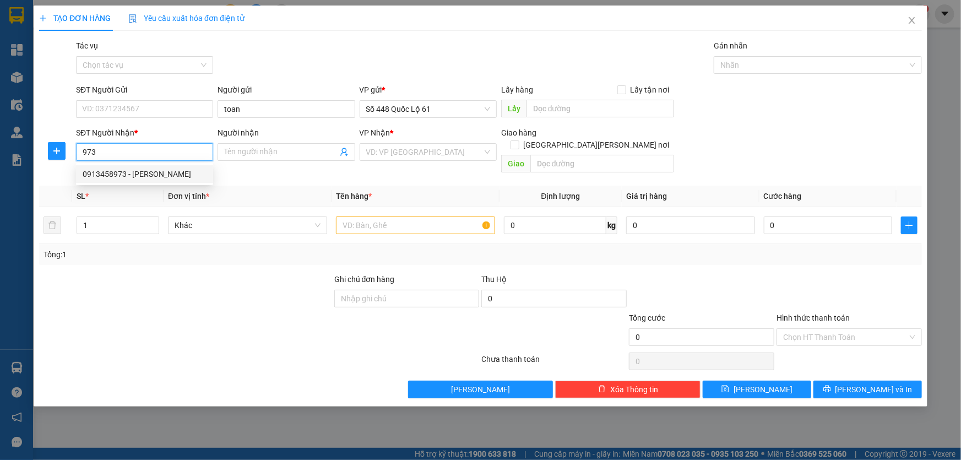
click at [128, 169] on div "0913458973 - ÁI PHƯƠNG" at bounding box center [145, 174] width 124 height 12
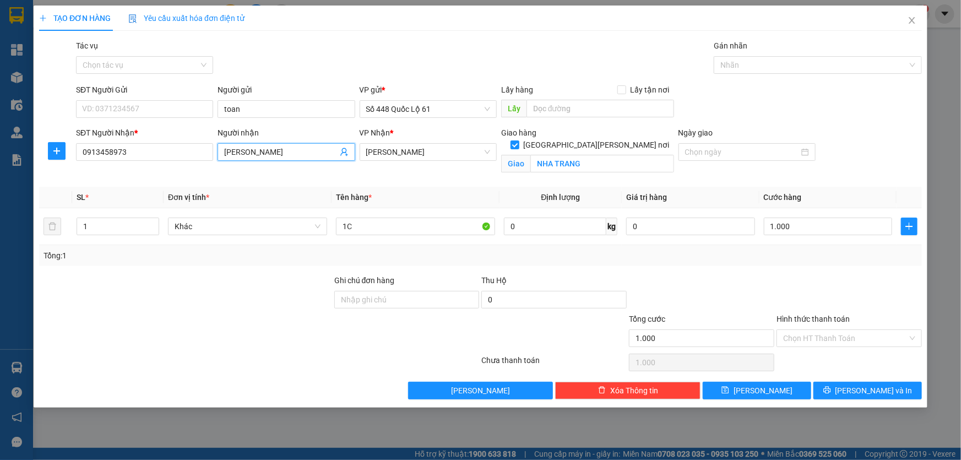
click at [270, 148] on input "ÁI PHƯƠNG" at bounding box center [280, 152] width 113 height 12
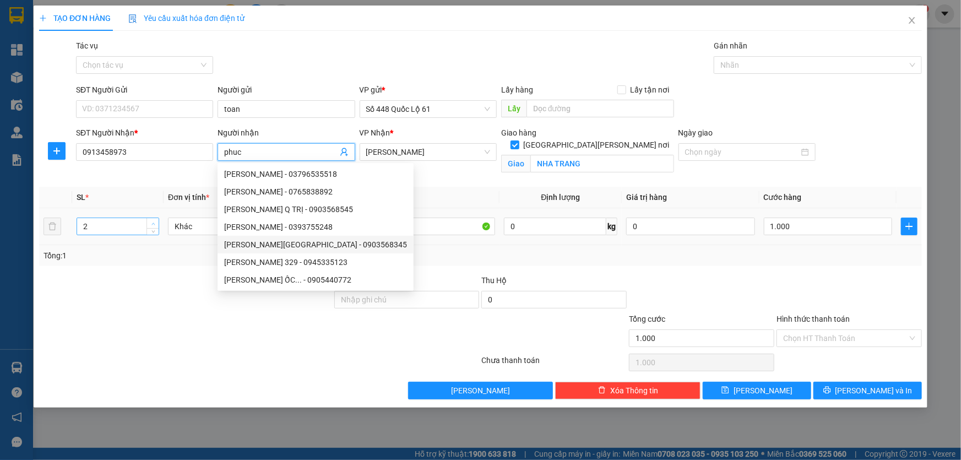
click at [157, 220] on span "Increase Value" at bounding box center [153, 223] width 12 height 10
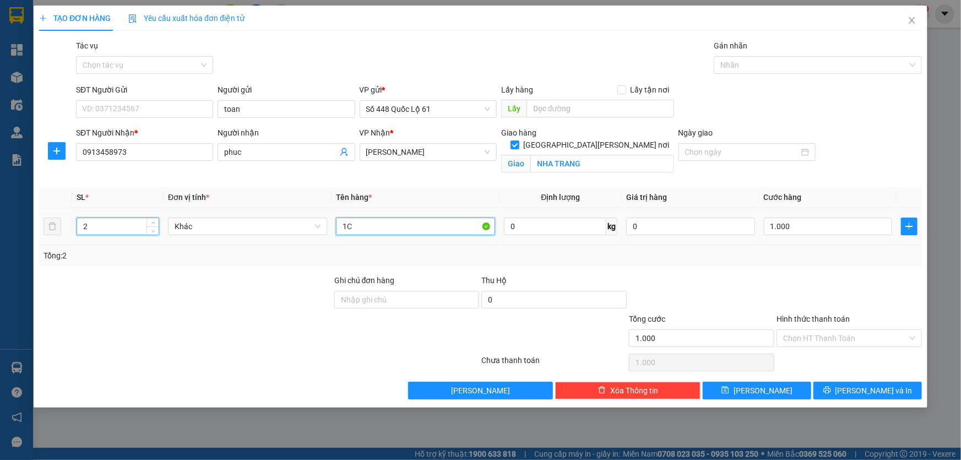
click at [419, 224] on input "1C" at bounding box center [415, 227] width 159 height 18
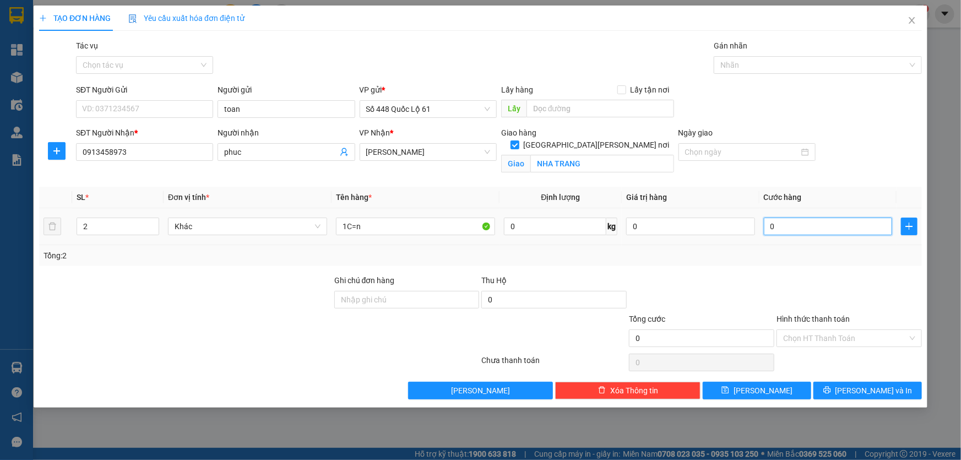
click at [832, 233] on input "0" at bounding box center [828, 227] width 129 height 18
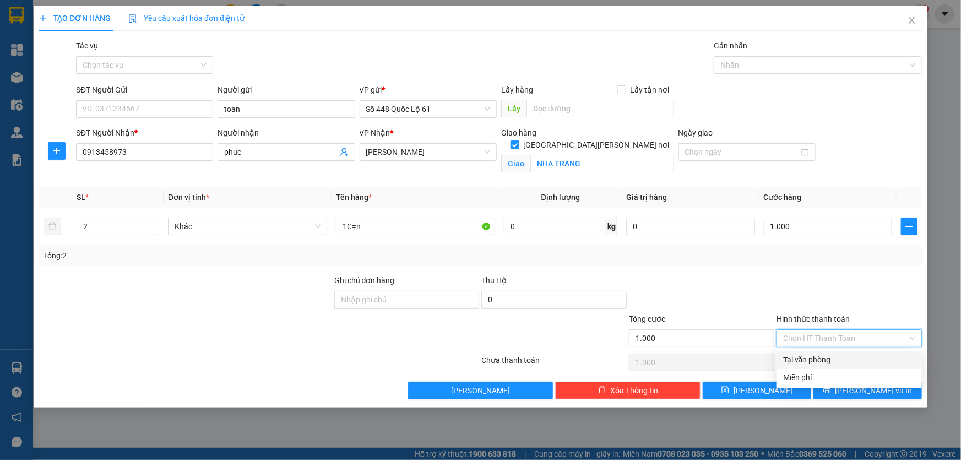
drag, startPoint x: 805, startPoint y: 331, endPoint x: 795, endPoint y: 350, distance: 21.7
click at [805, 332] on input "Hình thức thanh toán" at bounding box center [845, 338] width 124 height 17
click at [794, 357] on div "Tại văn phòng" at bounding box center [849, 360] width 132 height 12
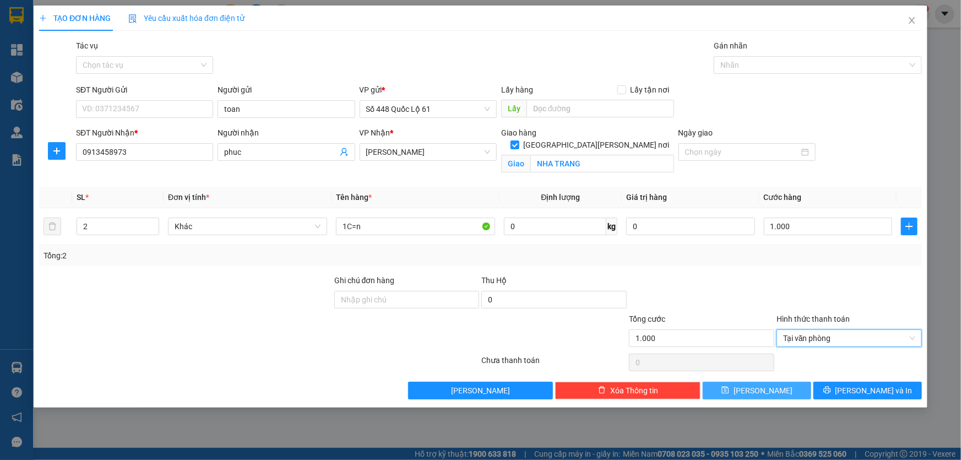
click at [762, 382] on button "[PERSON_NAME]" at bounding box center [757, 391] width 109 height 18
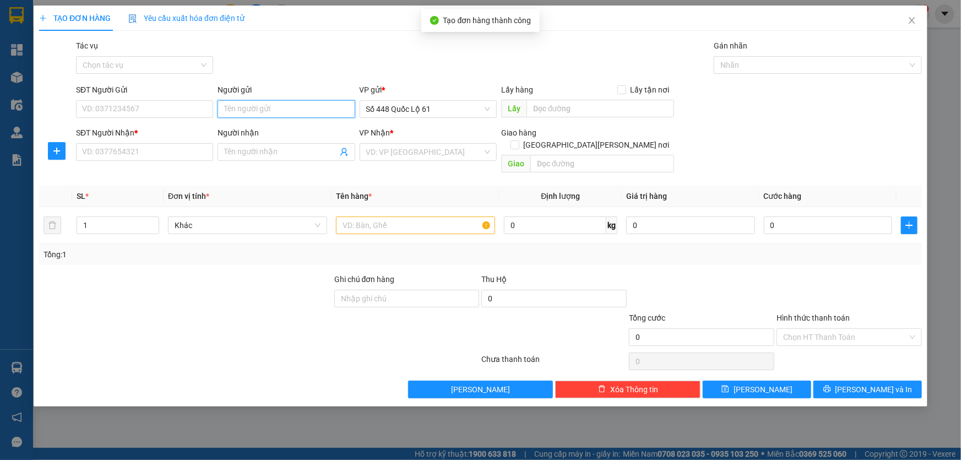
click at [268, 111] on input "Người gửi" at bounding box center [286, 109] width 137 height 18
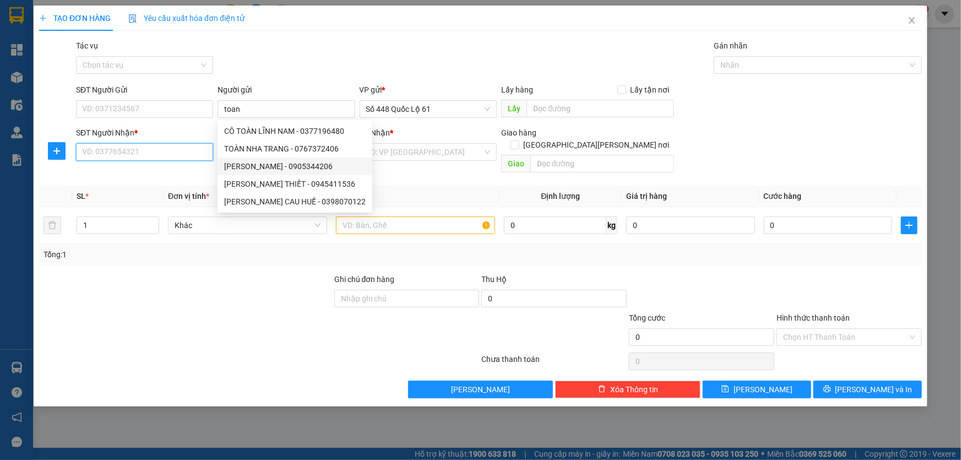
click at [198, 159] on input "SĐT Người Nhận *" at bounding box center [144, 152] width 137 height 18
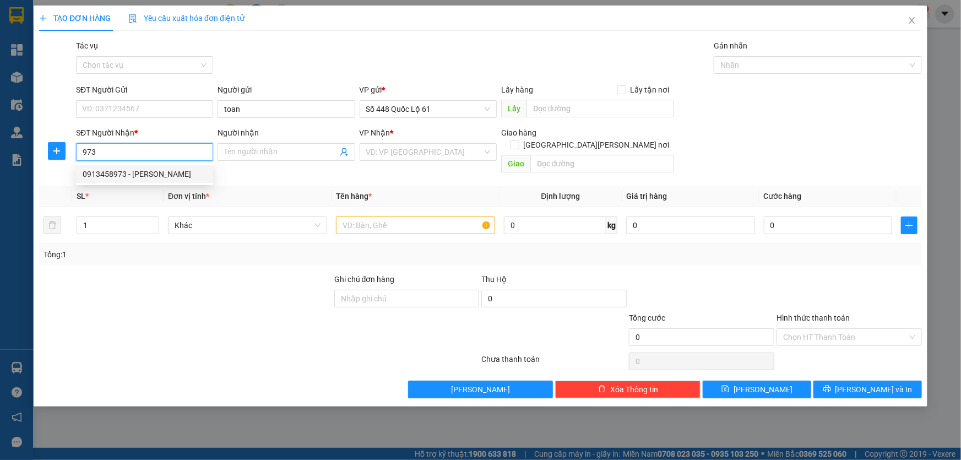
click at [132, 176] on div "0913458973 - ÁI PHƯƠNG" at bounding box center [145, 174] width 124 height 12
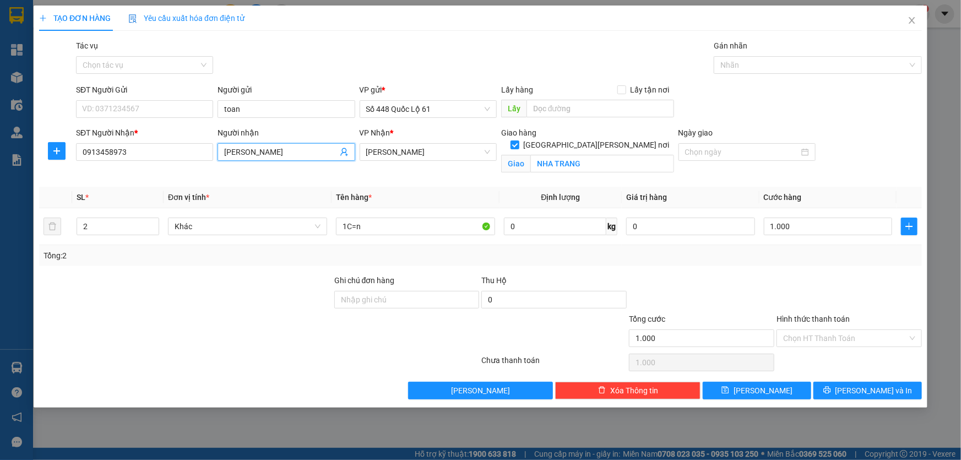
click at [256, 153] on input "ÁI PHƯƠNG" at bounding box center [280, 152] width 113 height 12
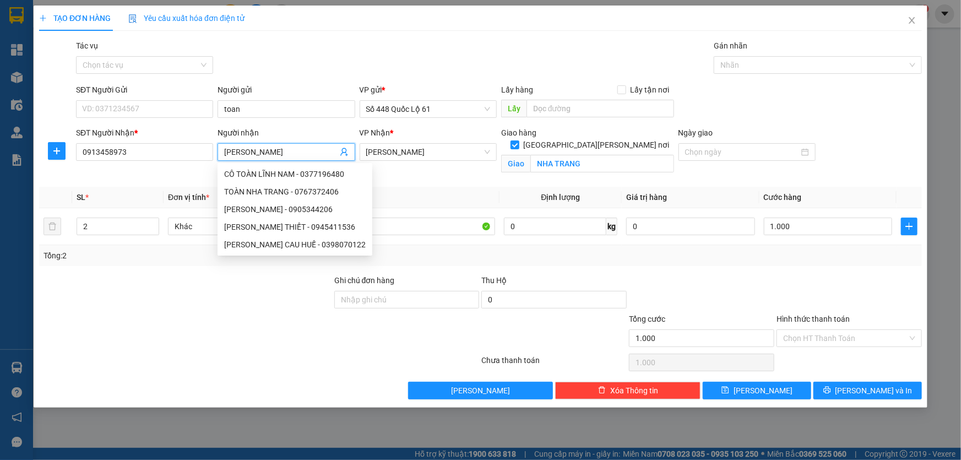
click at [269, 153] on input "ÁI PHƯƠNG" at bounding box center [280, 152] width 113 height 12
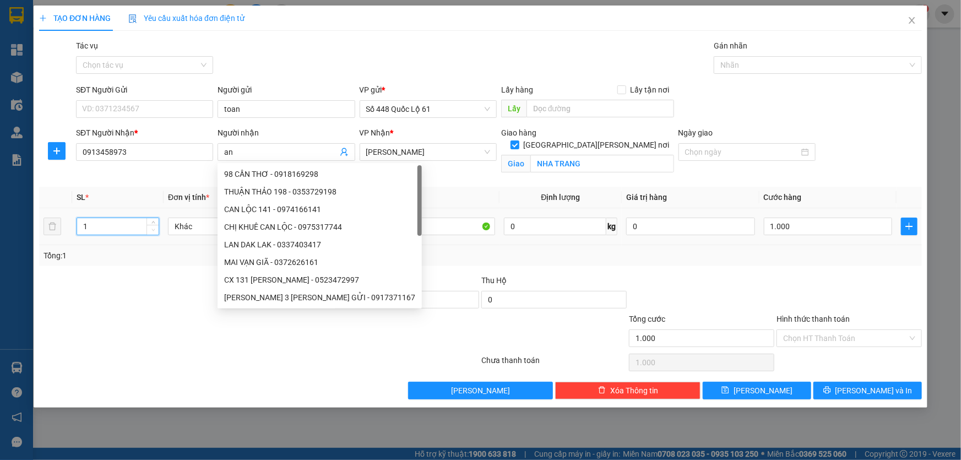
click at [153, 230] on icon "down" at bounding box center [152, 230] width 3 height 2
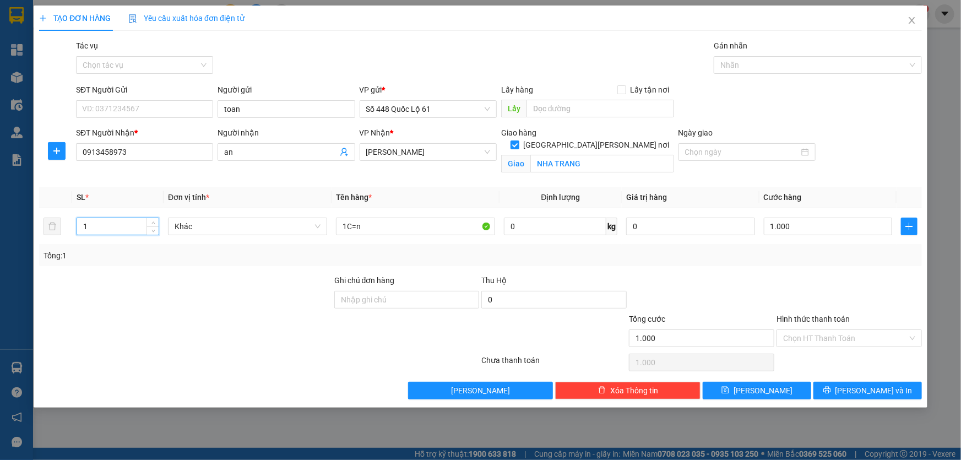
drag, startPoint x: 130, startPoint y: 277, endPoint x: 429, endPoint y: 245, distance: 300.9
click at [131, 277] on div at bounding box center [185, 293] width 295 height 39
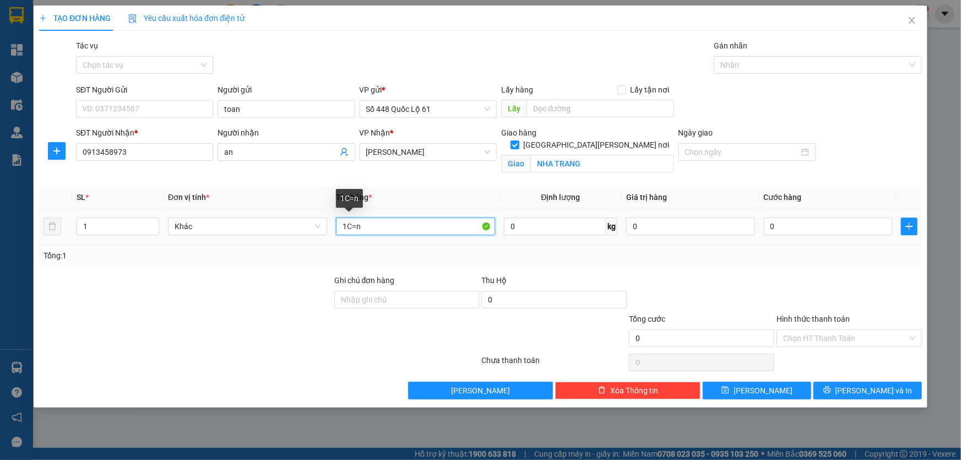
click at [380, 226] on input "1C=n" at bounding box center [415, 227] width 159 height 18
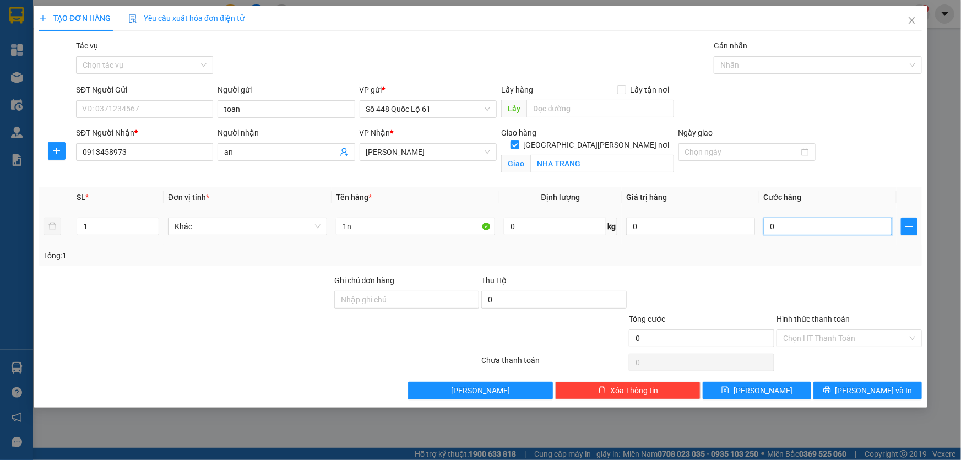
click at [827, 225] on input "0" at bounding box center [828, 227] width 129 height 18
click at [799, 342] on input "Hình thức thanh toán" at bounding box center [845, 338] width 124 height 17
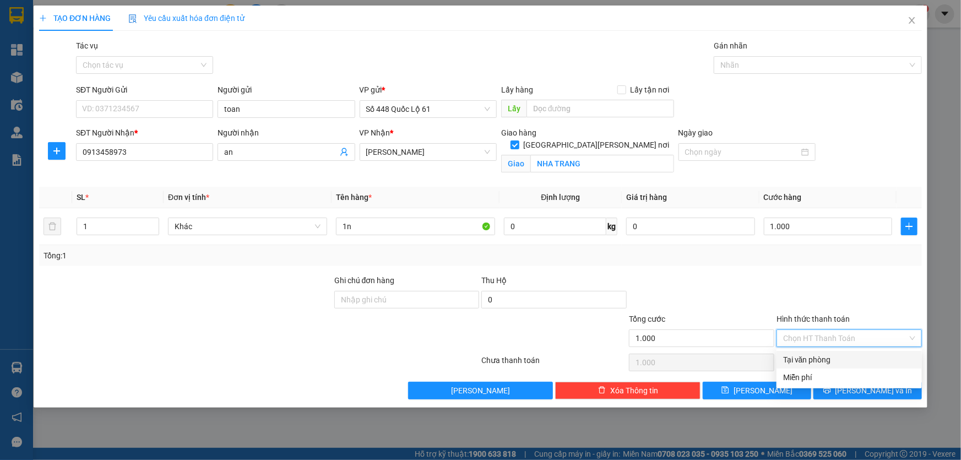
click at [795, 352] on div "Tại văn phòng" at bounding box center [849, 360] width 145 height 18
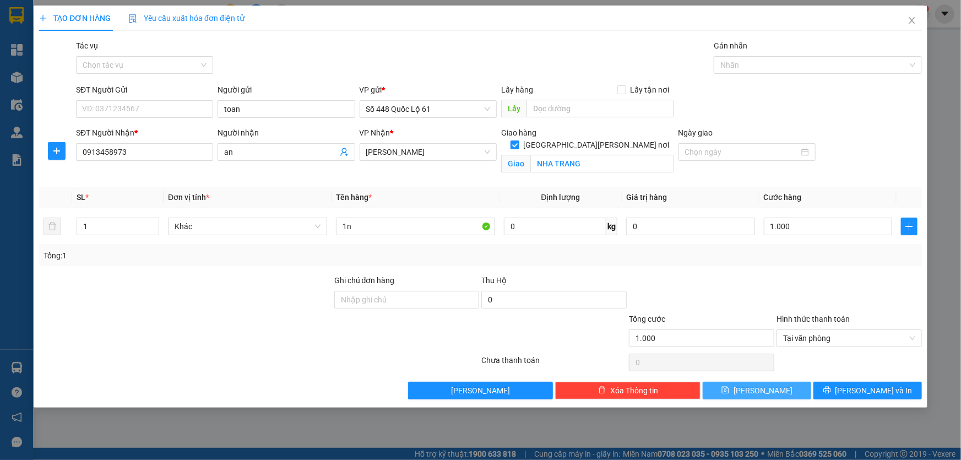
click at [756, 381] on div "Transit Pickup Surcharge Ids Transit Deliver Surcharge Ids Transit Deliver Surc…" at bounding box center [480, 220] width 883 height 360
drag, startPoint x: 236, startPoint y: 107, endPoint x: 241, endPoint y: 102, distance: 7.0
click at [236, 107] on input "toan" at bounding box center [286, 109] width 137 height 18
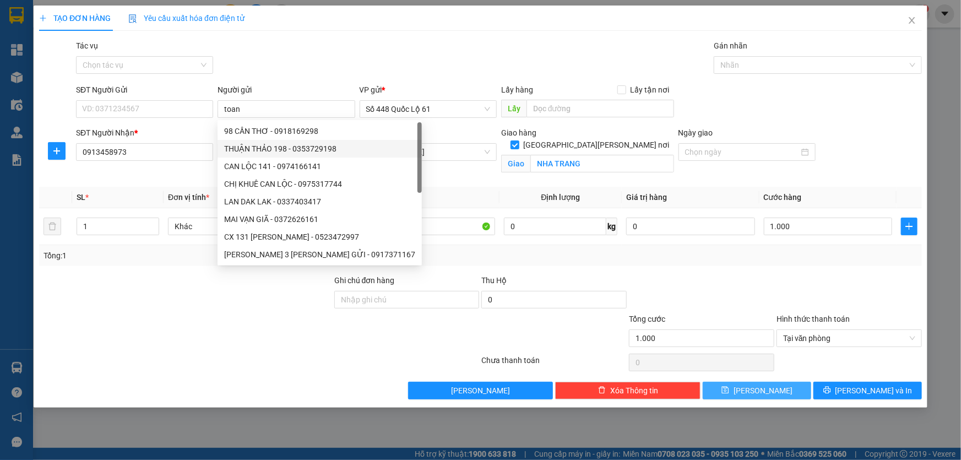
click at [798, 391] on button "[PERSON_NAME]" at bounding box center [757, 391] width 109 height 18
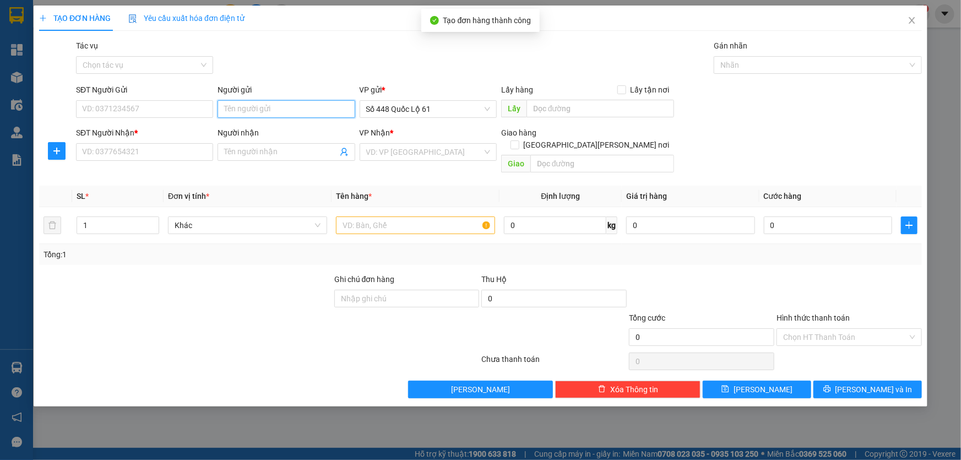
click at [269, 110] on input "Người gửi" at bounding box center [286, 109] width 137 height 18
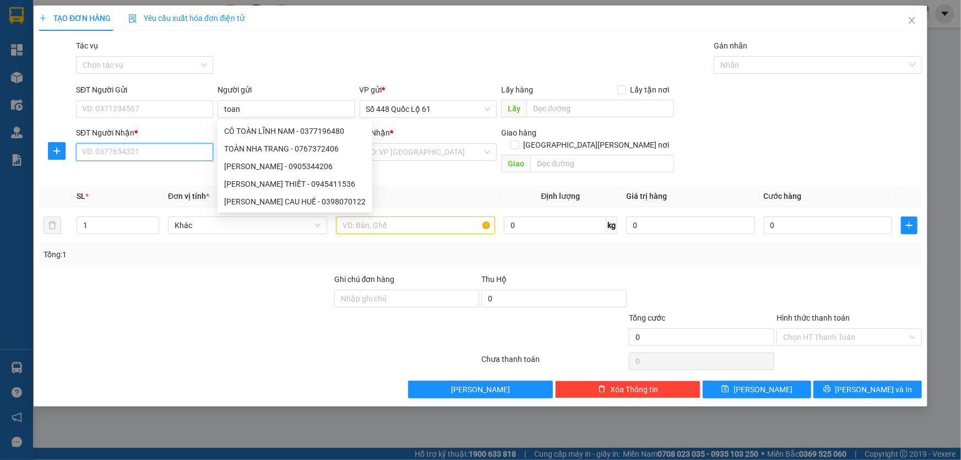
click at [115, 150] on input "SĐT Người Nhận *" at bounding box center [144, 152] width 137 height 18
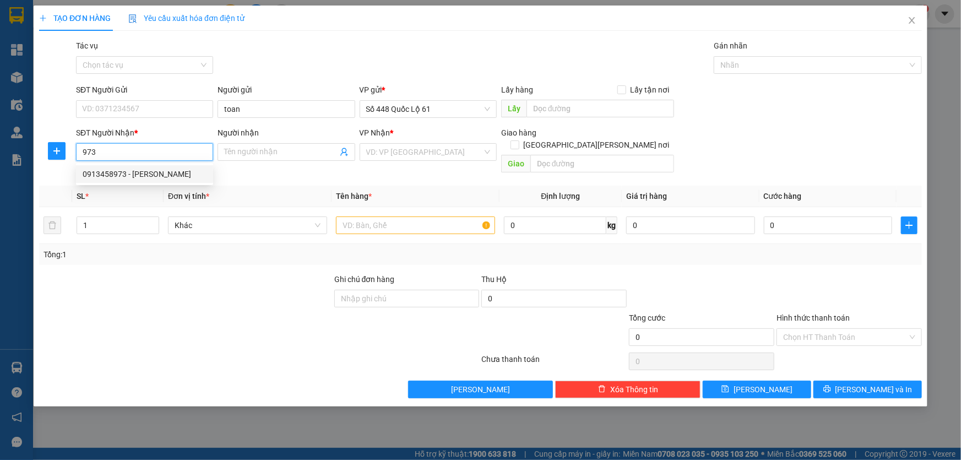
click at [135, 176] on div "0913458973 - phuc" at bounding box center [145, 174] width 124 height 12
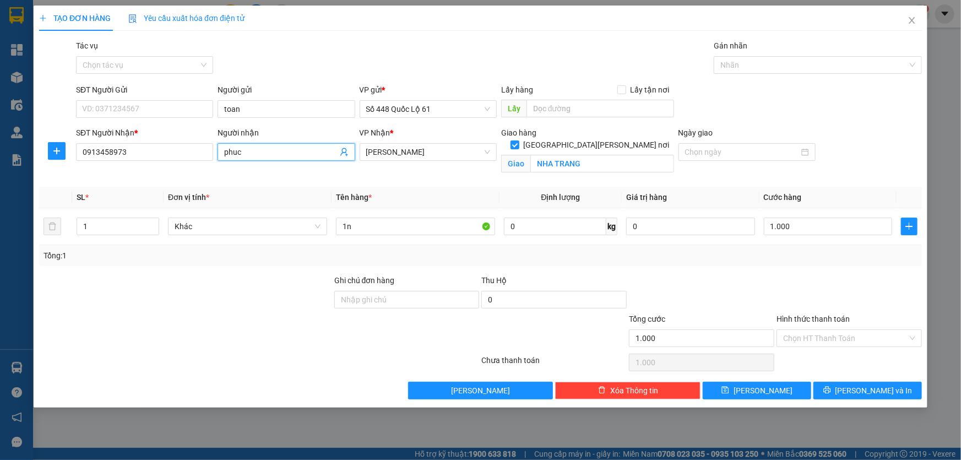
click at [278, 154] on input "phuc" at bounding box center [280, 152] width 113 height 12
click at [812, 338] on input "Hình thức thanh toán" at bounding box center [845, 338] width 124 height 17
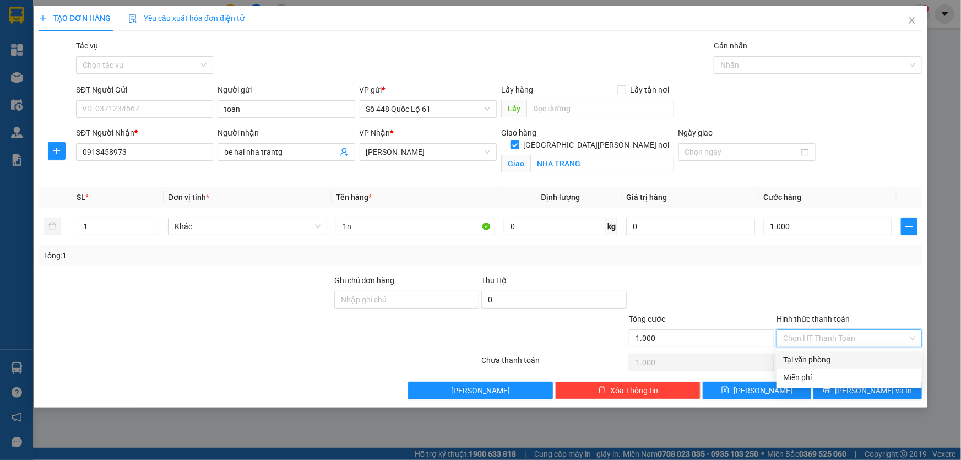
click at [797, 361] on div "Tại văn phòng" at bounding box center [849, 360] width 132 height 12
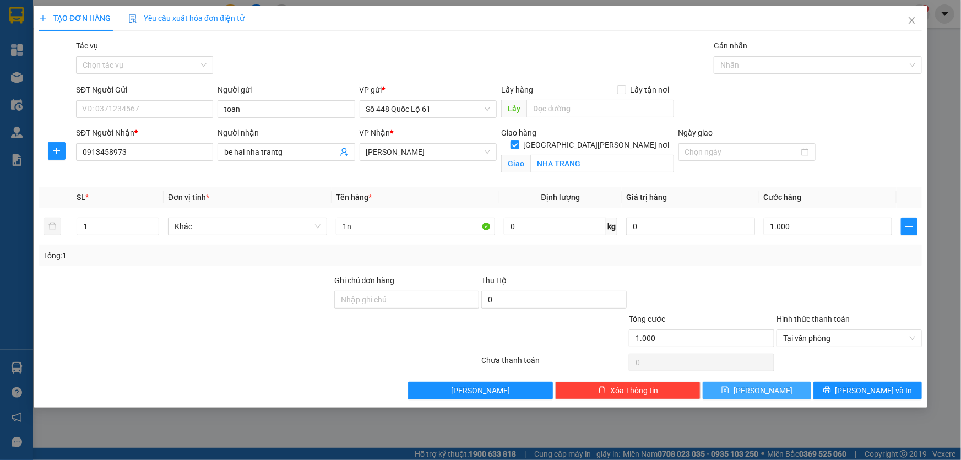
click at [757, 384] on span "[PERSON_NAME]" at bounding box center [763, 390] width 59 height 12
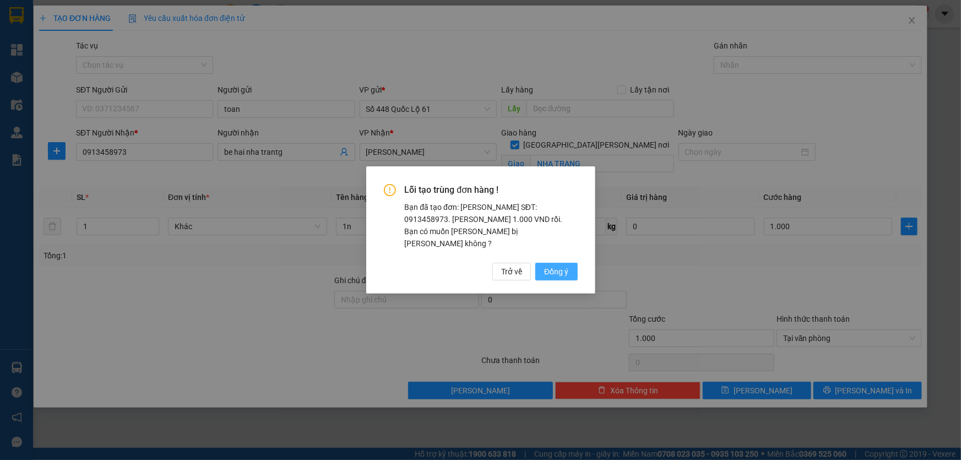
click at [551, 265] on span "Đồng ý" at bounding box center [556, 271] width 24 height 12
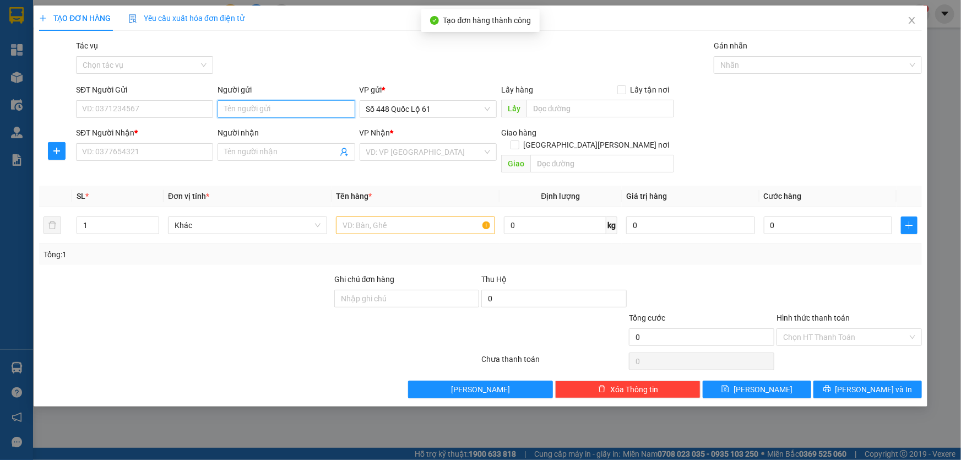
click at [256, 111] on input "Người gửi" at bounding box center [286, 109] width 137 height 18
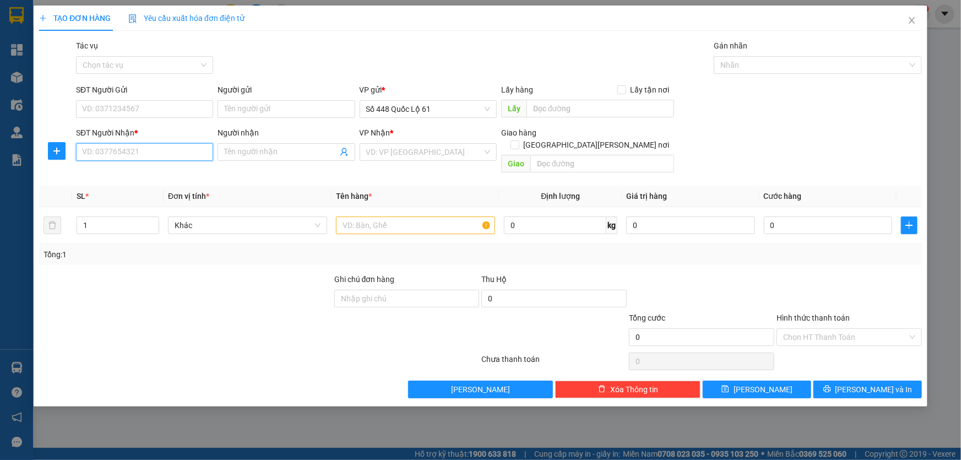
click at [94, 150] on input "SĐT Người Nhận *" at bounding box center [144, 152] width 137 height 18
click at [122, 176] on div "0913458973 - an" at bounding box center [145, 174] width 124 height 12
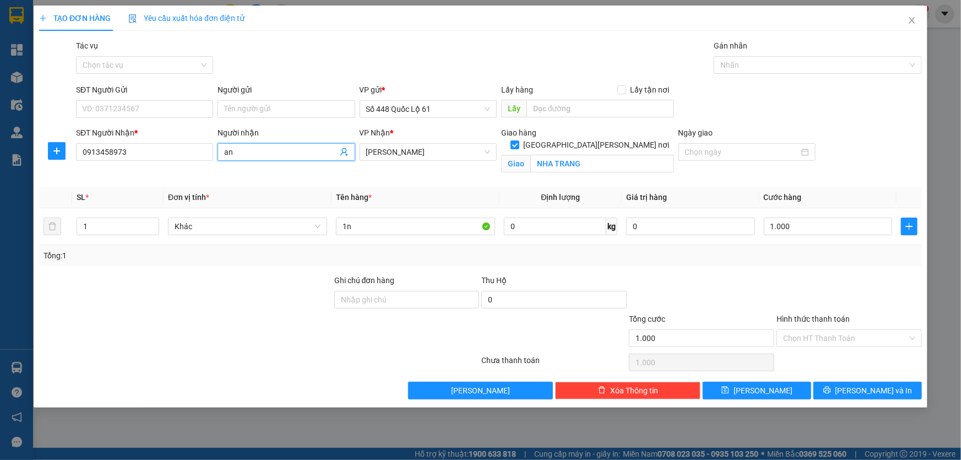
click at [280, 155] on input "an" at bounding box center [280, 152] width 113 height 12
click at [429, 160] on span "[PERSON_NAME]" at bounding box center [428, 152] width 124 height 17
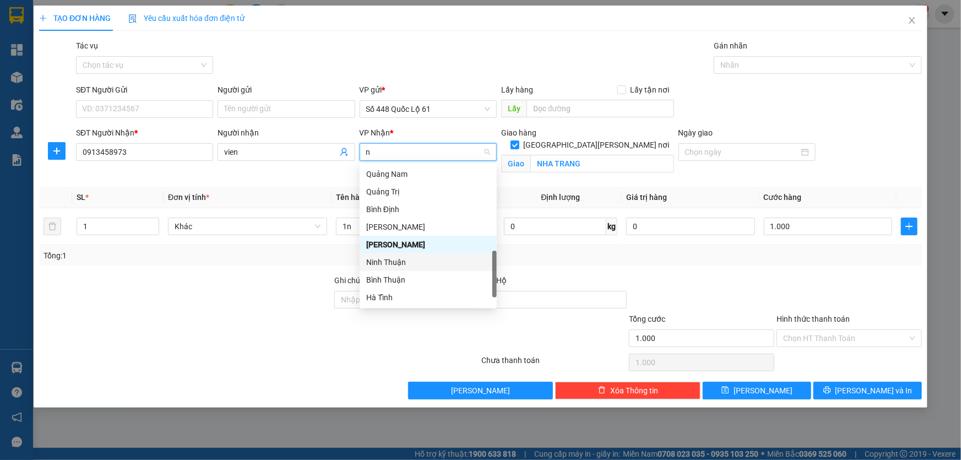
drag, startPoint x: 397, startPoint y: 259, endPoint x: 404, endPoint y: 248, distance: 13.4
click at [397, 258] on div "Ninh Thuận" at bounding box center [428, 262] width 124 height 12
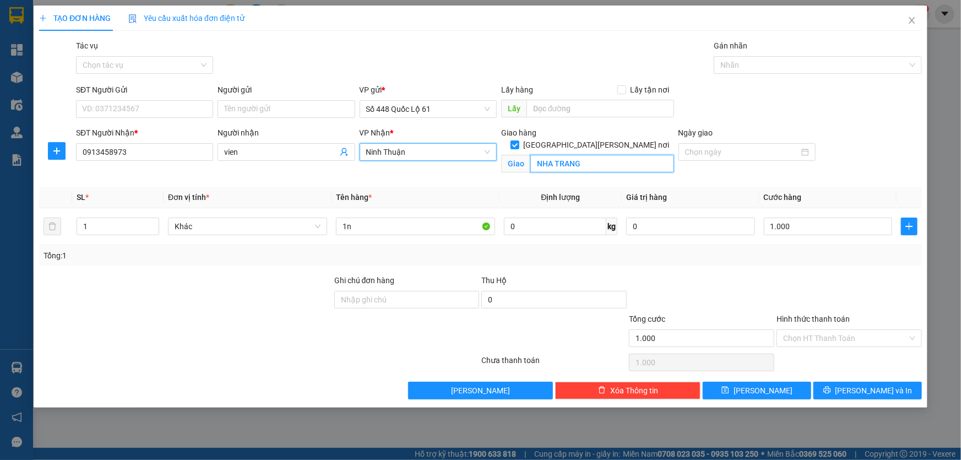
click at [570, 158] on input "NHA TRANG" at bounding box center [602, 164] width 144 height 18
click at [804, 337] on input "Hình thức thanh toán" at bounding box center [845, 338] width 124 height 17
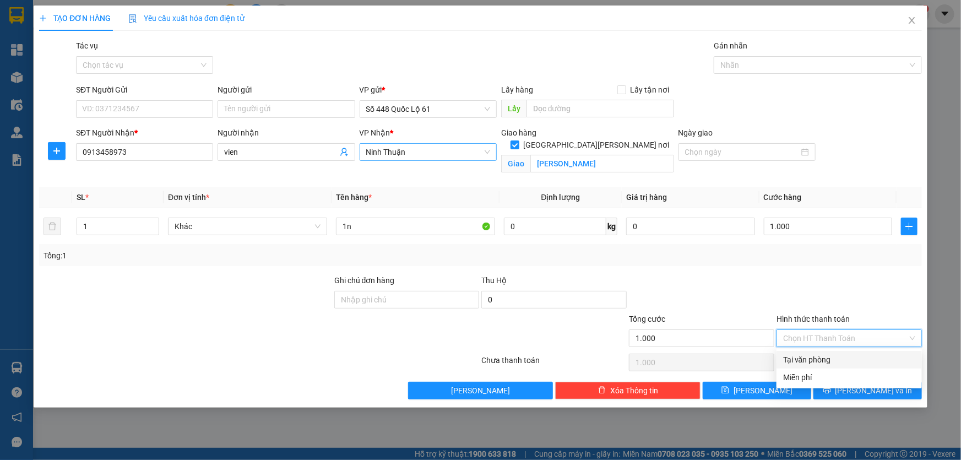
click at [799, 351] on div "Tại văn phòng" at bounding box center [849, 360] width 145 height 18
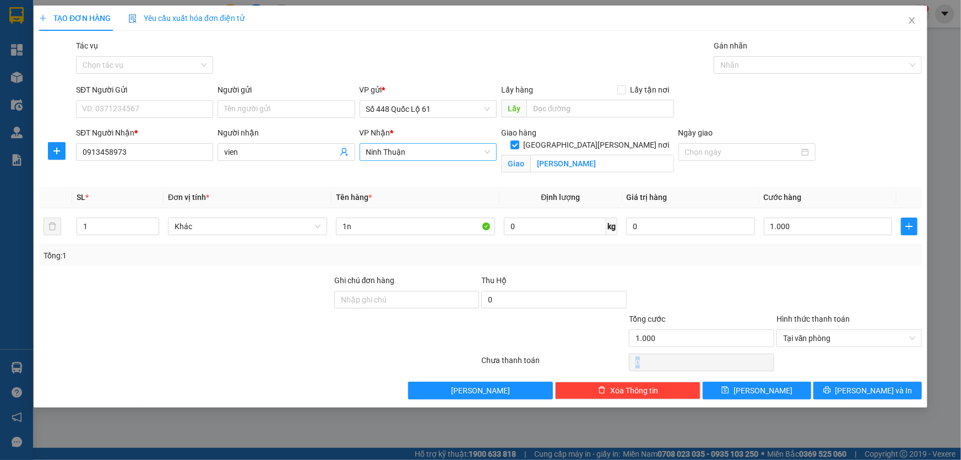
click at [758, 375] on div "Transit Pickup Surcharge Ids Transit Deliver Surcharge Ids Transit Deliver Surc…" at bounding box center [480, 220] width 883 height 360
click at [758, 385] on button "[PERSON_NAME]" at bounding box center [757, 391] width 109 height 18
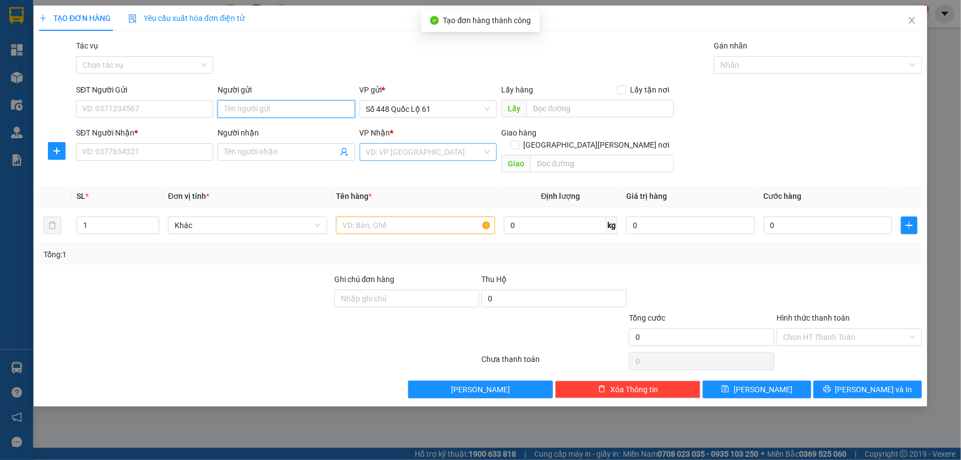
click at [247, 112] on input "Người gửi" at bounding box center [286, 109] width 137 height 18
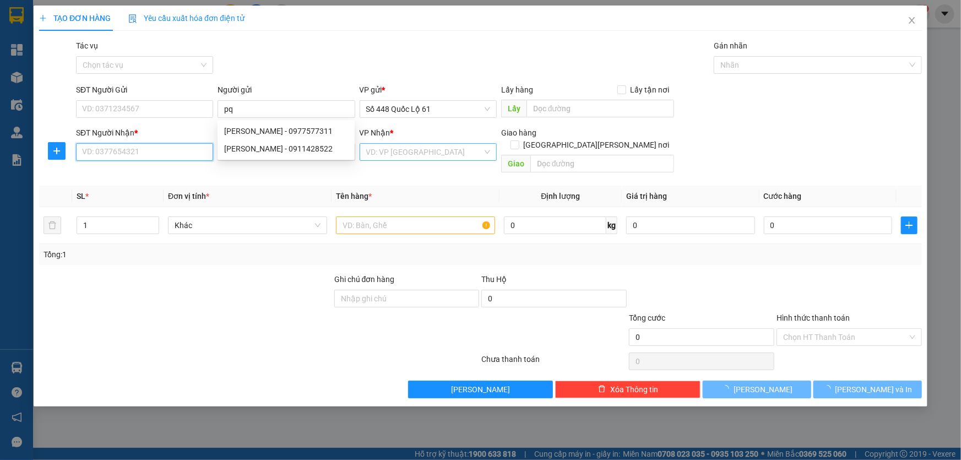
click at [160, 148] on input "SĐT Người Nhận *" at bounding box center [144, 152] width 137 height 18
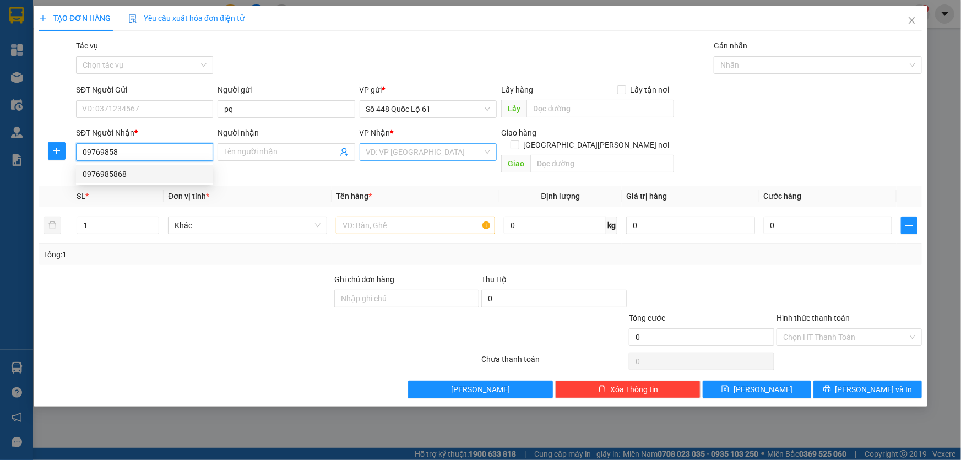
click at [127, 171] on div "0976985868" at bounding box center [145, 174] width 124 height 12
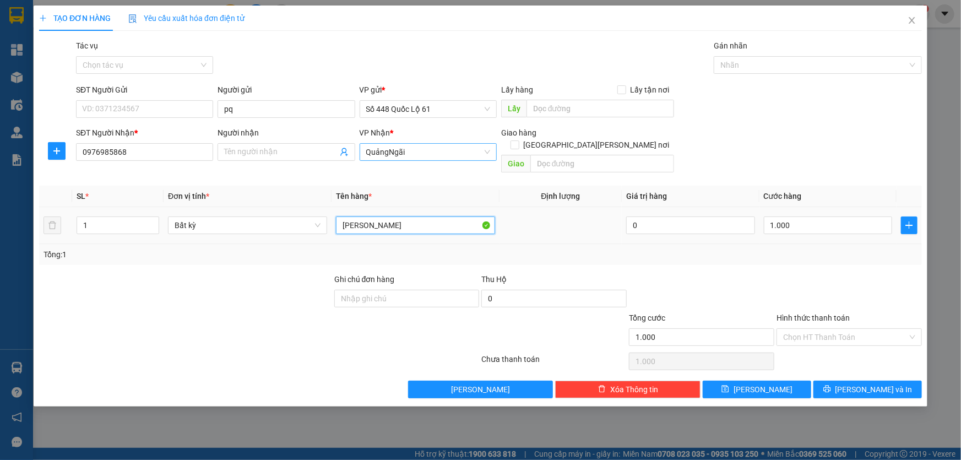
click at [422, 220] on input "THUNG GOC" at bounding box center [415, 225] width 159 height 18
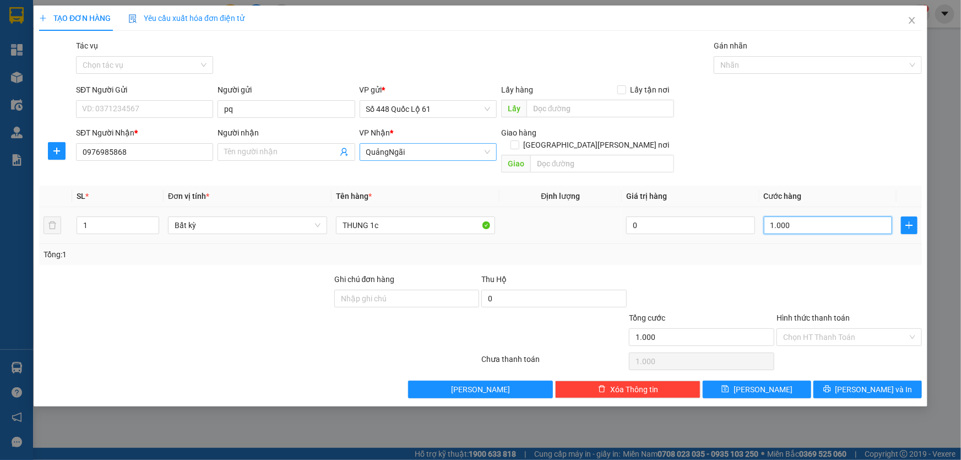
click at [804, 216] on input "1.000" at bounding box center [828, 225] width 129 height 18
click at [762, 381] on button "[PERSON_NAME]" at bounding box center [757, 390] width 109 height 18
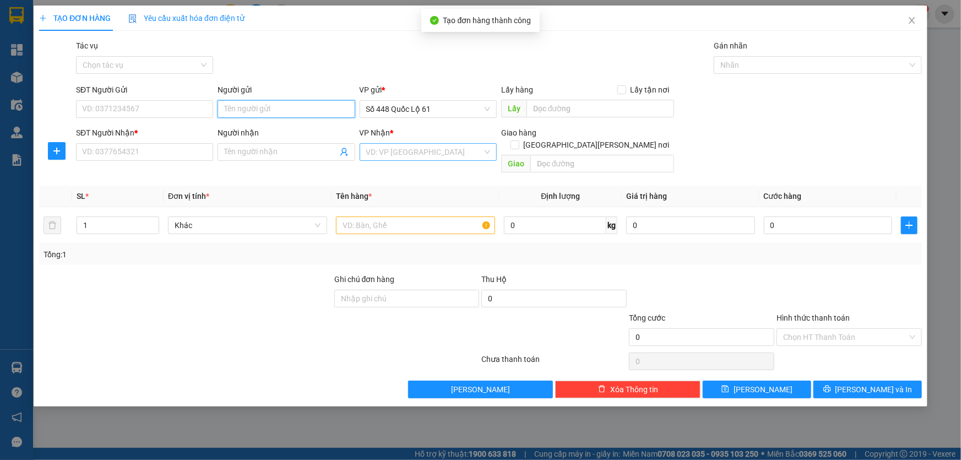
click at [276, 109] on input "Người gửi" at bounding box center [286, 109] width 137 height 18
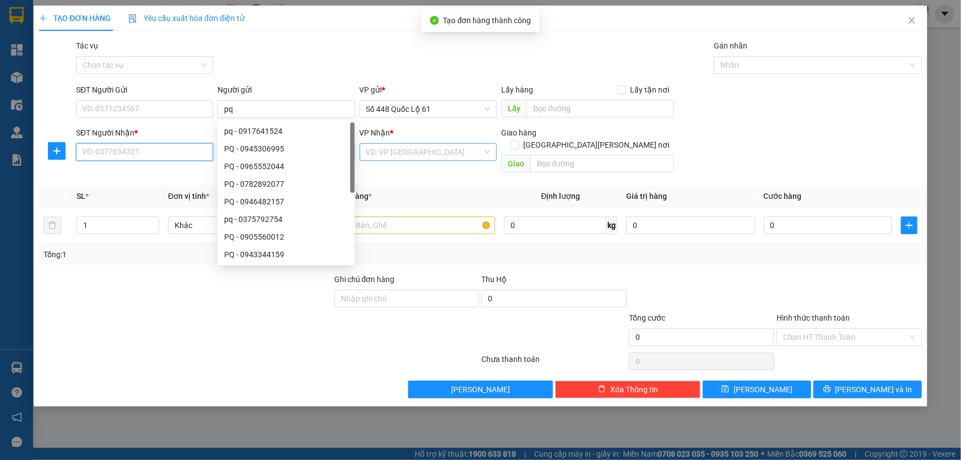
click at [187, 143] on input "SĐT Người Nhận *" at bounding box center [144, 152] width 137 height 18
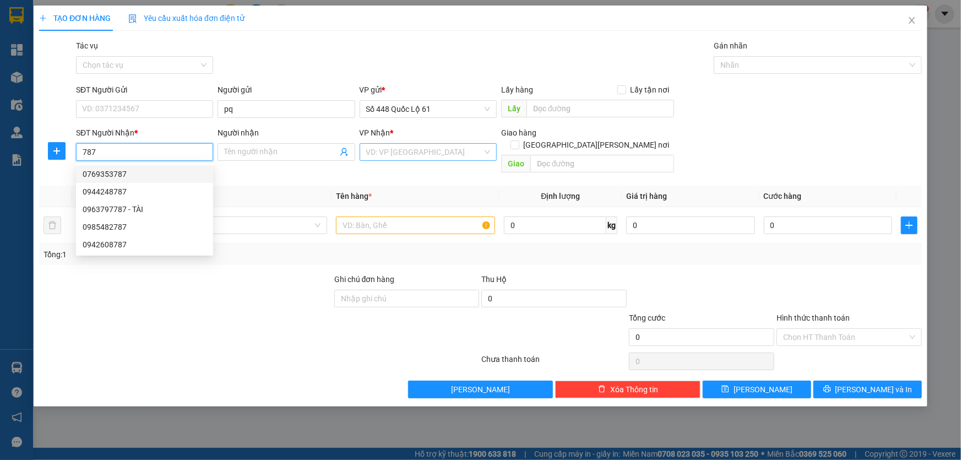
click at [146, 176] on div "0769353787" at bounding box center [145, 174] width 124 height 12
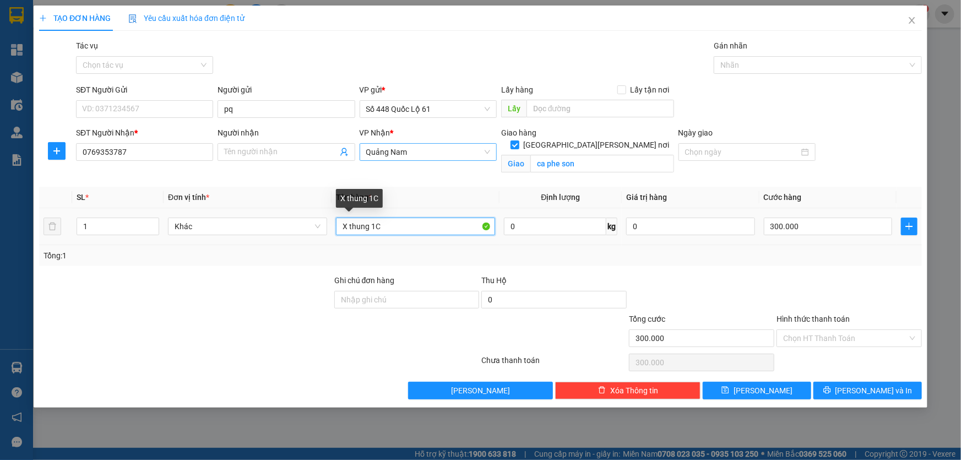
click at [411, 230] on input "X thung 1C" at bounding box center [415, 227] width 159 height 18
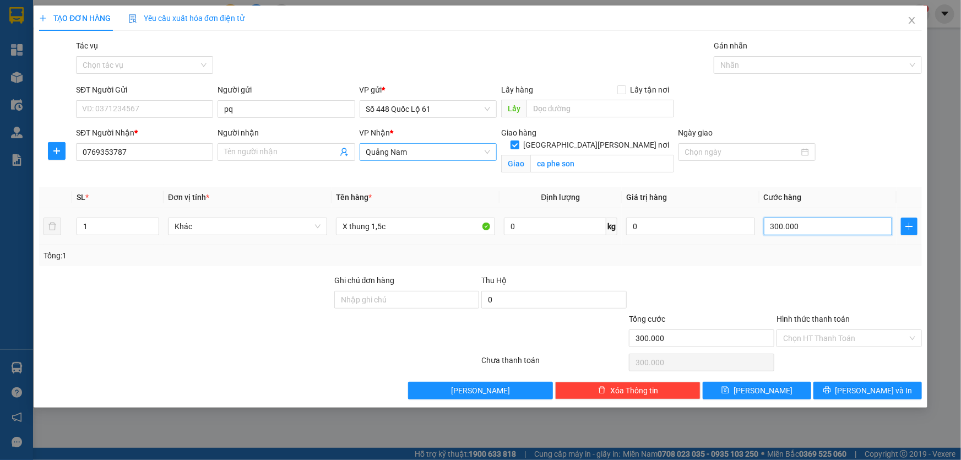
click at [797, 232] on input "300.000" at bounding box center [828, 227] width 129 height 18
click at [781, 389] on button "[PERSON_NAME]" at bounding box center [757, 391] width 109 height 18
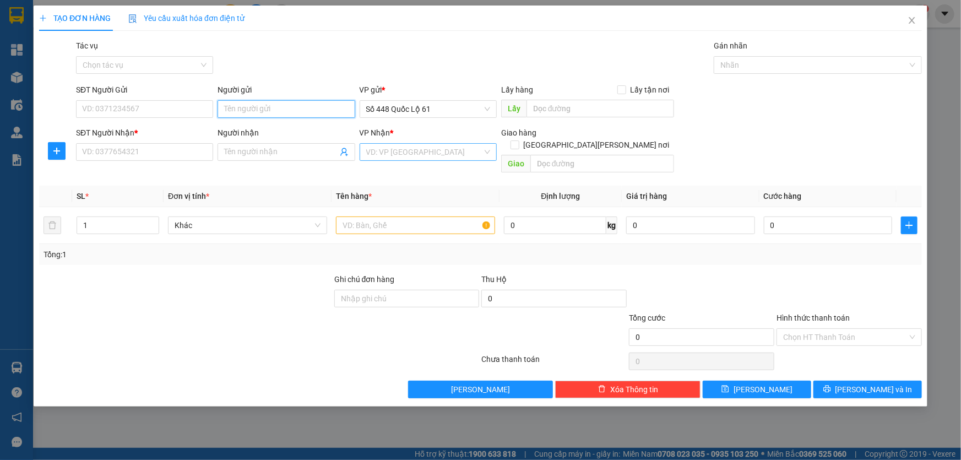
click at [309, 116] on input "Người gửi" at bounding box center [286, 109] width 137 height 18
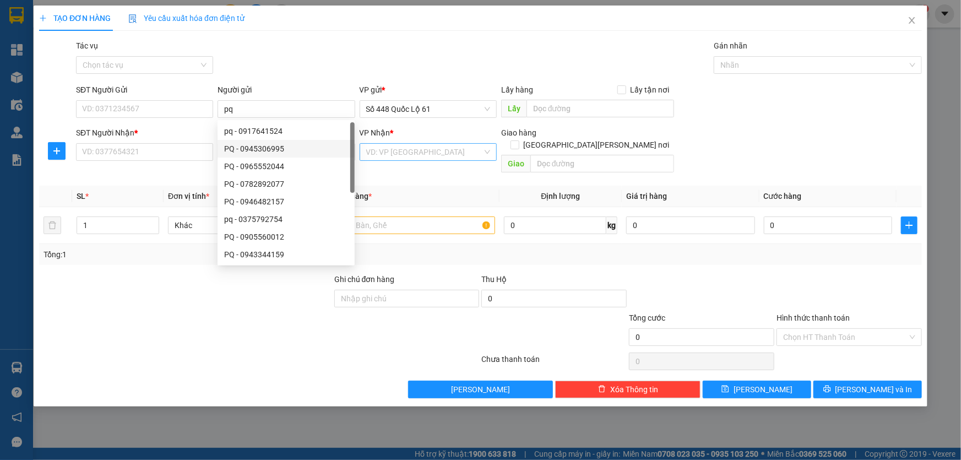
click at [167, 161] on div "SĐT Người Nhận * VD: 0377654321" at bounding box center [144, 146] width 137 height 39
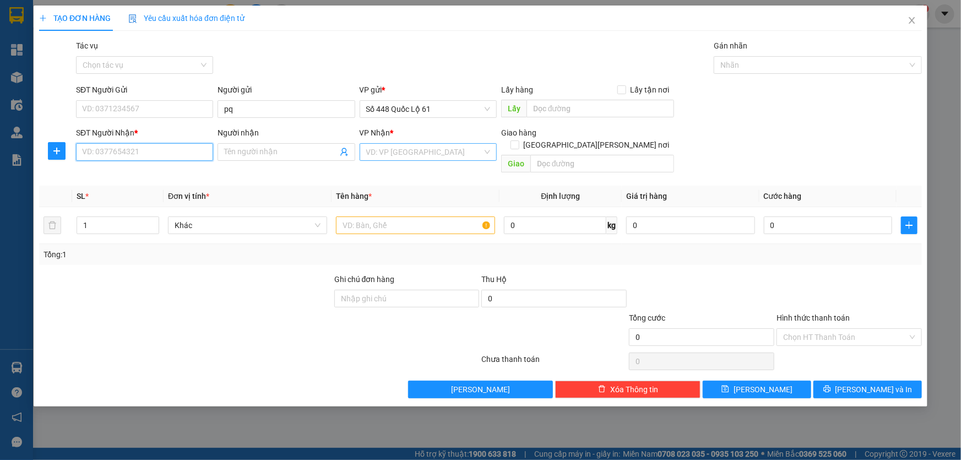
click at [167, 160] on input "SĐT Người Nhận *" at bounding box center [144, 152] width 137 height 18
click at [152, 173] on div "0335919766 - TAM GIANG 766" at bounding box center [145, 174] width 124 height 12
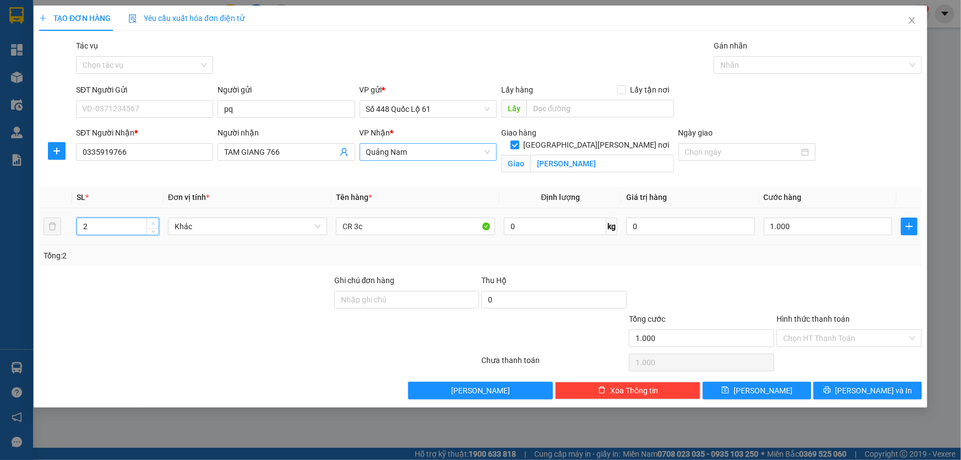
click at [155, 222] on icon "up" at bounding box center [153, 224] width 4 height 4
click at [370, 221] on input "CR 3c" at bounding box center [415, 227] width 159 height 18
click at [835, 229] on input "0" at bounding box center [828, 227] width 129 height 18
drag, startPoint x: 805, startPoint y: 338, endPoint x: 796, endPoint y: 353, distance: 18.0
click at [805, 338] on input "Hình thức thanh toán" at bounding box center [845, 338] width 124 height 17
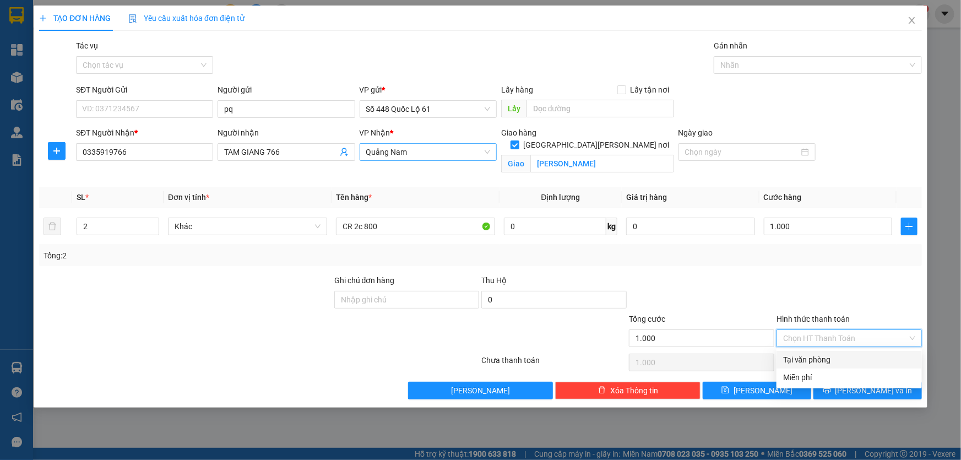
click at [794, 360] on div "Tại văn phòng" at bounding box center [849, 360] width 132 height 12
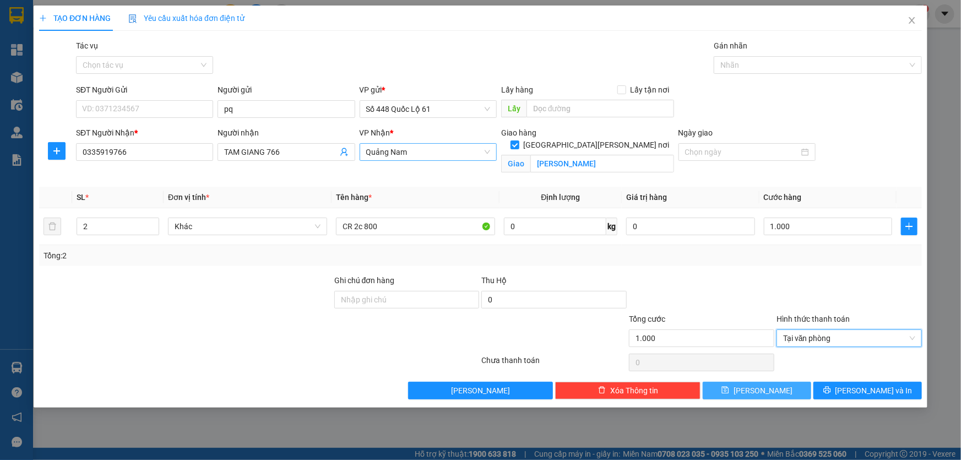
click at [768, 391] on span "[PERSON_NAME]" at bounding box center [763, 390] width 59 height 12
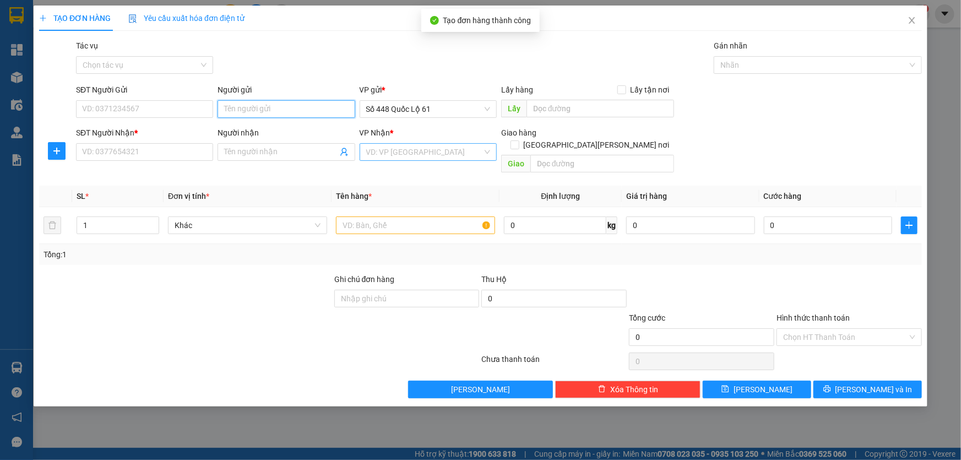
click at [245, 107] on input "Người gửi" at bounding box center [286, 109] width 137 height 18
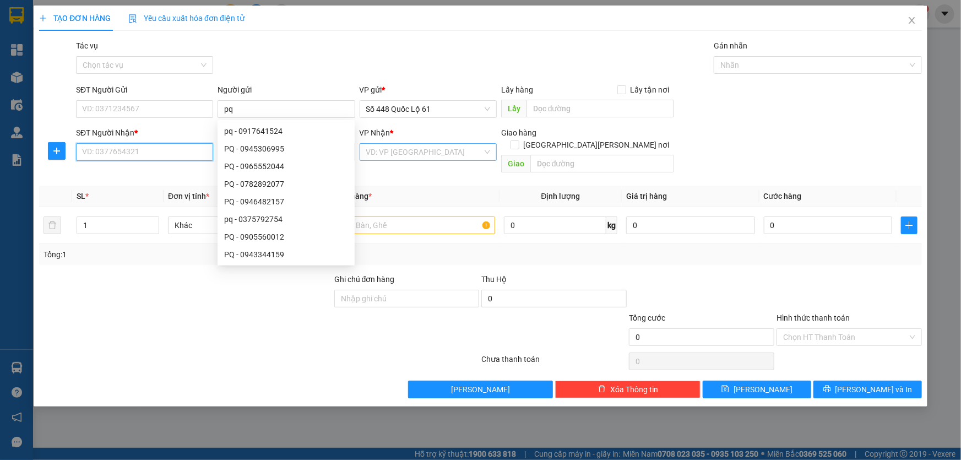
click at [139, 150] on input "SĐT Người Nhận *" at bounding box center [144, 152] width 137 height 18
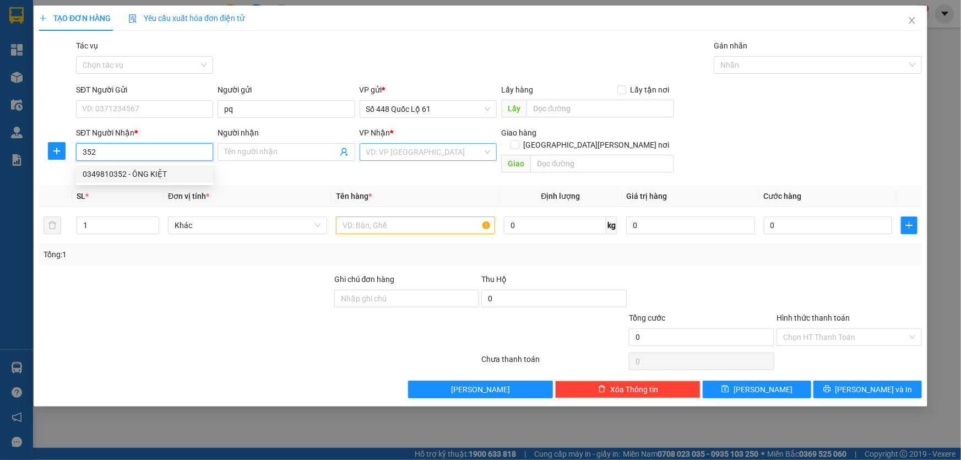
click at [129, 176] on div "0349810352 - ÔNG KIỆT" at bounding box center [145, 174] width 124 height 12
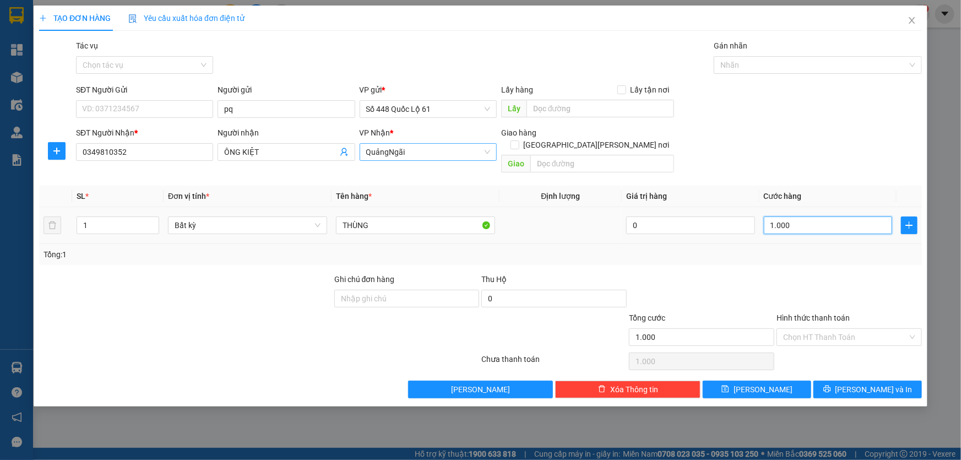
click at [807, 220] on input "1.000" at bounding box center [828, 225] width 129 height 18
click at [781, 381] on button "[PERSON_NAME]" at bounding box center [757, 390] width 109 height 18
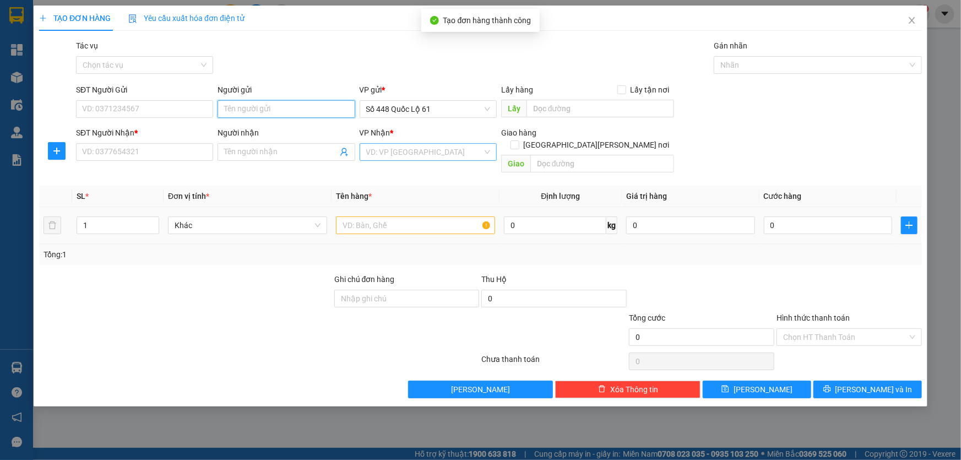
click at [221, 105] on input "Người gửi" at bounding box center [286, 109] width 137 height 18
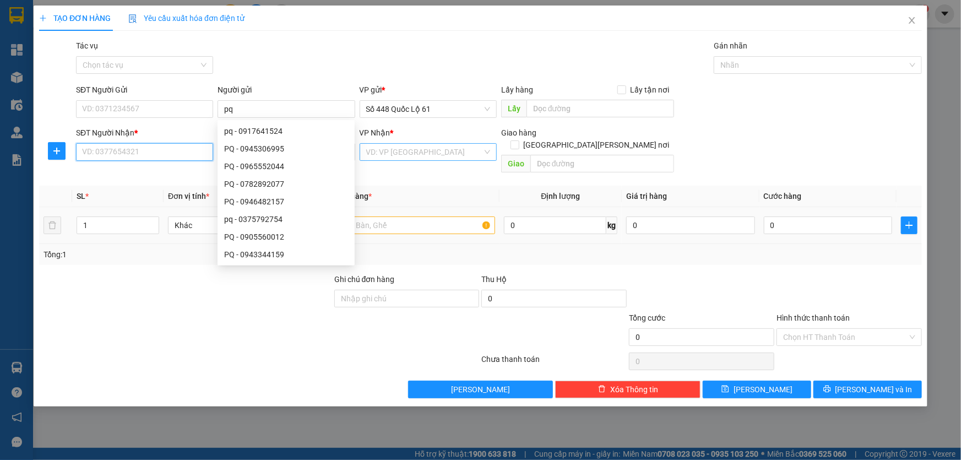
click at [124, 153] on input "SĐT Người Nhận *" at bounding box center [144, 152] width 137 height 18
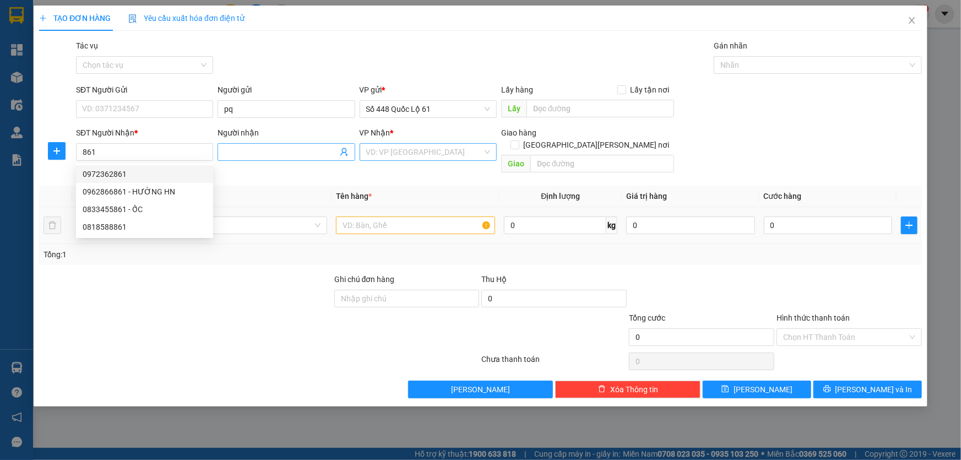
click at [230, 155] on input "Người nhận" at bounding box center [280, 152] width 113 height 12
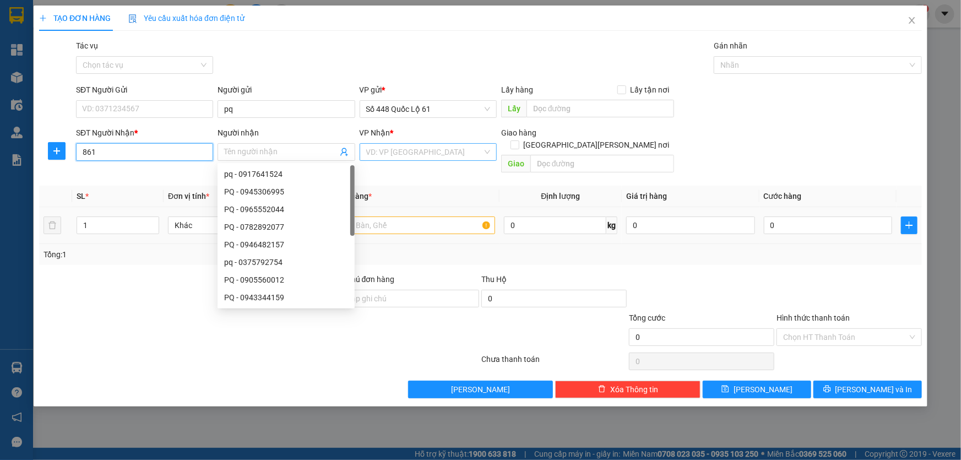
click at [174, 150] on input "861" at bounding box center [144, 152] width 137 height 18
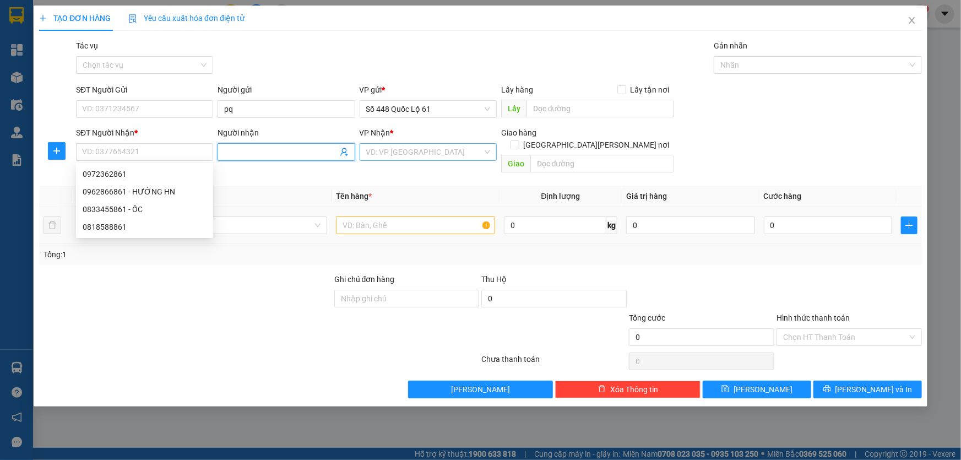
click at [222, 148] on span at bounding box center [286, 152] width 137 height 18
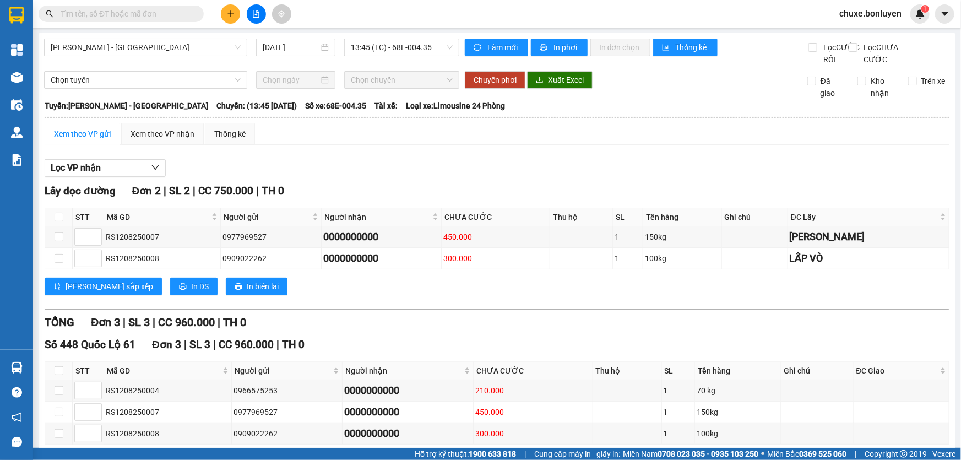
click at [165, 19] on span at bounding box center [121, 14] width 165 height 17
click at [164, 19] on input "text" at bounding box center [126, 14] width 130 height 12
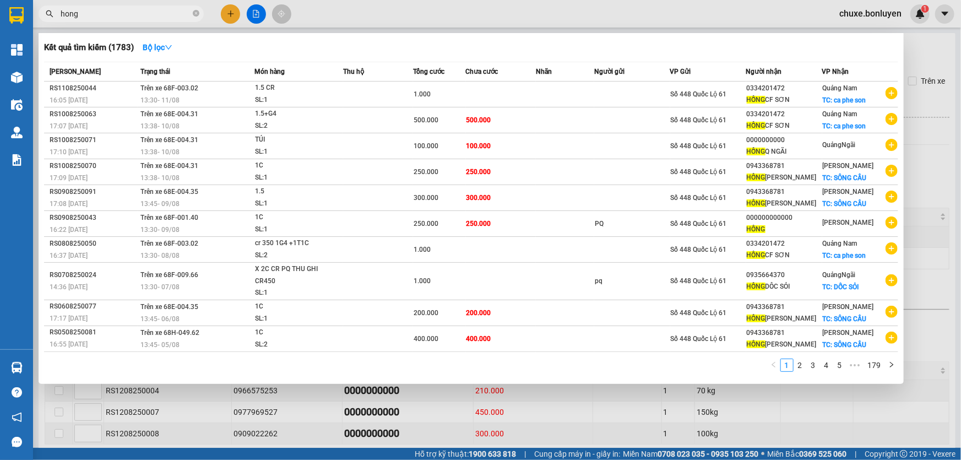
click at [234, 10] on div at bounding box center [480, 230] width 961 height 460
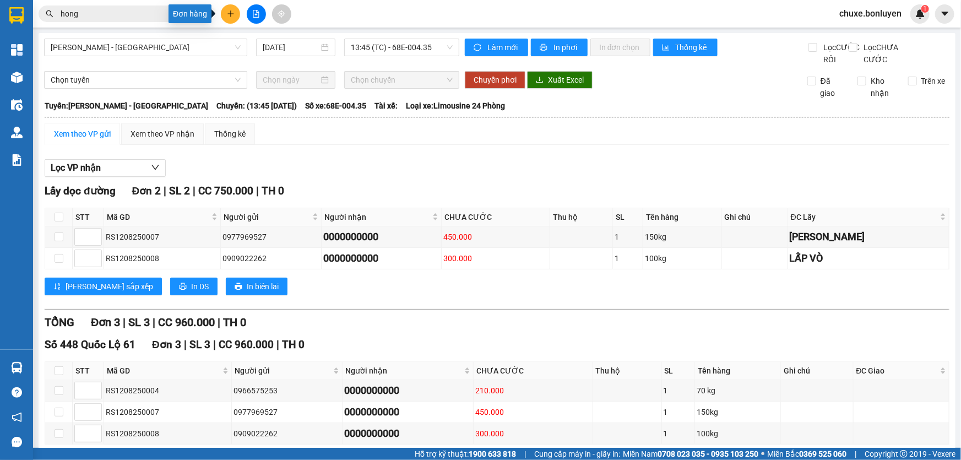
click at [232, 19] on button at bounding box center [230, 13] width 19 height 19
click at [265, 38] on div "Tạo đơn hàng" at bounding box center [274, 41] width 48 height 12
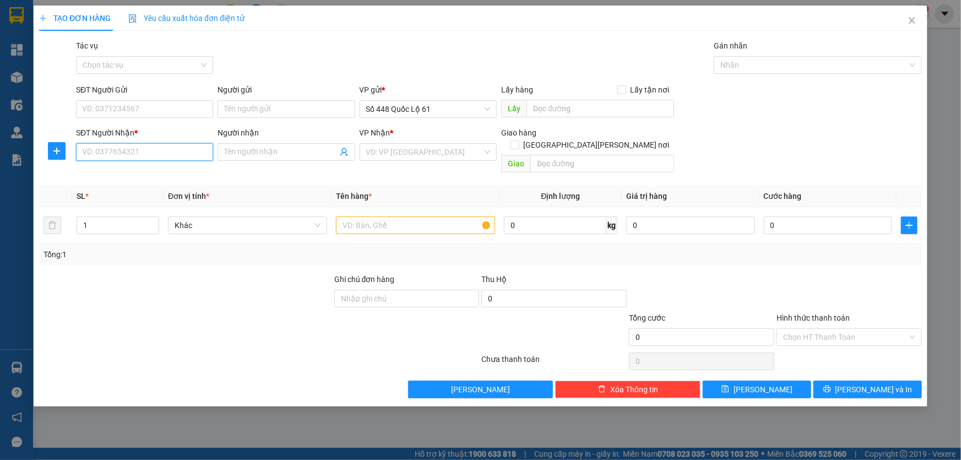
click at [139, 153] on input "SĐT Người Nhận *" at bounding box center [144, 152] width 137 height 18
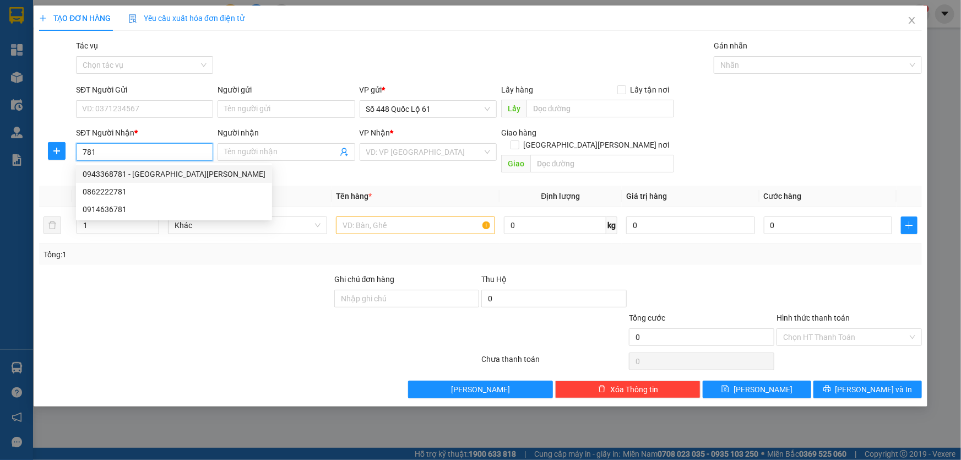
click at [126, 175] on div "0943368781 - HỒNG PHÚ YÊN" at bounding box center [174, 174] width 183 height 12
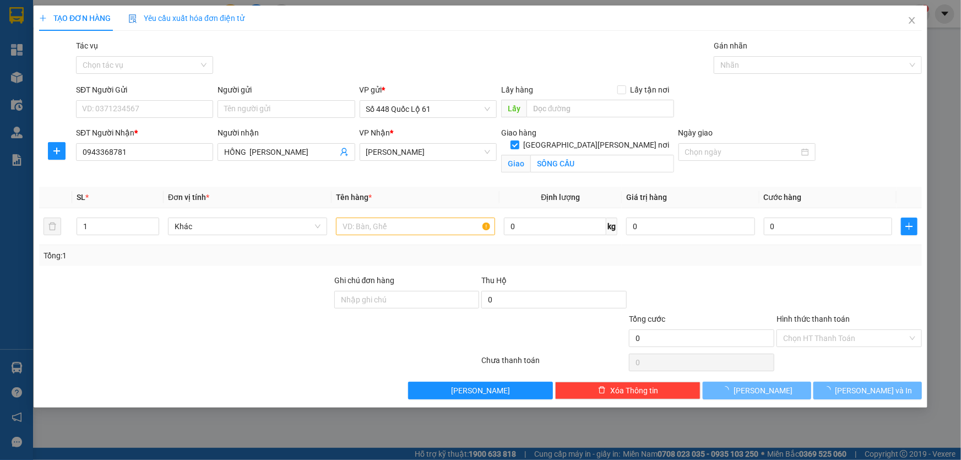
click at [216, 106] on div "Người gửi Tên người gửi" at bounding box center [286, 103] width 142 height 39
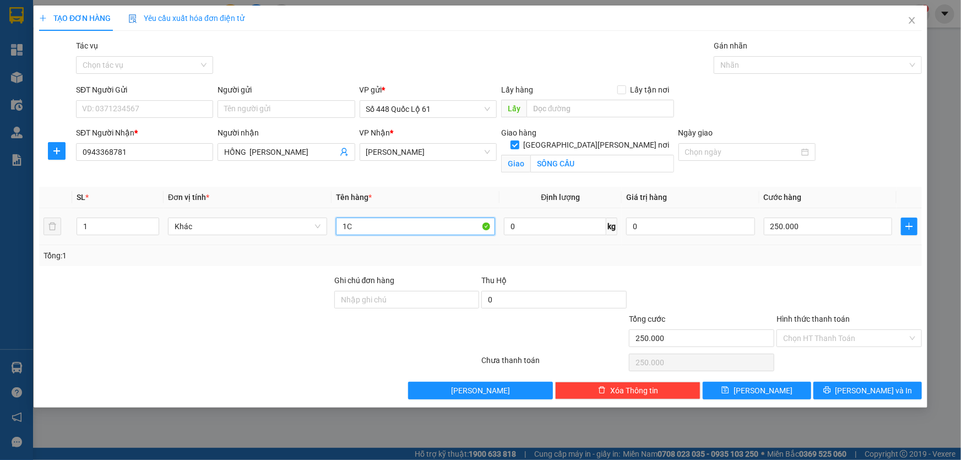
click at [378, 226] on input "1C" at bounding box center [415, 227] width 159 height 18
click at [762, 225] on td "250.000" at bounding box center [829, 226] width 138 height 37
click at [766, 226] on input "250.000" at bounding box center [828, 227] width 129 height 18
click at [787, 392] on button "[PERSON_NAME]" at bounding box center [757, 391] width 109 height 18
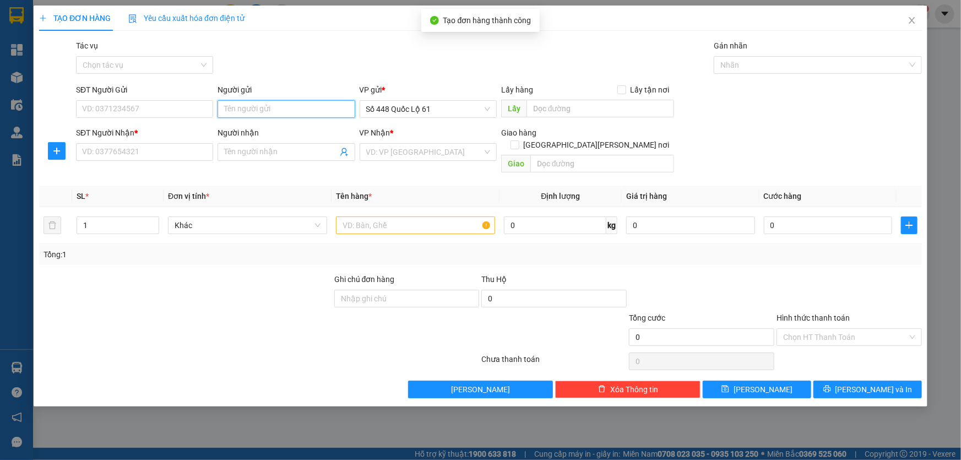
click at [253, 116] on input "Người gửi" at bounding box center [286, 109] width 137 height 18
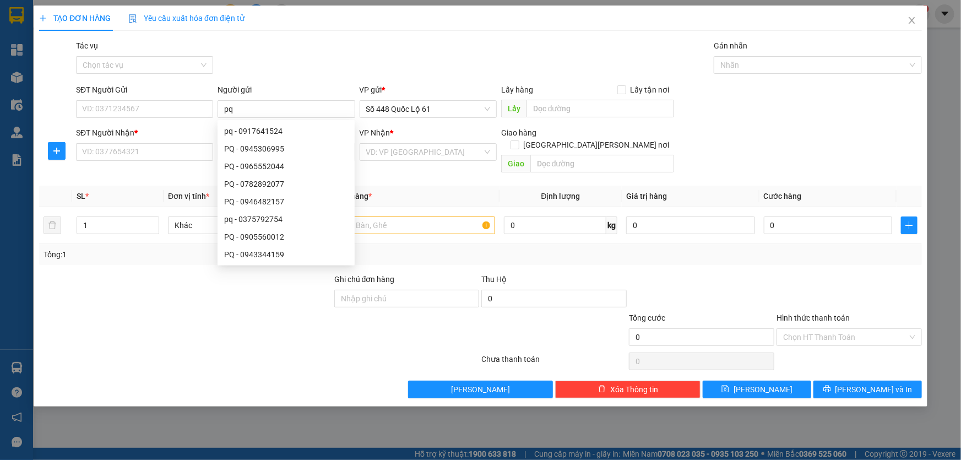
click at [295, 58] on div "Gói vận chuyển * Tiêu chuẩn Tác vụ Chọn tác vụ Gán nhãn Nhãn" at bounding box center [499, 59] width 850 height 39
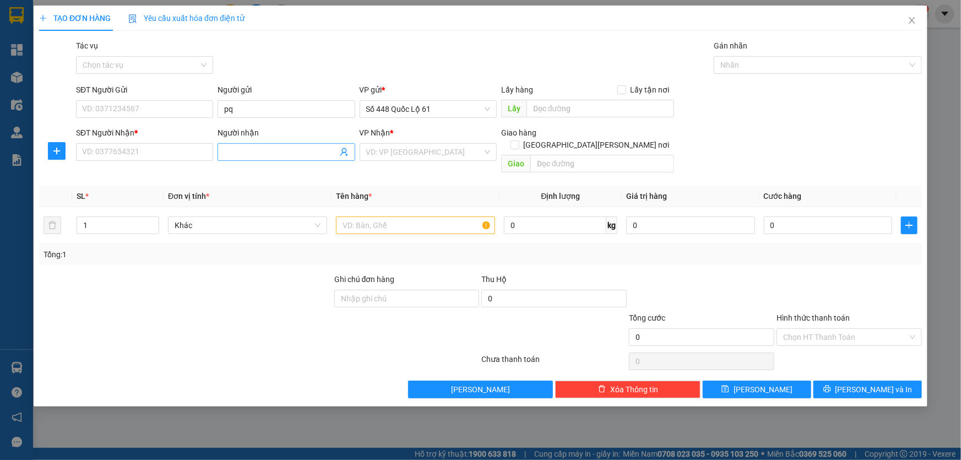
click at [228, 150] on input "Người nhận" at bounding box center [280, 152] width 113 height 12
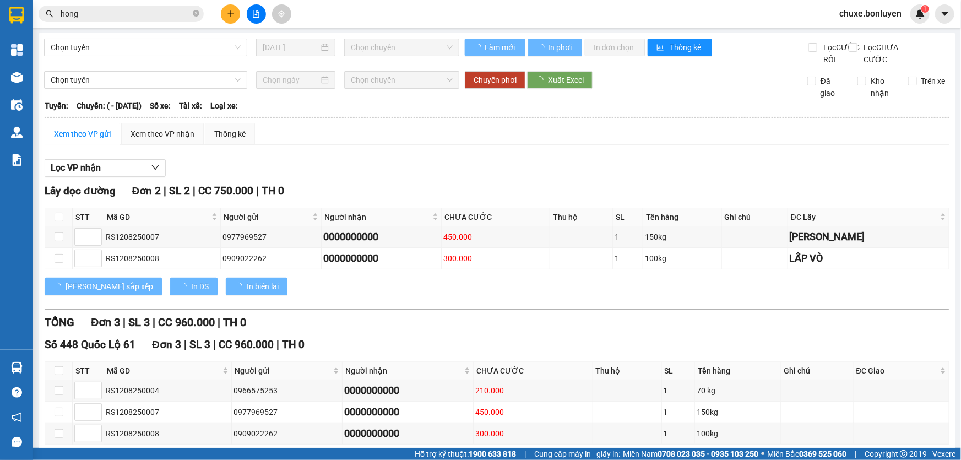
click at [138, 1] on div "Kết quả tìm kiếm ( 1783 ) Bộ lọc Mã ĐH Trạng thái Món hàng Thu hộ Tổng cước Chư…" at bounding box center [480, 14] width 961 height 28
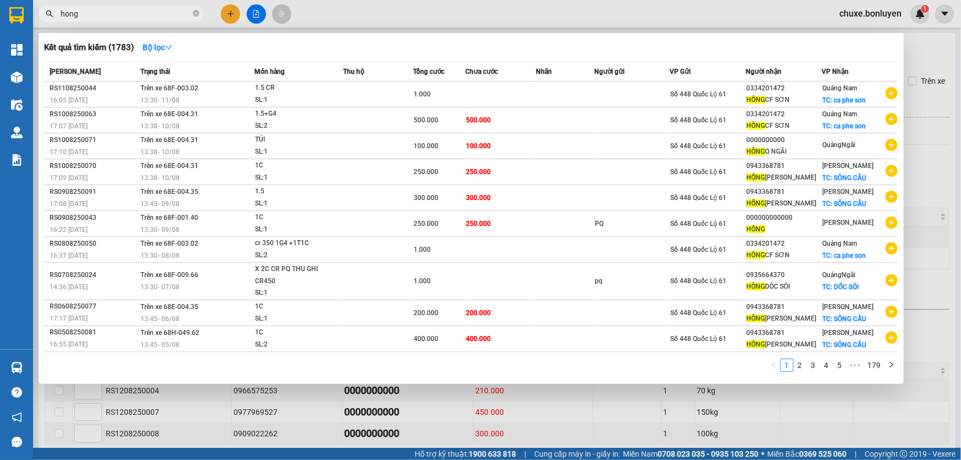
click at [132, 11] on input "hong" at bounding box center [126, 14] width 130 height 12
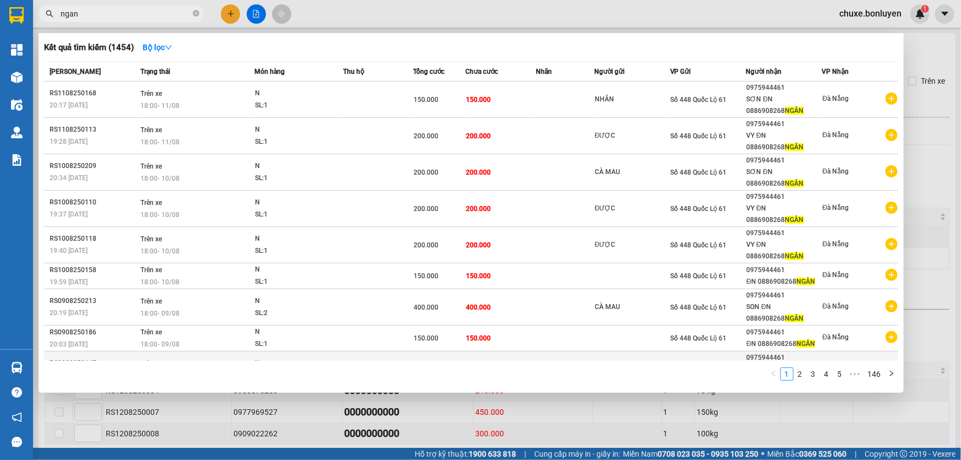
scroll to position [51, 0]
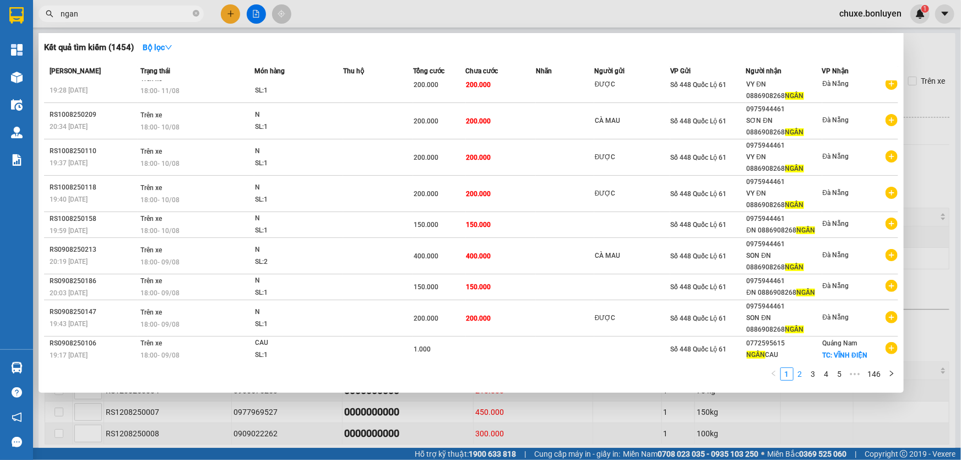
click at [801, 378] on link "2" at bounding box center [800, 374] width 12 height 12
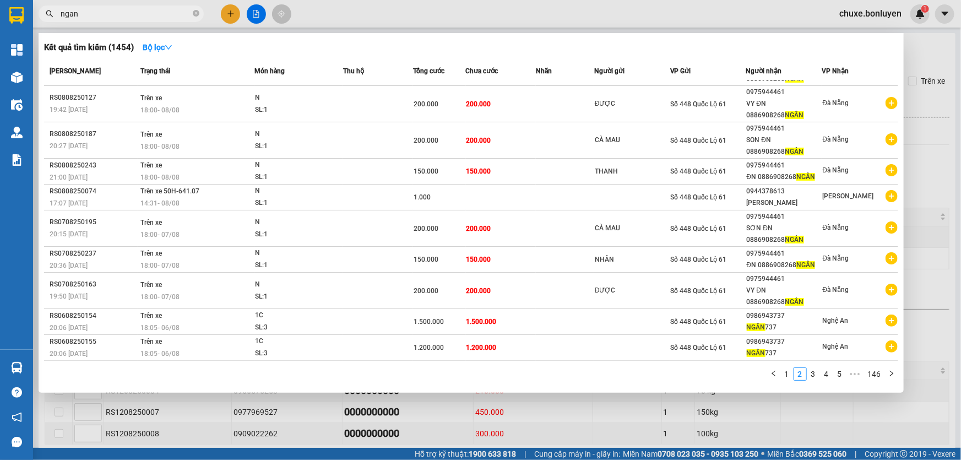
scroll to position [31, 0]
click at [814, 373] on link "3" at bounding box center [813, 374] width 12 height 12
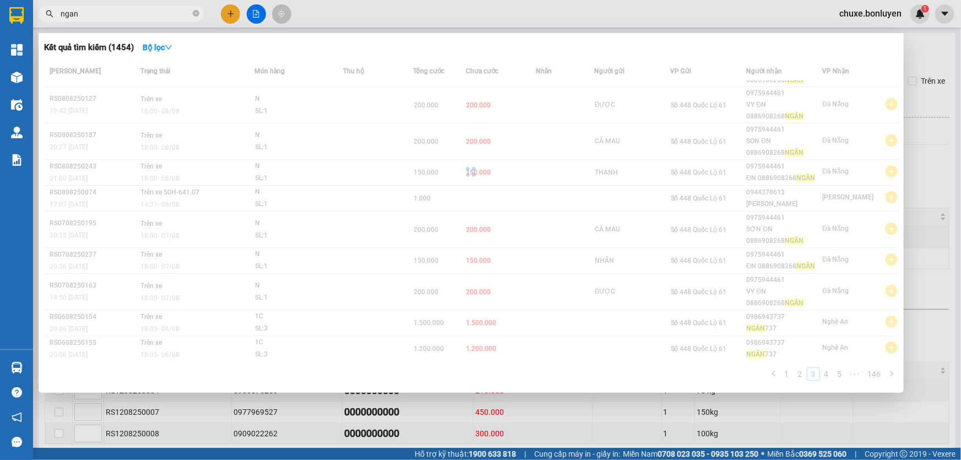
scroll to position [51, 0]
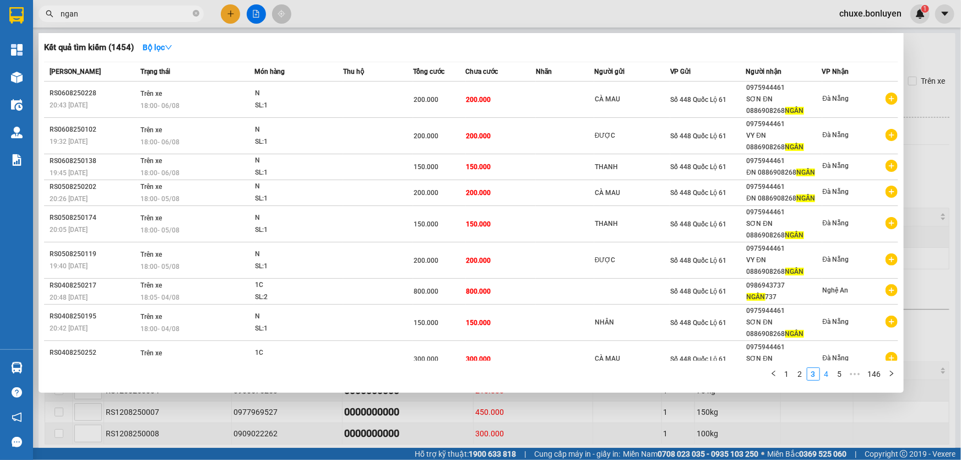
click at [825, 372] on link "4" at bounding box center [827, 374] width 12 height 12
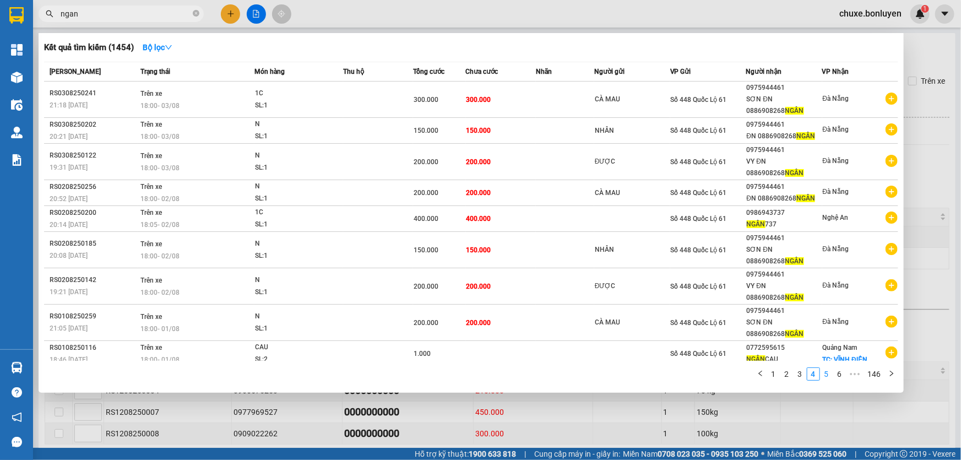
click at [832, 375] on link "5" at bounding box center [827, 374] width 12 height 12
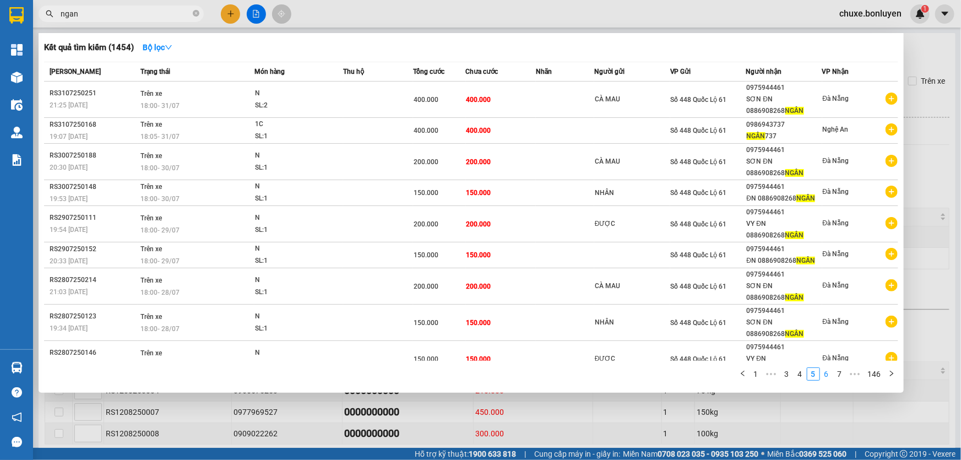
click at [829, 373] on link "6" at bounding box center [827, 374] width 12 height 12
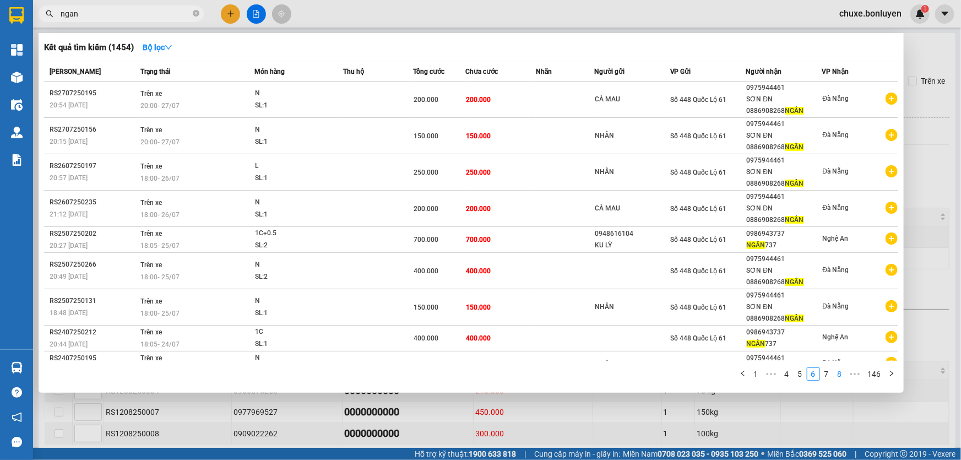
click at [839, 375] on link "8" at bounding box center [840, 374] width 12 height 12
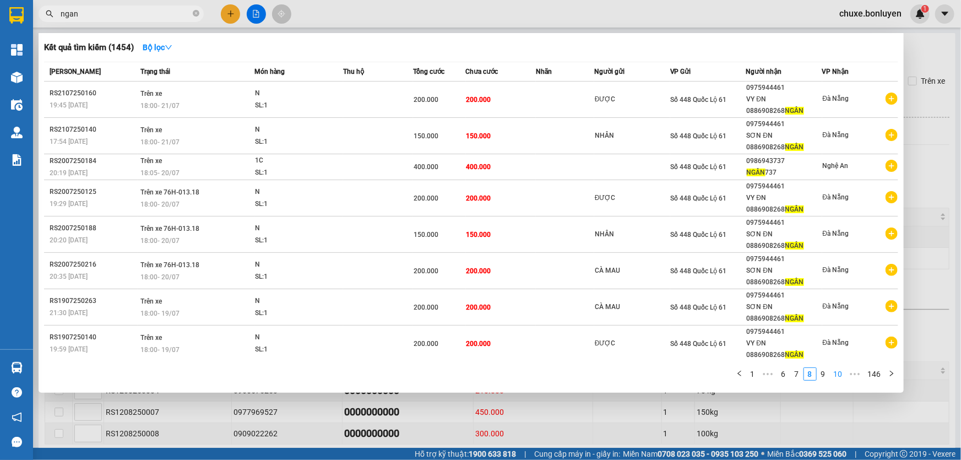
click at [844, 373] on link "10" at bounding box center [838, 374] width 15 height 12
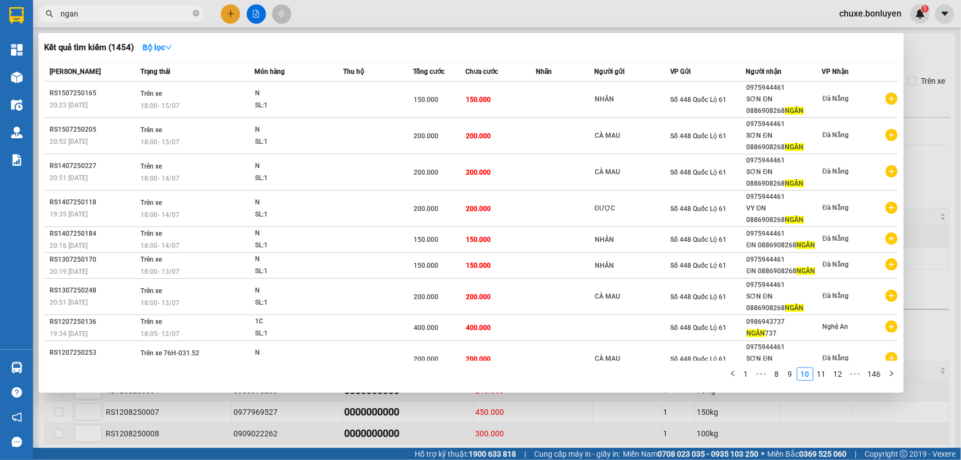
click at [224, 10] on div at bounding box center [480, 230] width 961 height 460
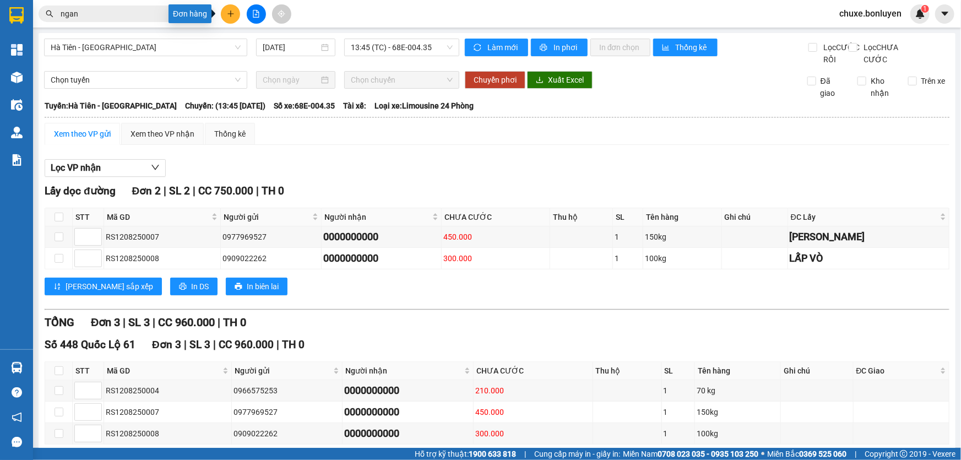
click at [238, 16] on button at bounding box center [230, 13] width 19 height 19
click at [292, 47] on div "Tạo đơn hàng" at bounding box center [268, 40] width 83 height 21
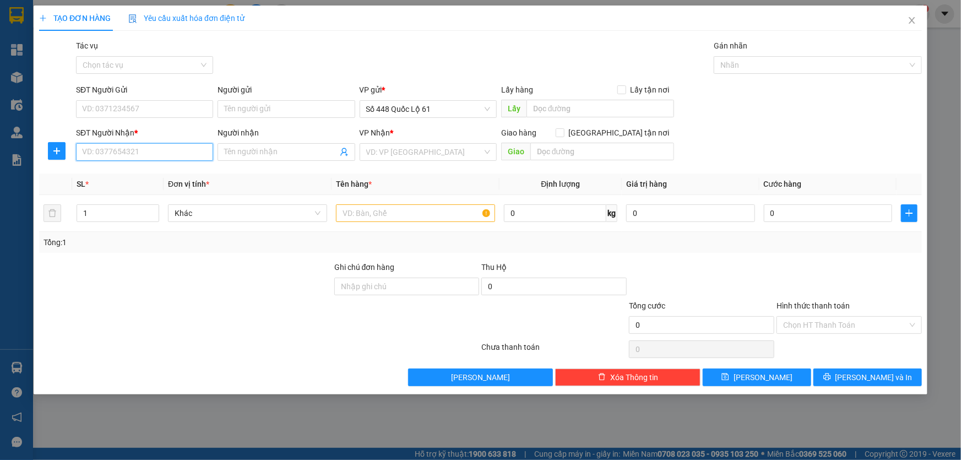
click at [174, 158] on input "SĐT Người Nhận *" at bounding box center [144, 152] width 137 height 18
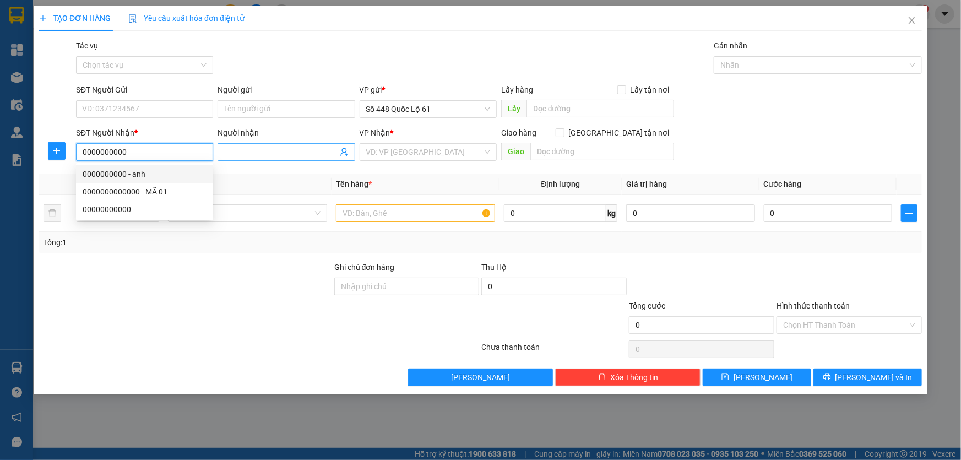
type input "0000000000"
click at [248, 156] on input "Người nhận" at bounding box center [280, 152] width 113 height 12
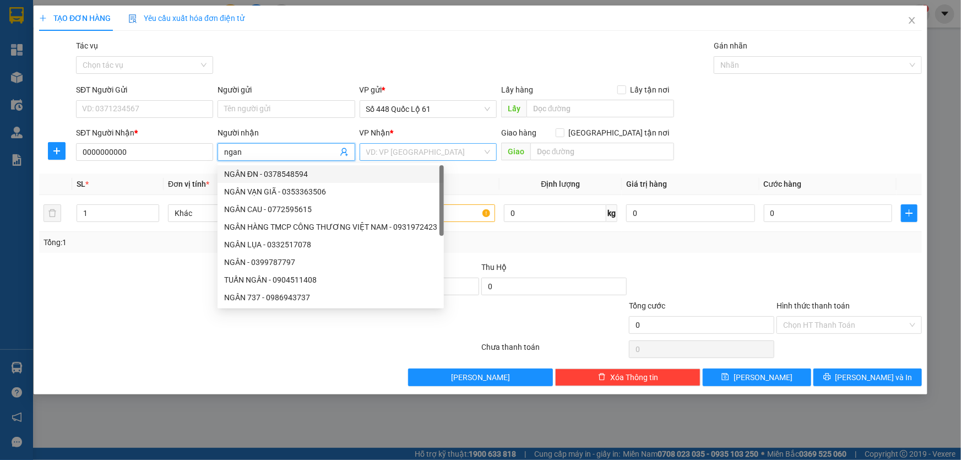
type input "ngan"
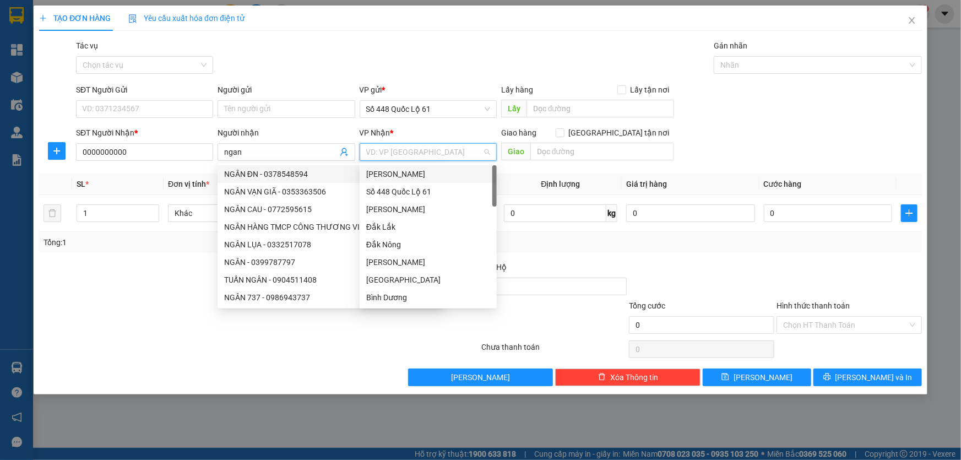
click at [387, 148] on input "search" at bounding box center [424, 152] width 116 height 17
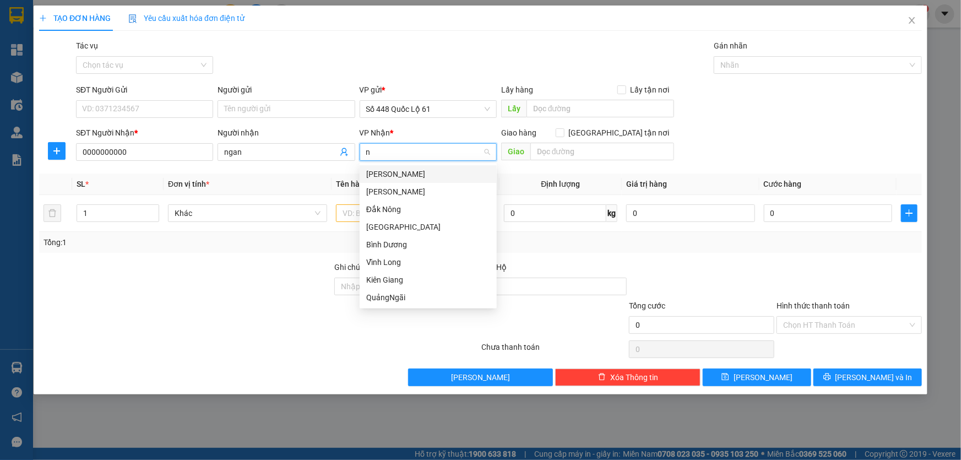
type input "ni"
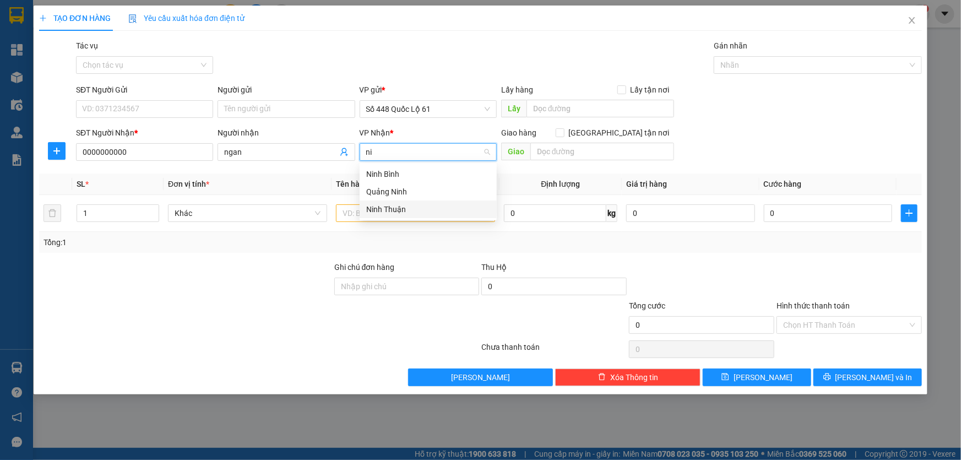
click at [400, 205] on div "Ninh Thuận" at bounding box center [428, 209] width 124 height 12
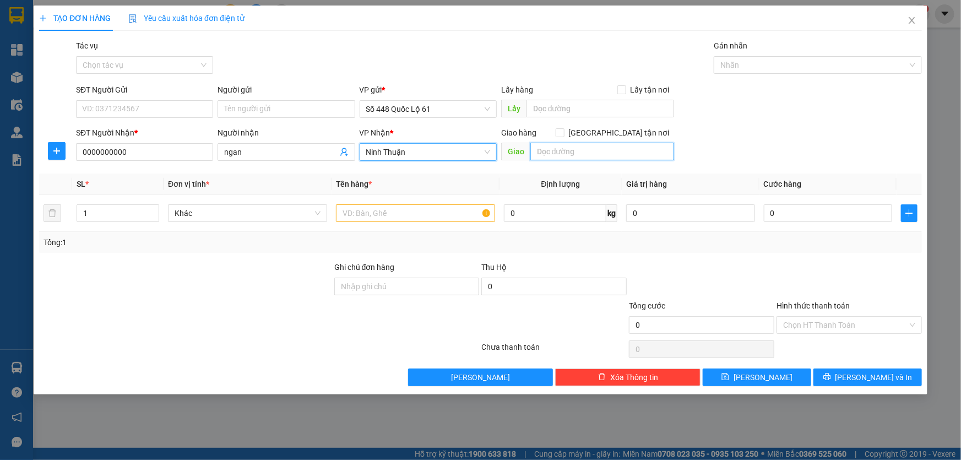
click at [570, 149] on input "text" at bounding box center [602, 152] width 144 height 18
type input "[PERSON_NAME]"
click at [563, 131] on input "[GEOGRAPHIC_DATA] tận nơi" at bounding box center [560, 132] width 8 height 8
checkbox input "true"
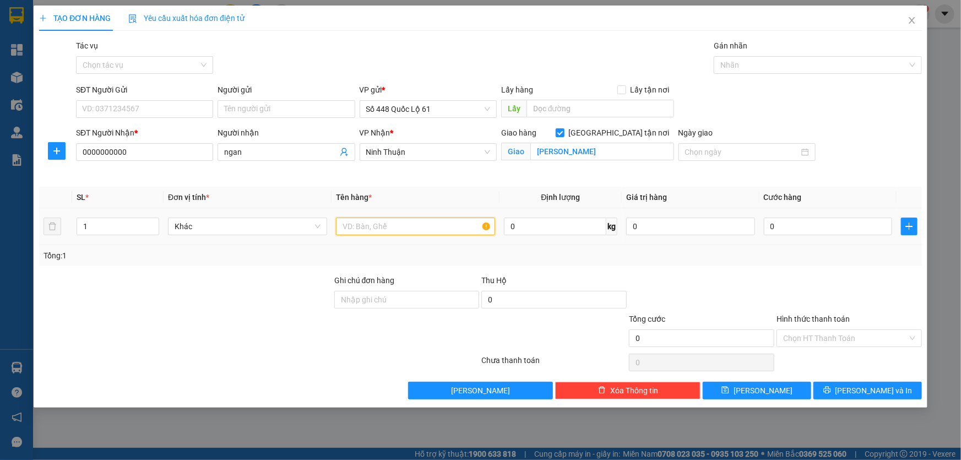
click at [404, 226] on input "text" at bounding box center [415, 227] width 159 height 18
type input "thung"
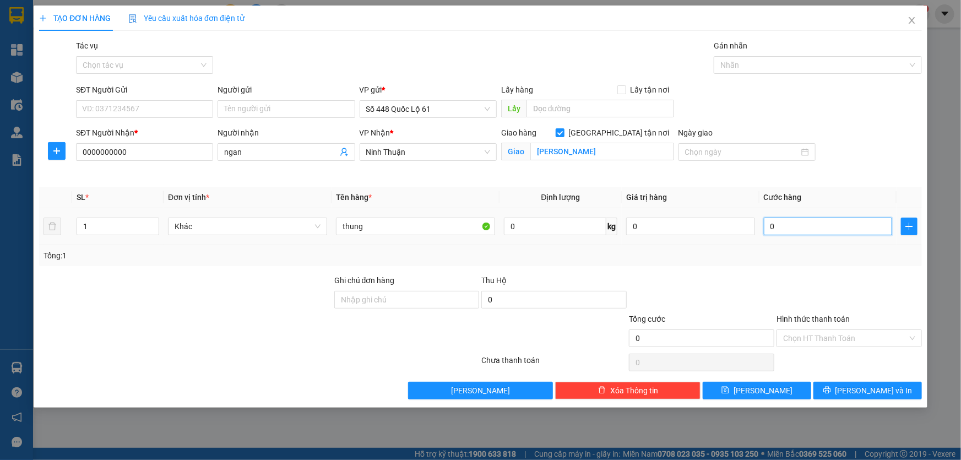
click at [787, 224] on input "0" at bounding box center [828, 227] width 129 height 18
type input "1"
type input "15"
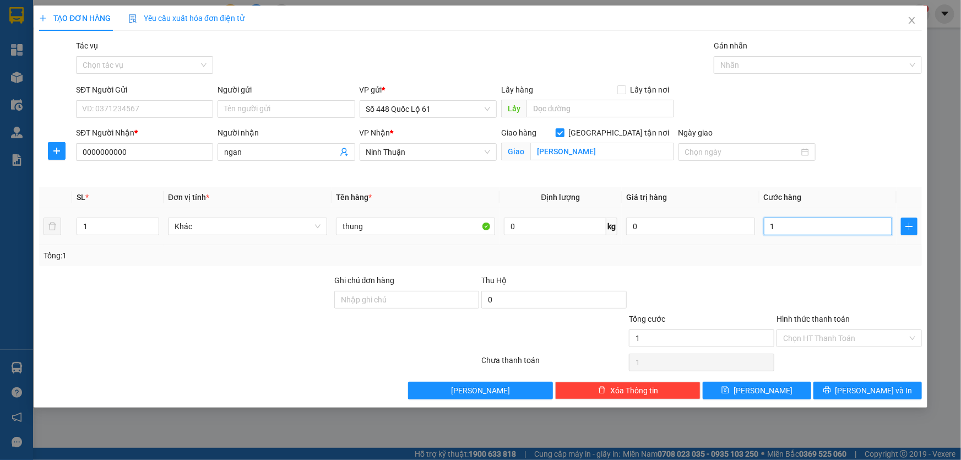
type input "15"
type input "15-"
type input "0"
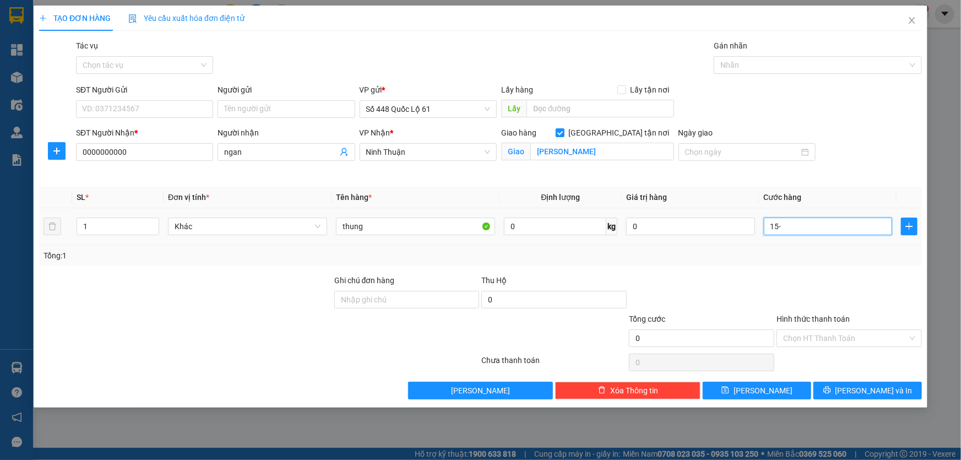
type input "15"
type input "150"
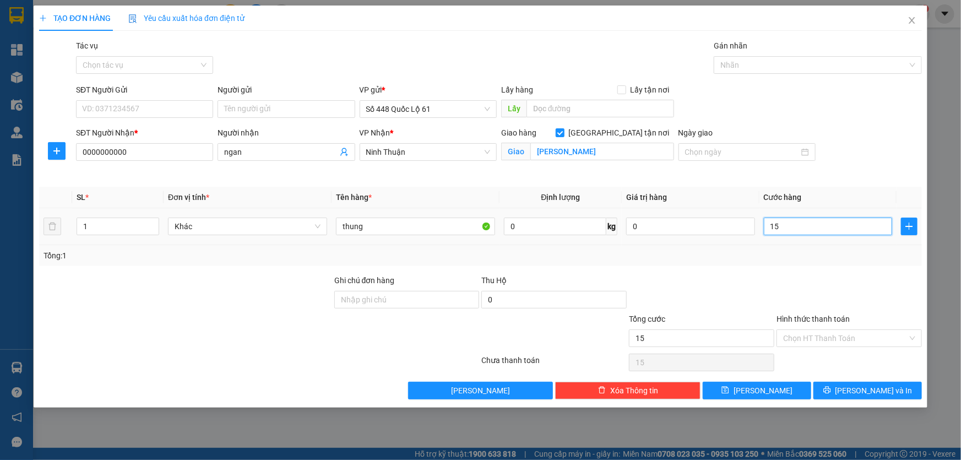
type input "150"
type input "150.000"
click at [755, 385] on button "[PERSON_NAME]" at bounding box center [757, 391] width 109 height 18
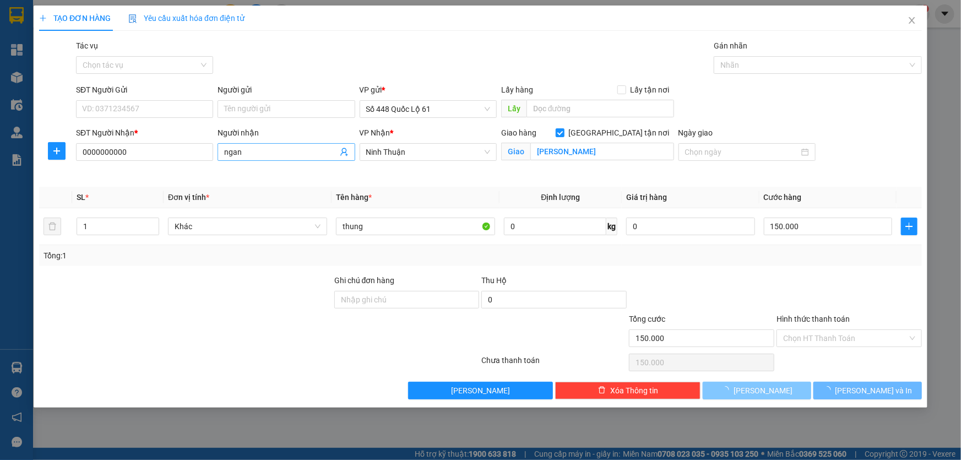
checkbox input "false"
type input "0"
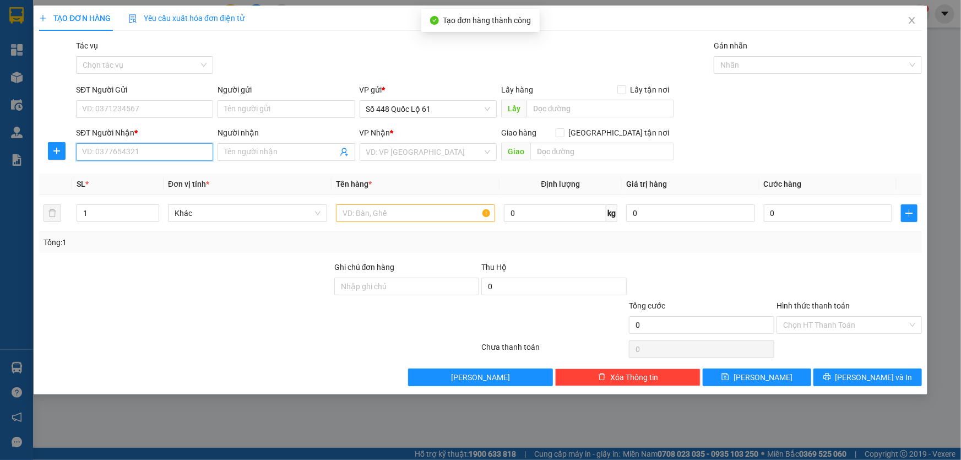
click at [165, 149] on input "SĐT Người Nhận *" at bounding box center [144, 152] width 137 height 18
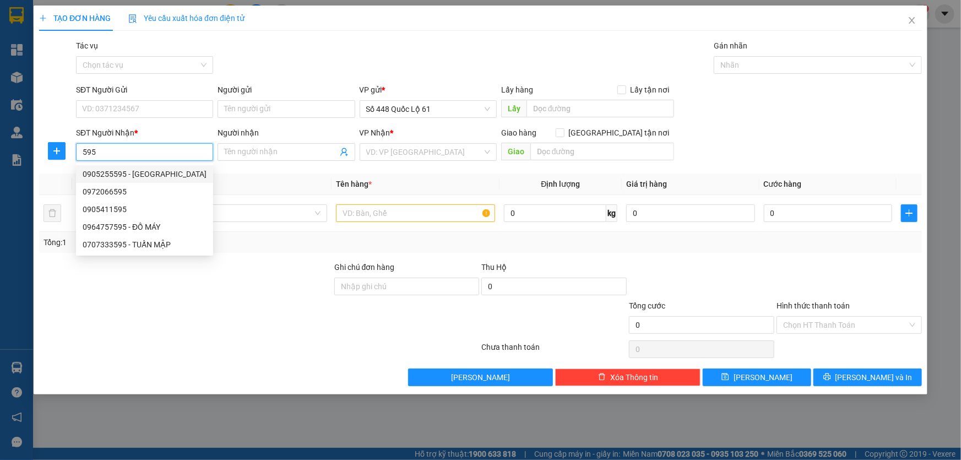
click at [136, 174] on div "0905255595 - [GEOGRAPHIC_DATA]" at bounding box center [145, 174] width 124 height 12
type input "0905255595"
type input "VY NHA TRANG"
checkbox input "true"
type input "NHA TRANG"
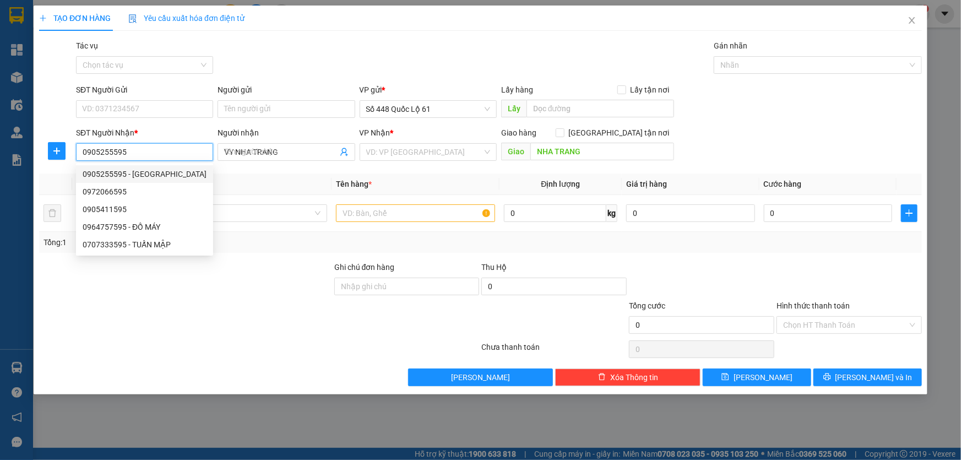
type input "750.000"
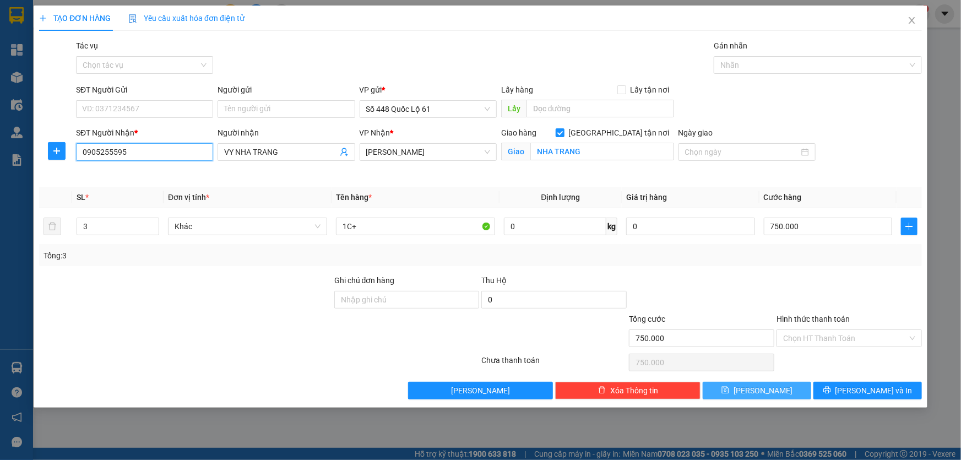
type input "0905255595"
click at [771, 396] on button "[PERSON_NAME]" at bounding box center [757, 391] width 109 height 18
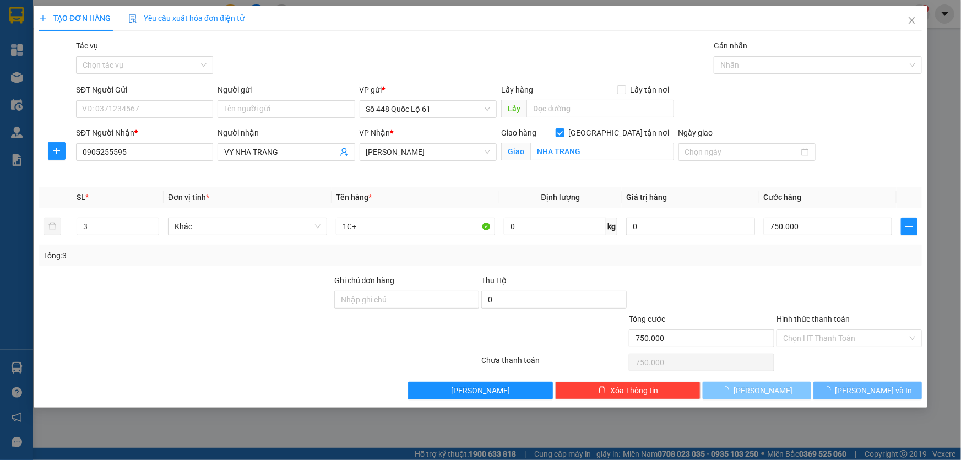
checkbox input "false"
type input "0"
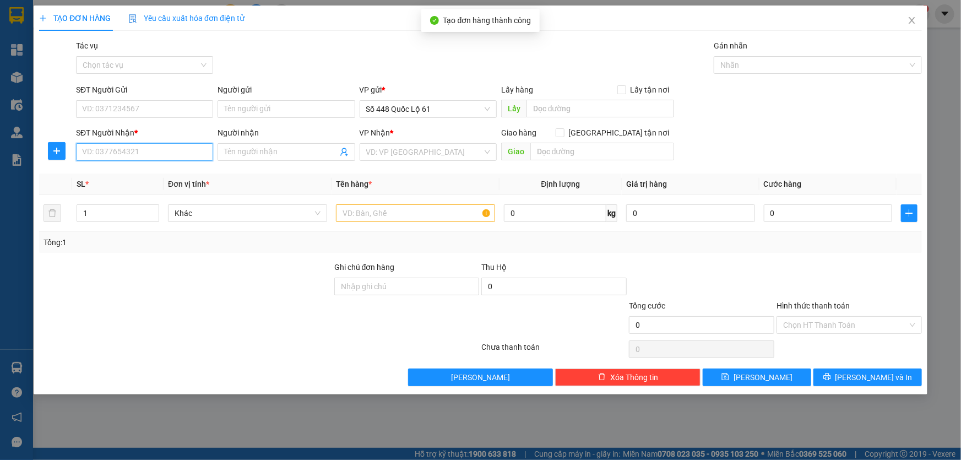
click at [197, 154] on input "SĐT Người Nhận *" at bounding box center [144, 152] width 137 height 18
click at [197, 147] on input "SĐT Người Nhận *" at bounding box center [144, 152] width 137 height 18
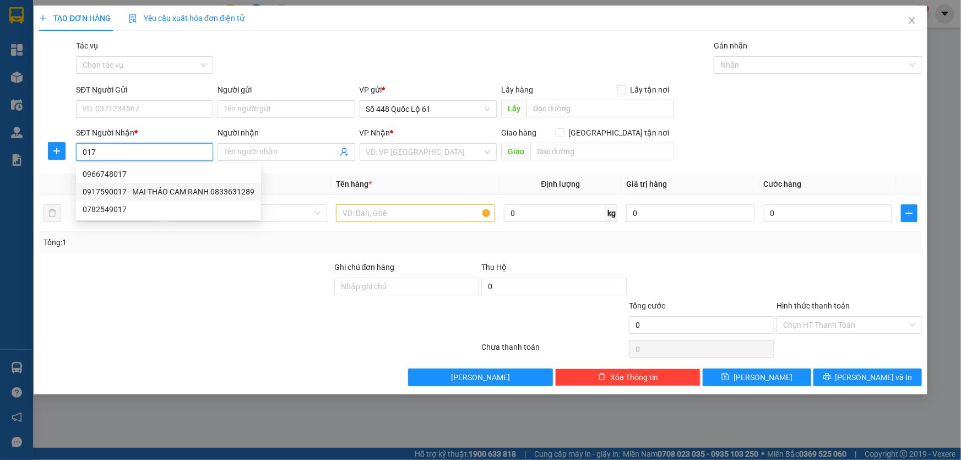
click at [145, 186] on div "0917590017 - MAI THẢO CAM RANH 0833631289" at bounding box center [169, 192] width 172 height 12
type input "0917590017"
type input "[PERSON_NAME] CAM RANH 0833631289"
checkbox input "true"
type input "CAM RANH"
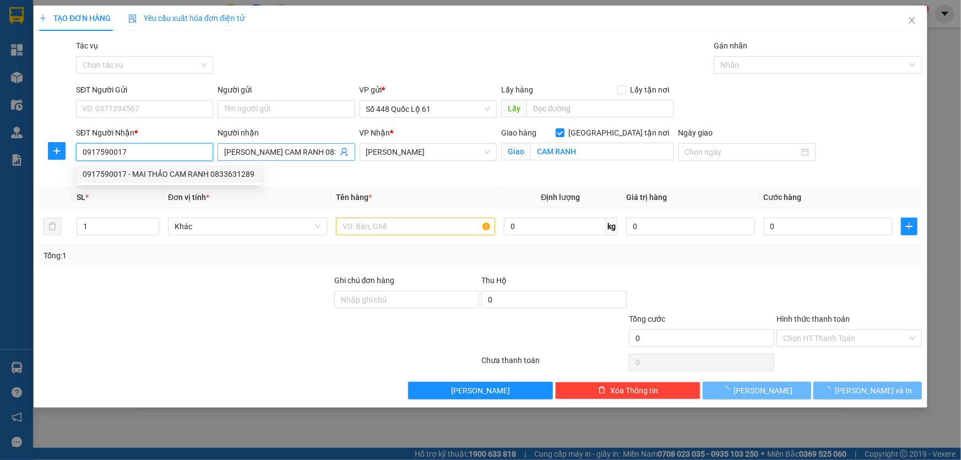
type input "1.000"
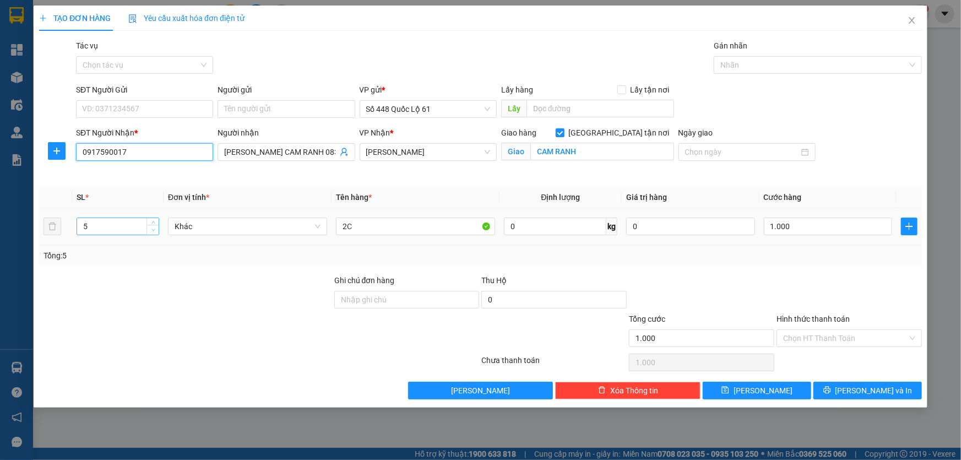
type input "0917590017"
click at [150, 230] on span "down" at bounding box center [153, 230] width 7 height 7
click at [151, 230] on icon "down" at bounding box center [153, 230] width 4 height 4
type input "1"
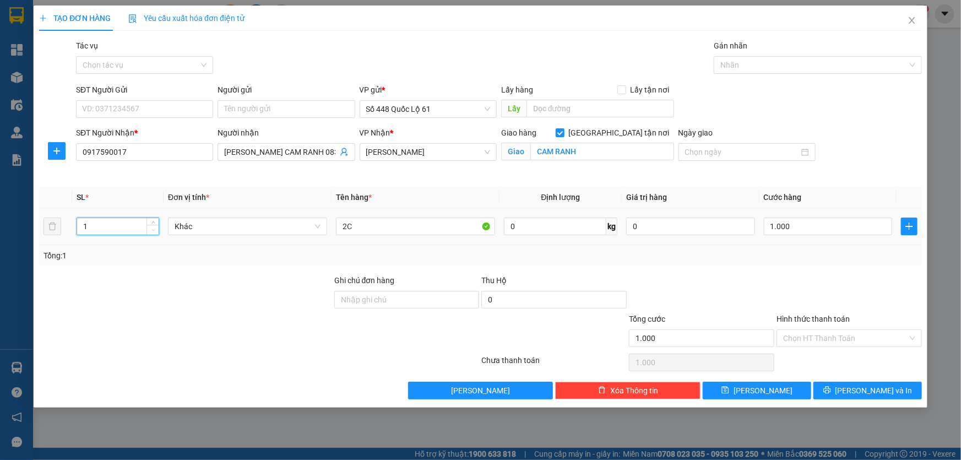
click at [151, 230] on icon "down" at bounding box center [153, 230] width 4 height 4
click at [215, 106] on div "SĐT Người Gửi VD: 0371234567" at bounding box center [145, 103] width 142 height 39
type input "0"
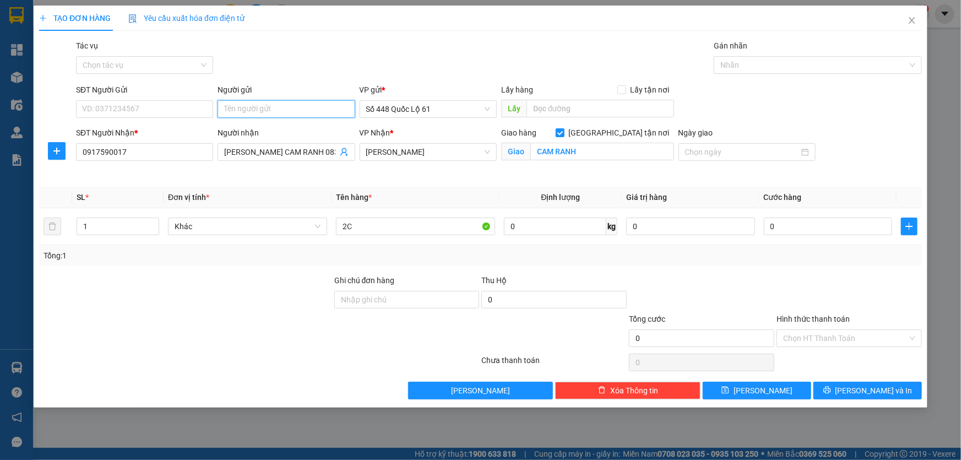
click at [223, 106] on input "Người gửi" at bounding box center [286, 109] width 137 height 18
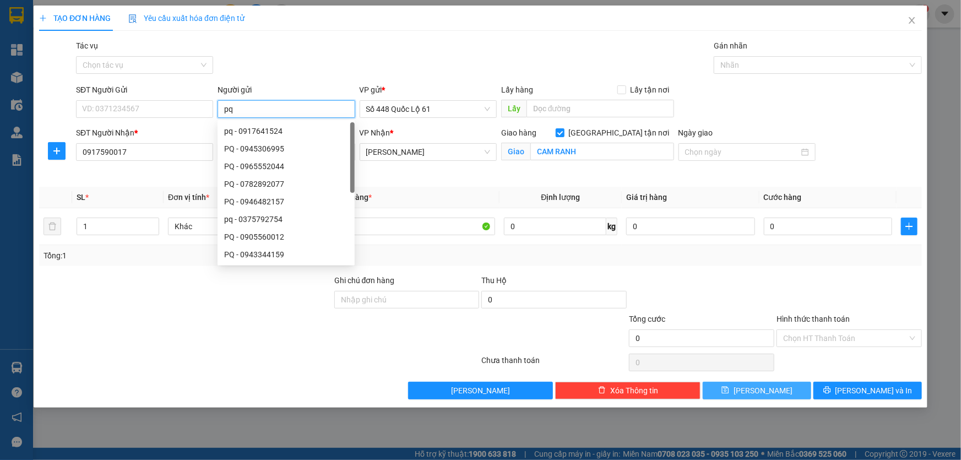
type input "pq"
click at [761, 385] on span "[PERSON_NAME]" at bounding box center [763, 390] width 59 height 12
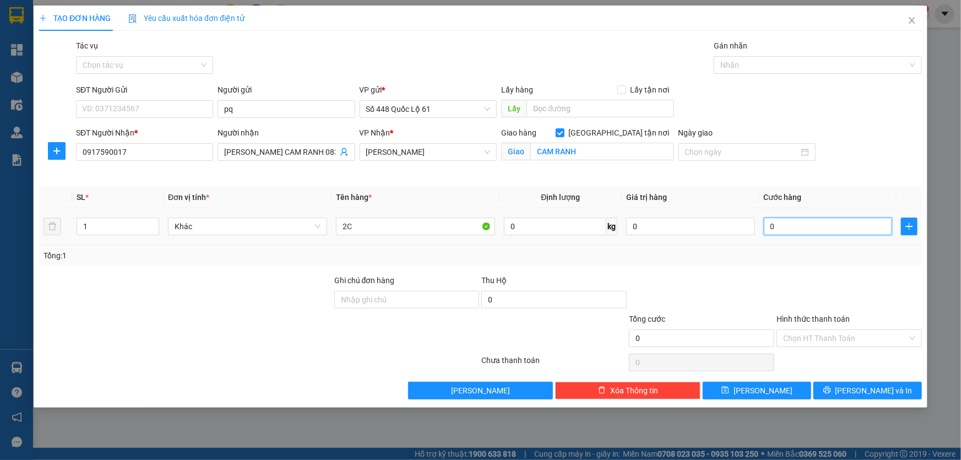
click at [817, 222] on input "0" at bounding box center [828, 227] width 129 height 18
type input "0"
type input "1"
type input "01"
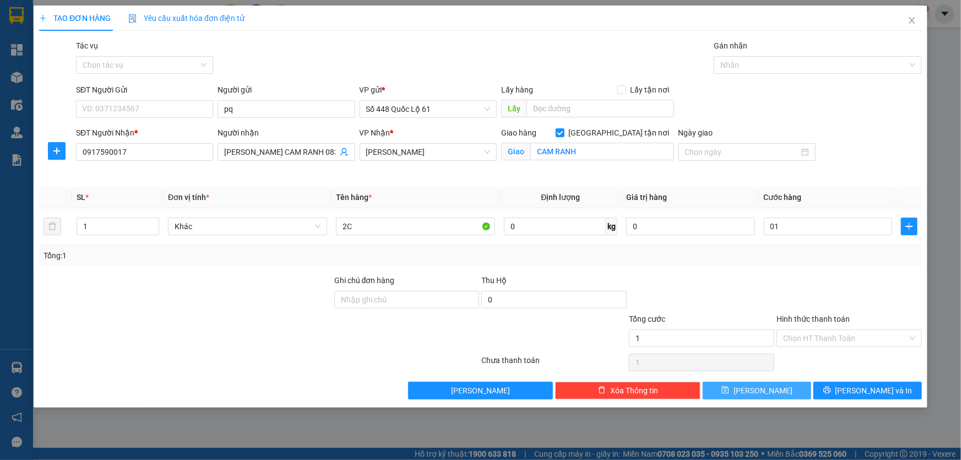
type input "1.000"
click at [782, 382] on button "[PERSON_NAME]" at bounding box center [757, 391] width 109 height 18
checkbox input "false"
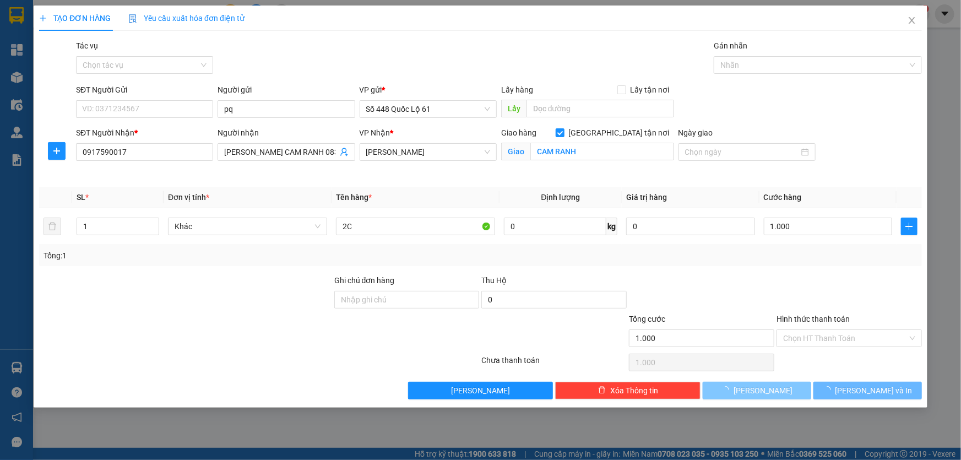
type input "0"
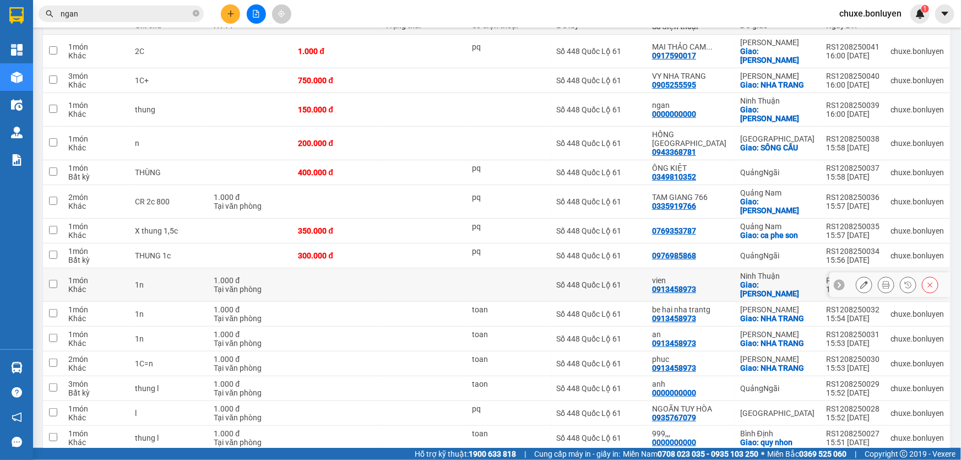
scroll to position [100, 0]
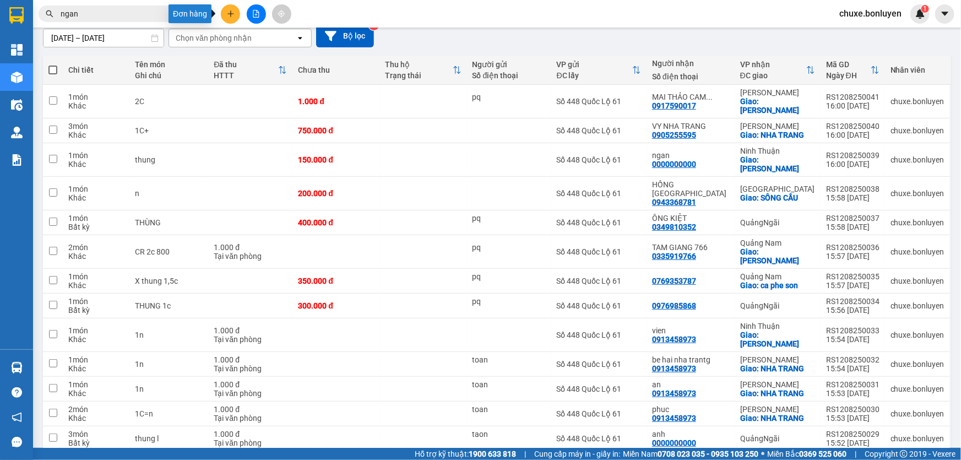
click at [231, 17] on icon "plus" at bounding box center [231, 14] width 8 height 8
click at [263, 37] on div "Tạo đơn hàng" at bounding box center [274, 41] width 48 height 12
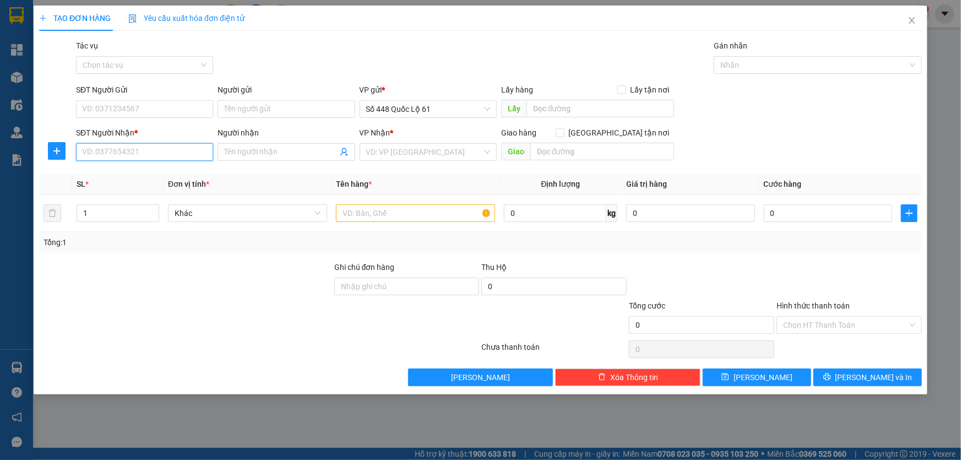
click at [151, 146] on input "SĐT Người Nhận *" at bounding box center [144, 152] width 137 height 18
type input "0934819868"
click at [166, 177] on div "0934819868 - CX 86 [PERSON_NAME]" at bounding box center [148, 174] width 131 height 12
type input "CX 86 [PERSON_NAME]"
checkbox input "true"
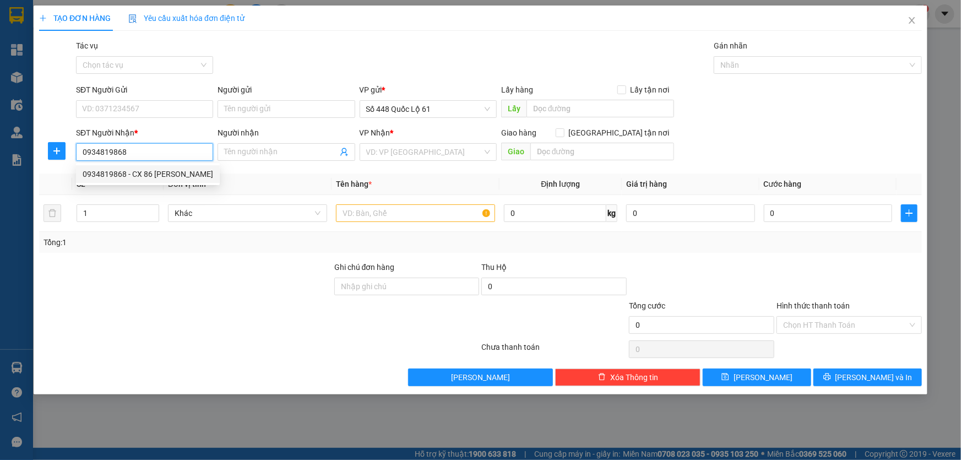
type input "CX 86 [PERSON_NAME]"
type input "450.000"
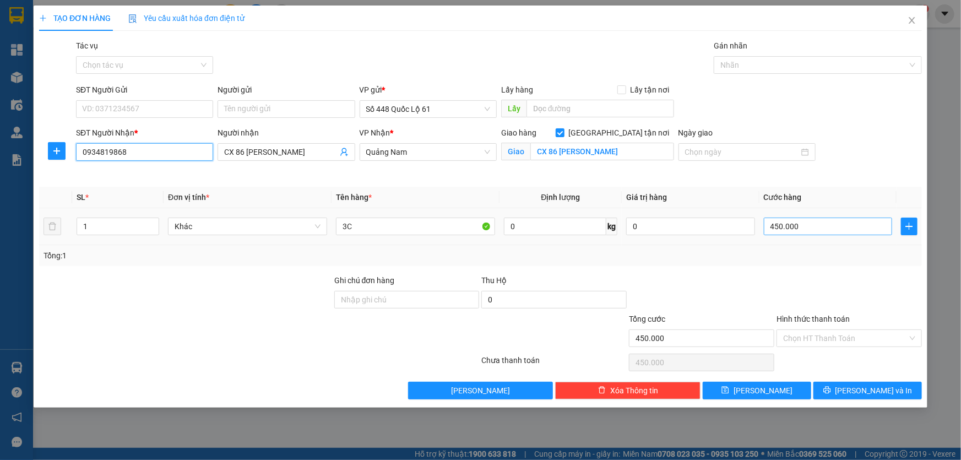
type input "0934819868"
click at [792, 234] on input "450.000" at bounding box center [828, 227] width 129 height 18
type input "5"
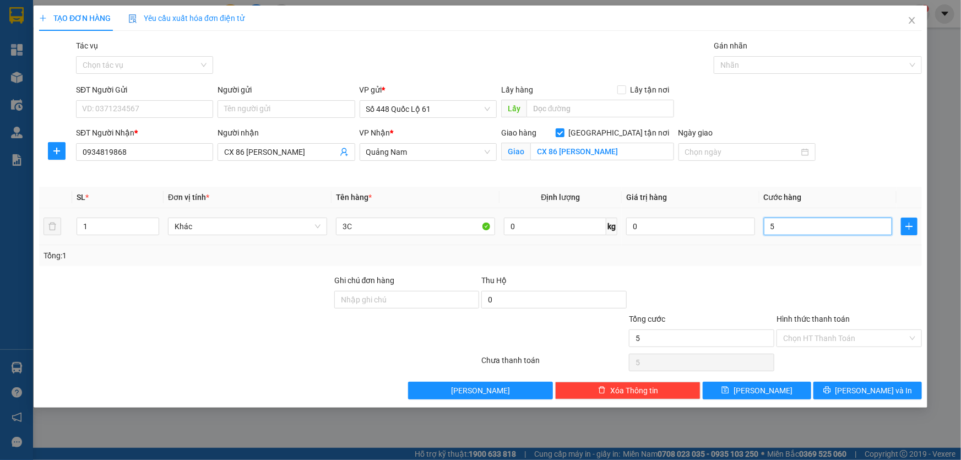
type input "50"
type input "500"
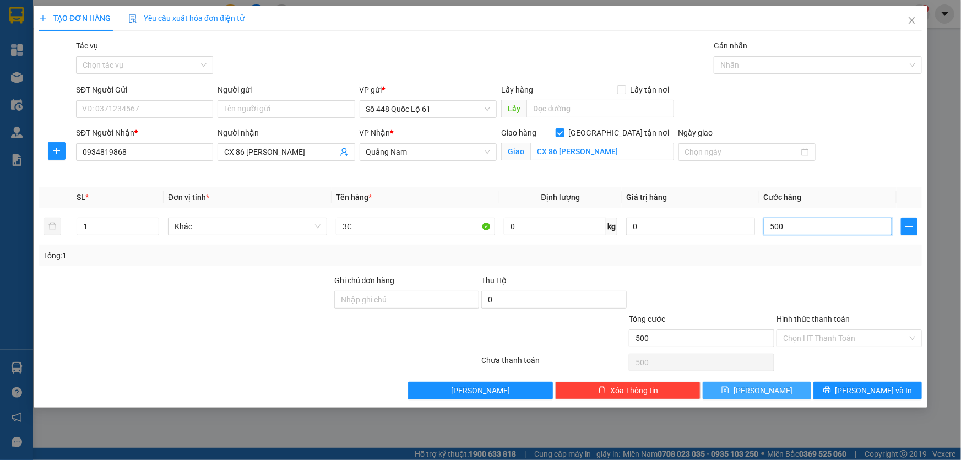
type input "500"
type input "500.000"
click at [771, 386] on button "[PERSON_NAME]" at bounding box center [757, 391] width 109 height 18
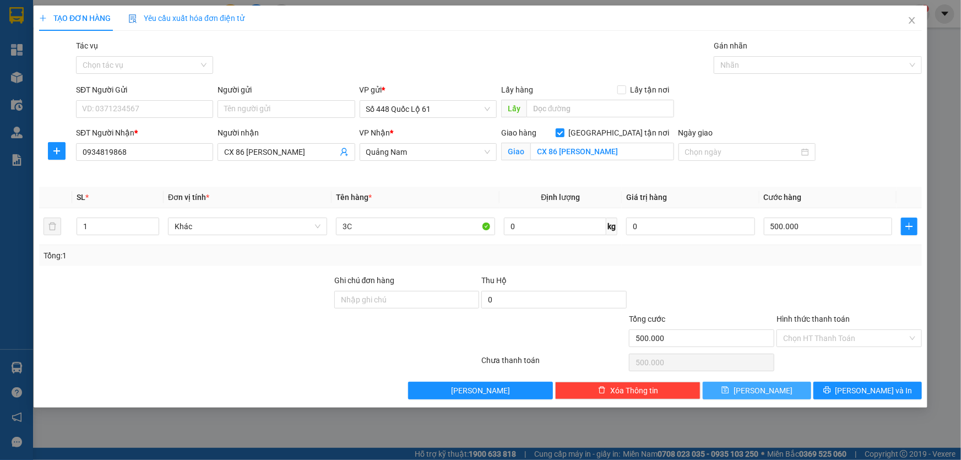
checkbox input "false"
type input "0"
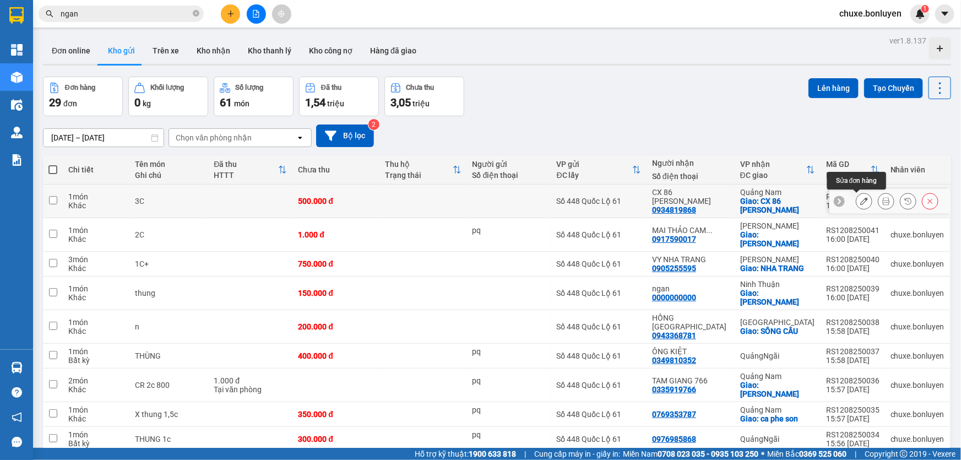
click at [860, 200] on icon at bounding box center [864, 201] width 8 height 8
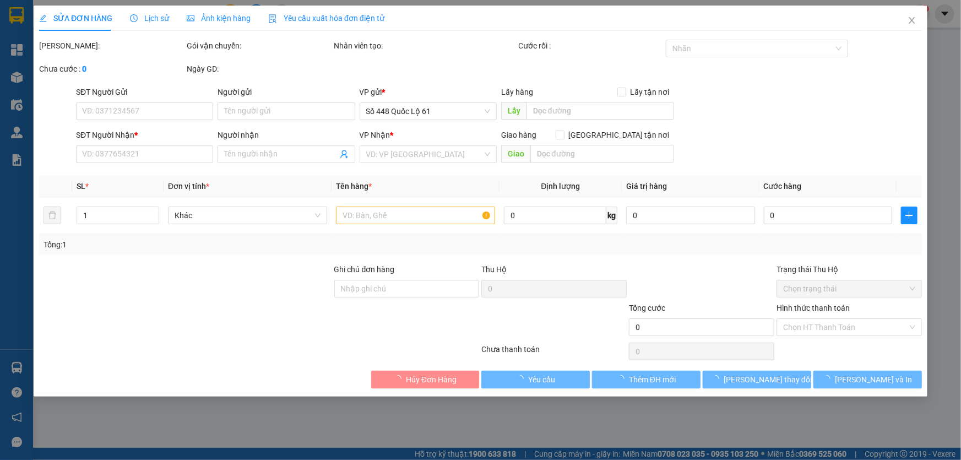
type input "0934819868"
type input "CX 86 [PERSON_NAME]"
checkbox input "true"
type input "CX 86 [PERSON_NAME]"
type input "500.000"
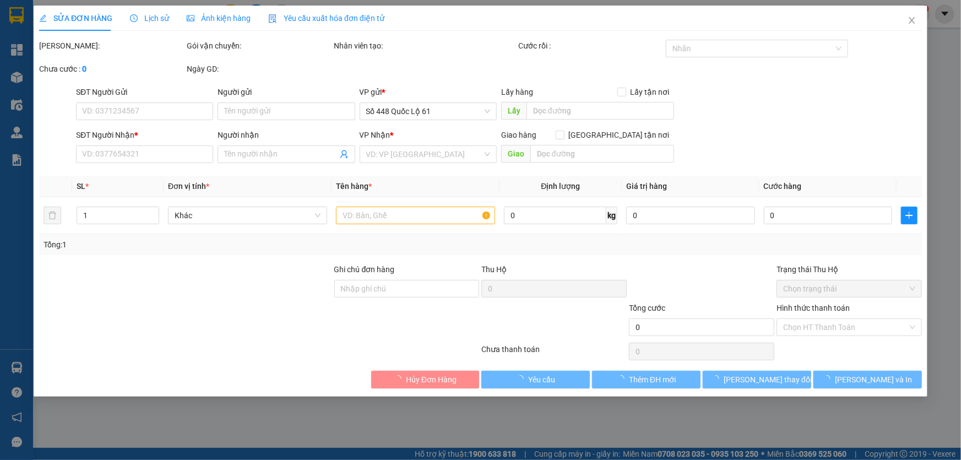
type input "500.000"
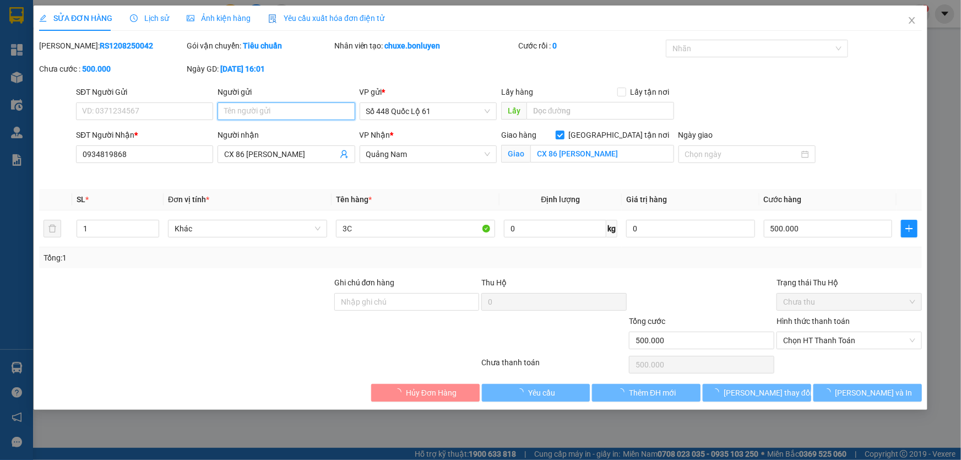
click at [263, 110] on input "Người gửi" at bounding box center [286, 111] width 137 height 18
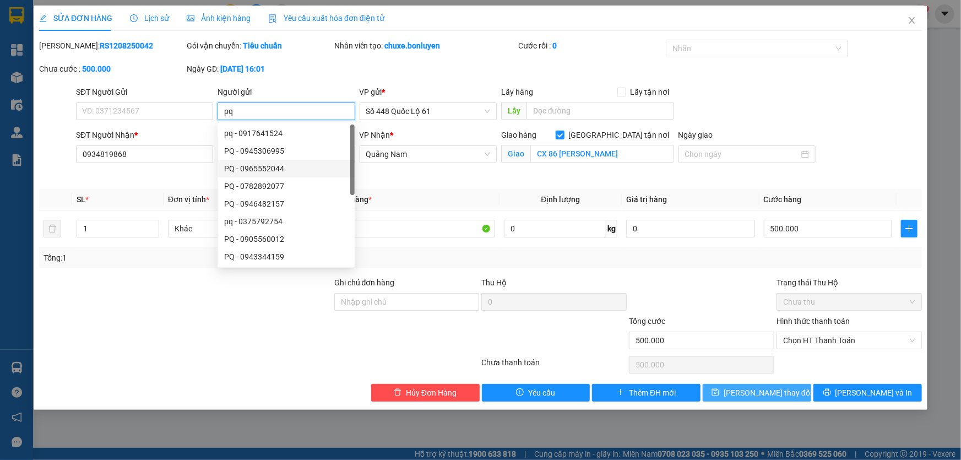
type input "pq"
click at [762, 391] on span "[PERSON_NAME] thay đổi" at bounding box center [768, 393] width 88 height 12
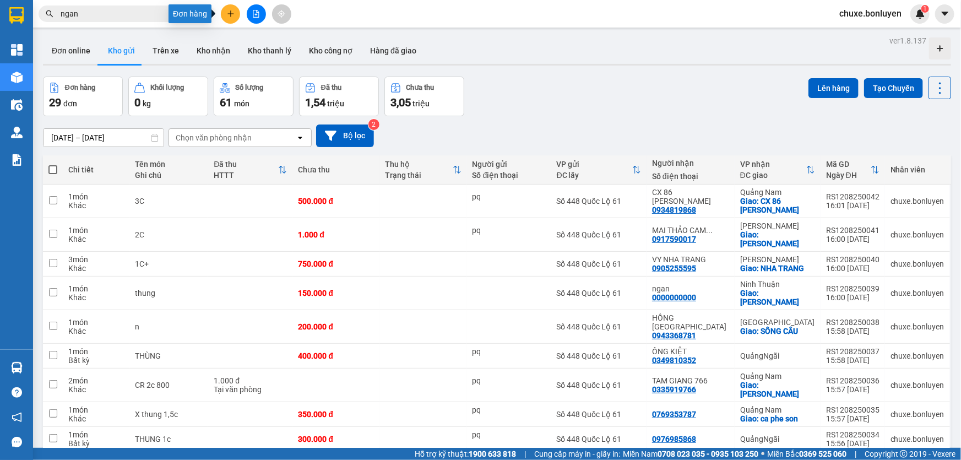
click at [236, 16] on button at bounding box center [230, 13] width 19 height 19
click at [273, 39] on div "Tạo đơn hàng" at bounding box center [274, 41] width 48 height 12
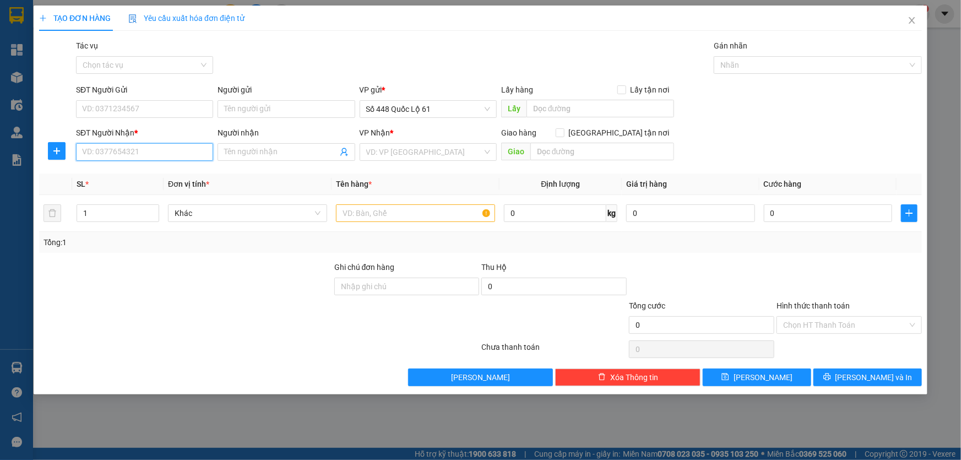
click at [183, 153] on input "SĐT Người Nhận *" at bounding box center [144, 152] width 137 height 18
click at [230, 154] on input "Người nhận" at bounding box center [280, 152] width 113 height 12
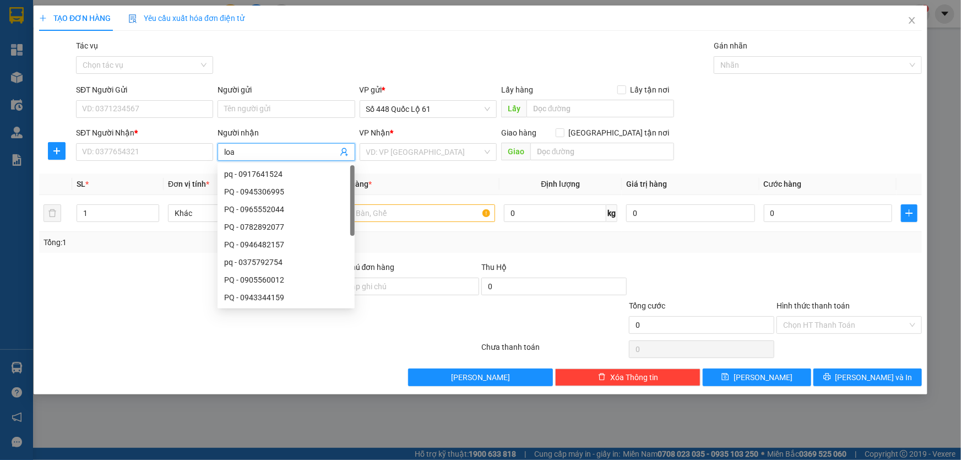
type input "loan"
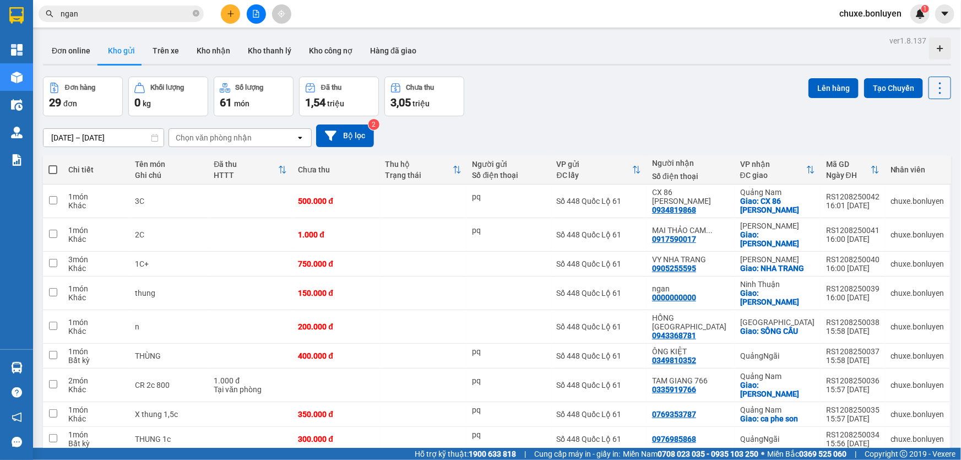
click at [109, 17] on input "ngan" at bounding box center [126, 14] width 130 height 12
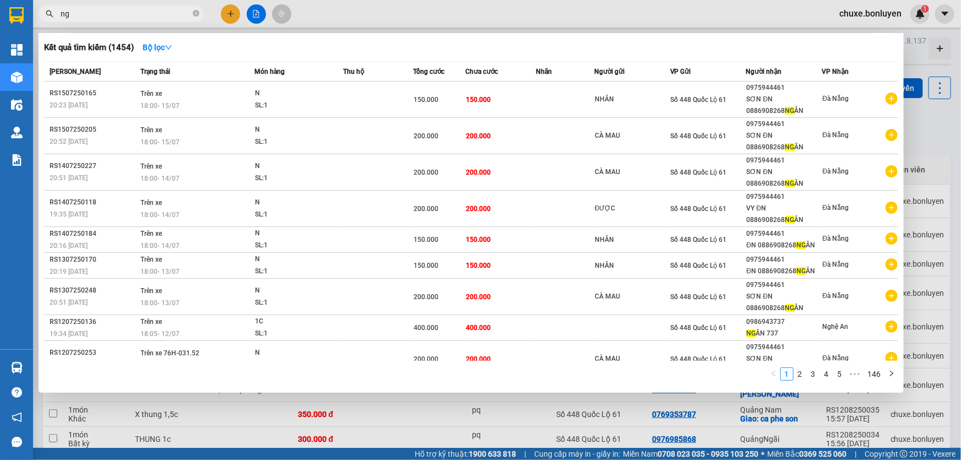
type input "n"
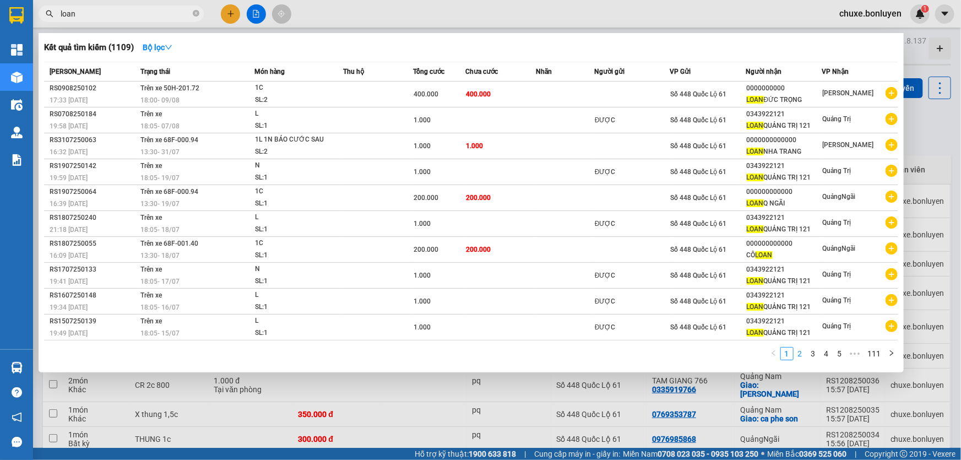
click at [800, 356] on link "2" at bounding box center [800, 354] width 12 height 12
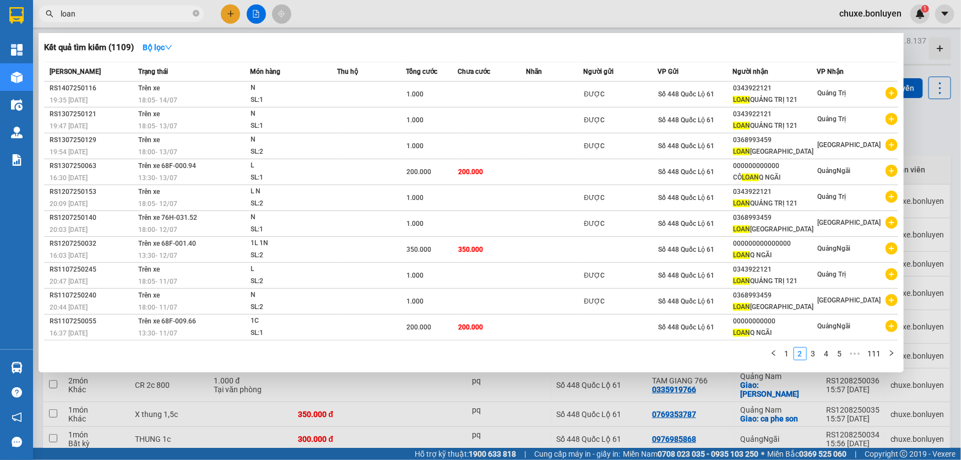
click at [90, 12] on input "loan" at bounding box center [126, 14] width 130 height 12
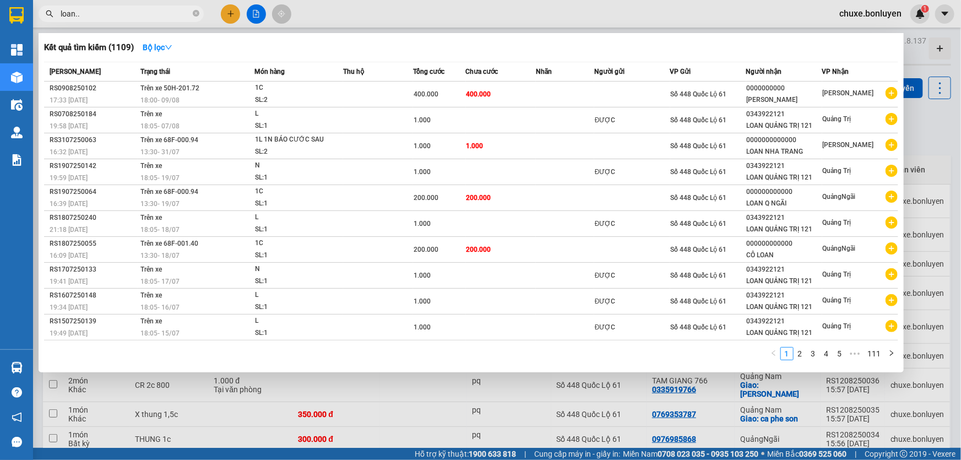
type input "loan.."
click at [225, 16] on div at bounding box center [480, 230] width 961 height 460
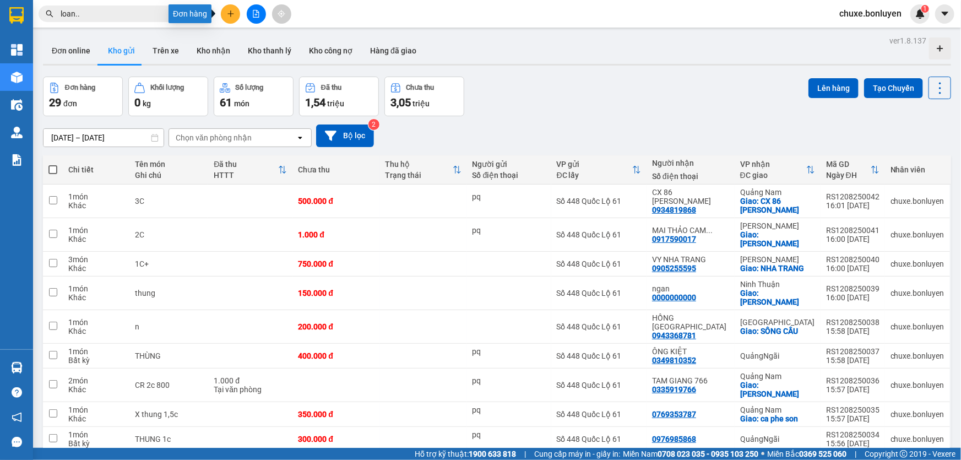
click at [230, 15] on icon "plus" at bounding box center [231, 14] width 8 height 8
click at [273, 42] on div "Tạo đơn hàng" at bounding box center [274, 41] width 48 height 12
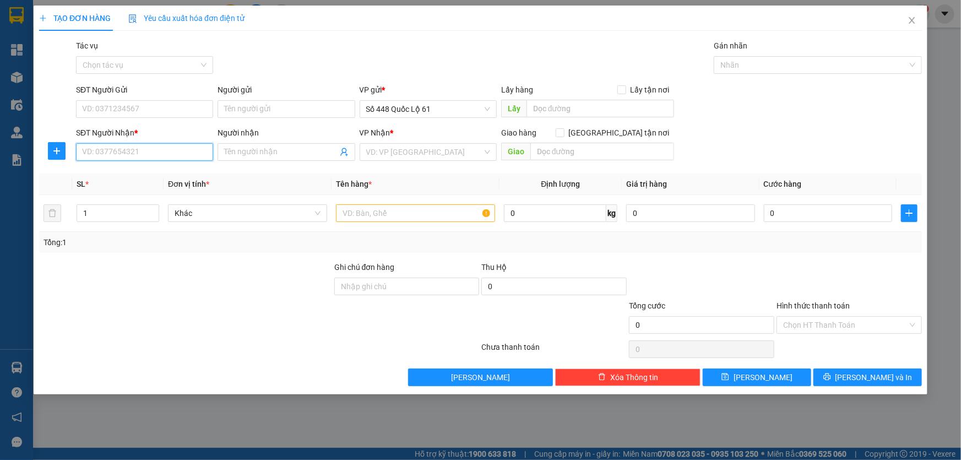
click at [142, 148] on input "SĐT Người Nhận *" at bounding box center [144, 152] width 137 height 18
type input "0000000000000"
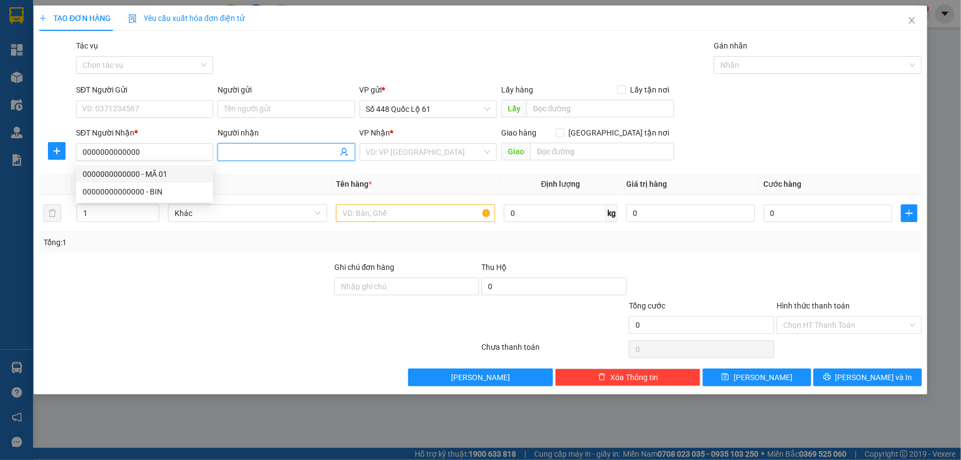
click at [254, 154] on input "Người nhận" at bounding box center [280, 152] width 113 height 12
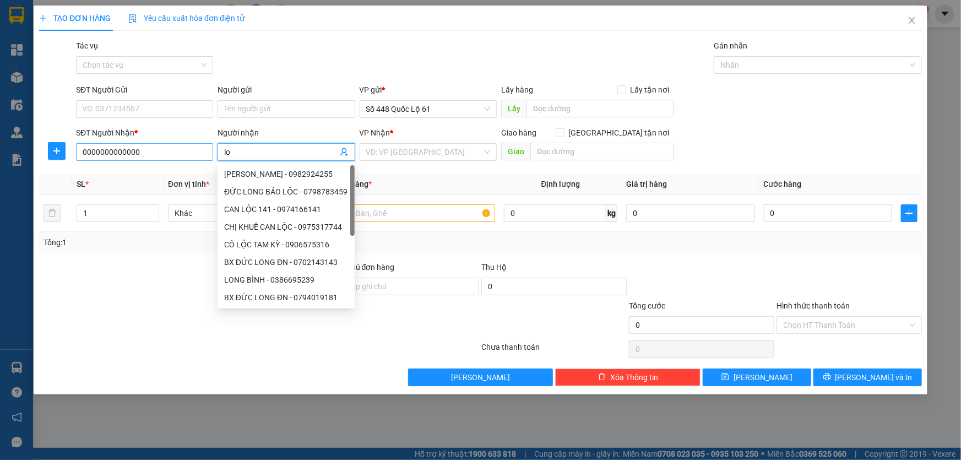
type input "lo"
click at [169, 157] on input "0000000000000" at bounding box center [144, 152] width 137 height 18
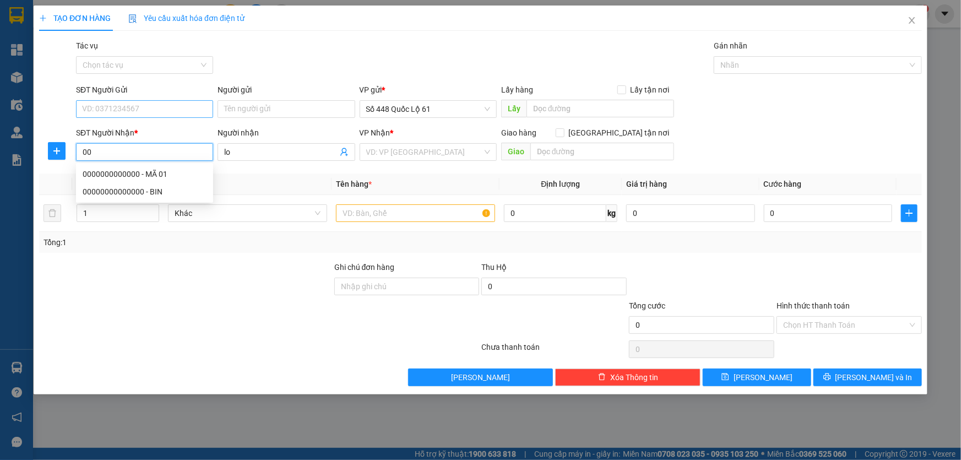
type input "0"
type input "1"
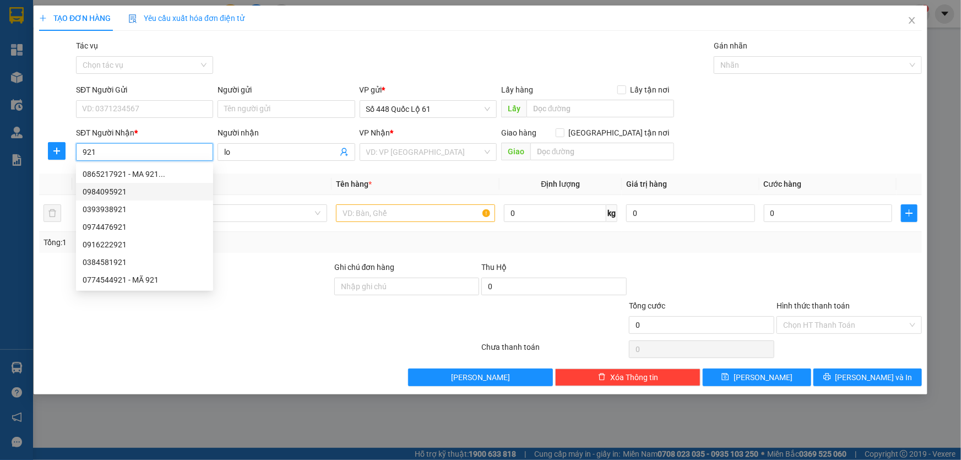
click at [96, 192] on div "0984095921" at bounding box center [145, 192] width 124 height 12
type input "0984095921"
checkbox input "true"
type input "BÌNH DƯƠNG CX 22"
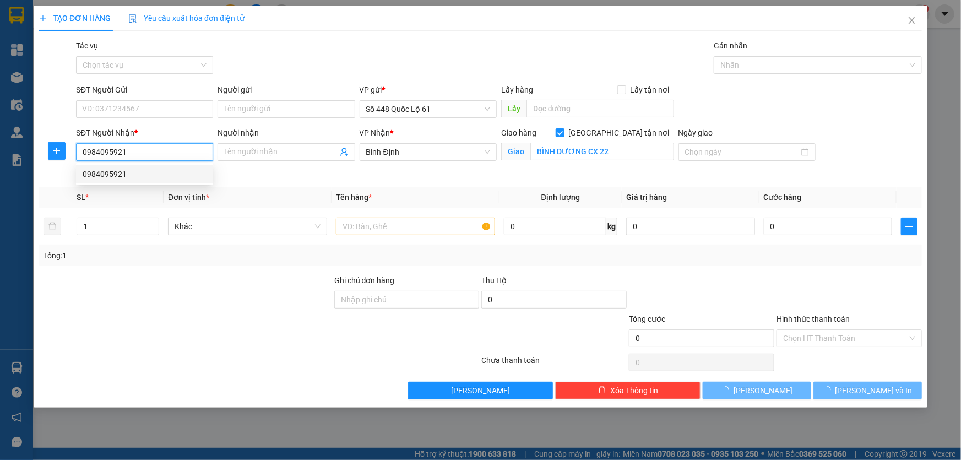
type input "250.000"
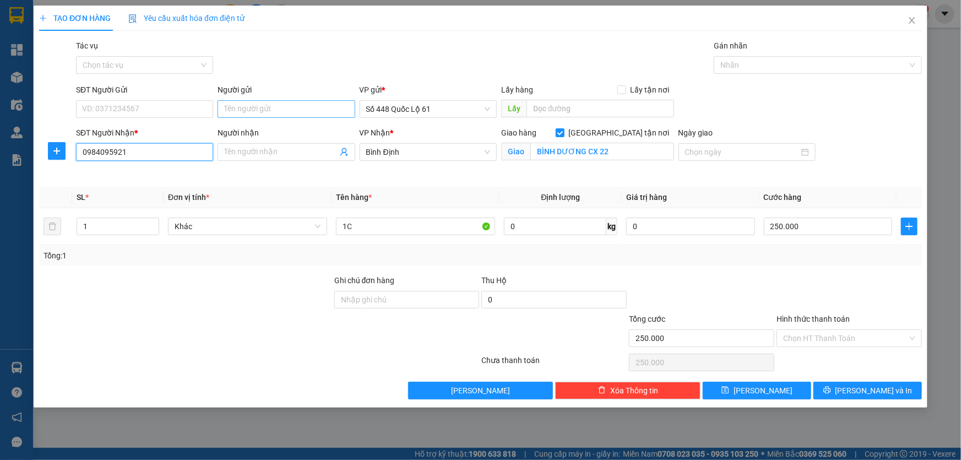
type input "0984095921"
click at [278, 110] on input "Người gửi" at bounding box center [286, 109] width 137 height 18
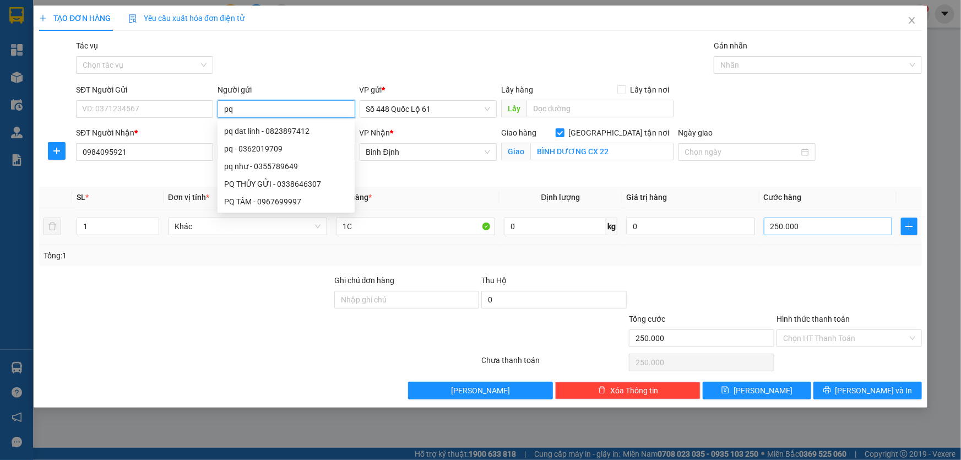
type input "pq"
click at [817, 232] on input "250.000" at bounding box center [828, 227] width 129 height 18
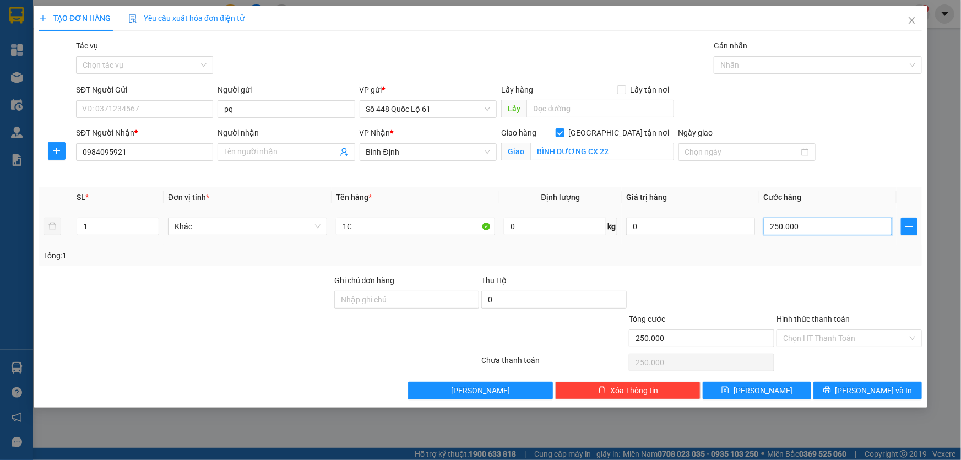
type input "3"
type input "0"
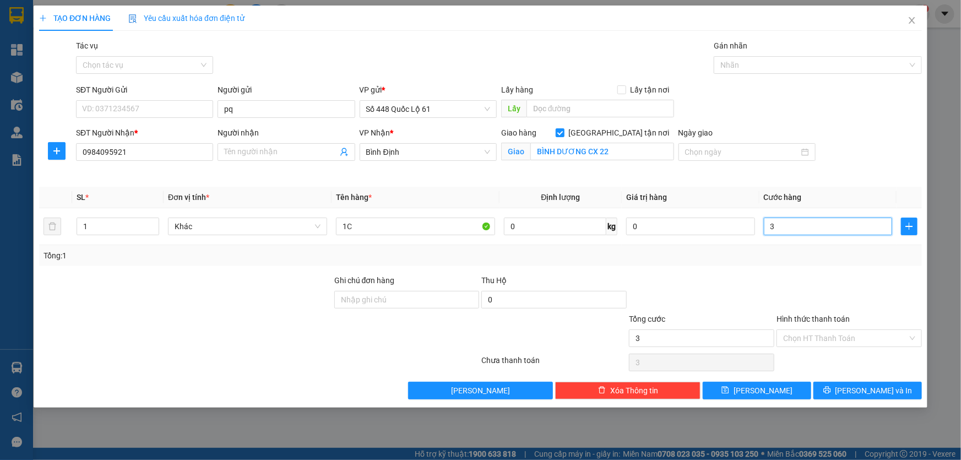
type input "0"
type input "2"
type input "02"
type input "25"
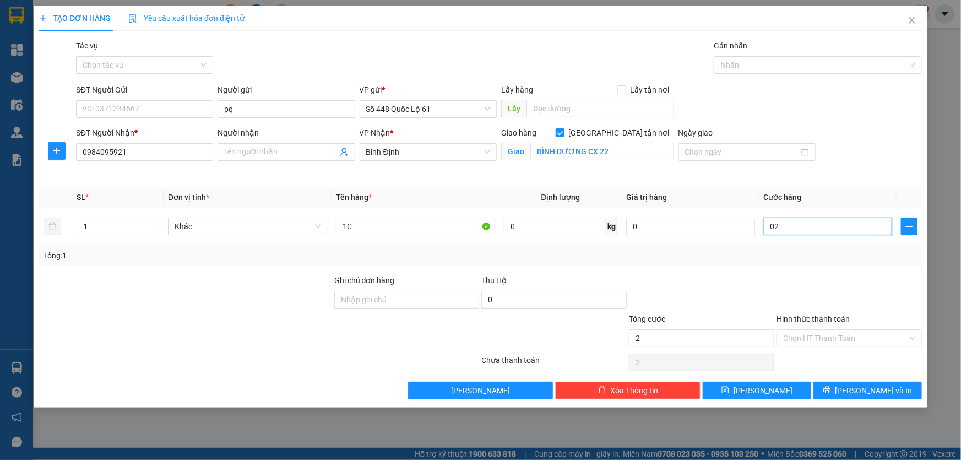
type input "25"
type input "025"
type input "250"
type input "0.250"
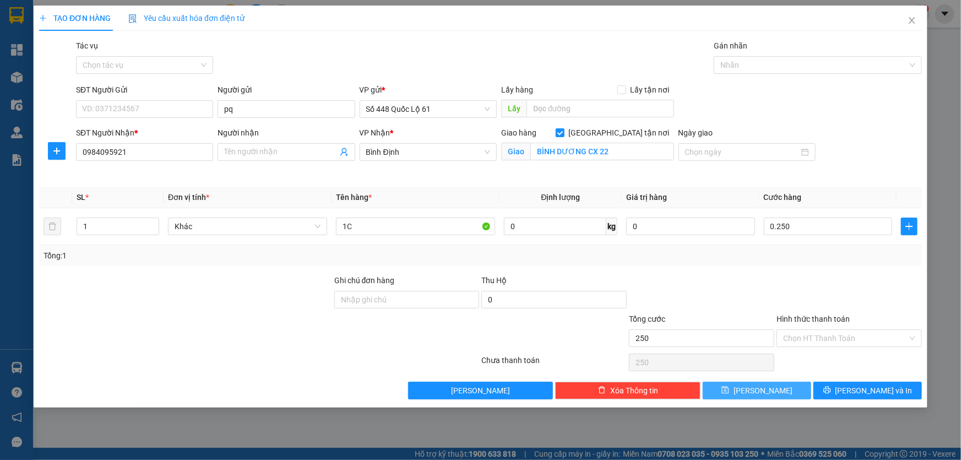
type input "250.000"
click at [770, 391] on button "[PERSON_NAME]" at bounding box center [757, 391] width 109 height 18
checkbox input "false"
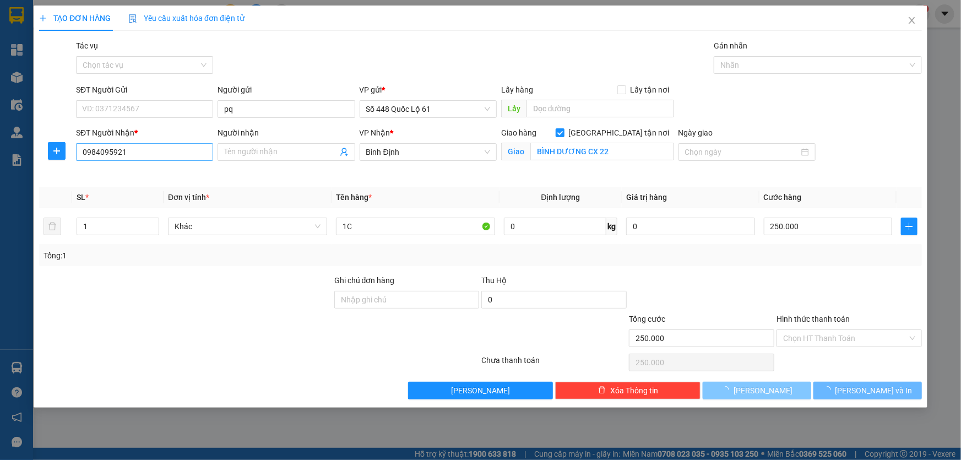
type input "0"
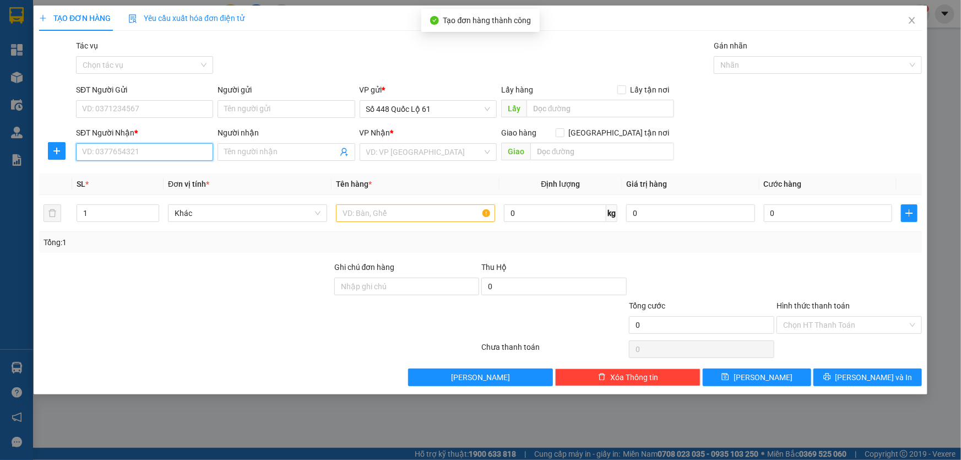
click at [187, 148] on input "SĐT Người Nhận *" at bounding box center [144, 152] width 137 height 18
type input "0392111007"
click at [128, 173] on div "0392111007" at bounding box center [145, 174] width 124 height 12
checkbox input "true"
type input "my thang"
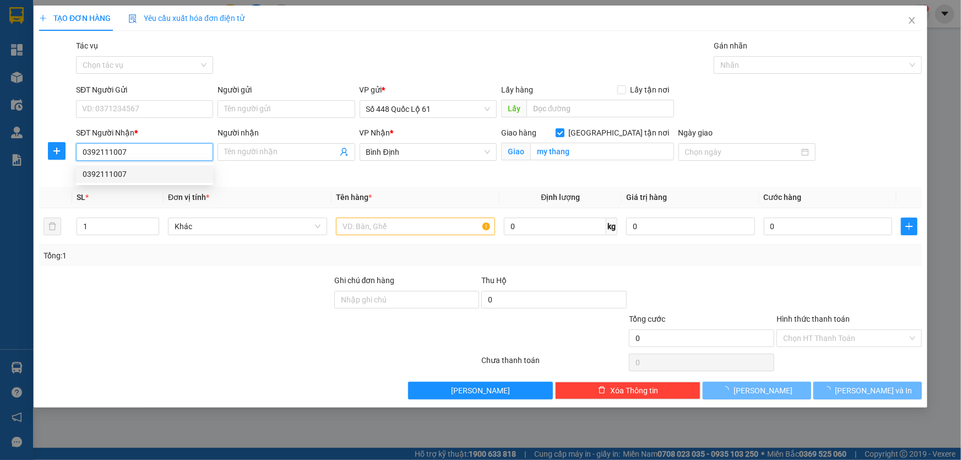
type input "1.000"
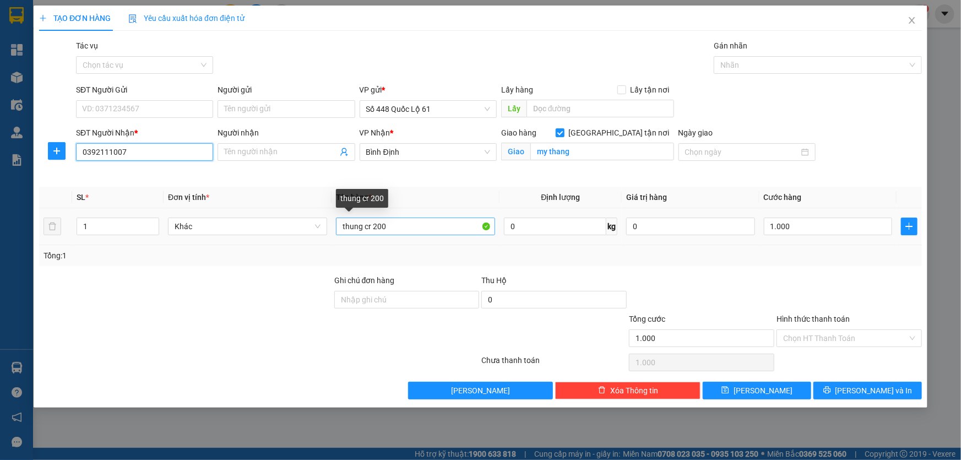
type input "0392111007"
click at [389, 226] on input "thung cr 200" at bounding box center [415, 227] width 159 height 18
type input "thung n"
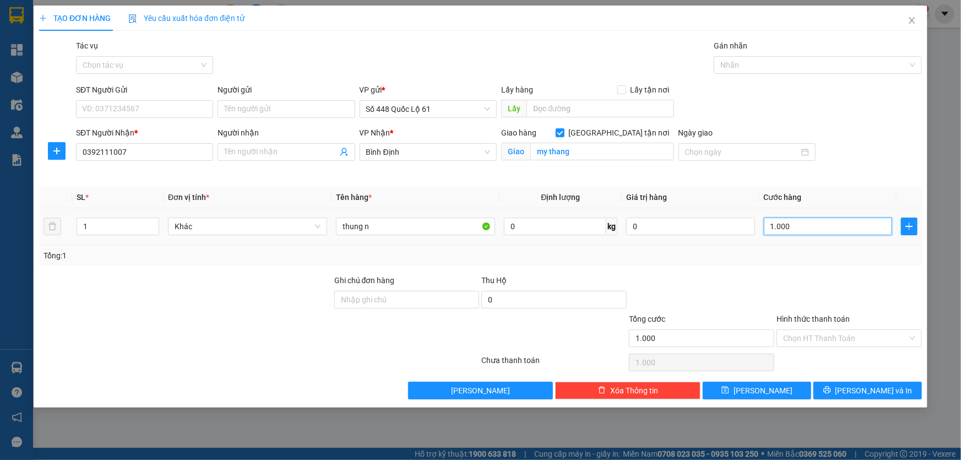
click at [800, 230] on input "1.000" at bounding box center [828, 227] width 129 height 18
type input "2"
type input "20"
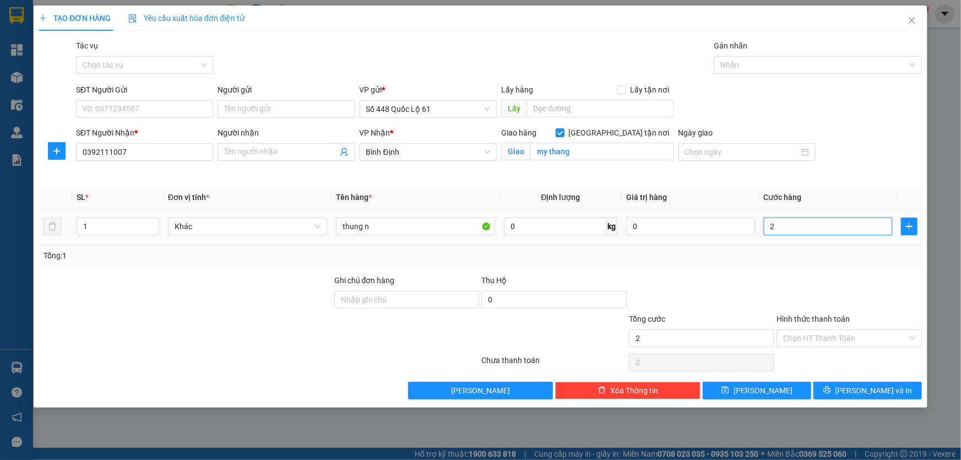
type input "20"
type input "200"
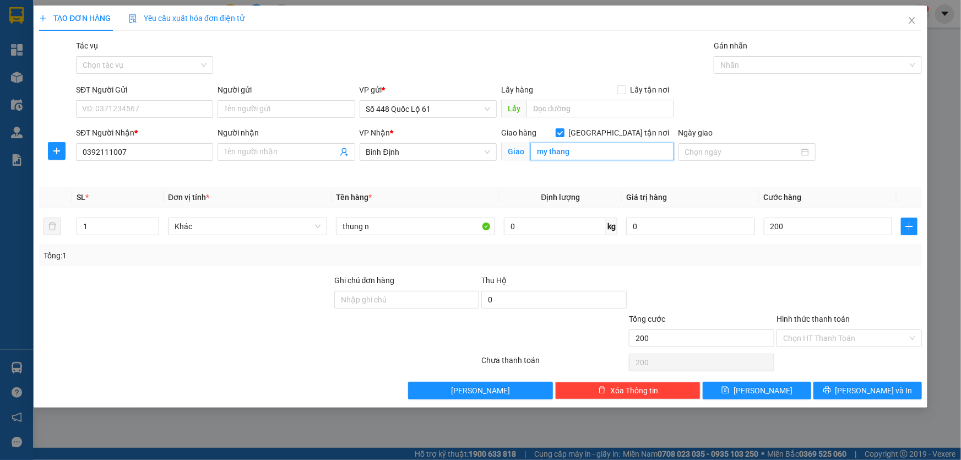
type input "200.000"
click at [579, 155] on input "my thang" at bounding box center [602, 152] width 144 height 18
click at [563, 134] on input "[GEOGRAPHIC_DATA] tận nơi" at bounding box center [560, 132] width 8 height 8
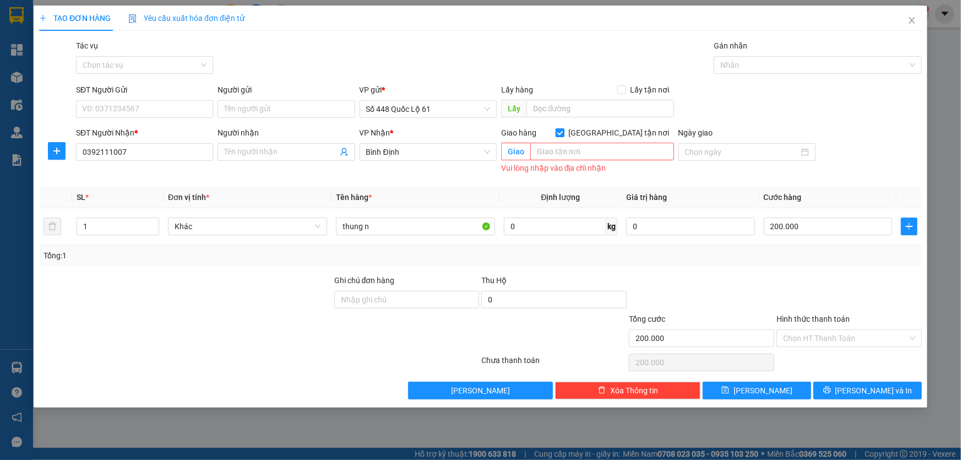
checkbox input "false"
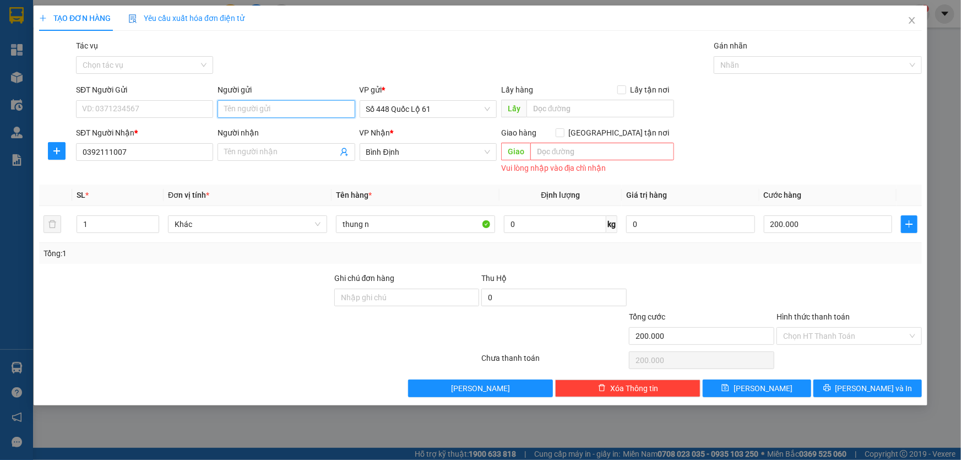
click at [310, 115] on input "Người gửi" at bounding box center [286, 109] width 137 height 18
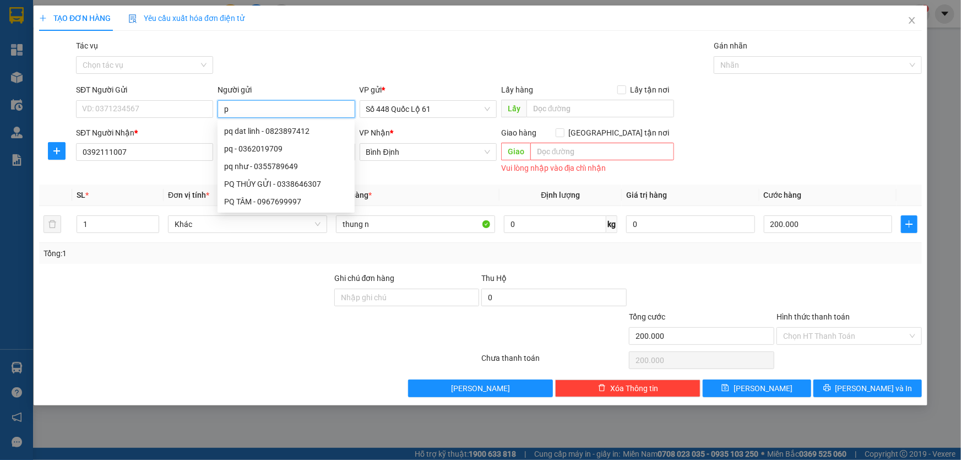
type input "p"
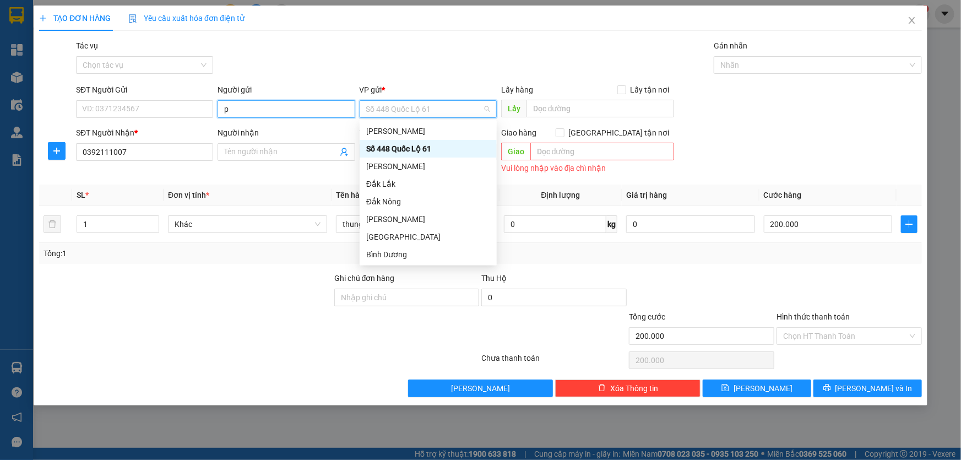
click at [277, 112] on input "p" at bounding box center [286, 109] width 137 height 18
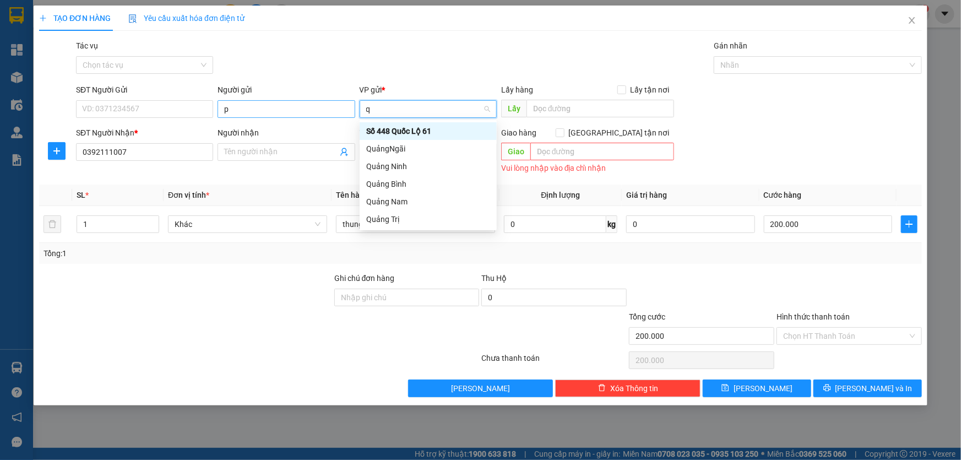
type input "q"
click at [241, 105] on input "p" at bounding box center [286, 109] width 137 height 18
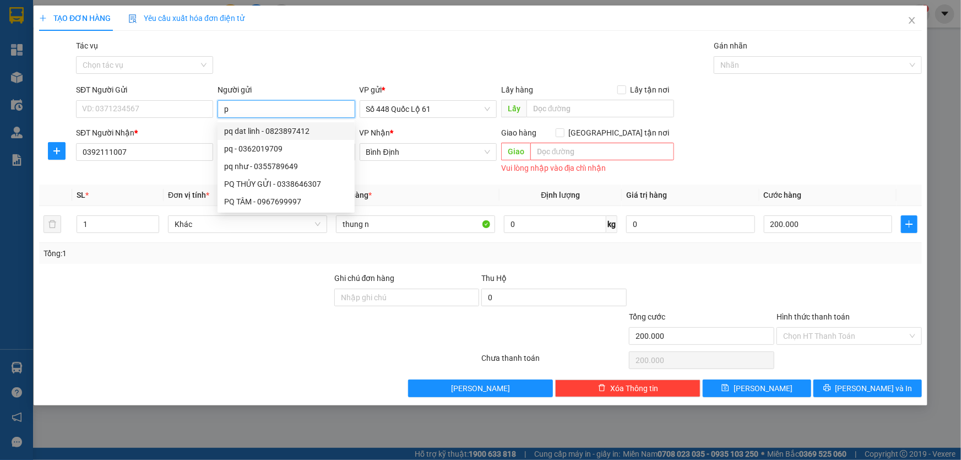
click at [245, 111] on input "p" at bounding box center [286, 109] width 137 height 18
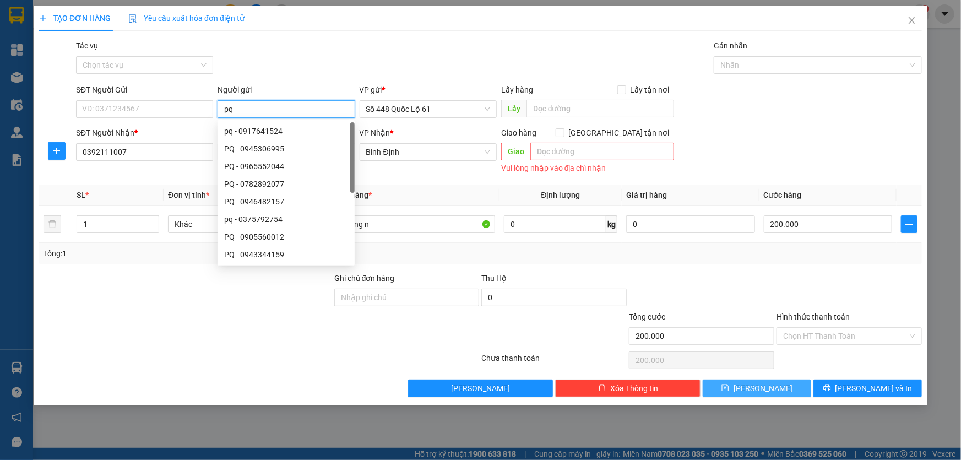
type input "pq"
click at [782, 382] on button "[PERSON_NAME]" at bounding box center [757, 389] width 109 height 18
type input "0"
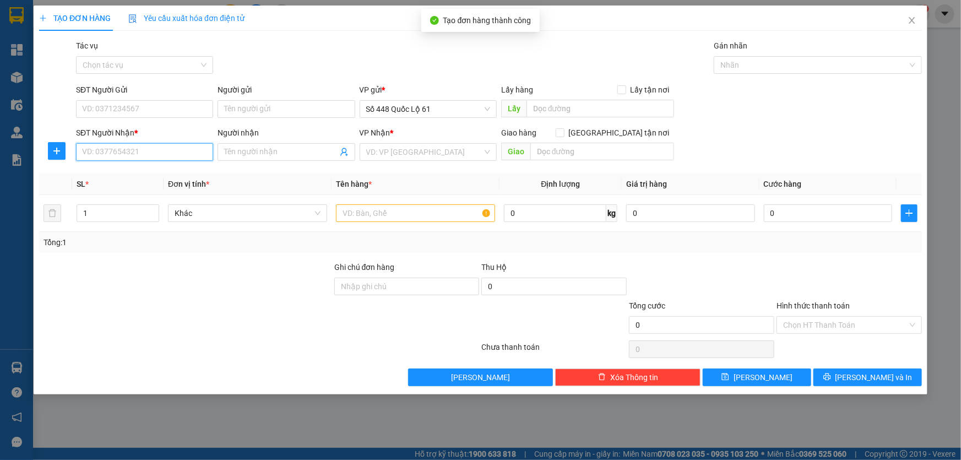
click at [139, 153] on input "SĐT Người Nhận *" at bounding box center [144, 152] width 137 height 18
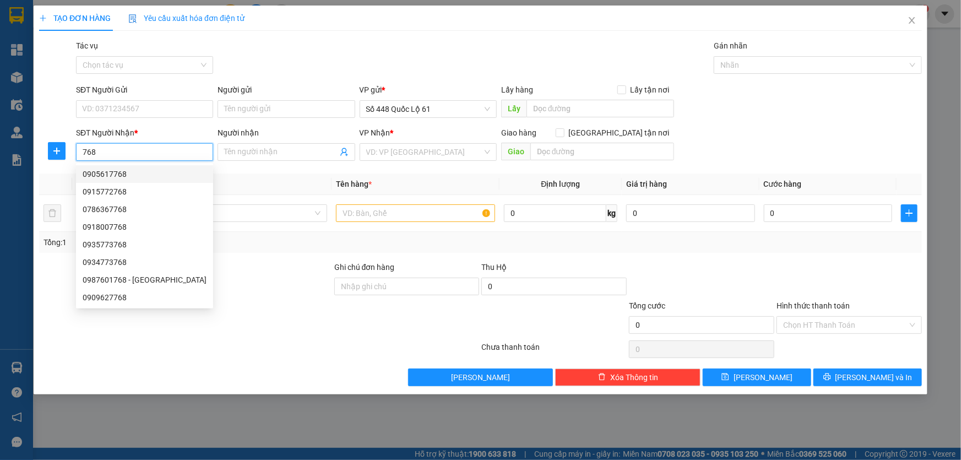
click at [78, 148] on input "768" at bounding box center [144, 152] width 137 height 18
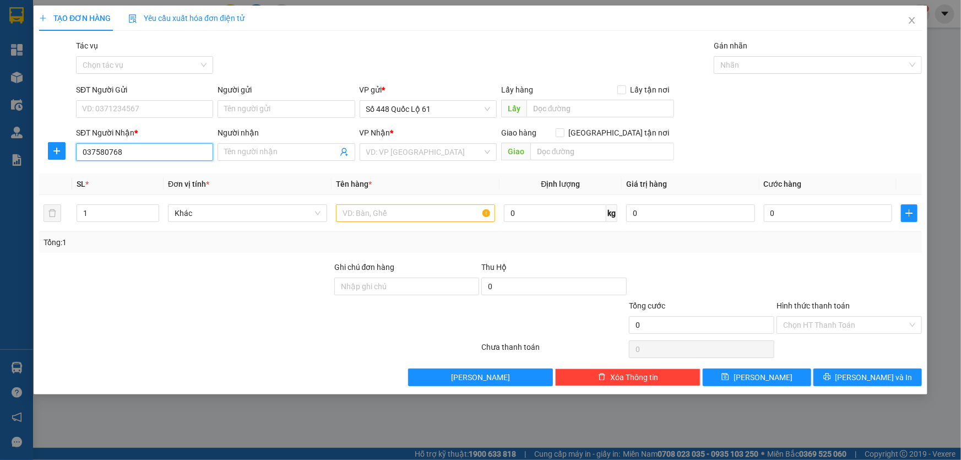
type input "0375800768"
click at [109, 171] on div "0375800768" at bounding box center [145, 174] width 124 height 12
checkbox input "true"
type input "caphe son"
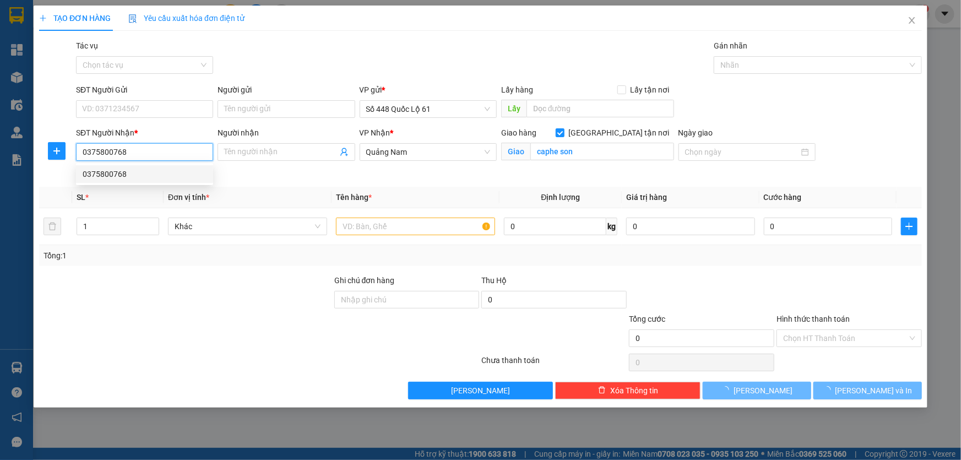
type input "1.000"
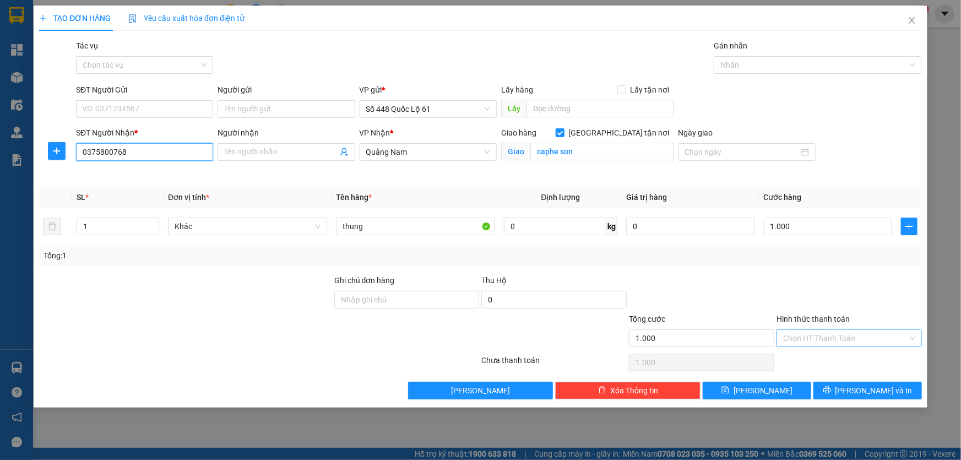
type input "0375800768"
click at [801, 331] on input "Hình thức thanh toán" at bounding box center [845, 338] width 124 height 17
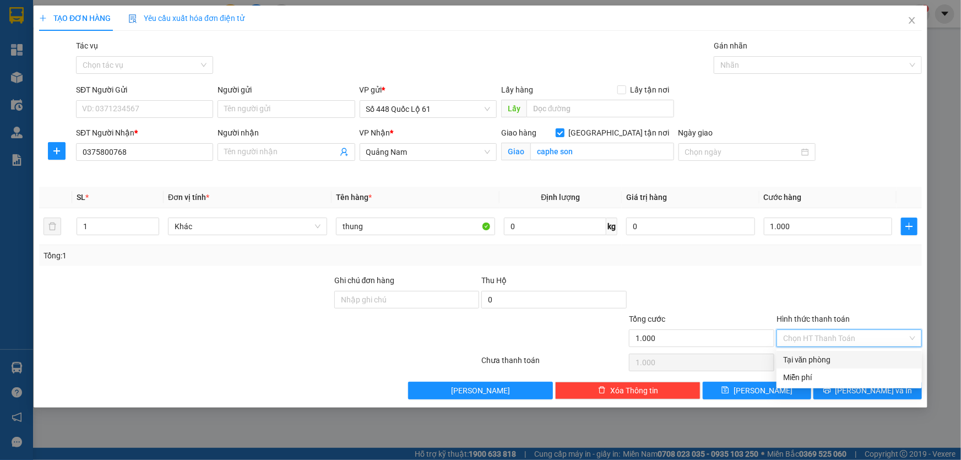
click at [803, 362] on div "Tại văn phòng" at bounding box center [849, 360] width 132 height 12
type input "0"
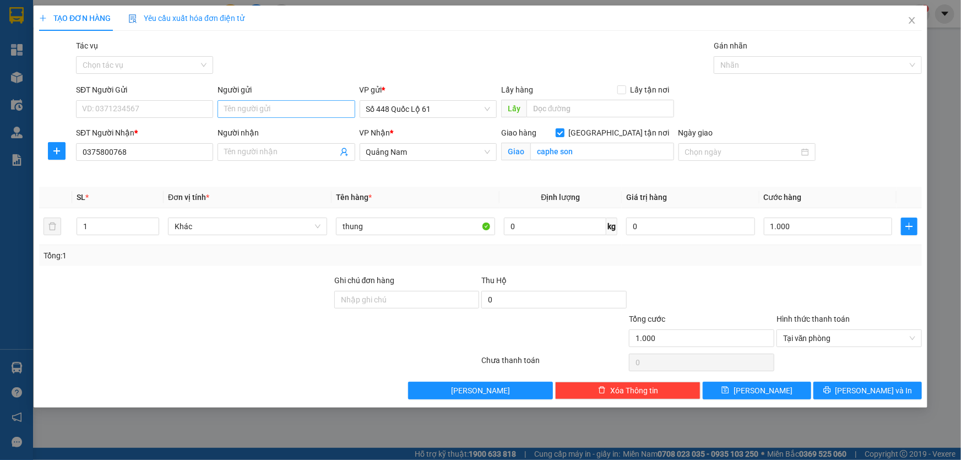
drag, startPoint x: 258, startPoint y: 94, endPoint x: 261, endPoint y: 103, distance: 9.9
click at [258, 94] on div "Người gửi" at bounding box center [286, 90] width 137 height 12
click at [258, 100] on input "Người gửi" at bounding box center [286, 109] width 137 height 18
click at [263, 109] on input "Người gửi" at bounding box center [286, 109] width 137 height 18
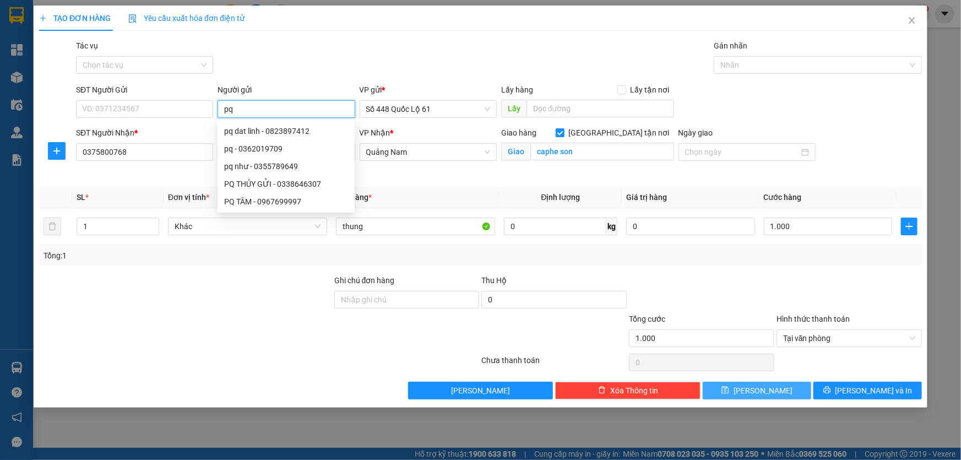
type input "pq"
click at [791, 384] on button "[PERSON_NAME]" at bounding box center [757, 391] width 109 height 18
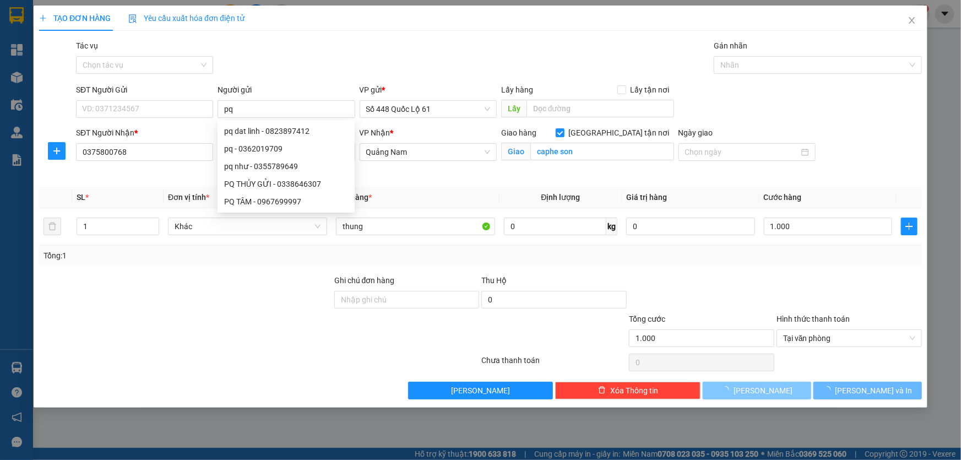
checkbox input "false"
type input "0"
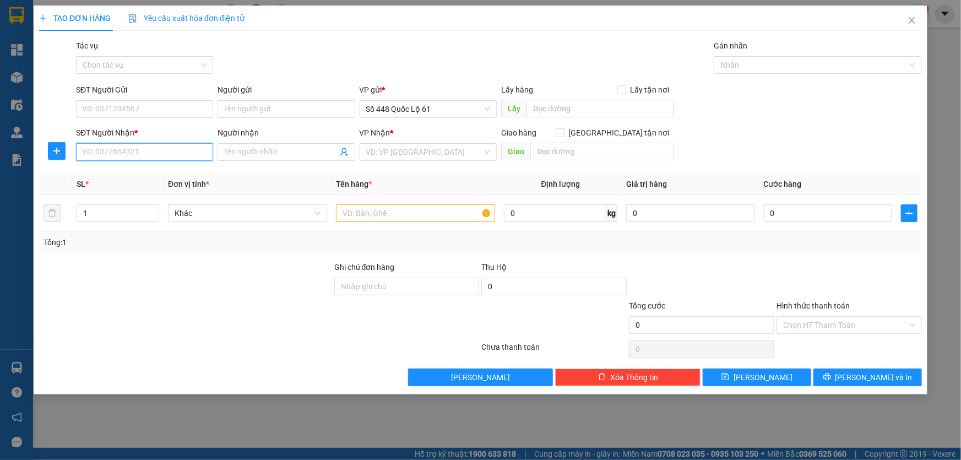
click at [112, 152] on input "SĐT Người Nhận *" at bounding box center [144, 152] width 137 height 18
click at [121, 147] on input "SĐT Người Nhận *" at bounding box center [144, 152] width 137 height 18
click at [97, 158] on input "SĐT Người Nhận *" at bounding box center [144, 152] width 137 height 18
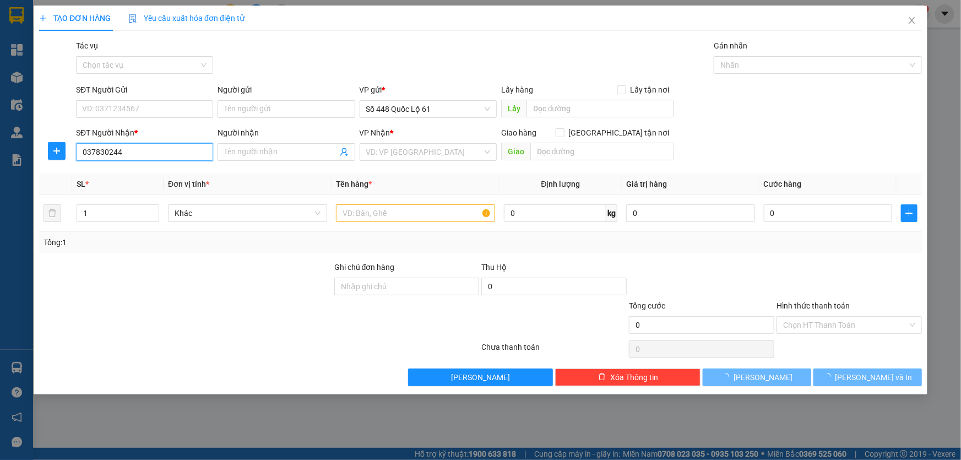
type input "0378302443"
click at [93, 171] on div "0378302443 - [PERSON_NAME]" at bounding box center [145, 174] width 124 height 12
type input "CAM RANH"
checkbox input "true"
type input "CAM RANH cx so 3"
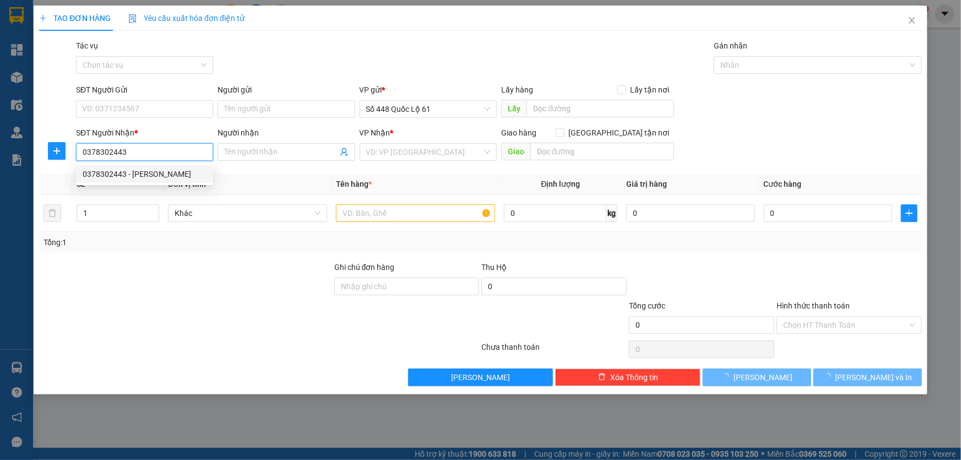
type input "1.700.000"
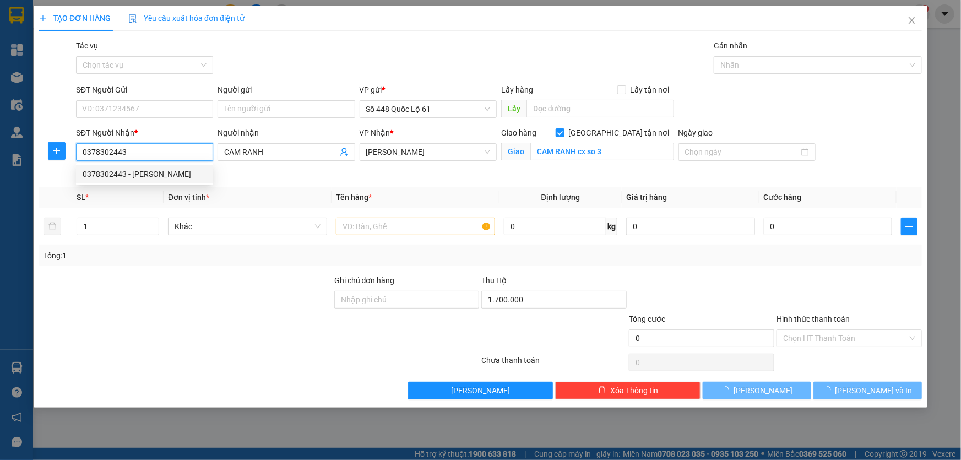
type input "100.000"
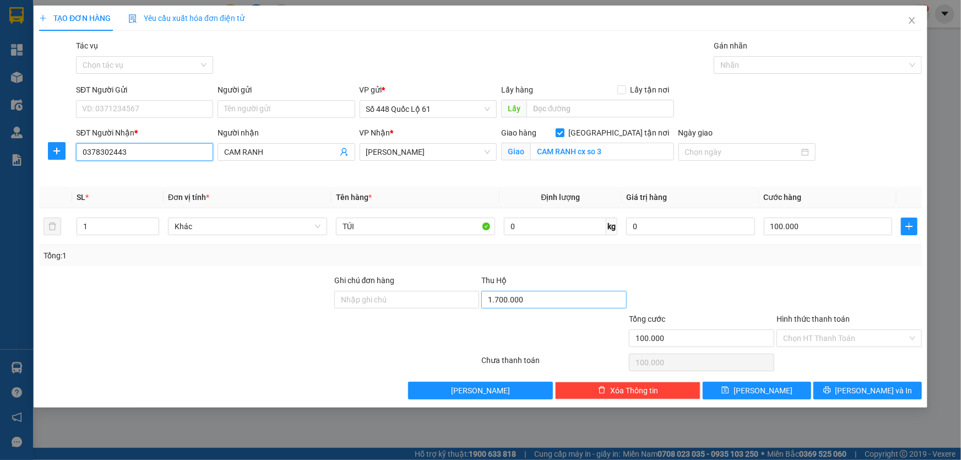
type input "0378302443"
click at [550, 300] on input "1.700.000" at bounding box center [553, 300] width 145 height 18
type input "3.400.000"
click at [546, 321] on div at bounding box center [554, 332] width 148 height 39
click at [756, 387] on button "[PERSON_NAME]" at bounding box center [757, 391] width 109 height 18
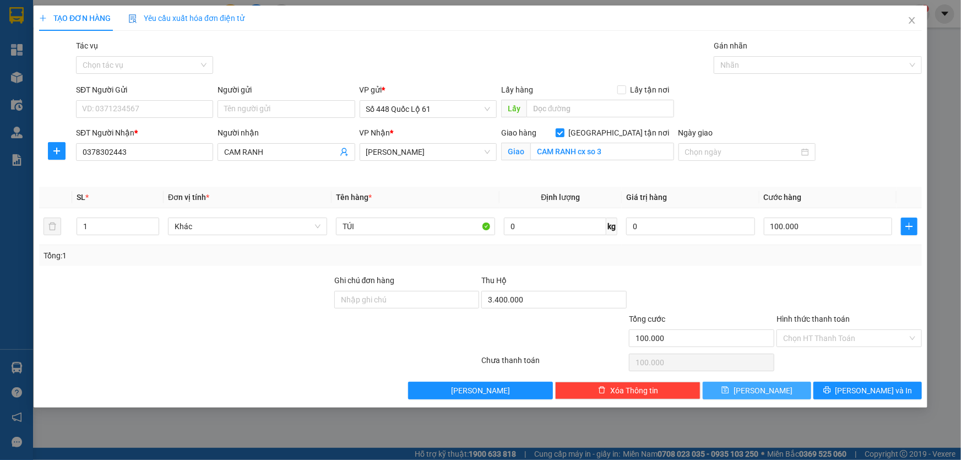
checkbox input "false"
type input "0"
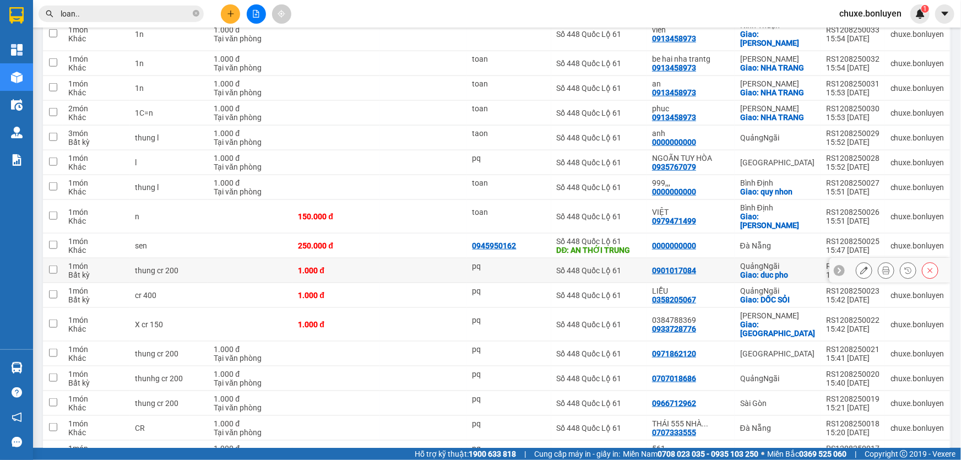
scroll to position [451, 0]
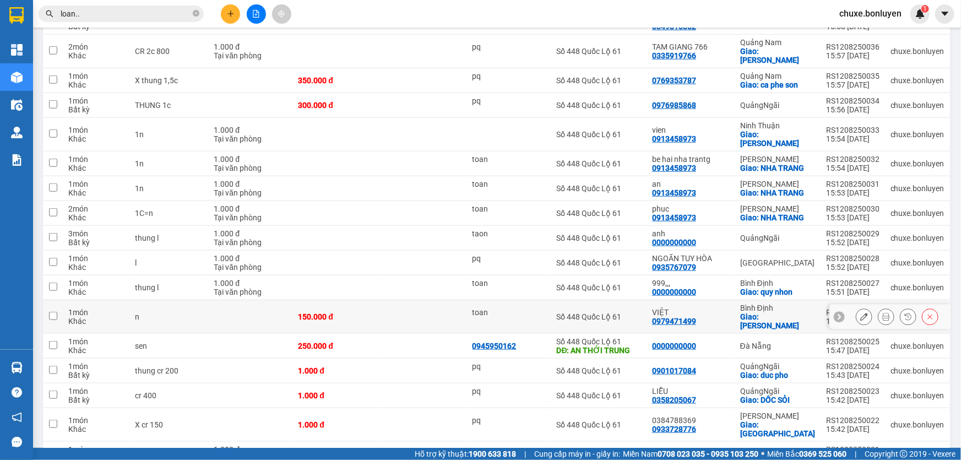
click at [531, 308] on div "toan" at bounding box center [509, 312] width 73 height 9
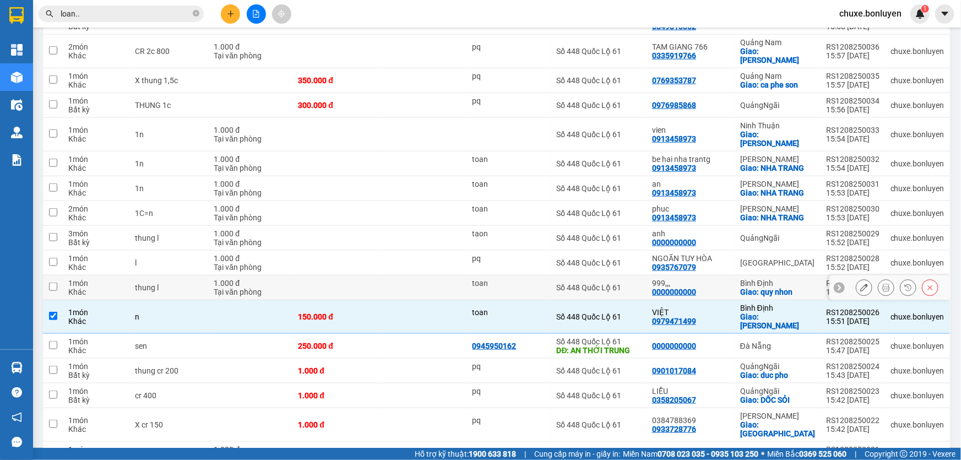
click at [528, 279] on div "toan" at bounding box center [509, 283] width 73 height 9
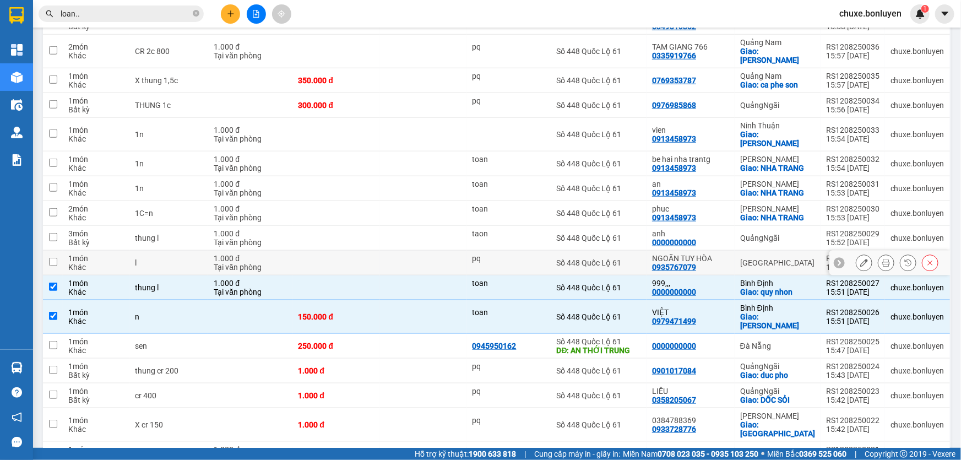
click at [531, 254] on div "pq" at bounding box center [509, 258] width 73 height 9
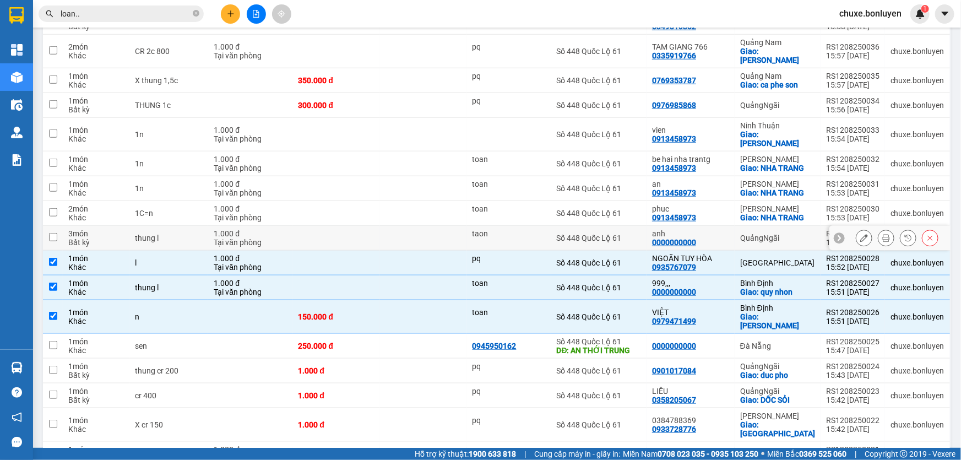
click at [538, 229] on div "taon" at bounding box center [509, 238] width 73 height 18
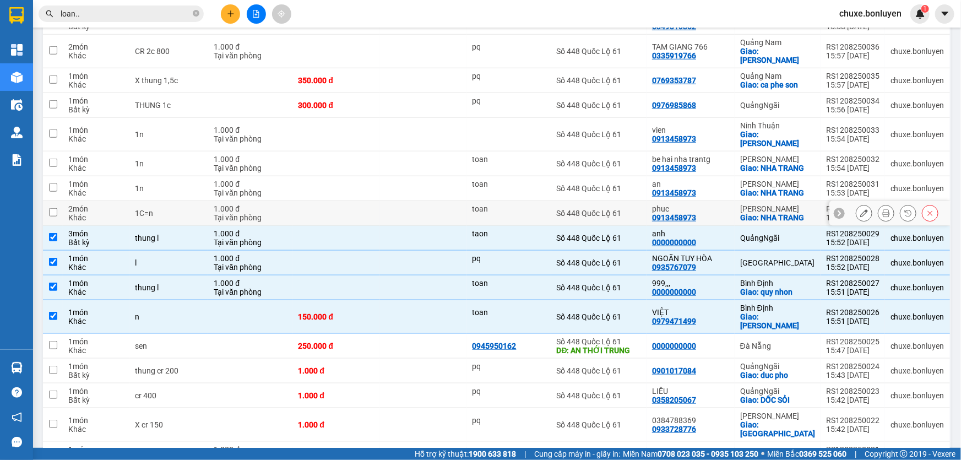
click at [523, 204] on div "toan" at bounding box center [509, 208] width 73 height 9
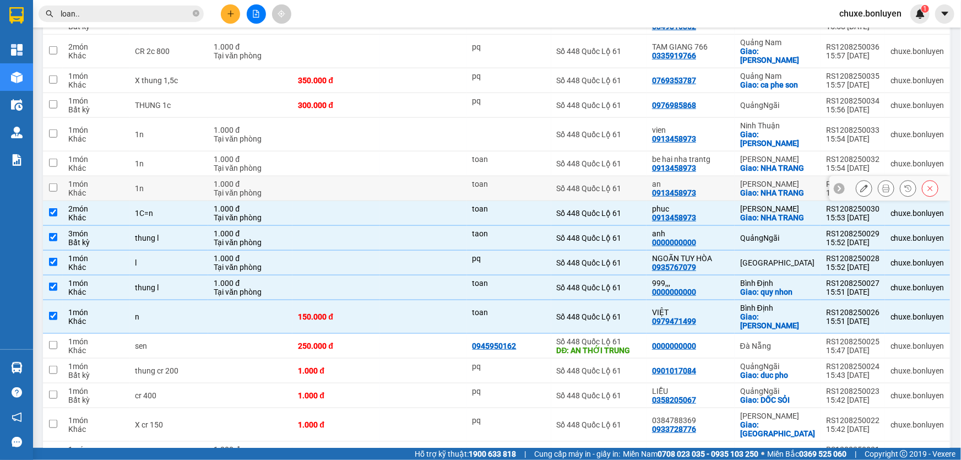
click at [519, 180] on div "toan" at bounding box center [509, 184] width 73 height 9
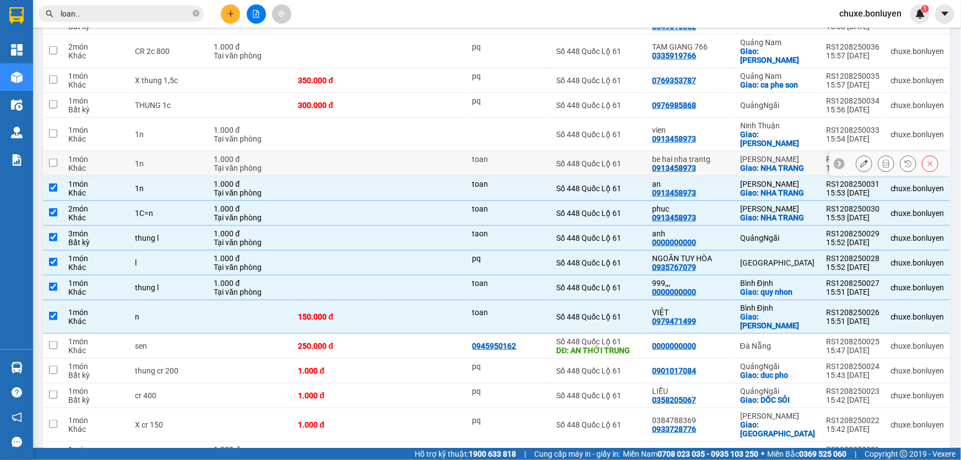
click at [520, 155] on div "toan" at bounding box center [509, 164] width 73 height 18
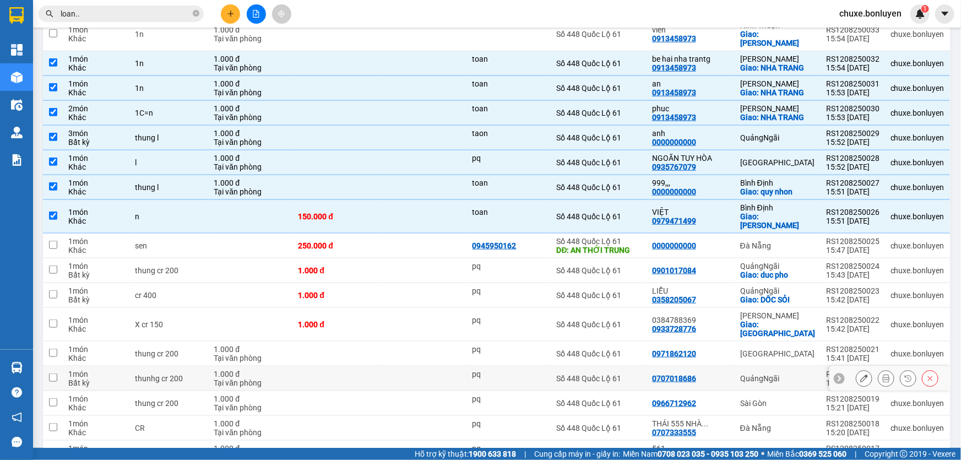
scroll to position [624, 0]
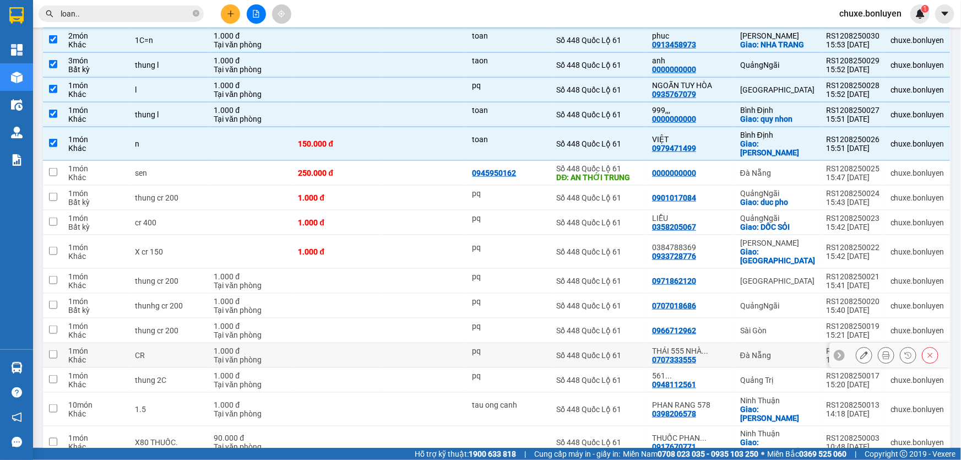
click at [512, 346] on div "pq" at bounding box center [509, 350] width 73 height 9
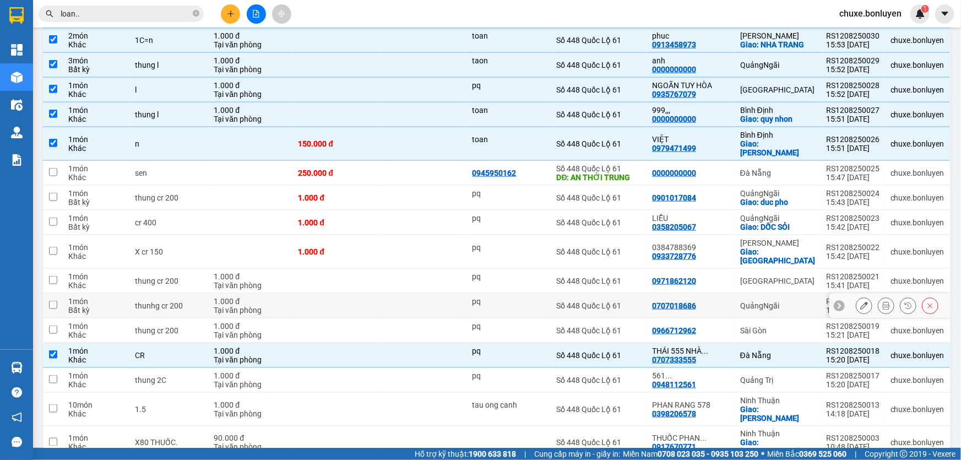
click at [517, 297] on div "pq" at bounding box center [509, 301] width 73 height 9
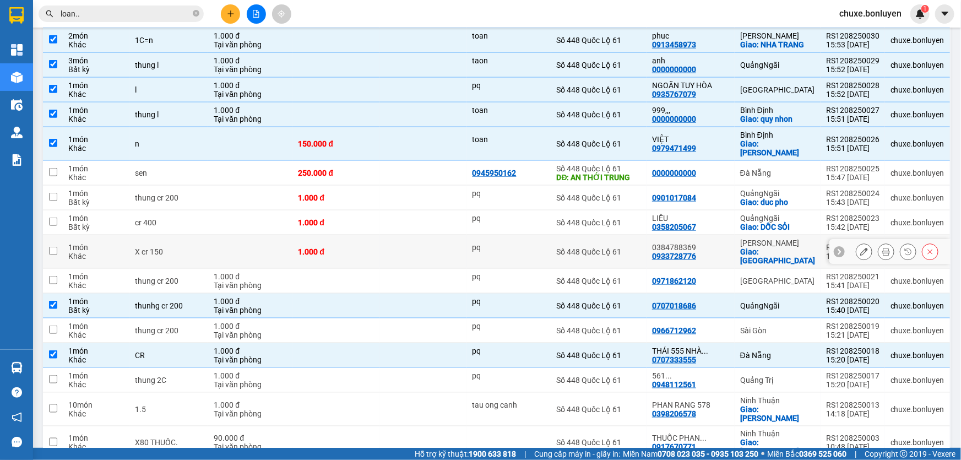
click at [516, 243] on div "pq" at bounding box center [509, 252] width 73 height 18
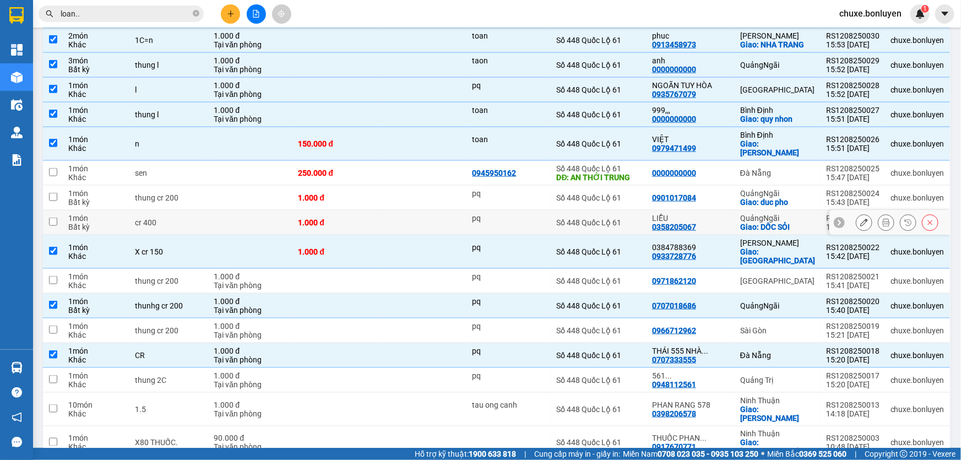
click at [522, 214] on div "pq" at bounding box center [509, 223] width 73 height 18
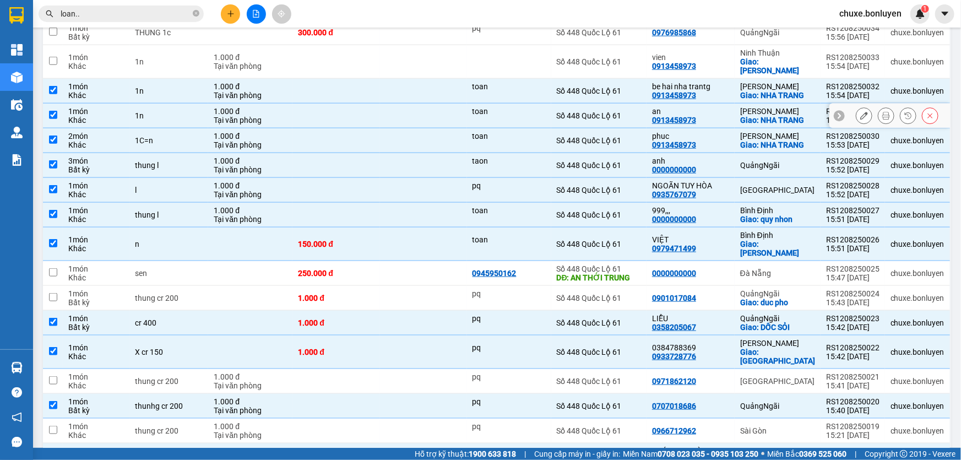
scroll to position [424, 0]
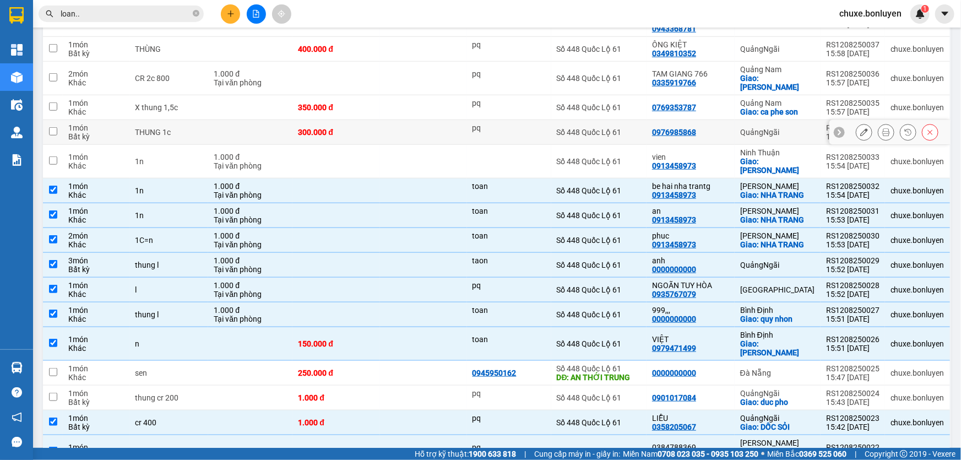
click at [517, 123] on div "pq" at bounding box center [509, 127] width 73 height 9
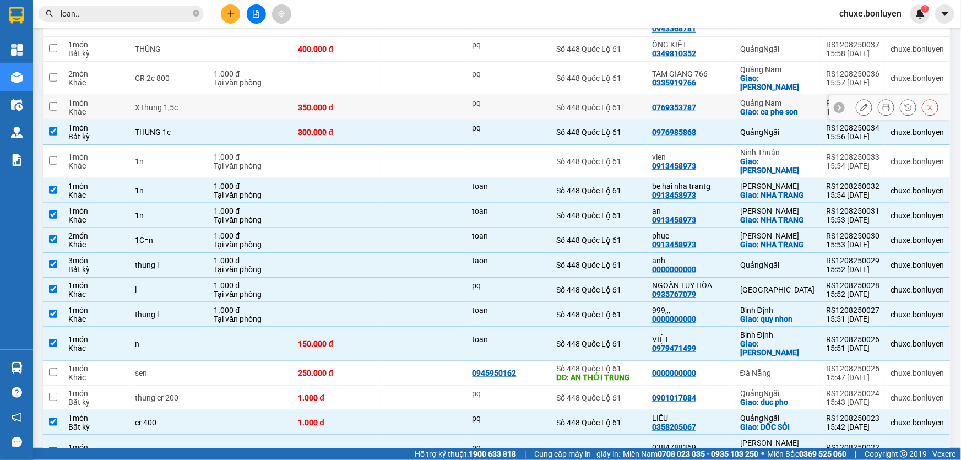
click at [528, 99] on div "pq" at bounding box center [509, 108] width 73 height 18
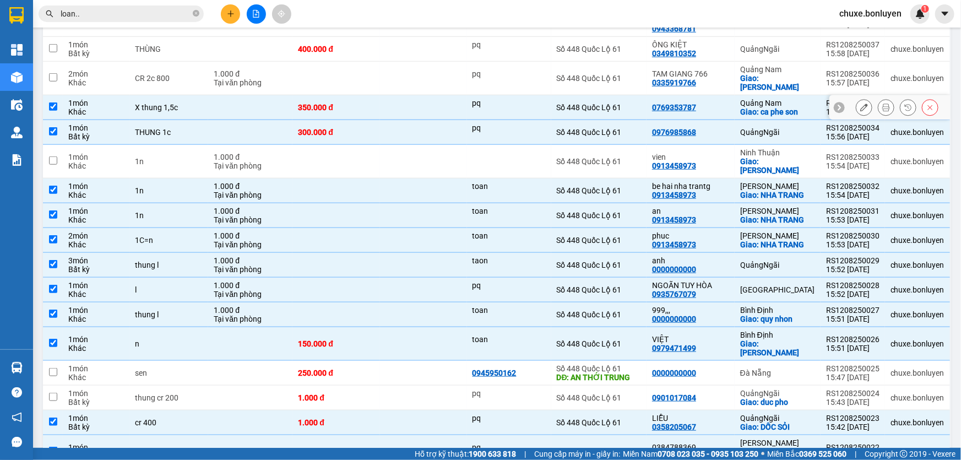
scroll to position [373, 0]
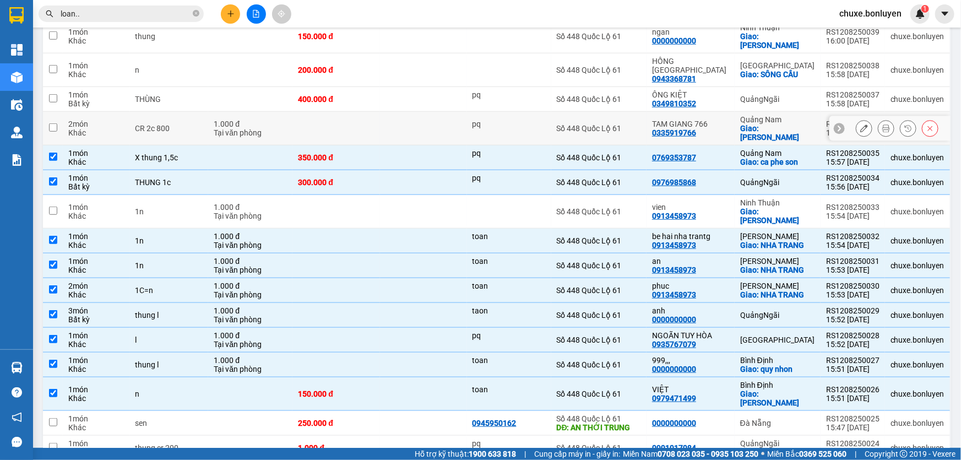
click at [513, 120] on div "pq" at bounding box center [509, 129] width 73 height 18
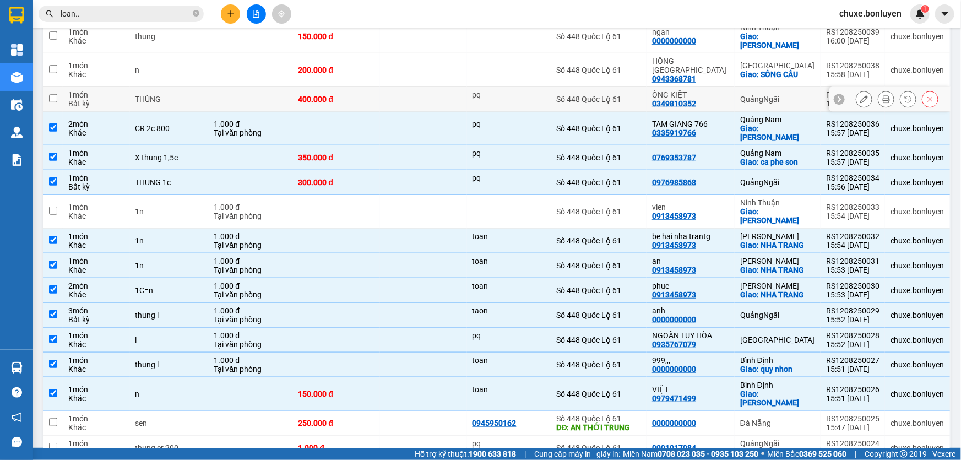
click at [516, 90] on div "pq" at bounding box center [509, 94] width 73 height 9
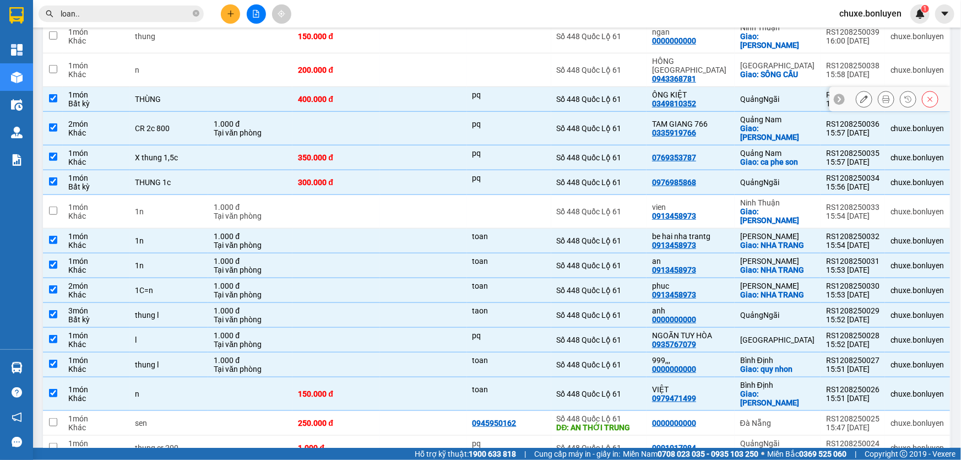
scroll to position [273, 0]
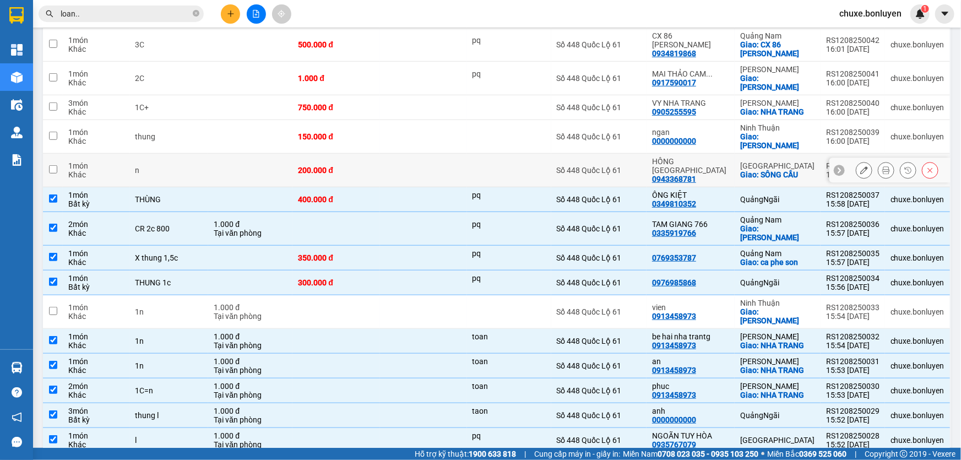
click at [498, 166] on div at bounding box center [509, 170] width 73 height 9
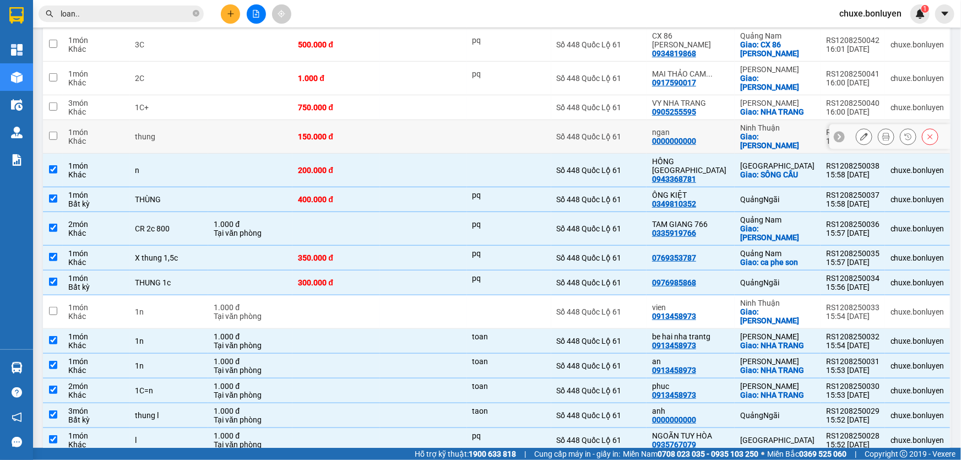
click at [507, 132] on div at bounding box center [509, 136] width 73 height 9
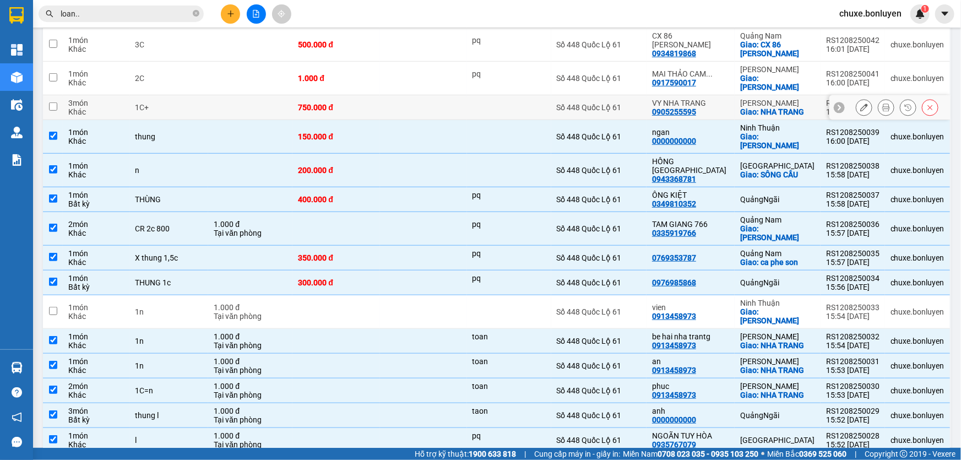
click at [513, 103] on div at bounding box center [509, 107] width 73 height 9
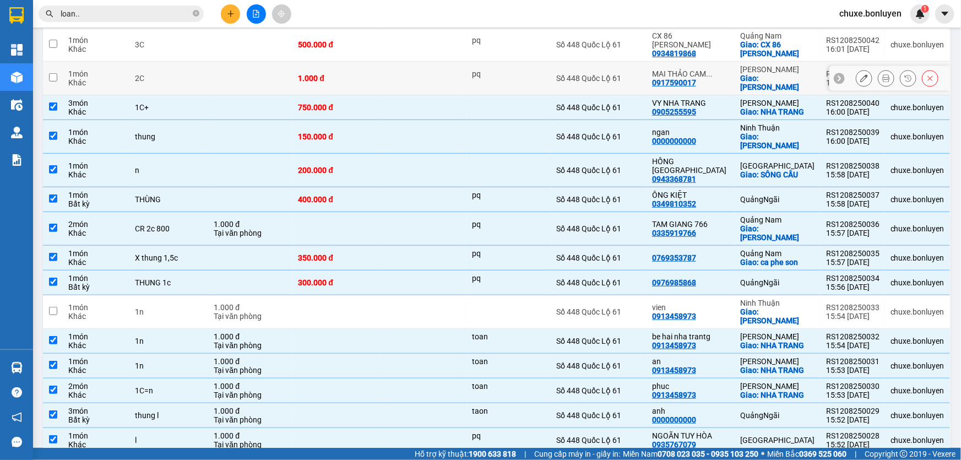
click at [507, 71] on div "pq" at bounding box center [509, 73] width 73 height 9
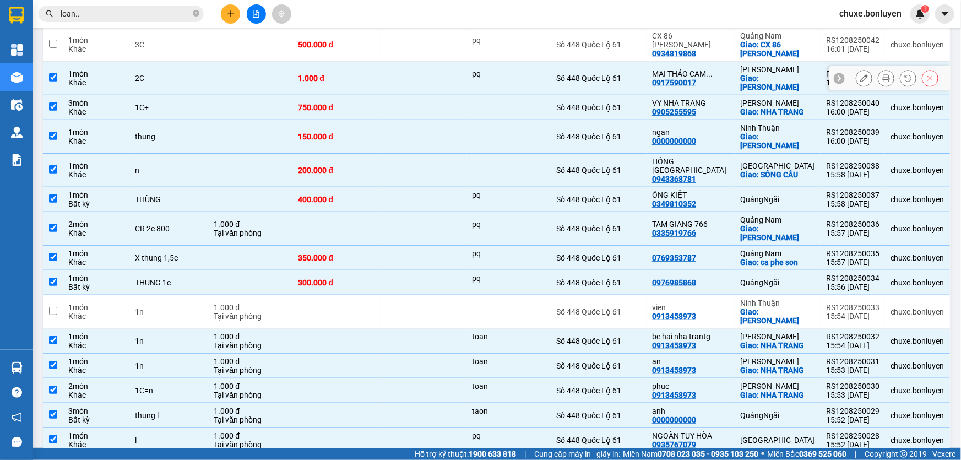
scroll to position [223, 0]
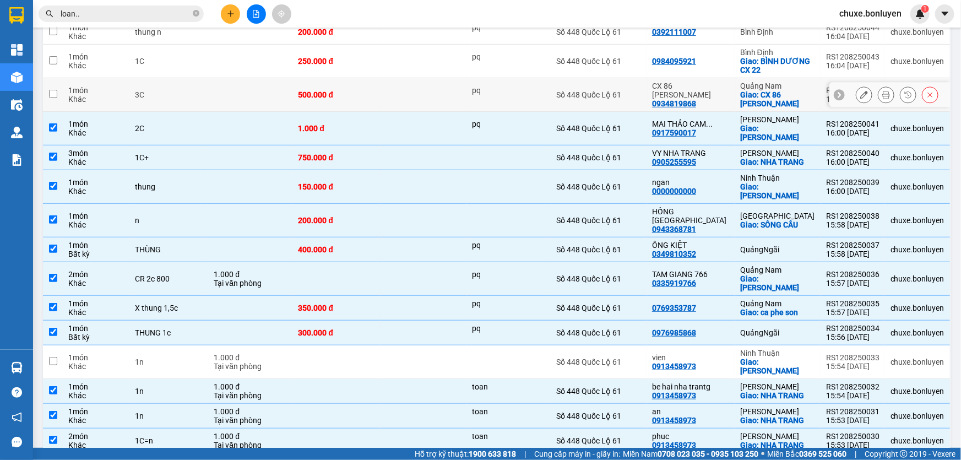
click at [401, 95] on td at bounding box center [423, 95] width 87 height 34
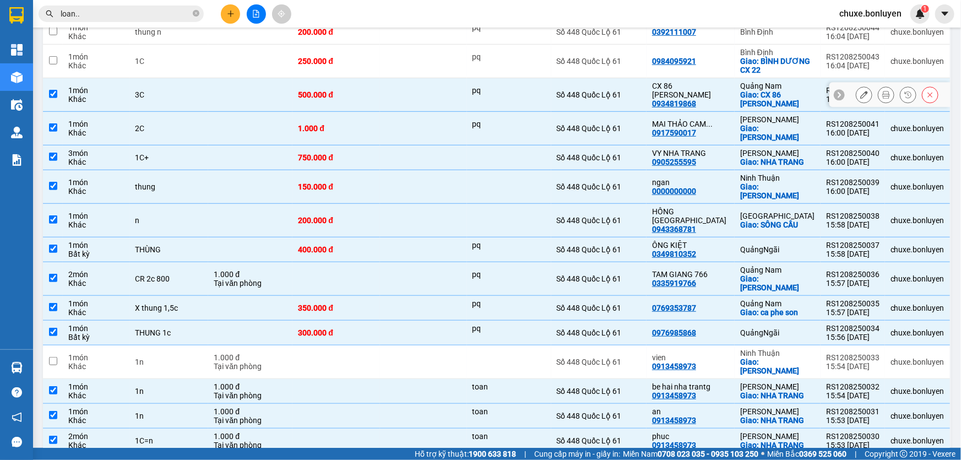
scroll to position [173, 0]
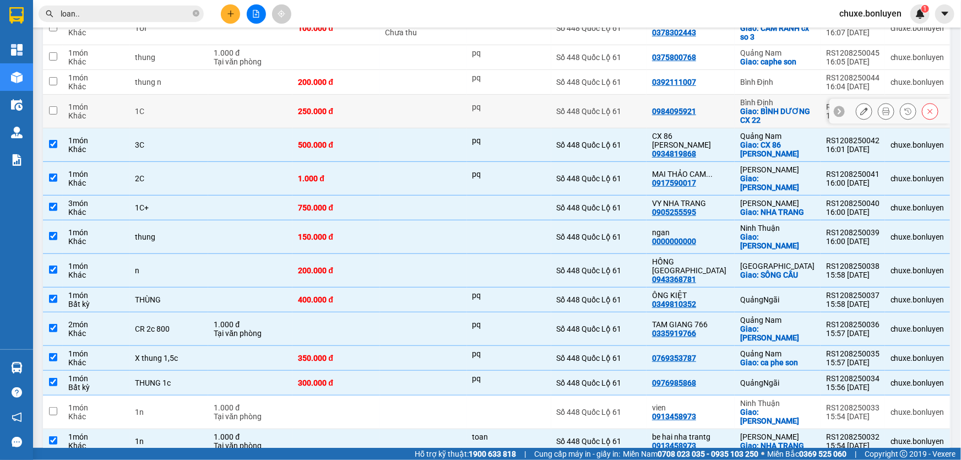
click at [399, 102] on td at bounding box center [423, 112] width 87 height 34
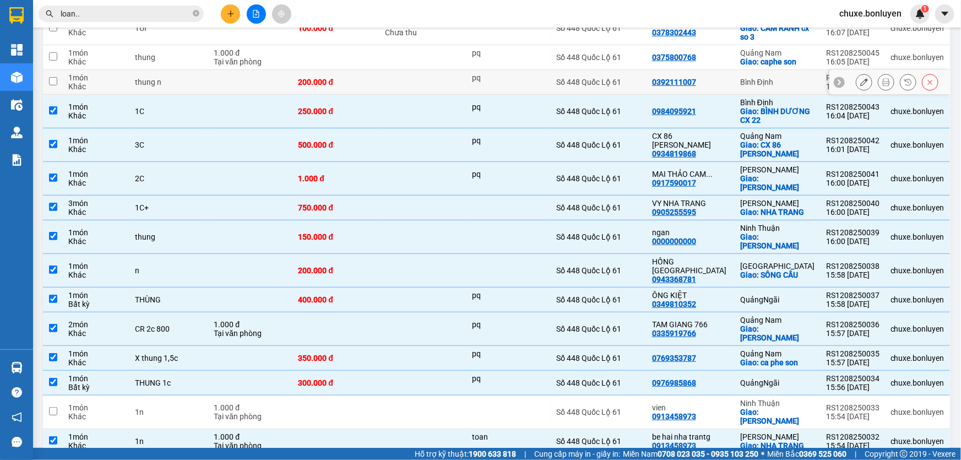
click at [400, 82] on td at bounding box center [423, 82] width 87 height 25
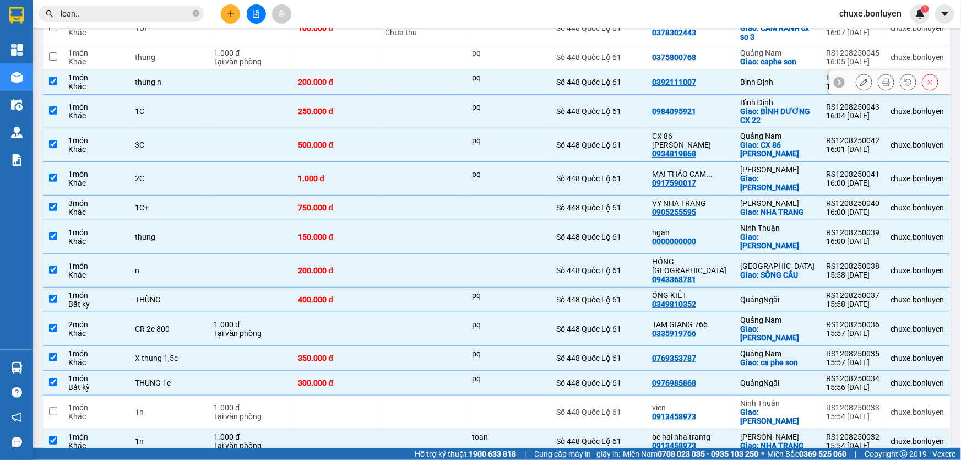
scroll to position [73, 0]
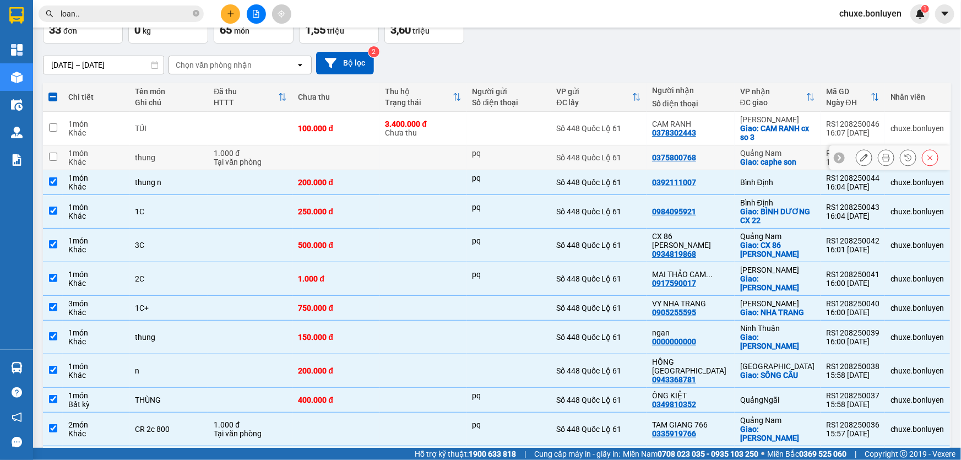
click at [439, 160] on td at bounding box center [423, 157] width 87 height 25
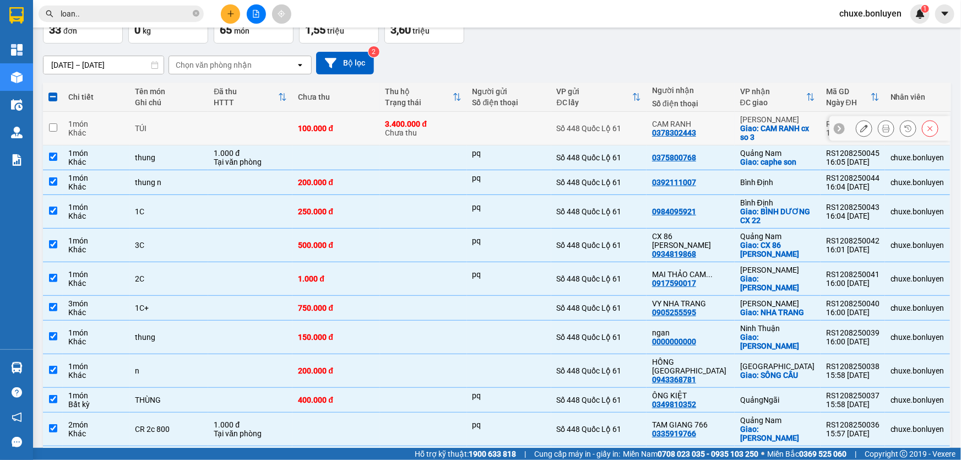
click at [467, 132] on td "3.400.000 đ Chưa thu" at bounding box center [423, 129] width 87 height 34
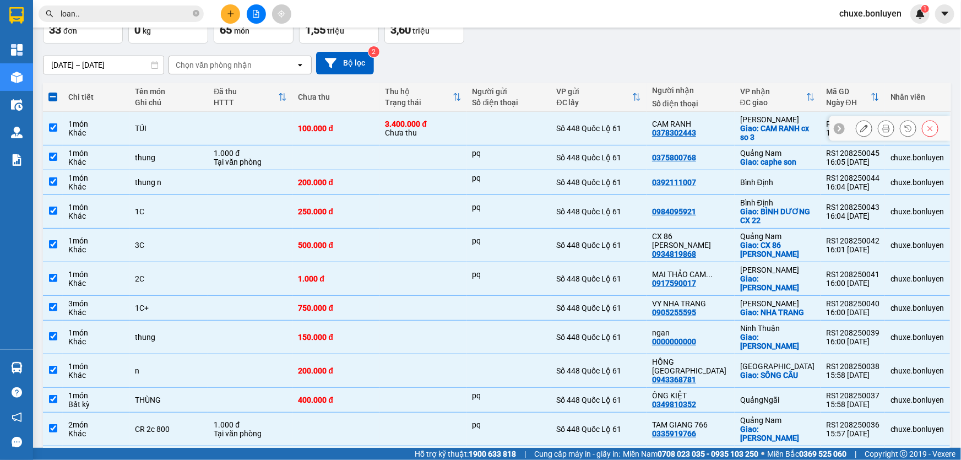
scroll to position [0, 0]
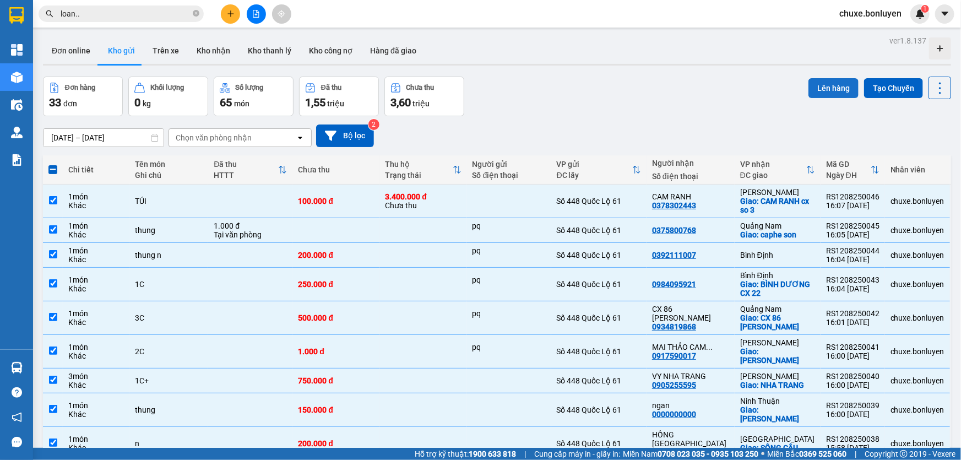
click at [814, 84] on button "Lên hàng" at bounding box center [834, 88] width 50 height 20
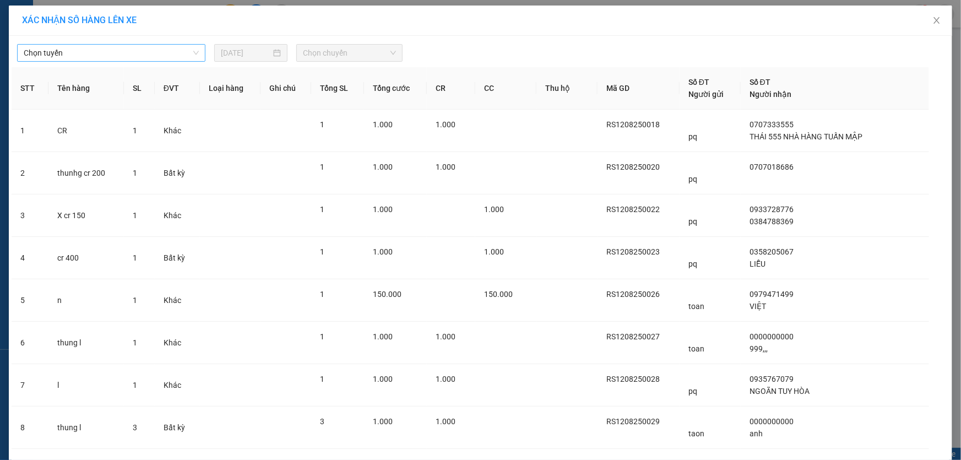
click at [109, 53] on span "Chọn tuyến" at bounding box center [111, 53] width 175 height 17
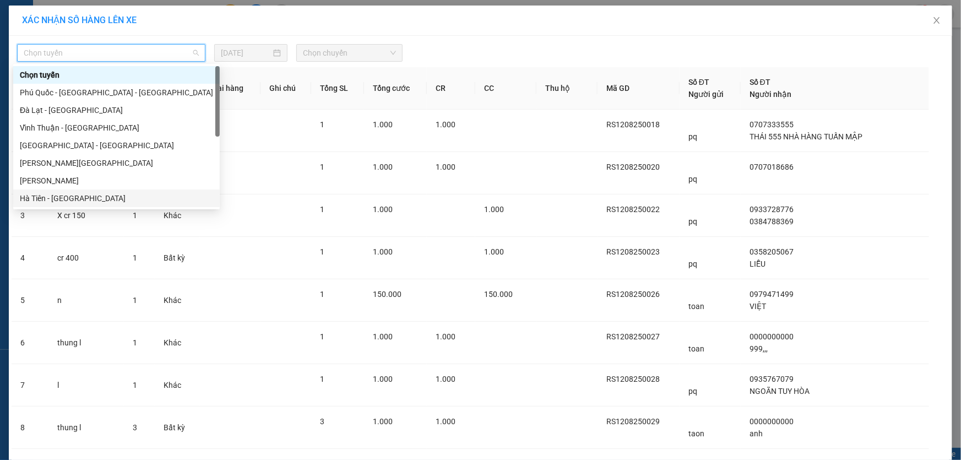
click at [74, 195] on div "Hà Tiên - [GEOGRAPHIC_DATA]" at bounding box center [116, 198] width 193 height 12
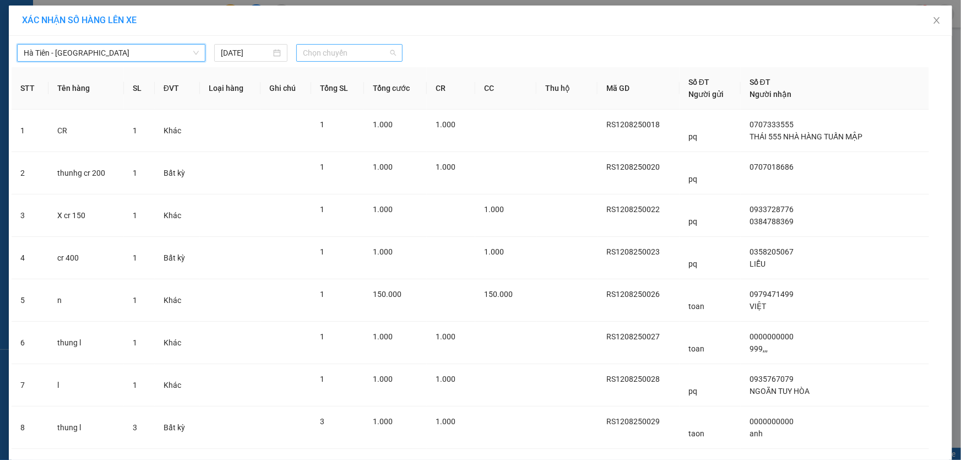
click at [325, 50] on span "Chọn chuyến" at bounding box center [349, 53] width 93 height 17
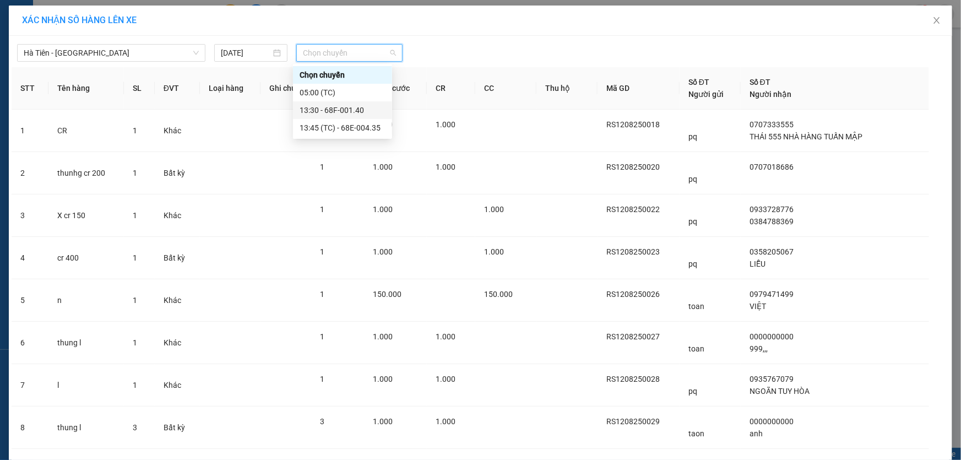
click at [336, 109] on div "13:30 - 68F-001.40" at bounding box center [343, 110] width 86 height 12
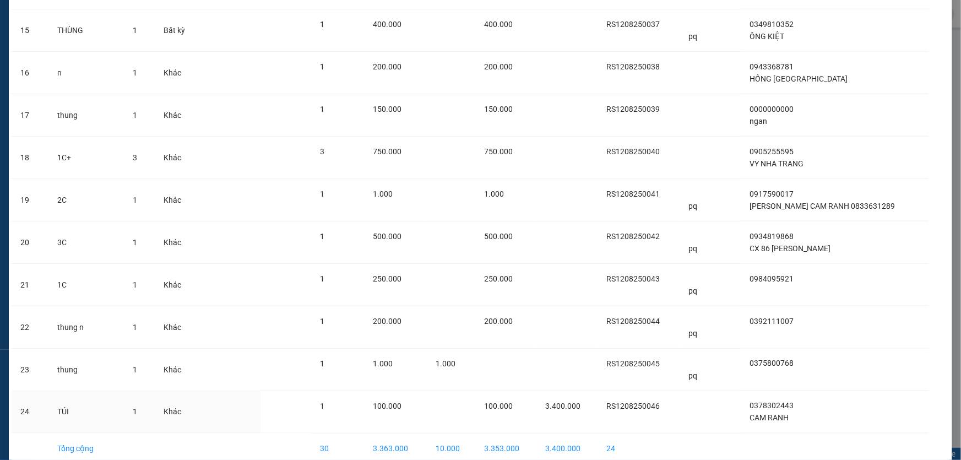
scroll to position [753, 0]
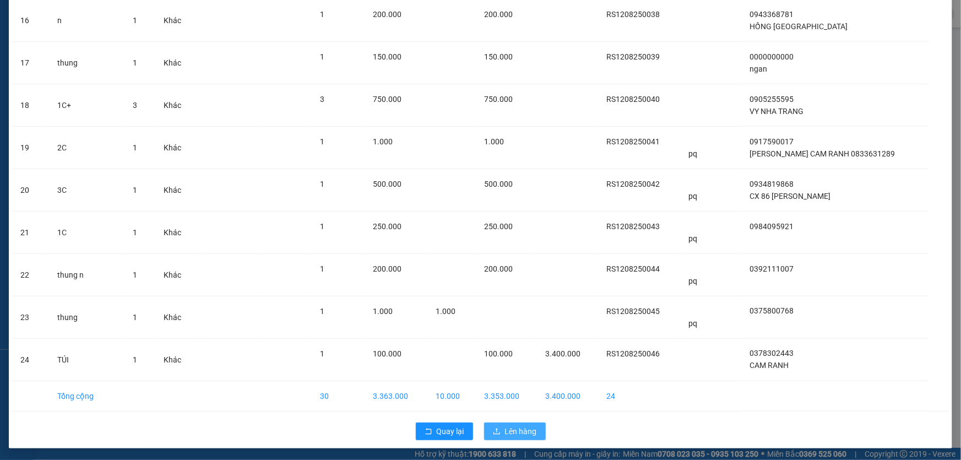
click at [513, 426] on span "Lên hàng" at bounding box center [521, 431] width 32 height 12
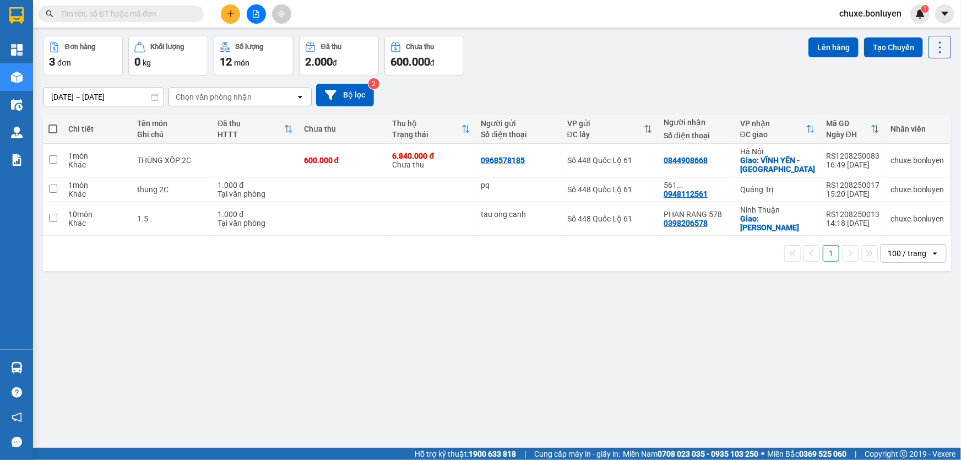
scroll to position [50, 0]
